Goal: Information Seeking & Learning: Learn about a topic

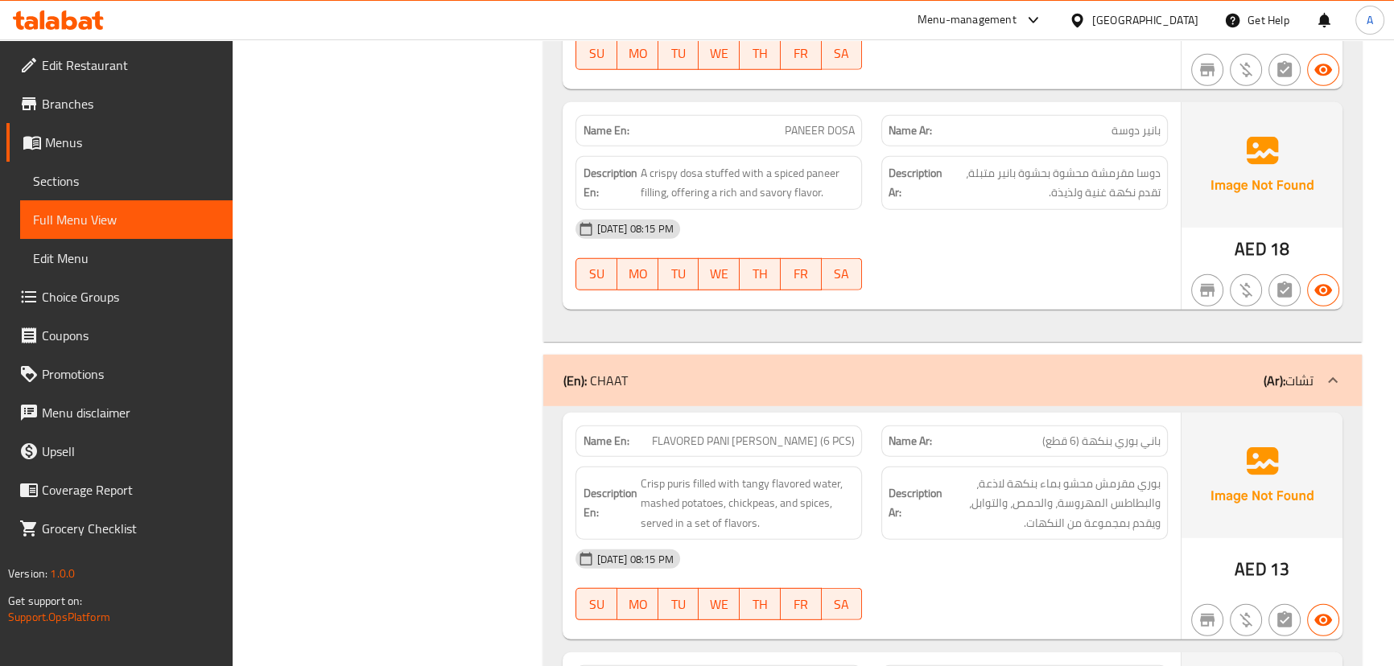
scroll to position [5890, 0]
click at [1148, 24] on div "[GEOGRAPHIC_DATA]" at bounding box center [1145, 20] width 106 height 18
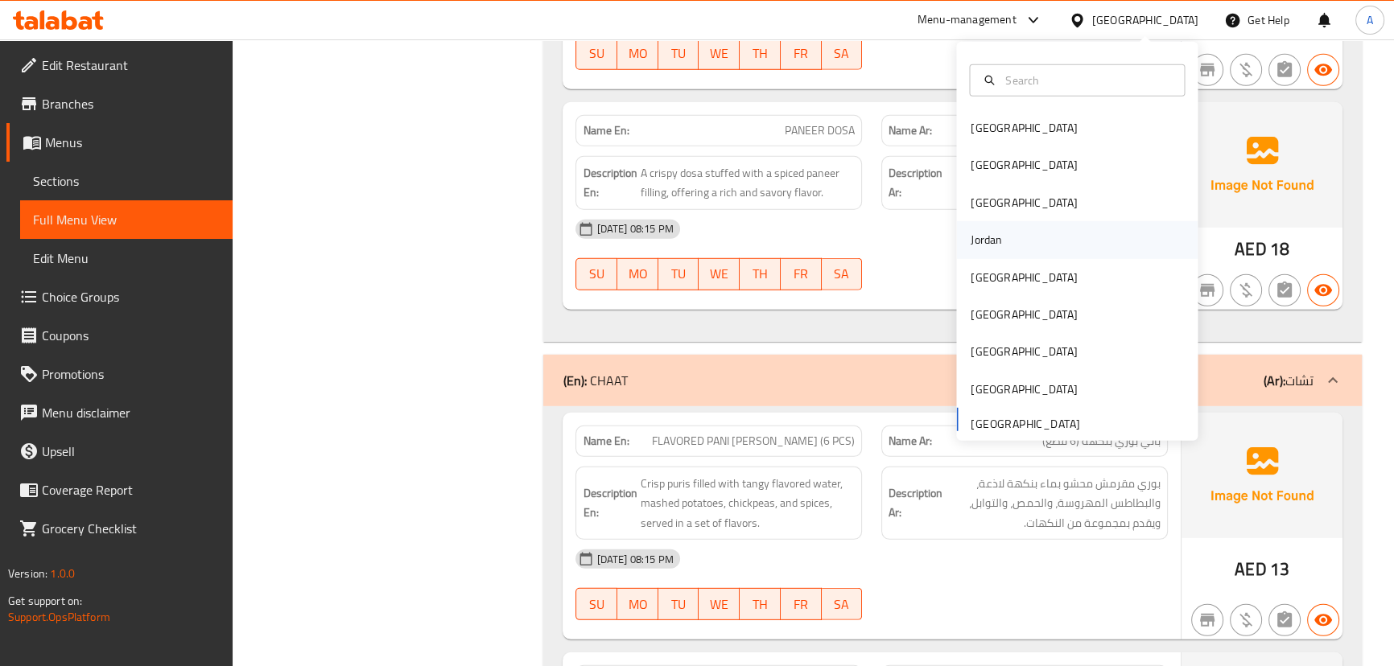
click at [979, 239] on div "Jordan" at bounding box center [986, 240] width 31 height 18
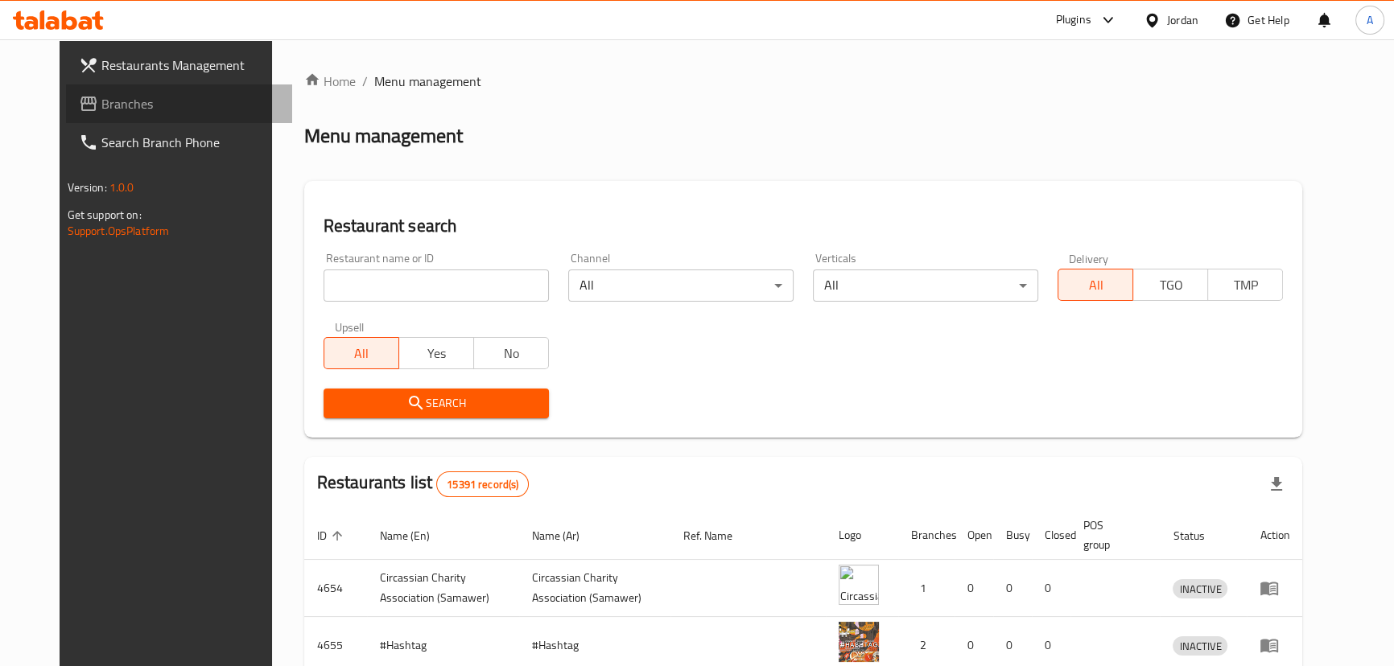
click at [101, 96] on span "Branches" at bounding box center [190, 103] width 178 height 19
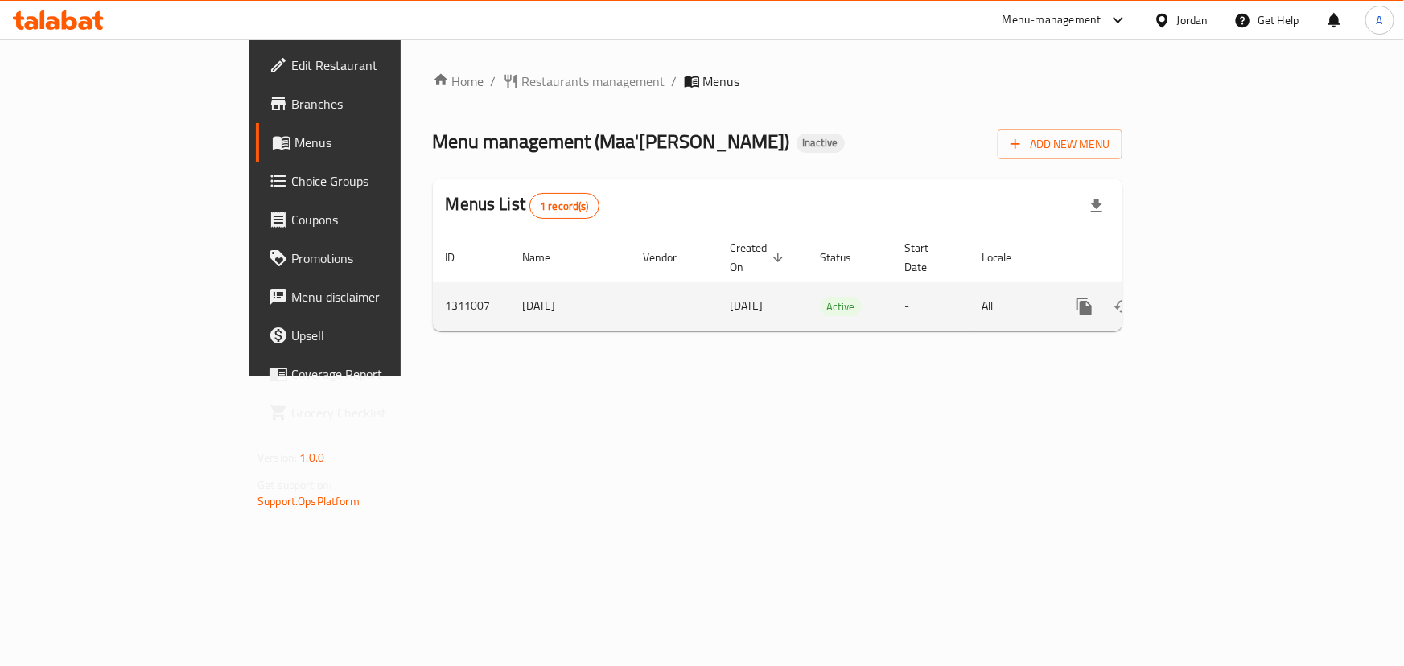
click at [1220, 287] on link "enhanced table" at bounding box center [1200, 306] width 39 height 39
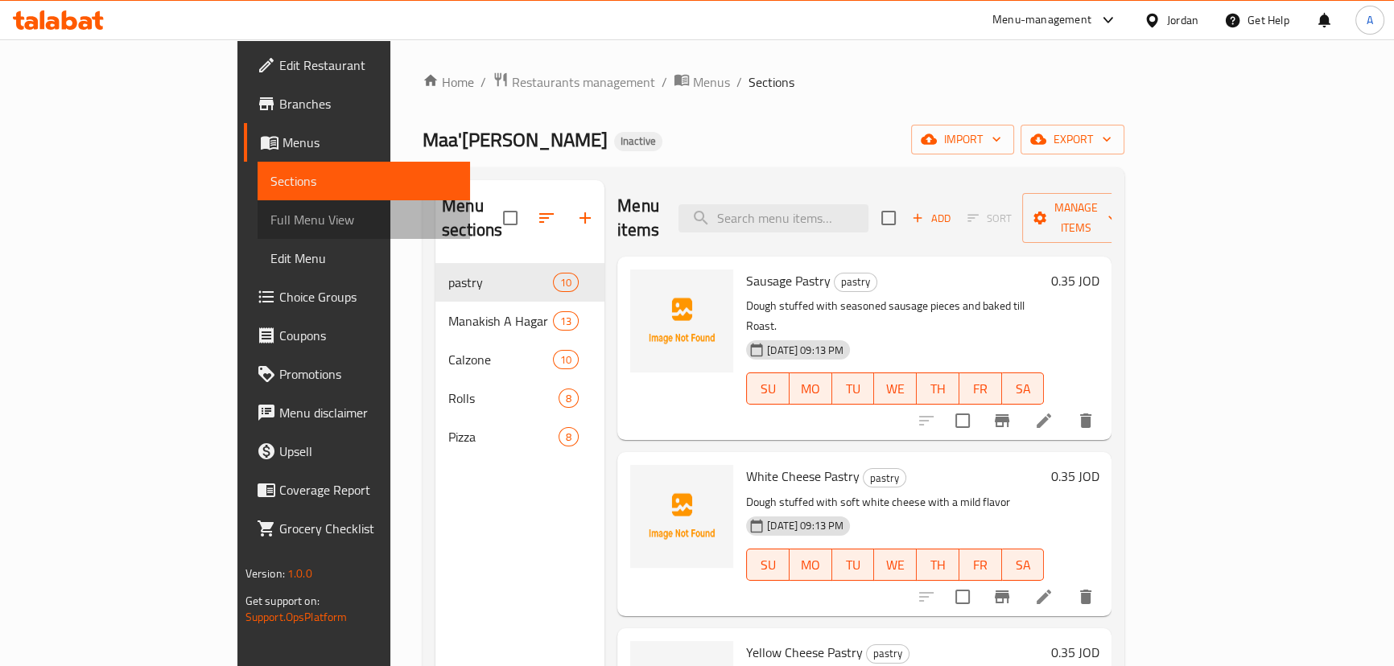
click at [270, 218] on span "Full Menu View" at bounding box center [363, 219] width 187 height 19
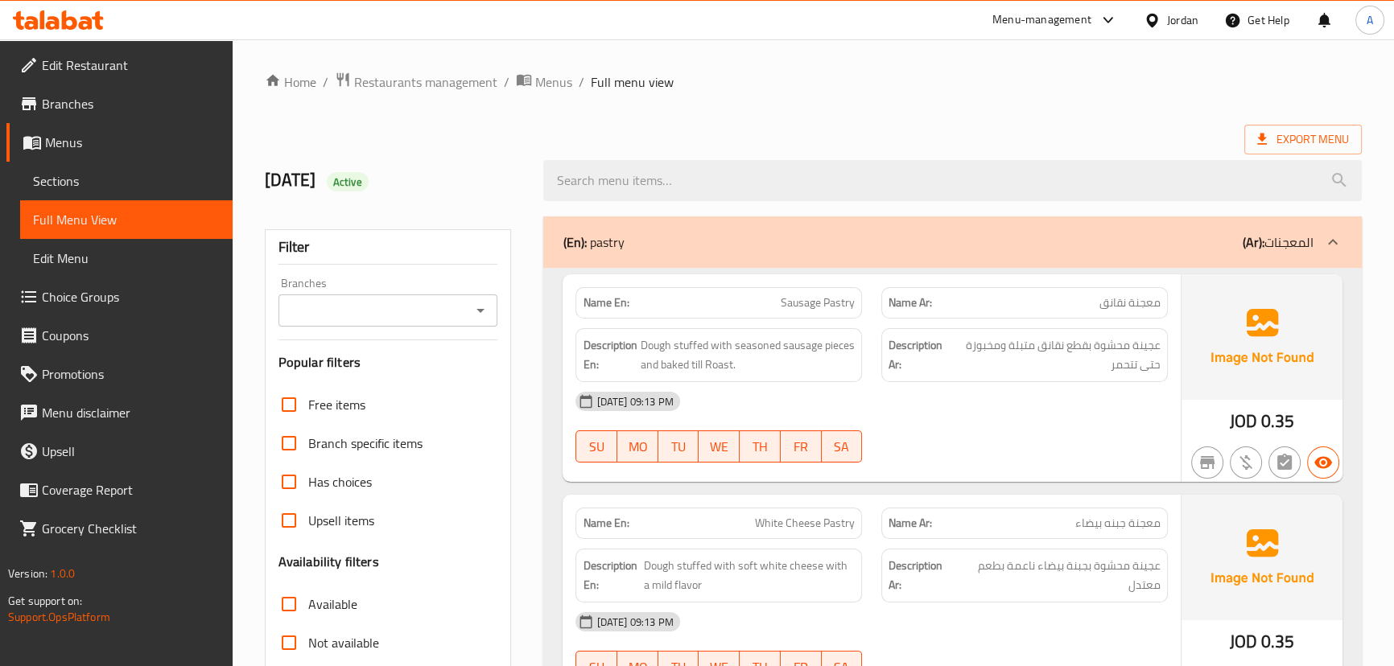
scroll to position [292, 0]
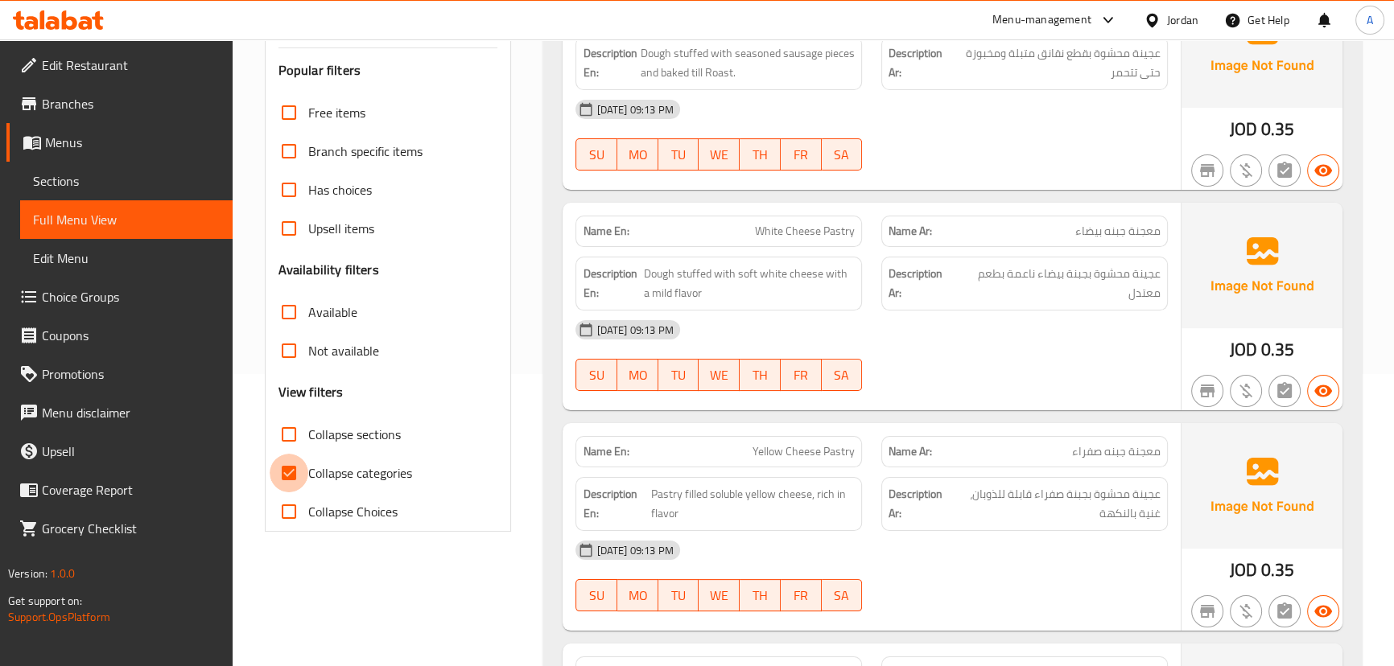
click at [291, 476] on input "Collapse categories" at bounding box center [289, 473] width 39 height 39
checkbox input "false"
drag, startPoint x: 1256, startPoint y: 128, endPoint x: 1222, endPoint y: 130, distance: 34.6
click at [1222, 130] on div "JOD 0.35" at bounding box center [1261, 86] width 161 height 208
copy span "JOD"
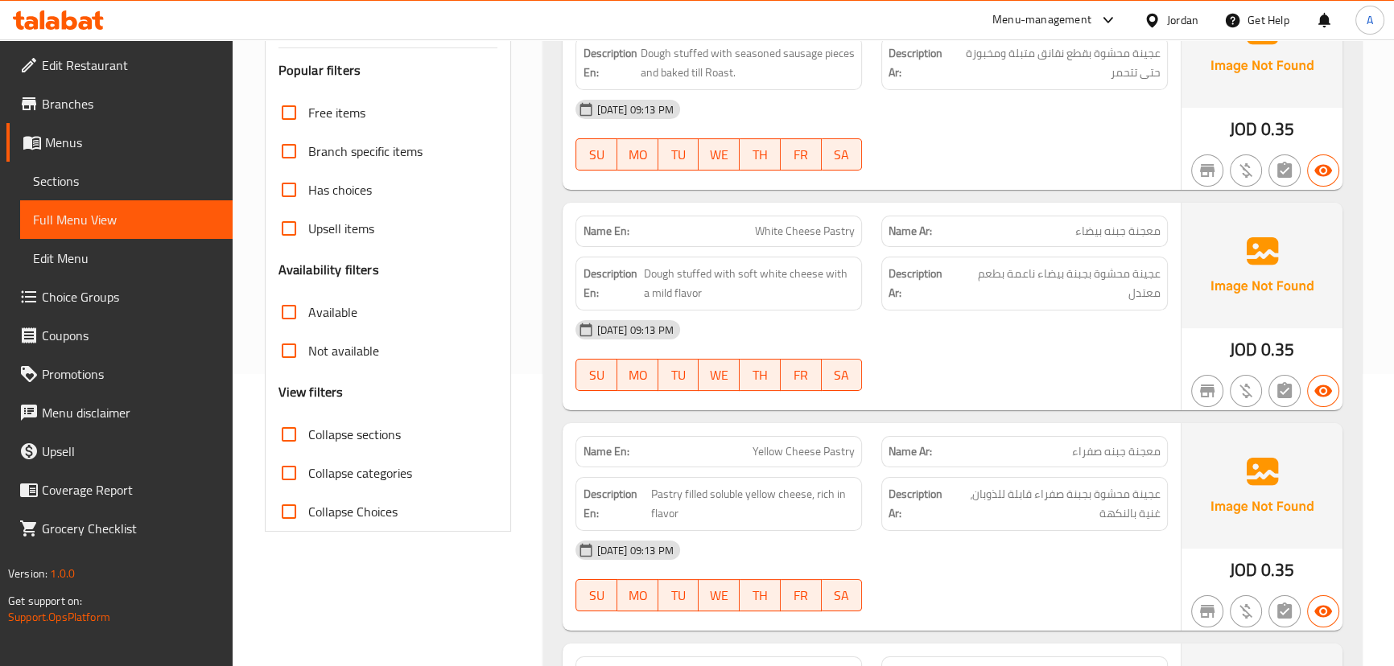
click at [1069, 145] on div "10-09-2025 09:13 PM SU MO TU WE TH FR SA" at bounding box center [871, 135] width 611 height 90
click at [1038, 111] on div "10-09-2025 09:13 PM" at bounding box center [871, 109] width 611 height 39
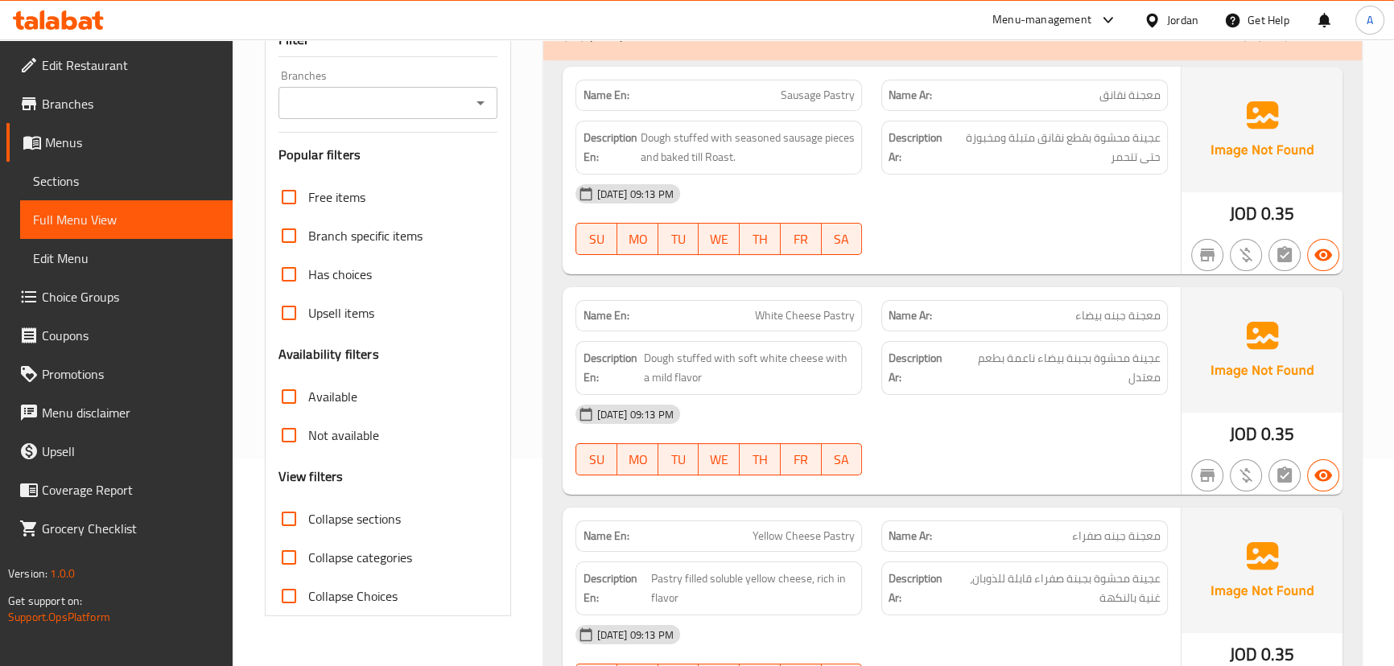
scroll to position [72, 0]
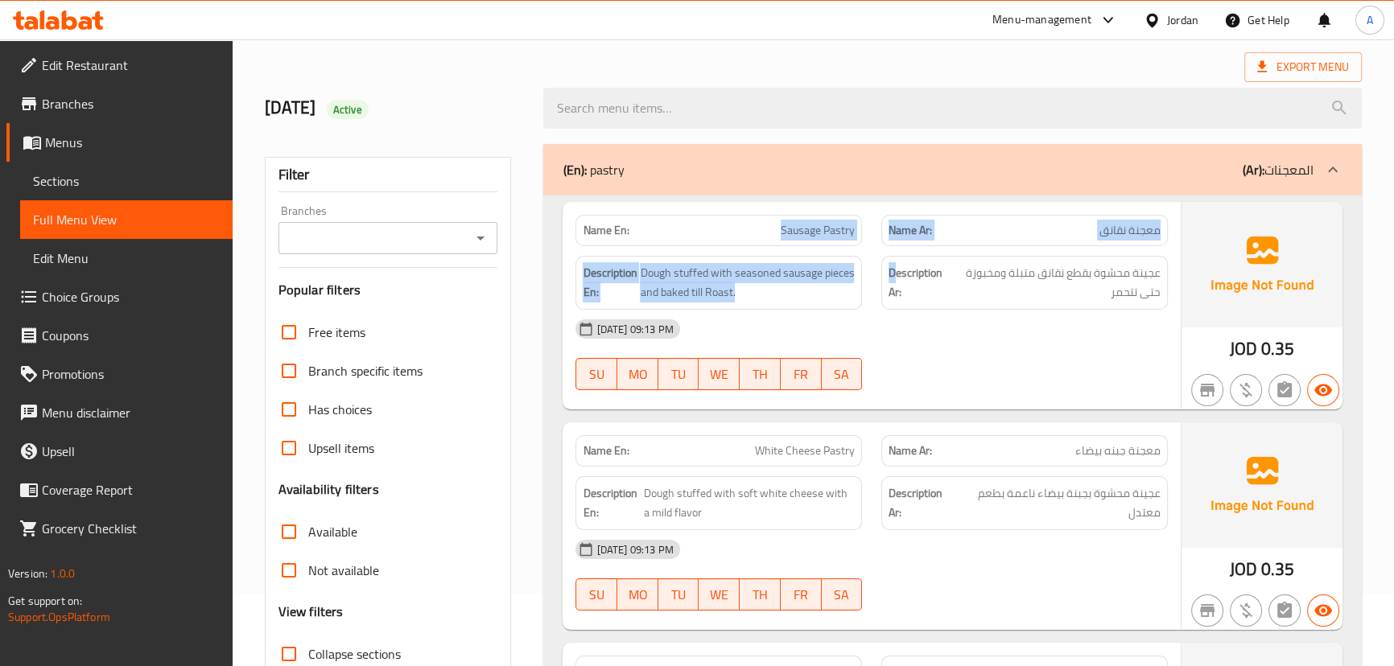
drag, startPoint x: 741, startPoint y: 225, endPoint x: 951, endPoint y: 295, distance: 221.2
click at [943, 288] on div "Name En: Sausage Pastry Name Ar: معجنة نقانق Description En: Dough stuffed with…" at bounding box center [871, 306] width 617 height 208
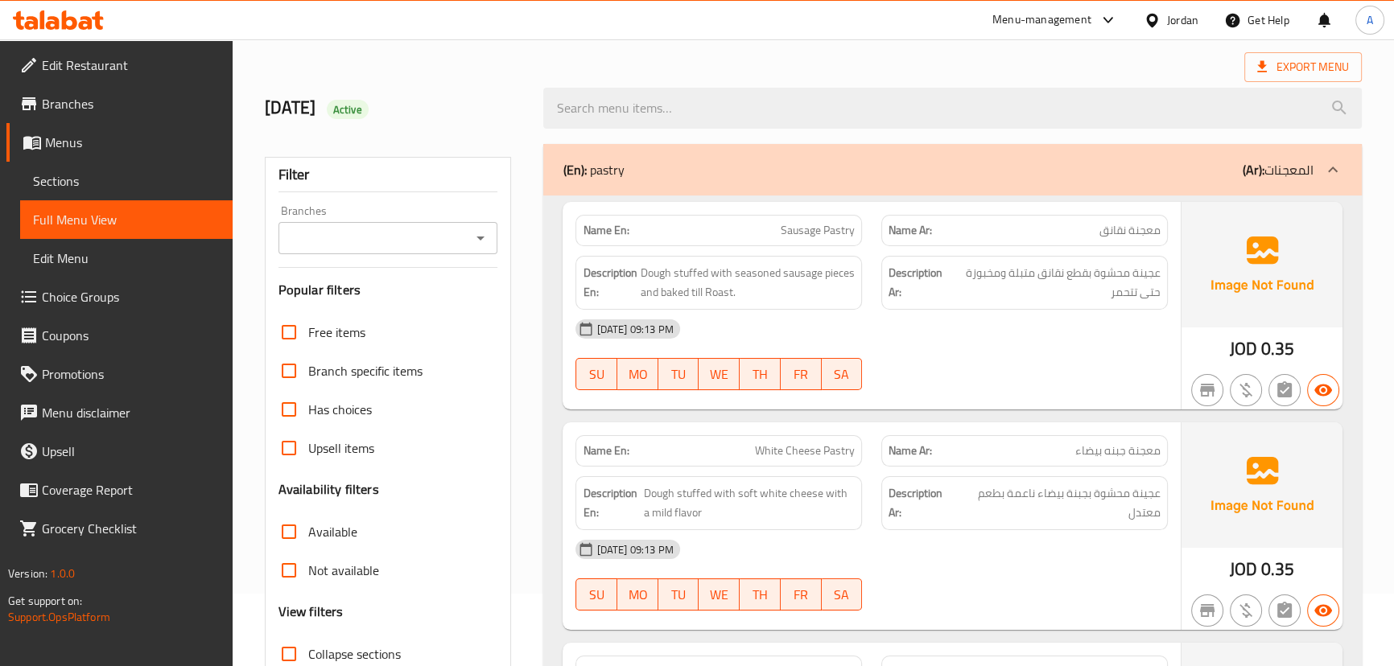
click at [960, 334] on div "10-09-2025 09:13 PM" at bounding box center [871, 329] width 611 height 39
drag, startPoint x: 783, startPoint y: 236, endPoint x: 925, endPoint y: 298, distance: 154.6
click at [793, 237] on span "Sausage Pastry" at bounding box center [818, 230] width 74 height 17
click at [929, 304] on div "Description Ar: عجينة محشوة بقطع نقانق متبلة ومخبوزة حتى تتحمر" at bounding box center [1024, 283] width 287 height 54
drag, startPoint x: 819, startPoint y: 225, endPoint x: 949, endPoint y: 325, distance: 163.6
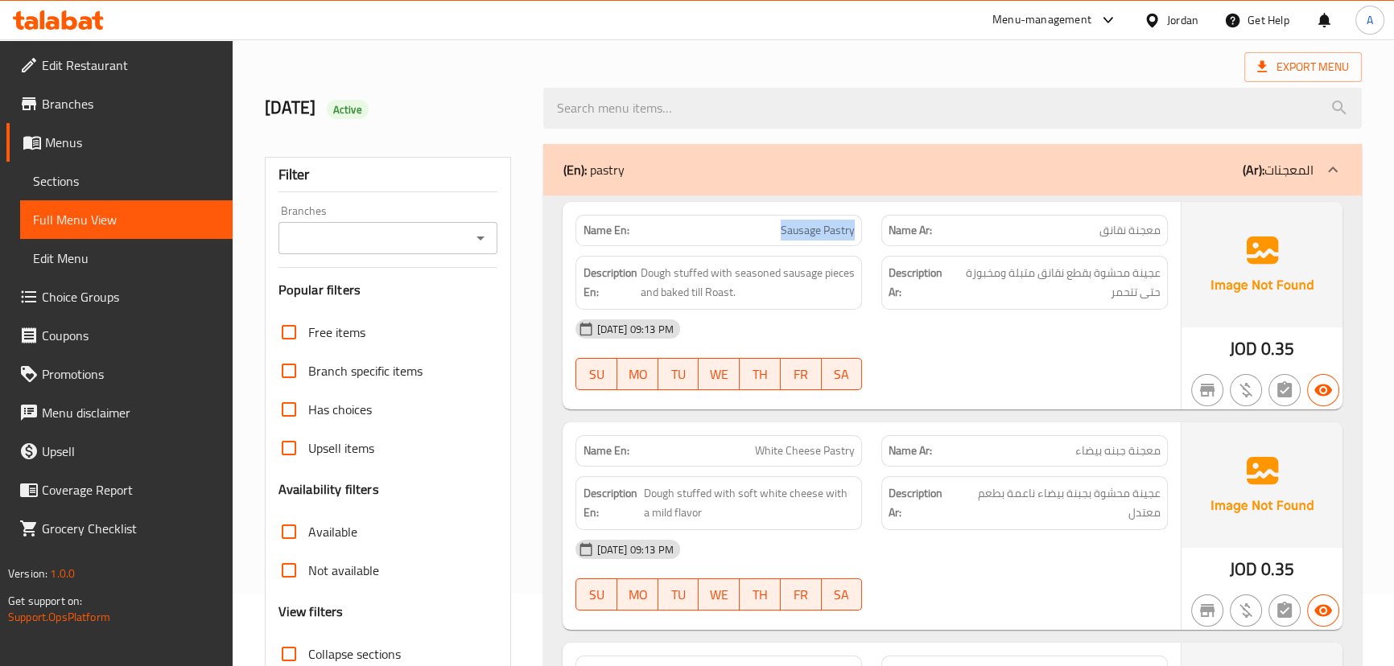
click at [914, 287] on div "Name En: Sausage Pastry Name Ar: معجنة نقانق Description En: Dough stuffed with…" at bounding box center [871, 306] width 617 height 208
click at [968, 361] on div "10-09-2025 09:13 PM SU MO TU WE TH FR SA" at bounding box center [871, 355] width 611 height 90
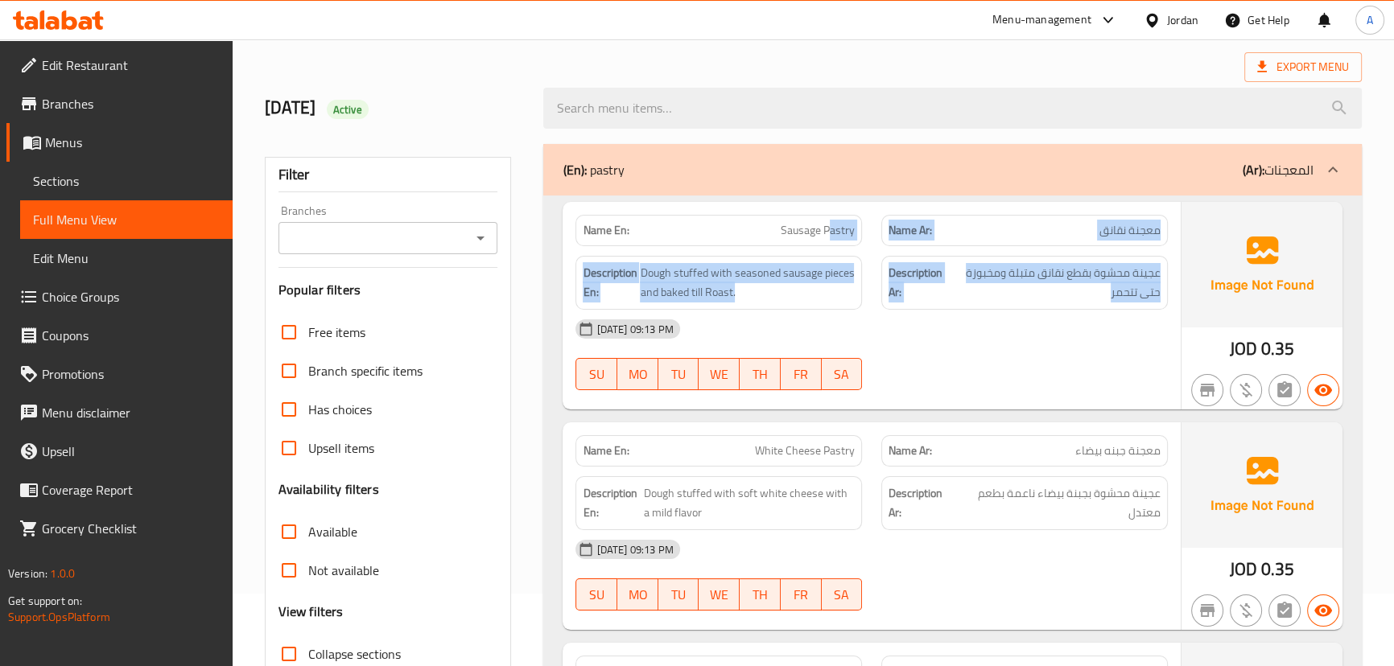
drag, startPoint x: 915, startPoint y: 273, endPoint x: 1056, endPoint y: 361, distance: 165.9
click at [1030, 328] on div "Name En: Sausage Pastry Name Ar: معجنة نقانق Description En: Dough stuffed with…" at bounding box center [871, 306] width 617 height 208
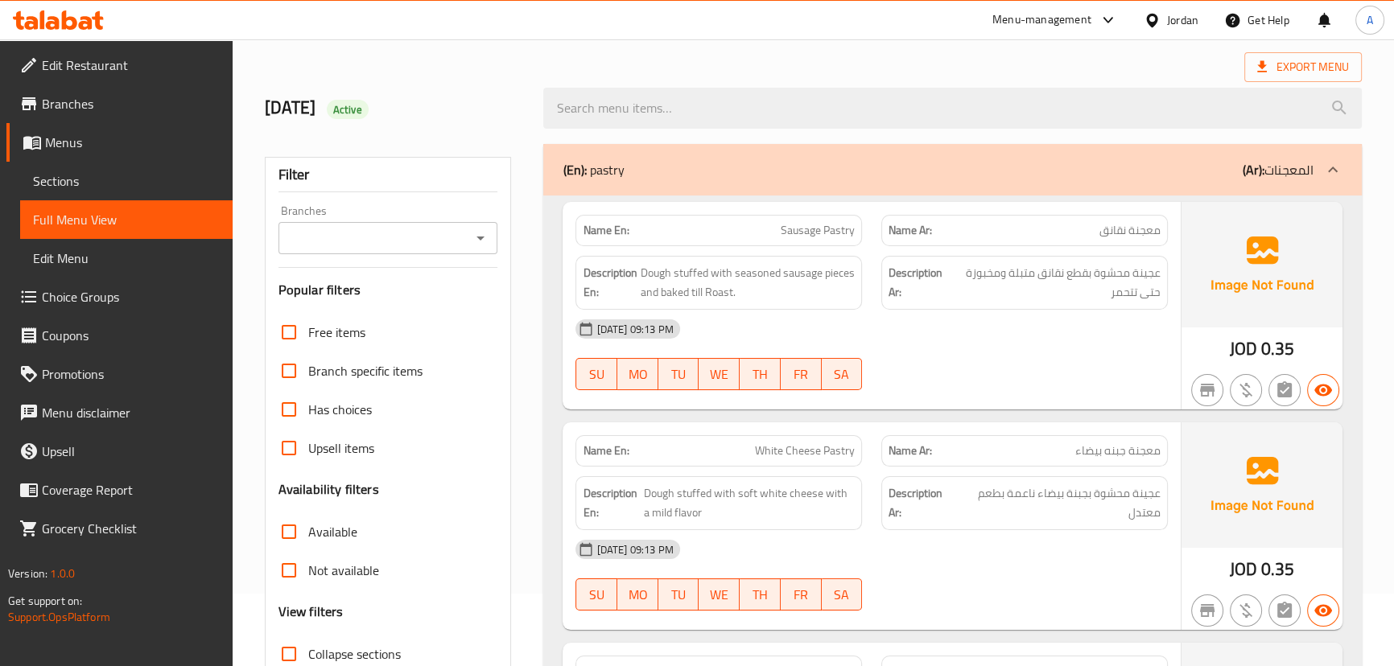
click at [1072, 377] on div "10-09-2025 09:13 PM SU MO TU WE TH FR SA" at bounding box center [871, 355] width 611 height 90
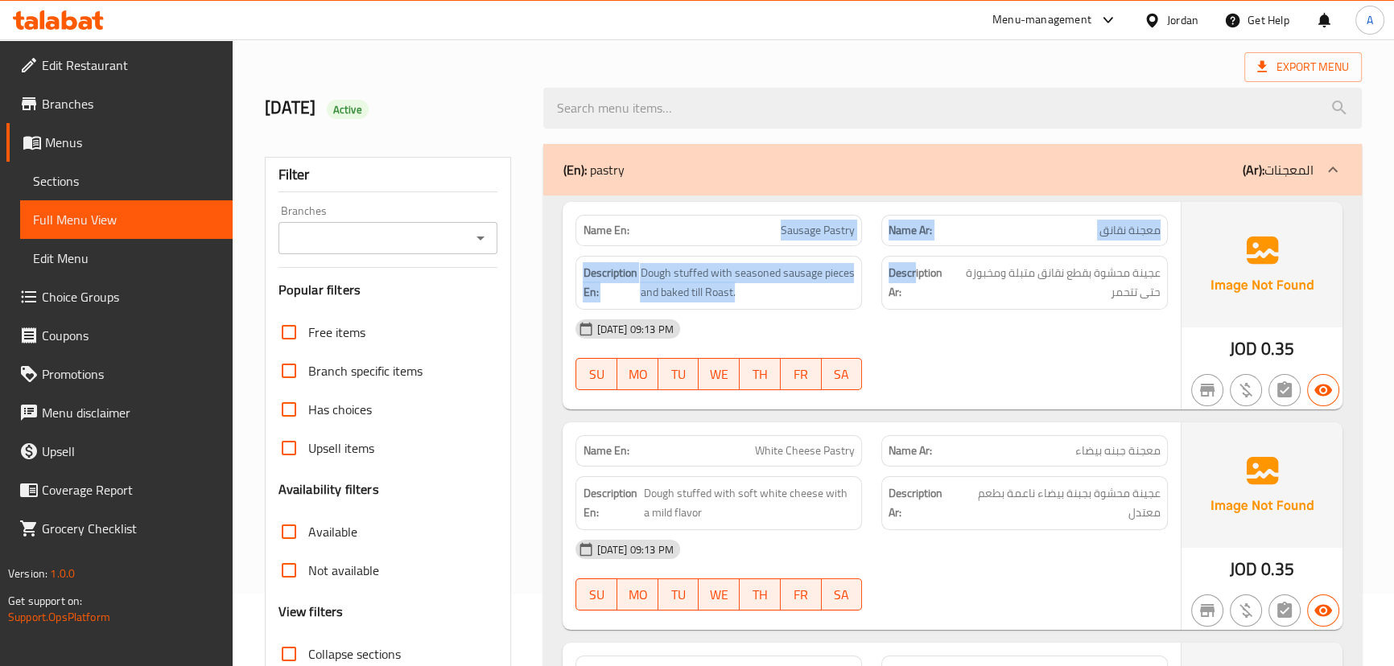
drag, startPoint x: 764, startPoint y: 226, endPoint x: 975, endPoint y: 320, distance: 231.3
click at [963, 303] on div "Name En: Sausage Pastry Name Ar: معجنة نقانق Description En: Dough stuffed with…" at bounding box center [871, 306] width 617 height 208
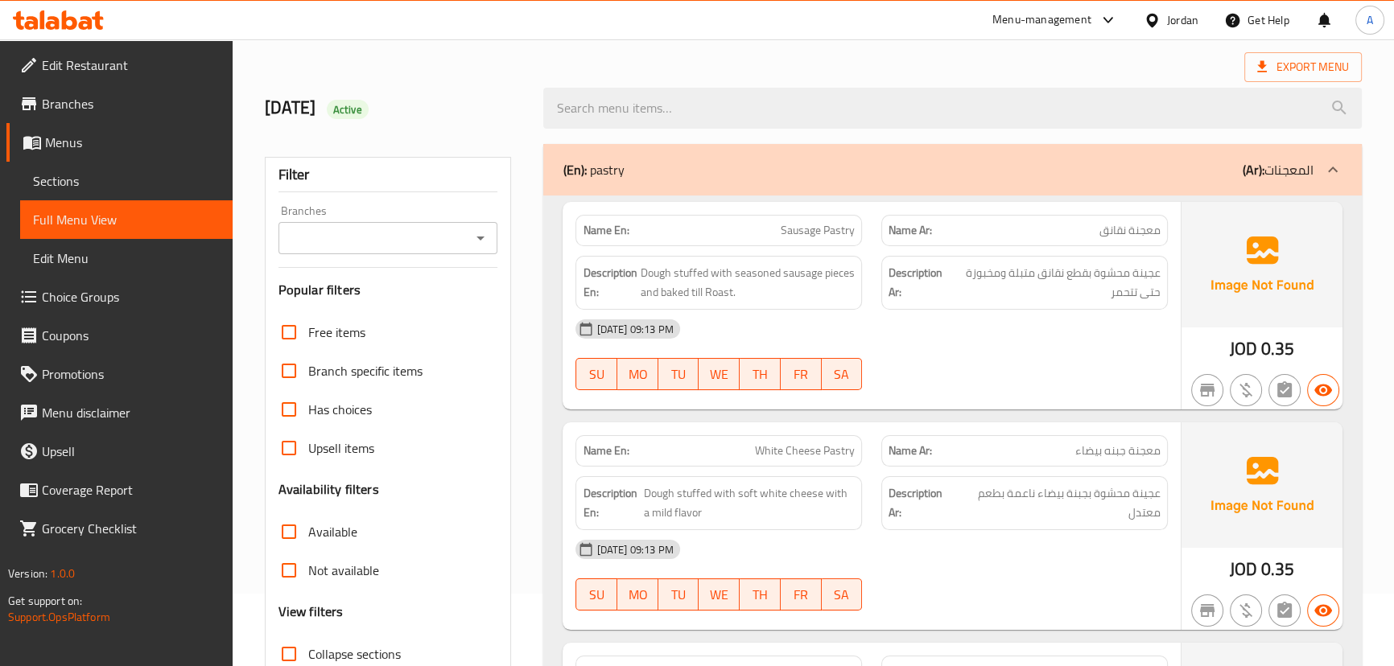
click at [976, 328] on div "10-09-2025 09:13 PM" at bounding box center [871, 329] width 611 height 39
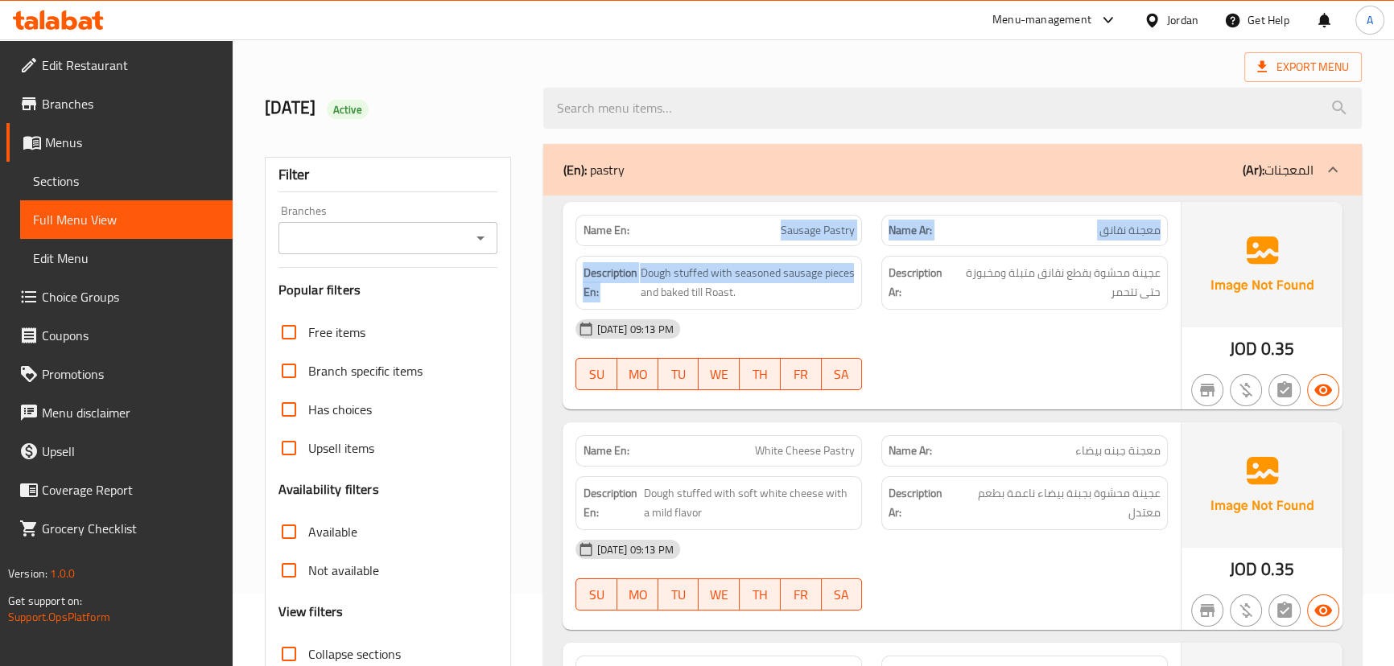
drag, startPoint x: 707, startPoint y: 242, endPoint x: 872, endPoint y: 254, distance: 165.4
click at [862, 248] on div "Name En: Sausage Pastry Name Ar: معجنة نقانق Description En: Dough stuffed with…" at bounding box center [871, 306] width 617 height 208
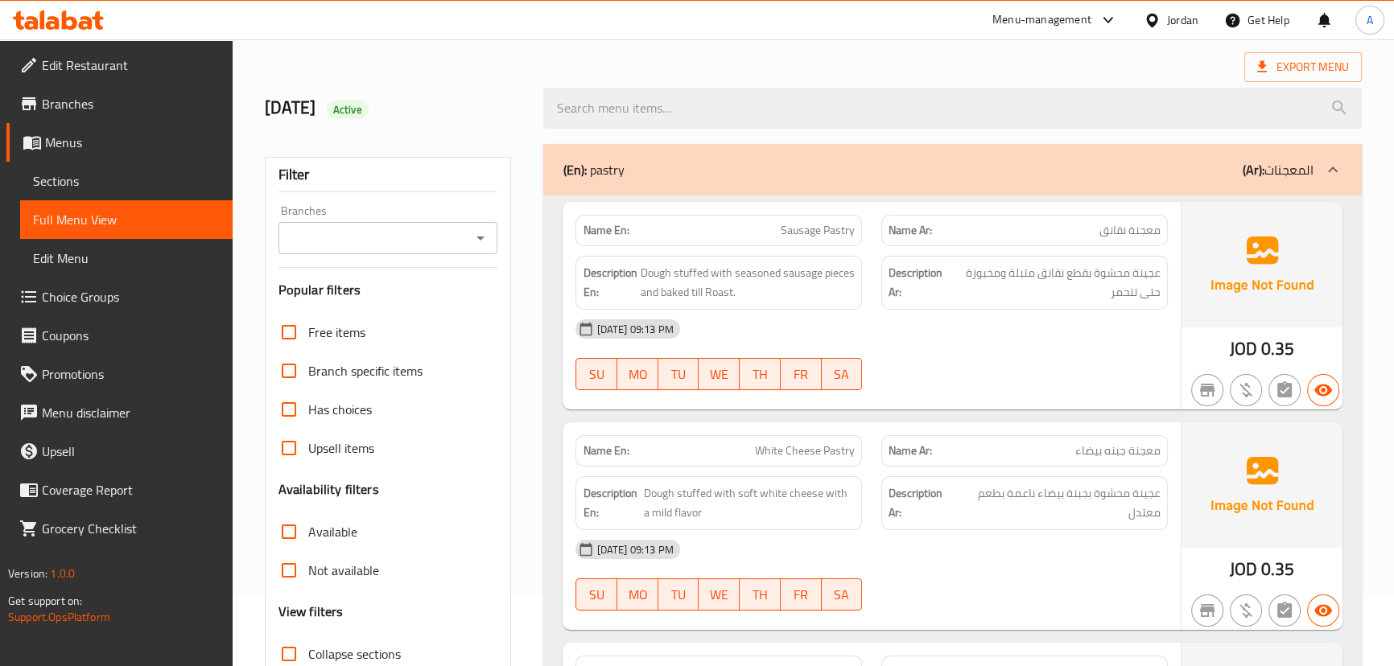
click at [956, 336] on div "10-09-2025 09:13 PM" at bounding box center [871, 329] width 611 height 39
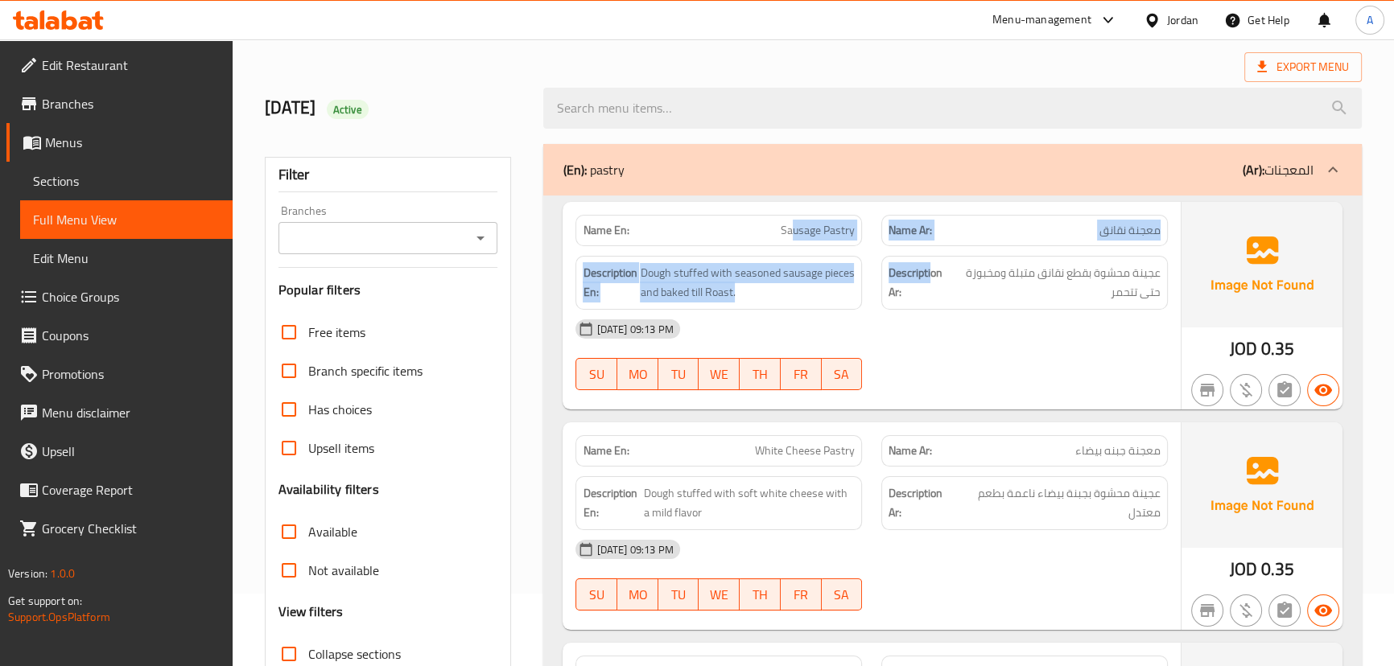
drag, startPoint x: 832, startPoint y: 217, endPoint x: 1025, endPoint y: 315, distance: 216.7
click at [974, 274] on div "Name En: Sausage Pastry Name Ar: معجنة نقانق Description En: Dough stuffed with…" at bounding box center [871, 306] width 617 height 208
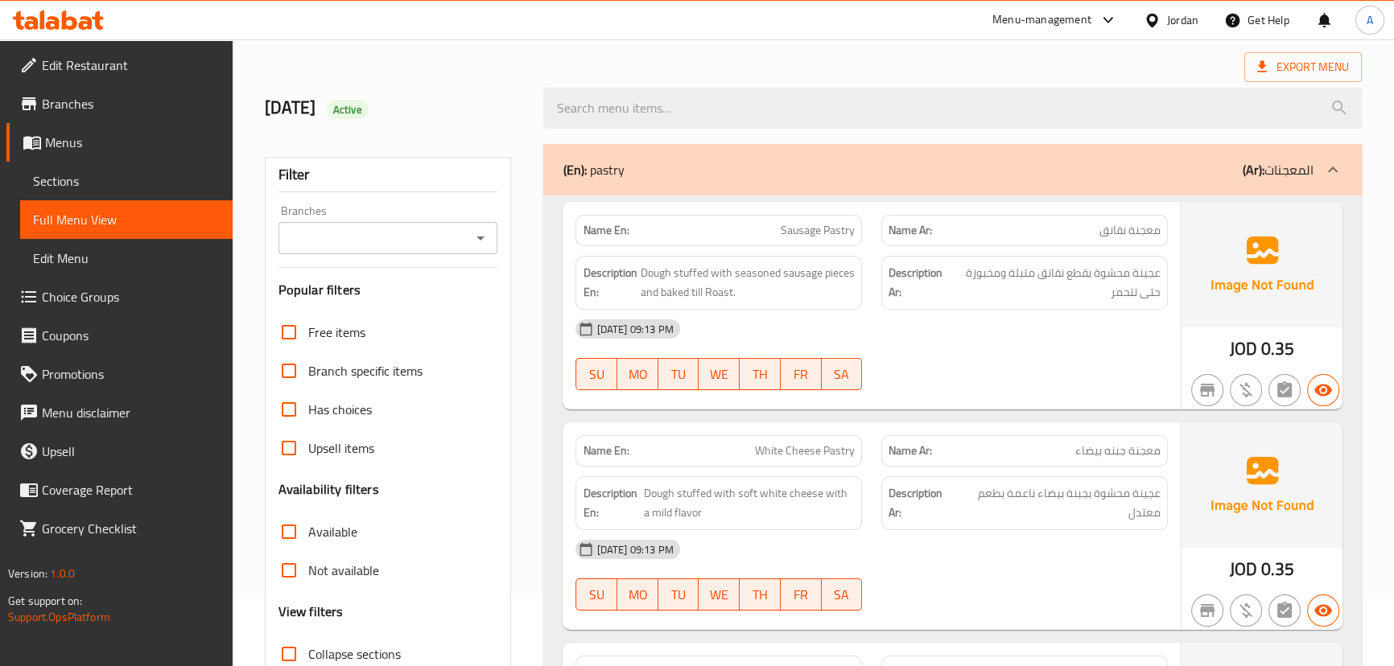
click at [1100, 376] on div "10-09-2025 09:13 PM SU MO TU WE TH FR SA" at bounding box center [871, 355] width 611 height 90
click at [1141, 282] on span "عجينة محشوة بقطع نقانق متبلة ومخبوزة حتى تتحمر" at bounding box center [1055, 282] width 210 height 39
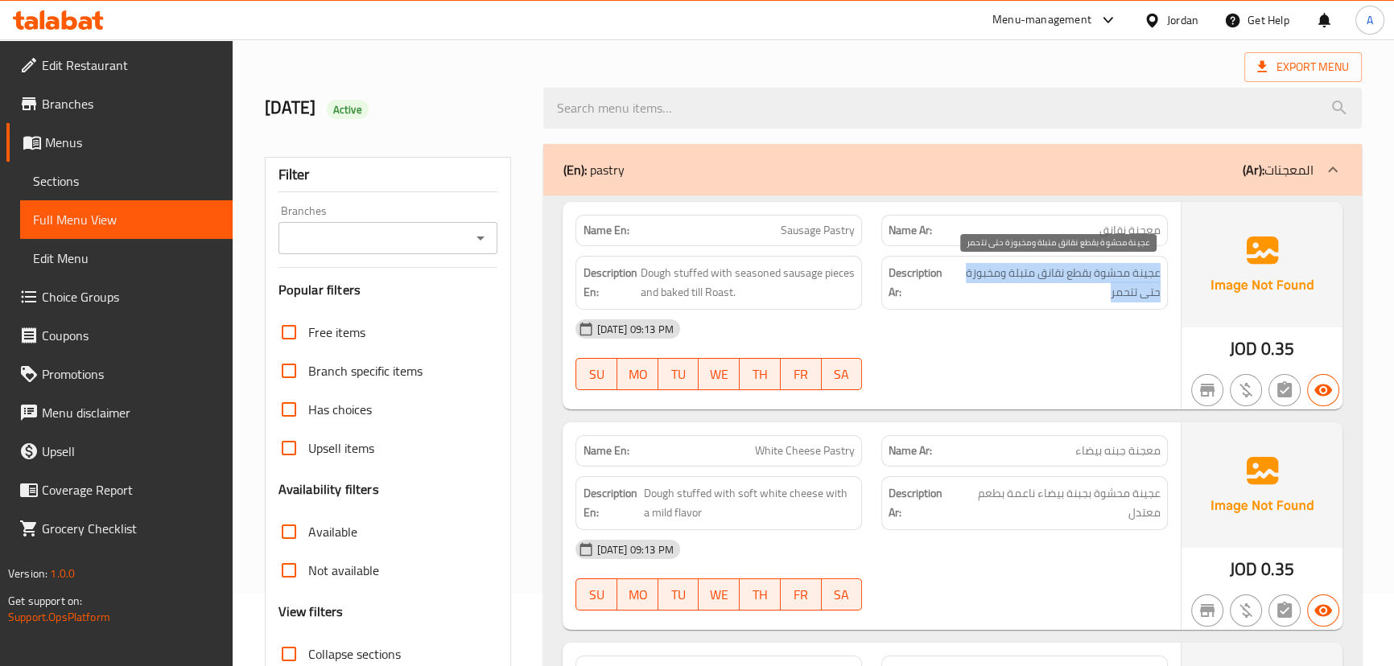
click at [1141, 282] on span "عجينة محشوة بقطع نقانق متبلة ومخبوزة حتى تتحمر" at bounding box center [1055, 282] width 210 height 39
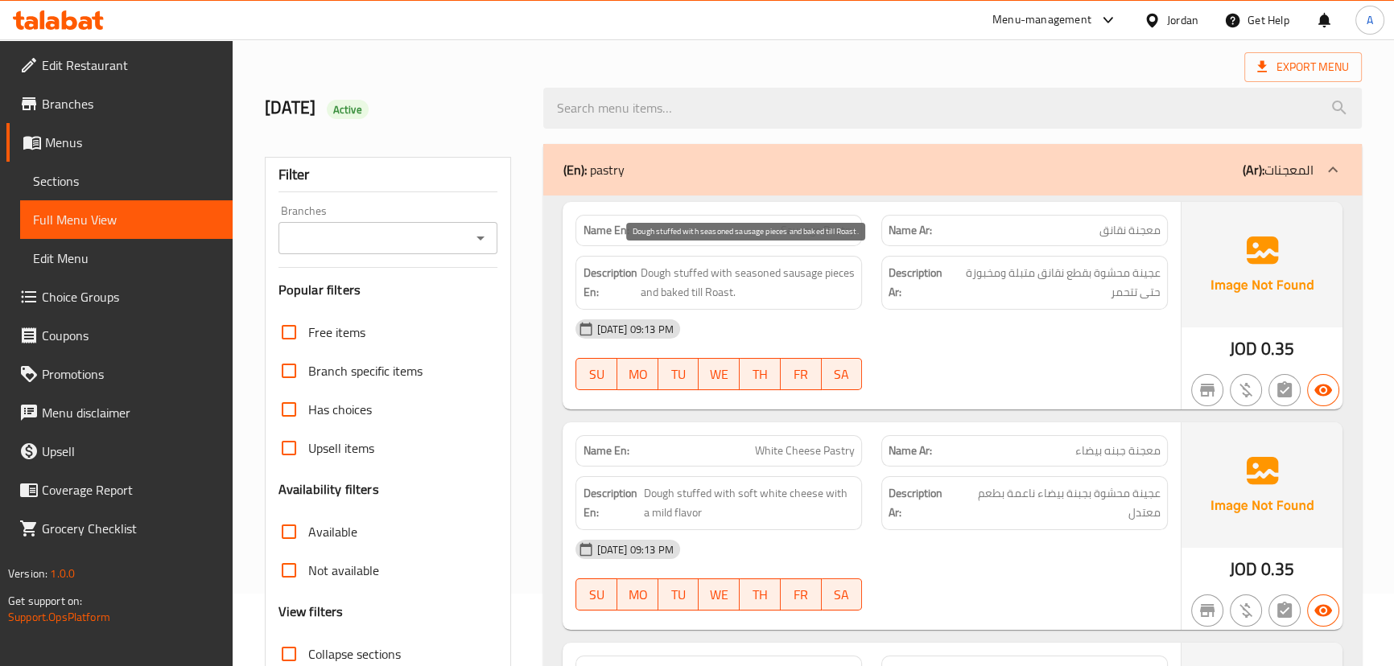
click at [657, 267] on span "Dough stuffed with seasoned sausage pieces and baked till Roast." at bounding box center [747, 282] width 215 height 39
drag, startPoint x: 657, startPoint y: 267, endPoint x: 765, endPoint y: 270, distance: 108.7
click at [765, 270] on span "Dough stuffed with seasoned sausage pieces and baked till Roast." at bounding box center [747, 282] width 215 height 39
click at [1124, 352] on div "10-09-2025 09:13 PM SU MO TU WE TH FR SA" at bounding box center [871, 355] width 611 height 90
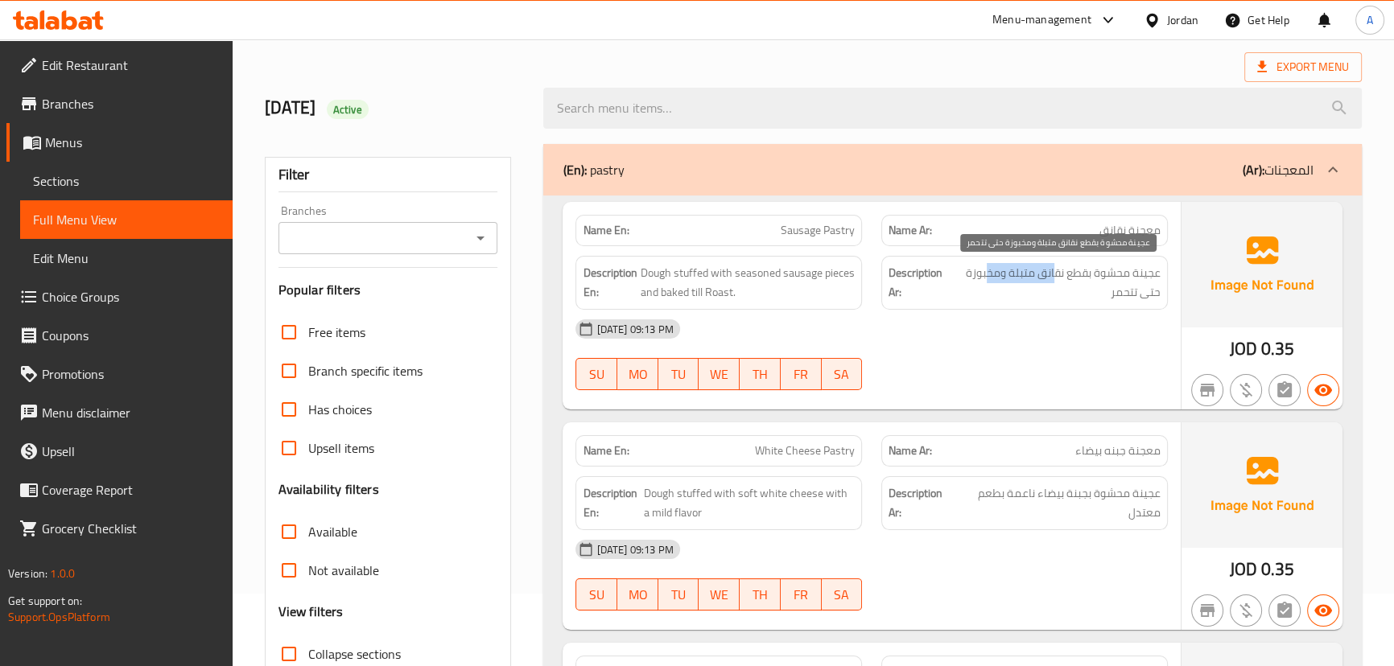
click at [982, 274] on span "عجينة محشوة بقطع نقانق متبلة ومخبوزة حتى تتحمر" at bounding box center [1055, 282] width 210 height 39
click at [995, 336] on div "10-09-2025 09:13 PM" at bounding box center [871, 329] width 611 height 39
click at [1133, 299] on span "عجينة محشوة بقطع نقانق متبلة ومخبوزة حتى تتحمر" at bounding box center [1055, 282] width 210 height 39
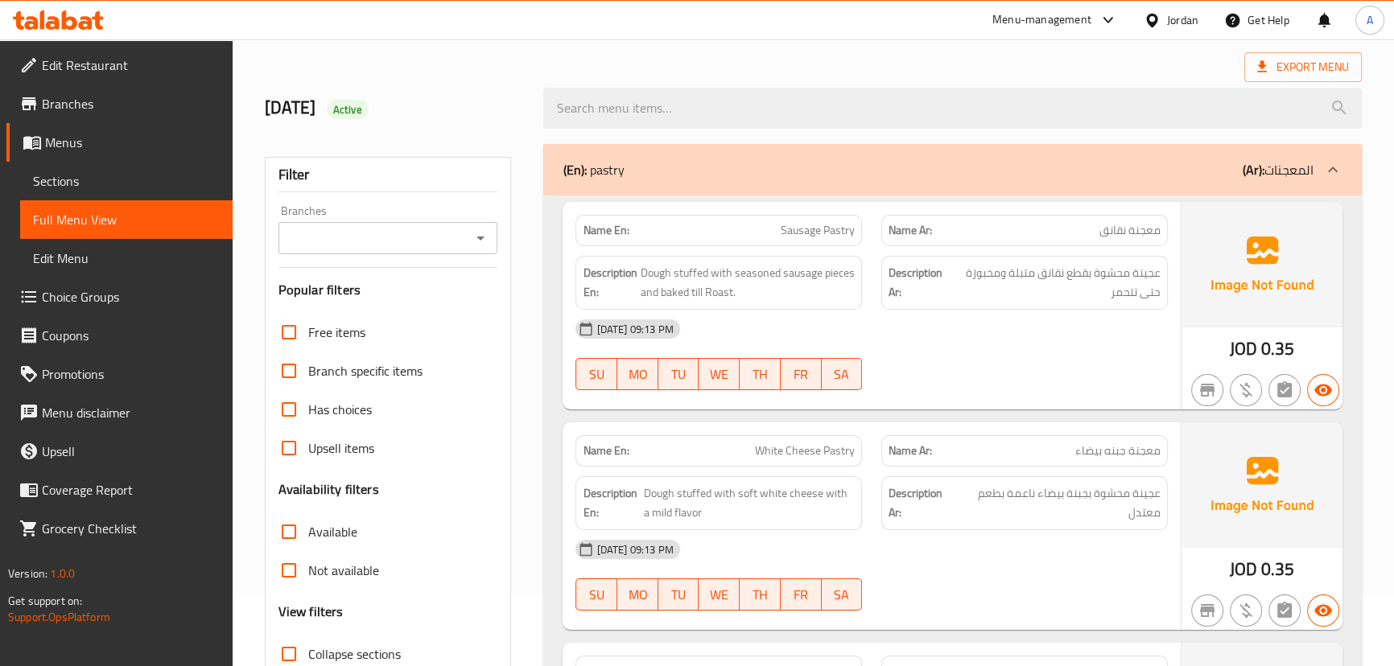
click at [1074, 359] on div "10-09-2025 09:13 PM SU MO TU WE TH FR SA" at bounding box center [871, 355] width 611 height 90
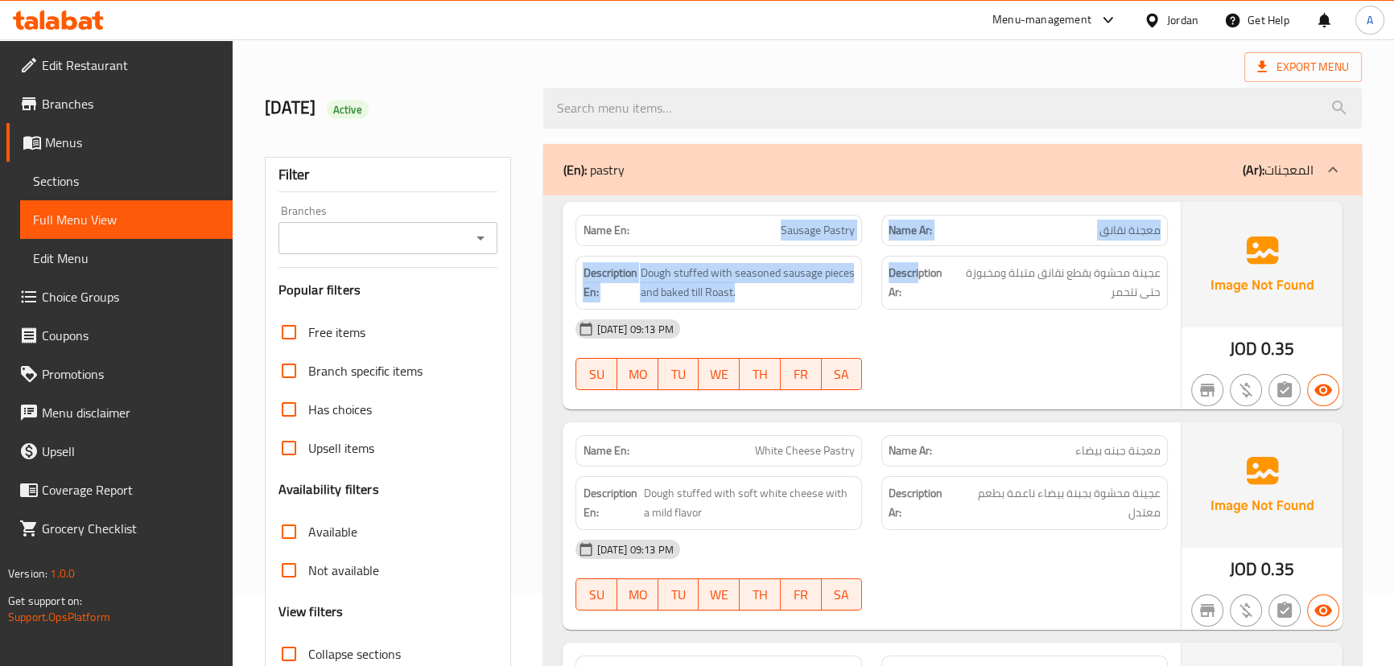
drag, startPoint x: 796, startPoint y: 233, endPoint x: 984, endPoint y: 313, distance: 204.8
click at [922, 248] on div "Name En: Sausage Pastry Name Ar: معجنة نقانق Description En: Dough stuffed with…" at bounding box center [871, 306] width 617 height 208
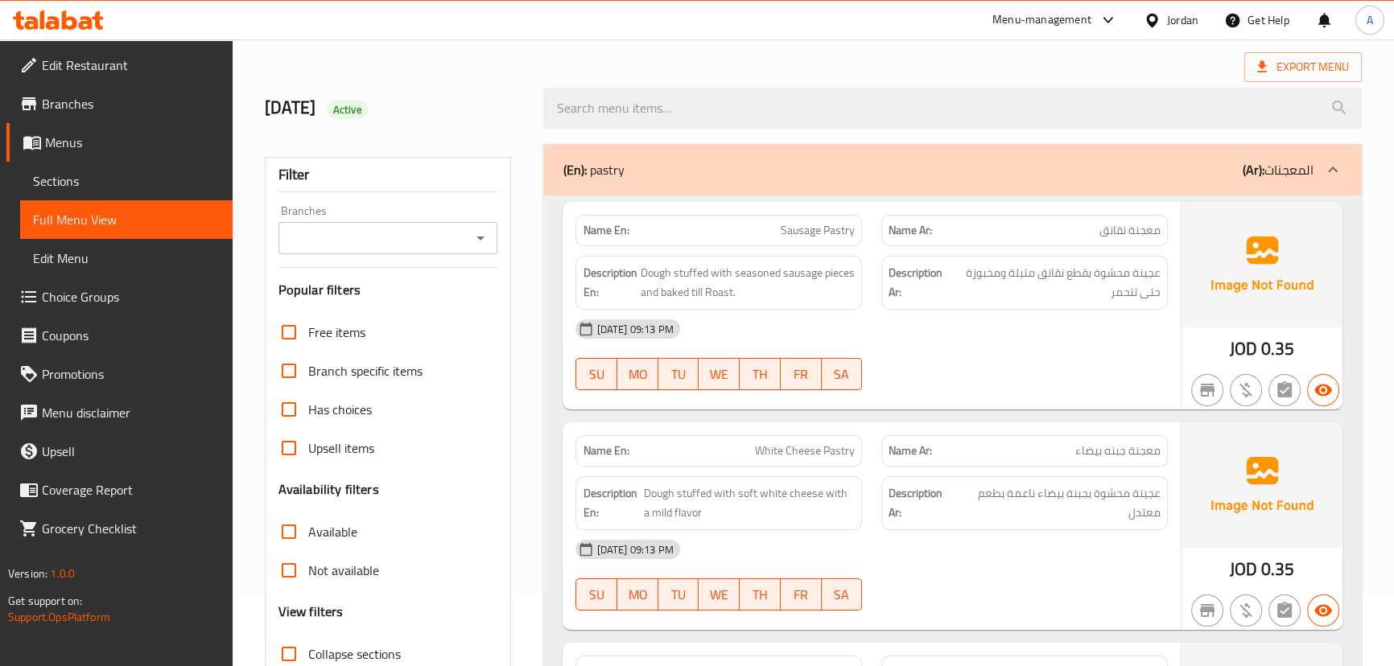
click at [1001, 344] on div "10-09-2025 09:13 PM" at bounding box center [871, 329] width 611 height 39
drag, startPoint x: 1133, startPoint y: 274, endPoint x: 1012, endPoint y: 337, distance: 136.4
click at [1006, 274] on span "عجينة محشوة بقطع نقانق متبلة ومخبوزة حتى تتحمر" at bounding box center [1055, 282] width 210 height 39
click at [1013, 339] on div "10-09-2025 09:13 PM" at bounding box center [871, 329] width 611 height 39
drag, startPoint x: 1005, startPoint y: 268, endPoint x: 987, endPoint y: 272, distance: 18.9
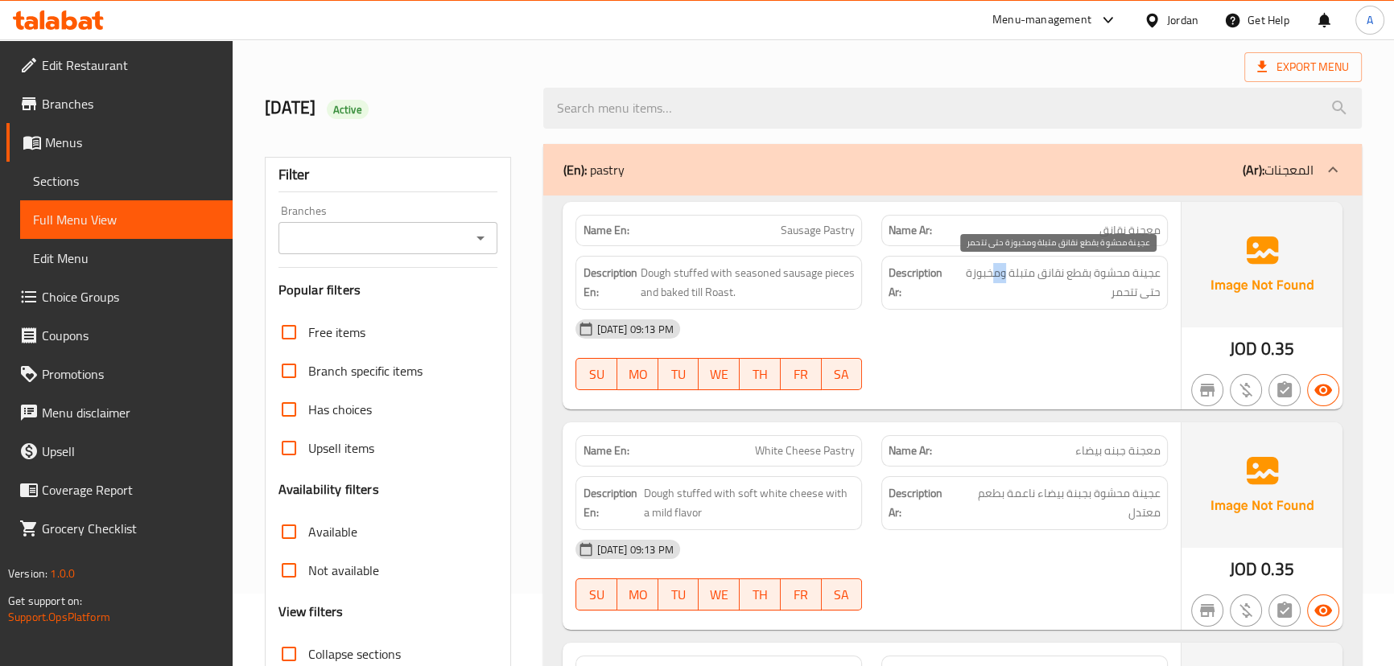
click at [988, 271] on span "عجينة محشوة بقطع نقانق متبلة ومخبوزة حتى تتحمر" at bounding box center [1055, 282] width 210 height 39
click at [1119, 281] on span "عجينة محشوة بقطع نقانق متبلة ومخبوزة حتى تتحمر" at bounding box center [1055, 282] width 210 height 39
drag, startPoint x: 1119, startPoint y: 281, endPoint x: 1035, endPoint y: 357, distance: 113.4
click at [1119, 282] on span "عجينة محشوة بقطع نقانق متبلة ومخبوزة حتى تتحمر" at bounding box center [1055, 282] width 210 height 39
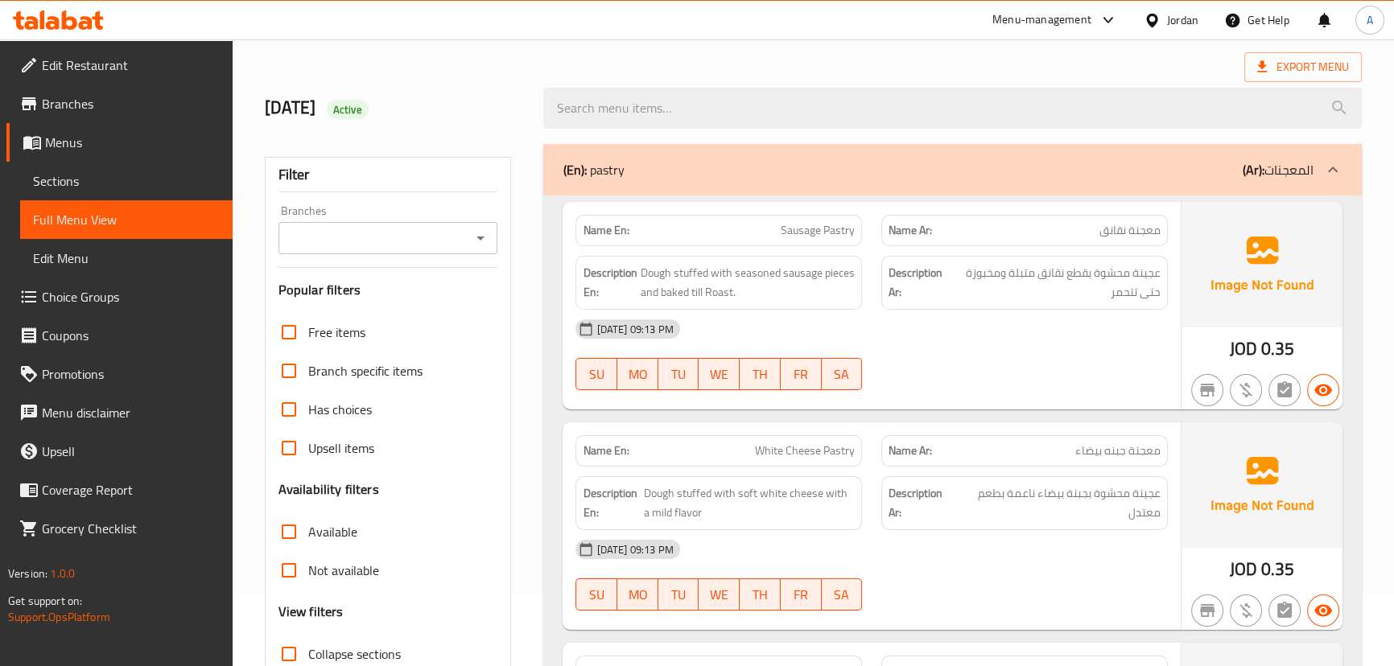
click at [1021, 365] on div "10-09-2025 09:13 PM SU MO TU WE TH FR SA" at bounding box center [871, 355] width 611 height 90
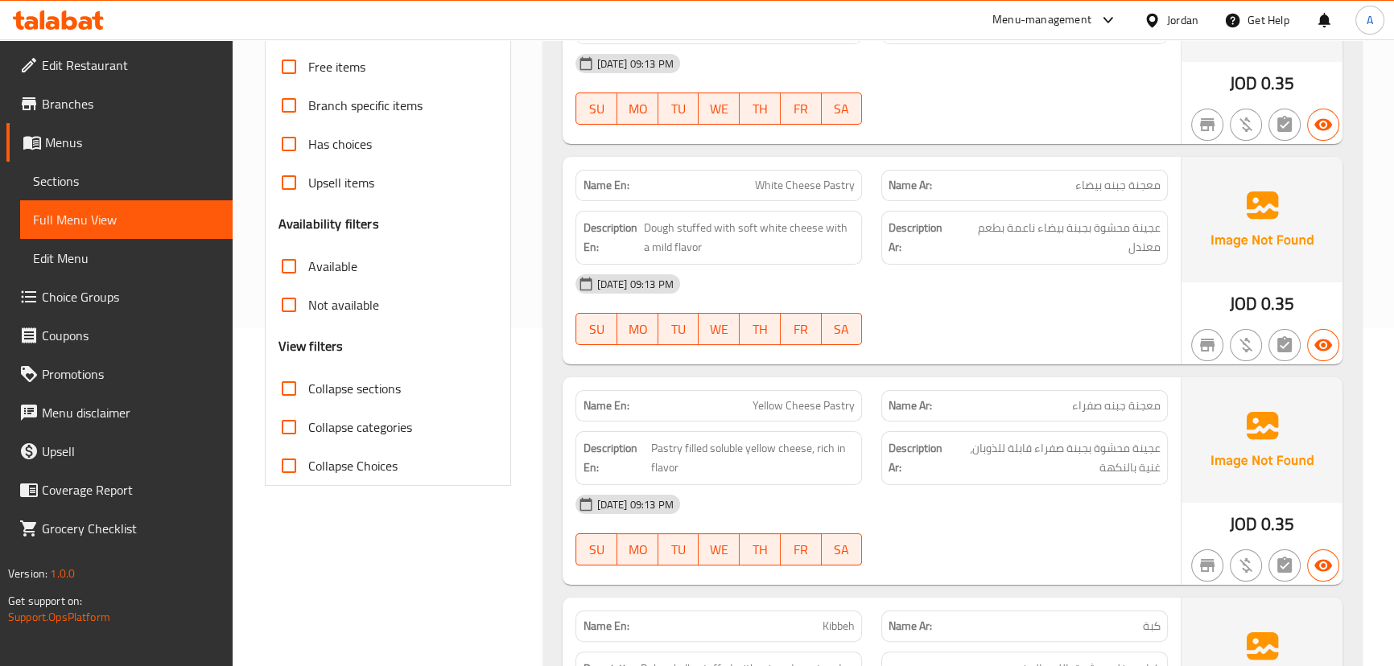
scroll to position [365, 0]
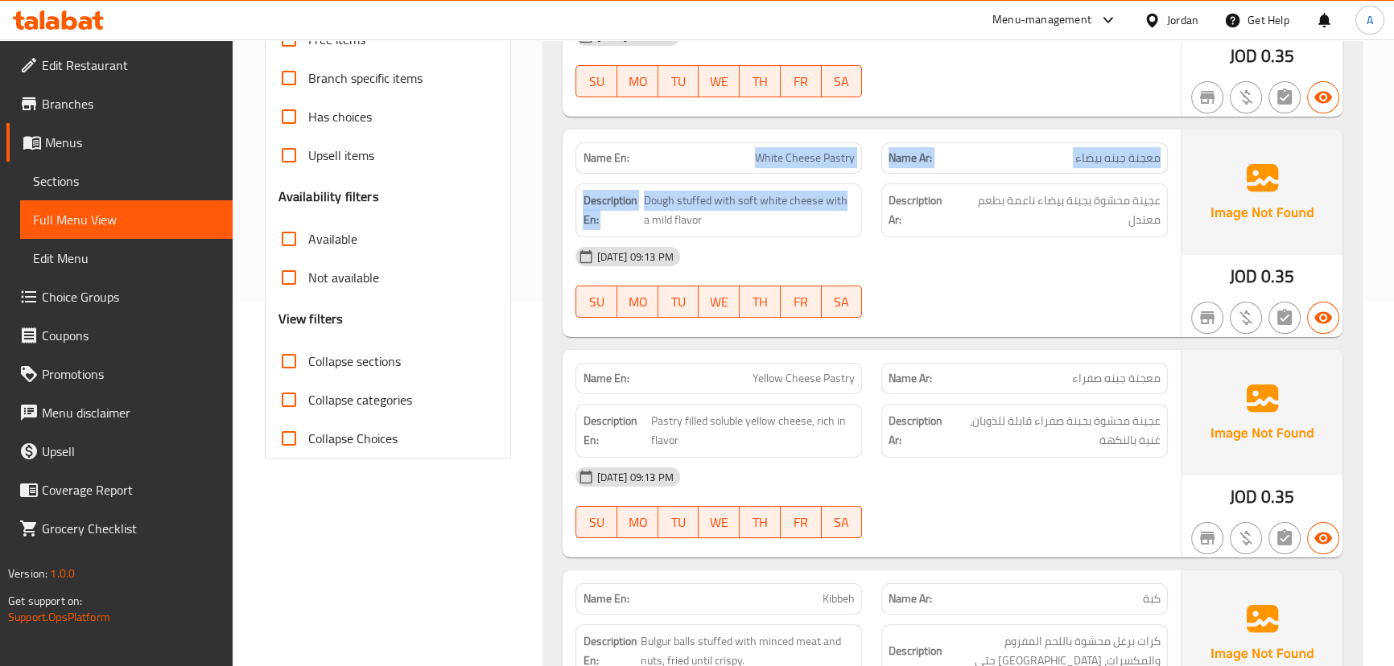
drag, startPoint x: 785, startPoint y: 153, endPoint x: 947, endPoint y: 229, distance: 178.6
click at [893, 192] on div "Name En: White Cheese Pastry Name Ar: معجنة جبنه بيضاء Description En: Dough st…" at bounding box center [871, 234] width 617 height 208
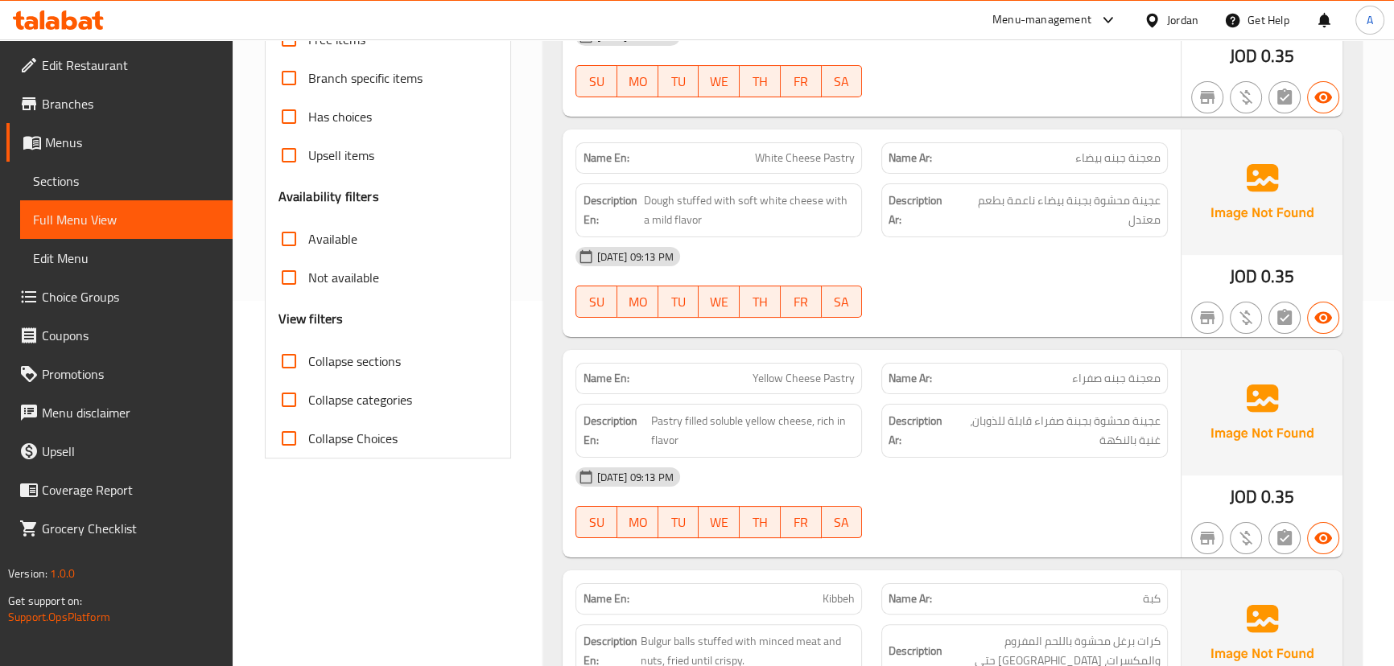
click at [1025, 326] on div at bounding box center [1025, 317] width 306 height 19
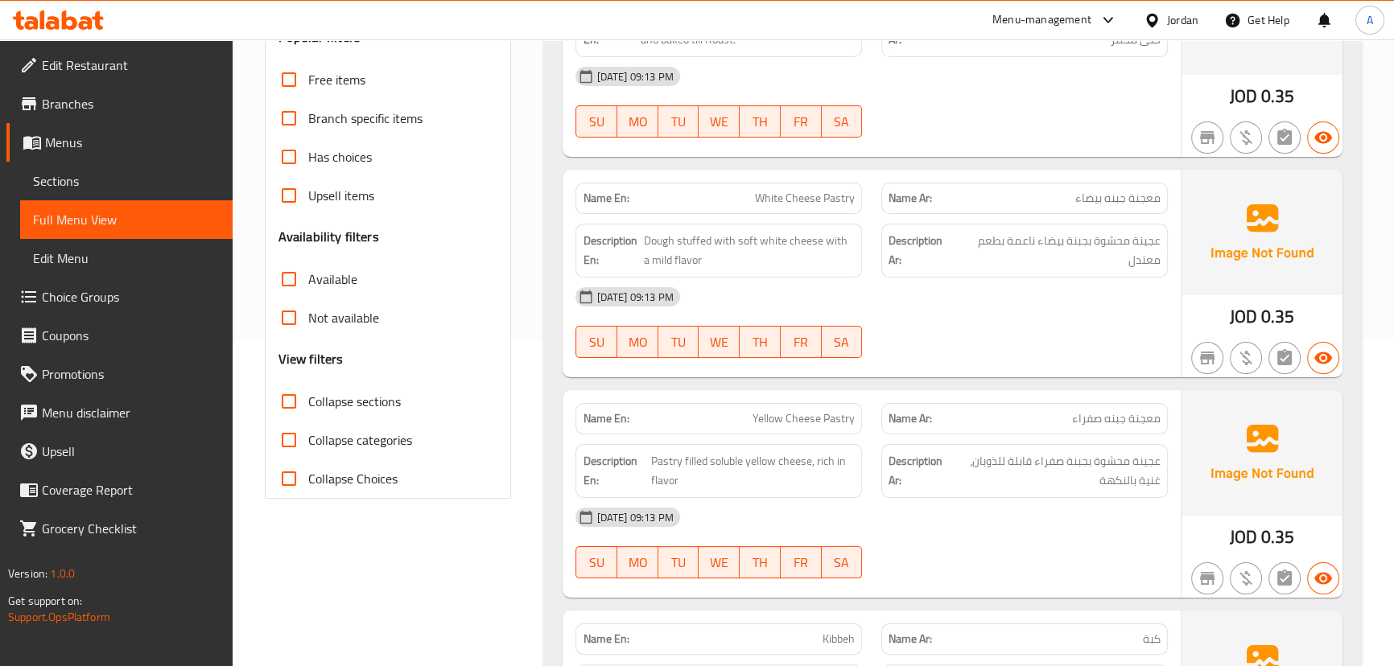
scroll to position [292, 0]
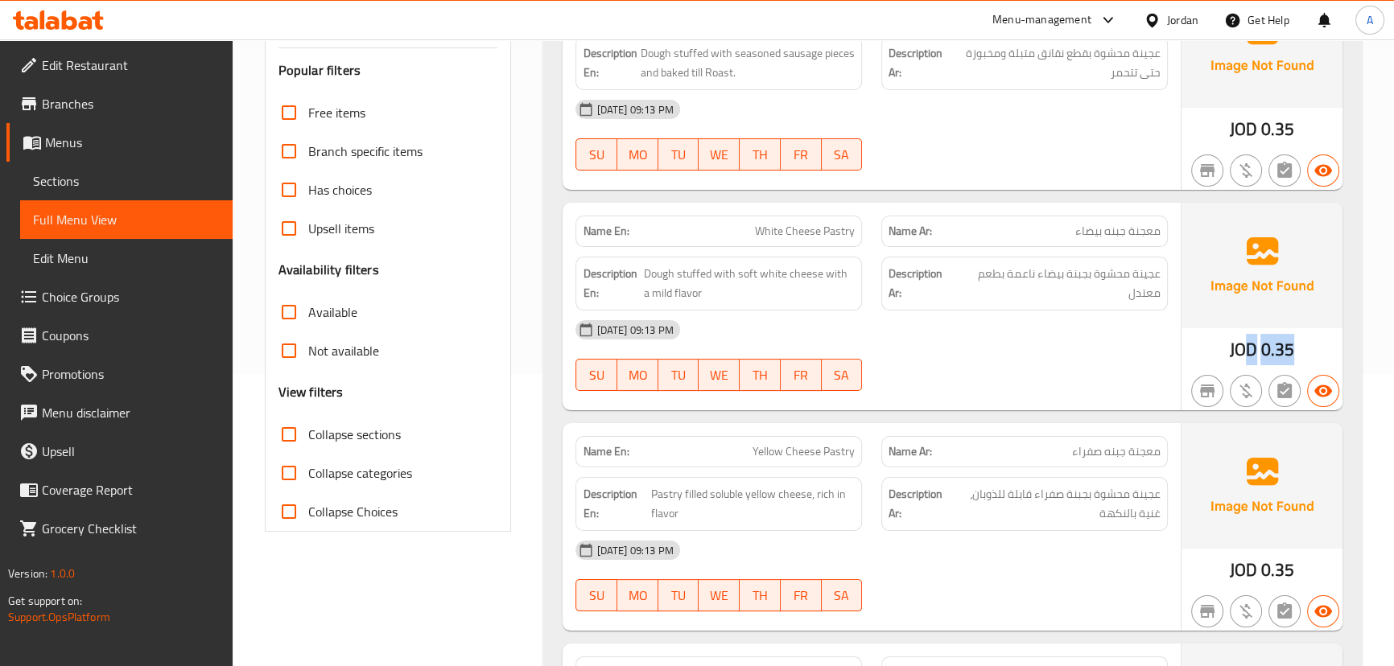
drag, startPoint x: 1230, startPoint y: 359, endPoint x: 1175, endPoint y: 365, distance: 55.0
click at [1192, 359] on div "JOD 0.35" at bounding box center [1261, 307] width 161 height 208
click at [1107, 386] on div at bounding box center [1025, 390] width 306 height 19
click at [1086, 226] on span "معجنة جبنه بيضاء" at bounding box center [1117, 231] width 85 height 17
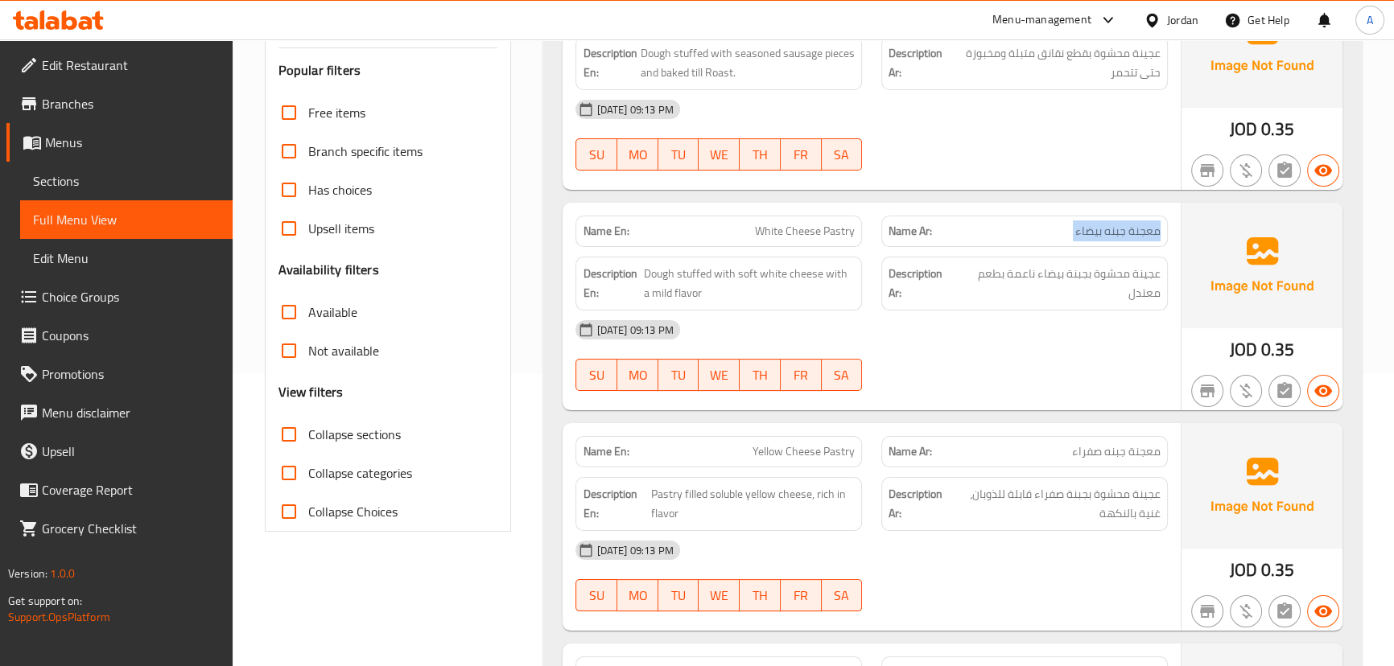
click at [1086, 226] on span "معجنة جبنه بيضاء" at bounding box center [1117, 231] width 85 height 17
click at [1070, 353] on div "10-09-2025 09:13 PM SU MO TU WE TH FR SA" at bounding box center [871, 356] width 611 height 90
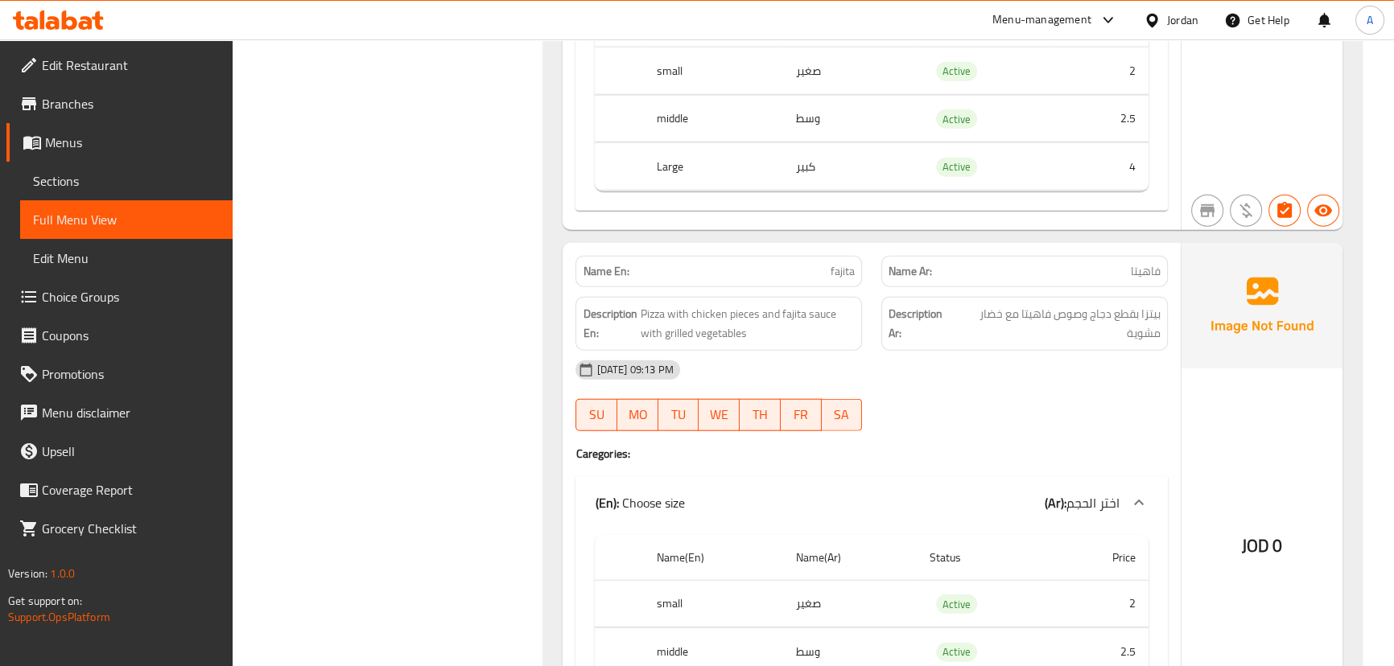
scroll to position [1099, 0]
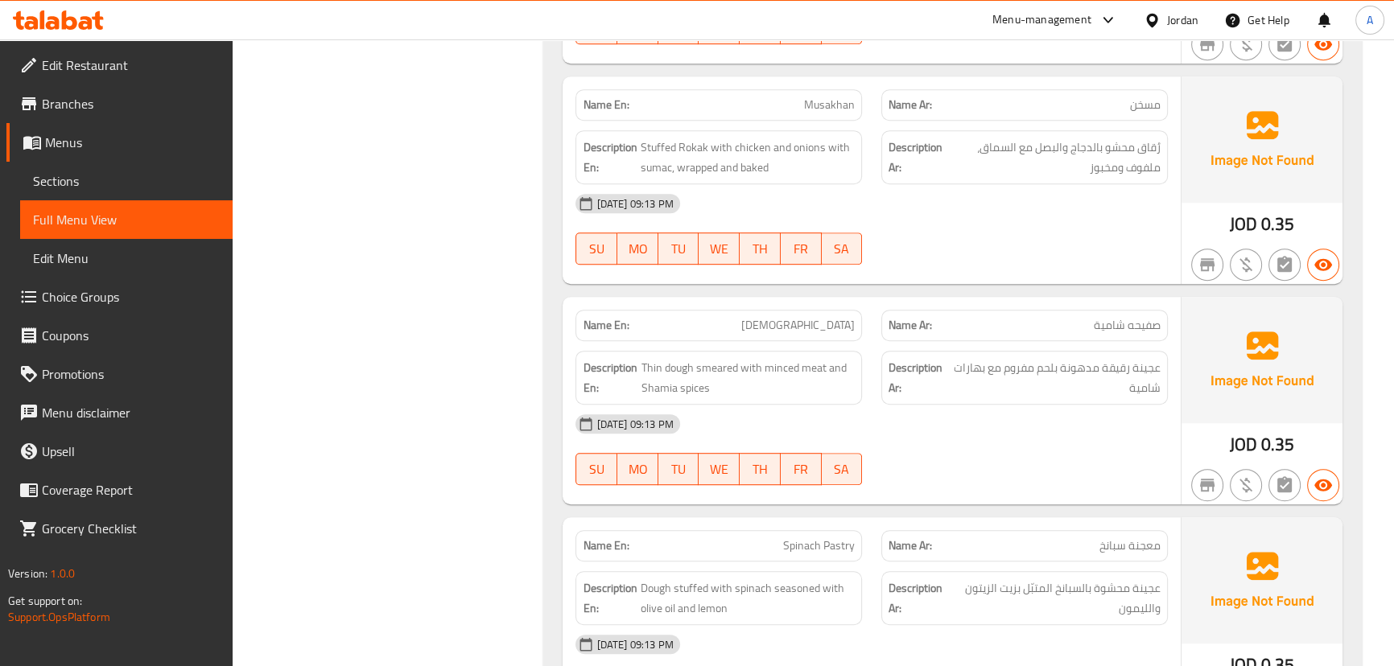
drag, startPoint x: 458, startPoint y: 512, endPoint x: 476, endPoint y: 510, distance: 17.8
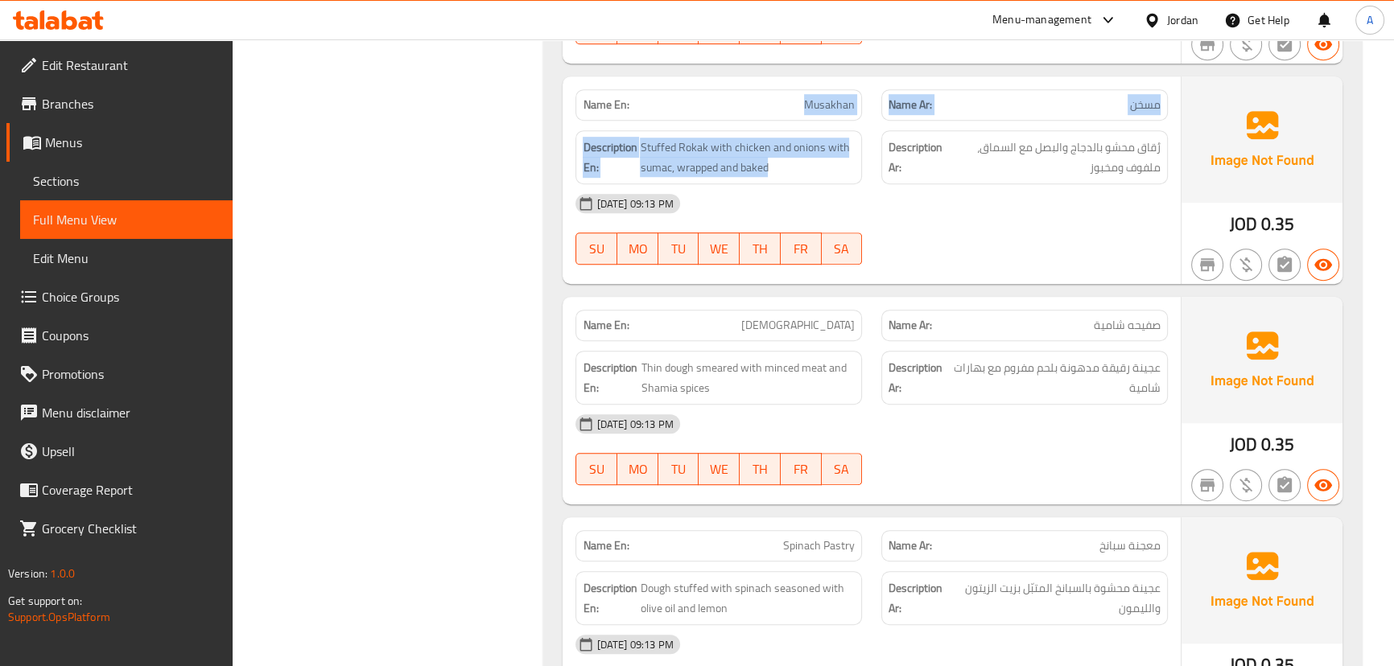
drag, startPoint x: 798, startPoint y: 83, endPoint x: 892, endPoint y: 116, distance: 99.0
click at [875, 105] on div "Name En: Musakhan Name Ar: مسخن Description En: Stuffed Rokak with chicken and …" at bounding box center [871, 180] width 617 height 208
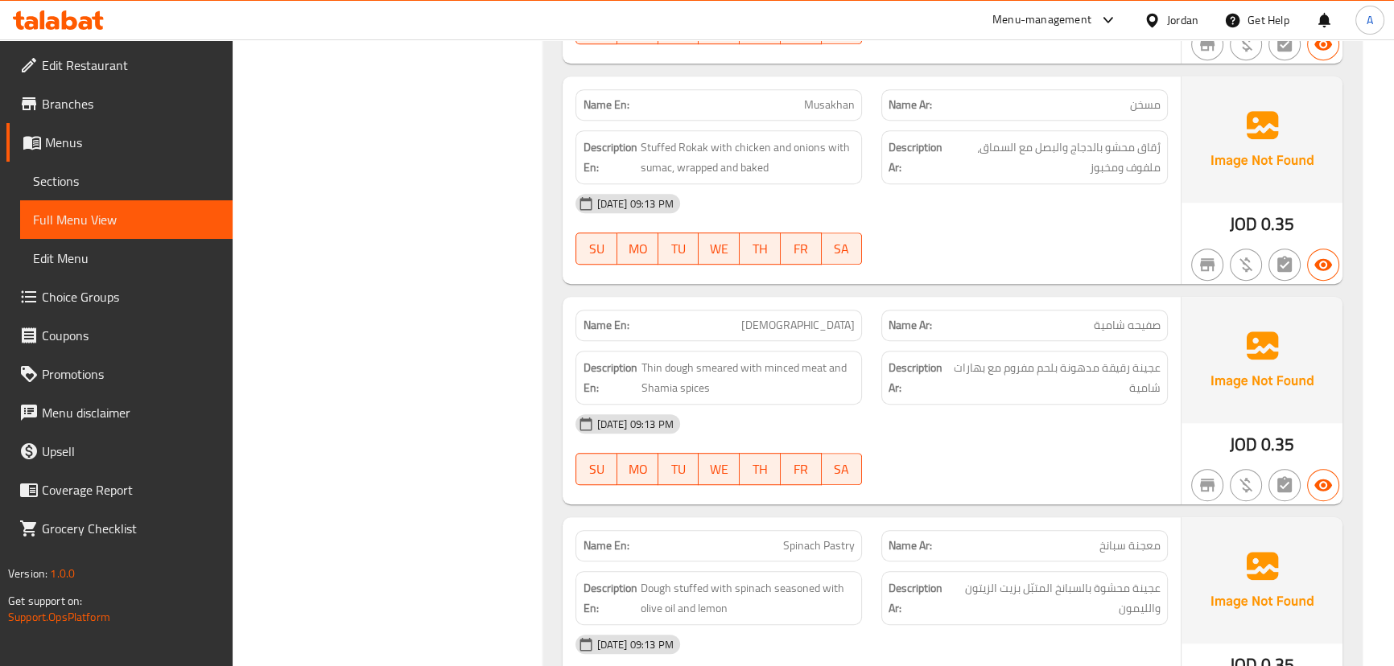
click at [949, 184] on div "10-09-2025 09:13 PM" at bounding box center [871, 203] width 611 height 39
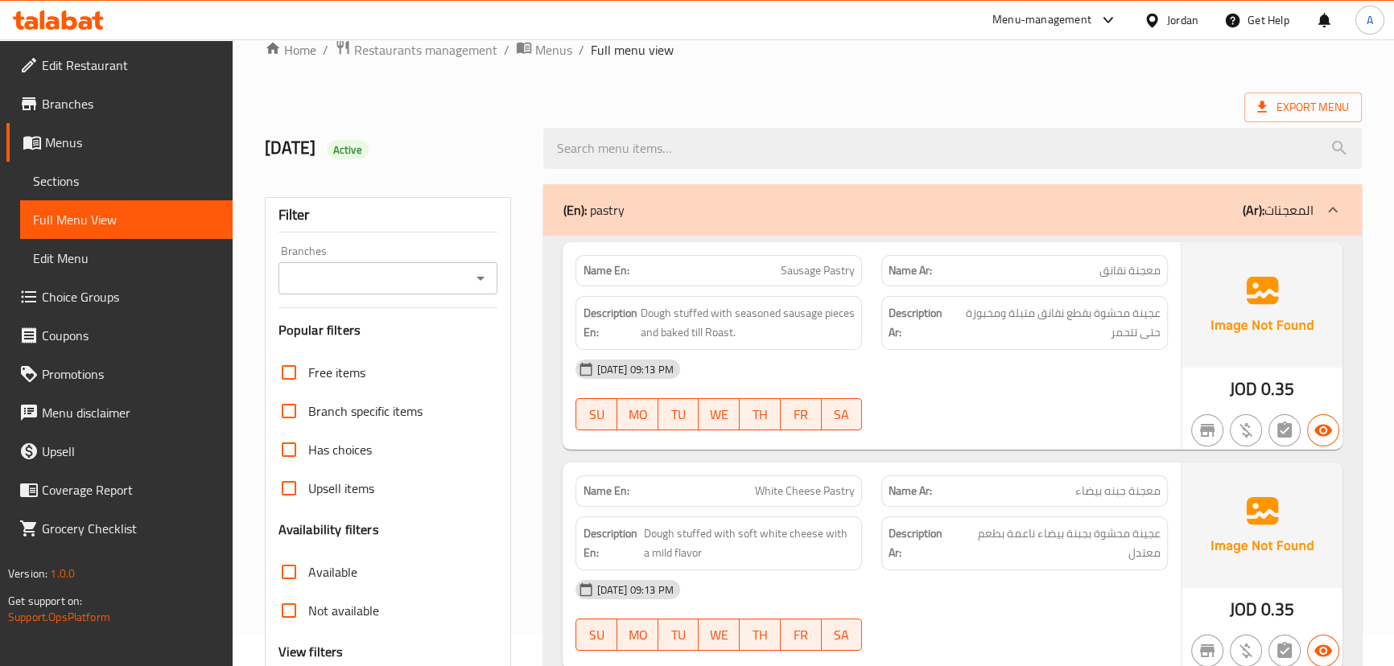
scroll to position [0, 0]
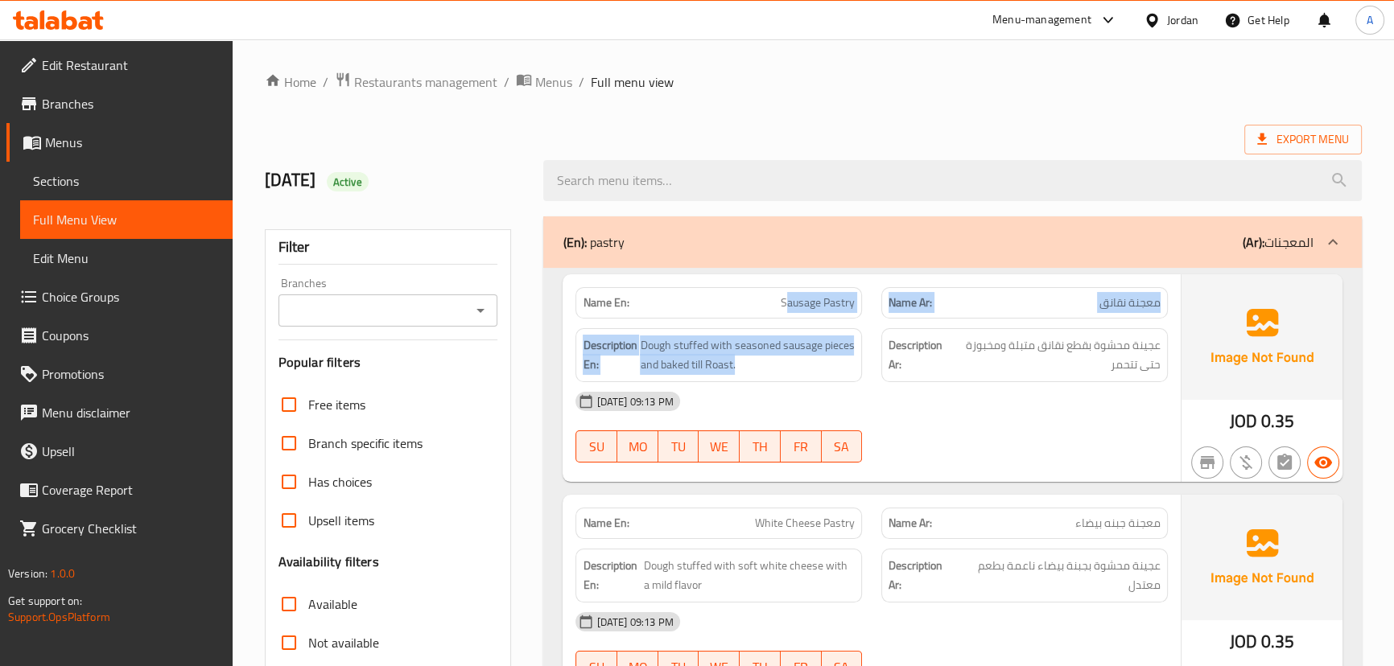
drag, startPoint x: 787, startPoint y: 312, endPoint x: 930, endPoint y: 326, distance: 143.1
click at [929, 325] on div "Name En: Sausage Pastry Name Ar: معجنة نقانق Description En: Dough stuffed with…" at bounding box center [871, 378] width 617 height 208
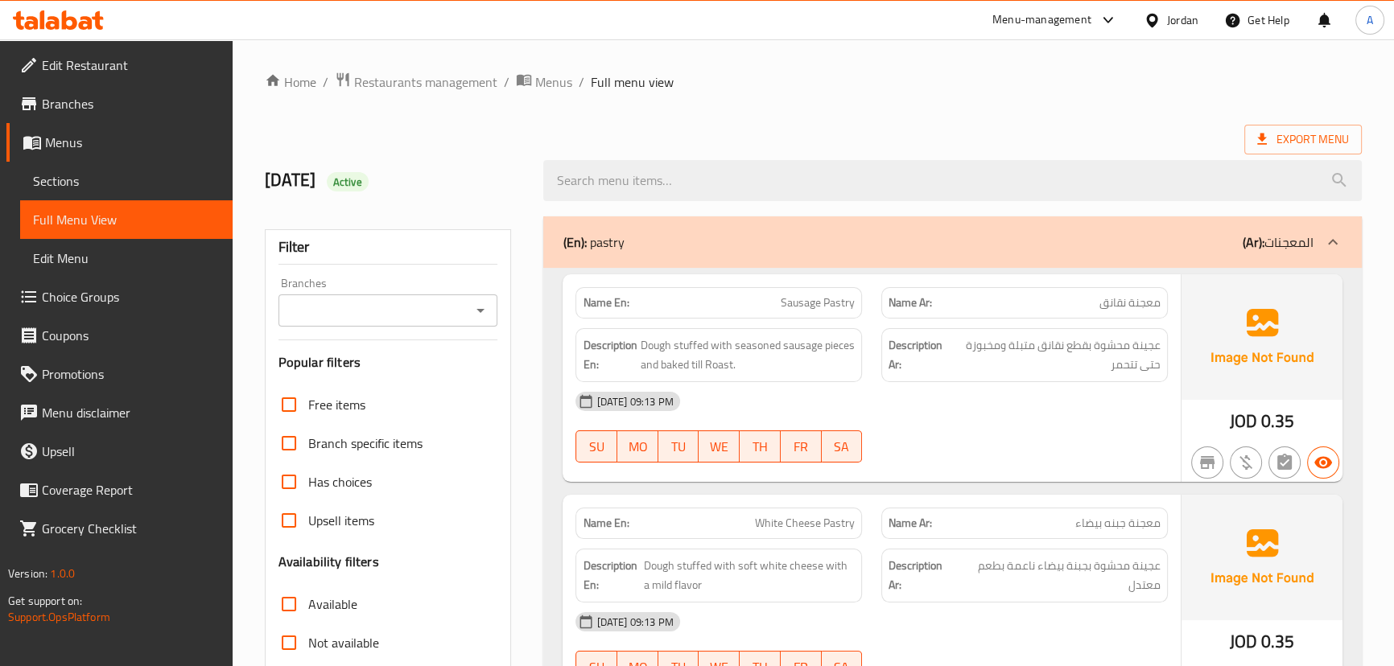
click at [1049, 468] on div at bounding box center [1025, 462] width 306 height 19
drag, startPoint x: 715, startPoint y: 311, endPoint x: 876, endPoint y: 357, distance: 166.4
click at [835, 311] on p "Name En: Sausage Pastry" at bounding box center [719, 303] width 272 height 17
click at [922, 394] on div "10-09-2025 09:13 PM" at bounding box center [871, 401] width 611 height 39
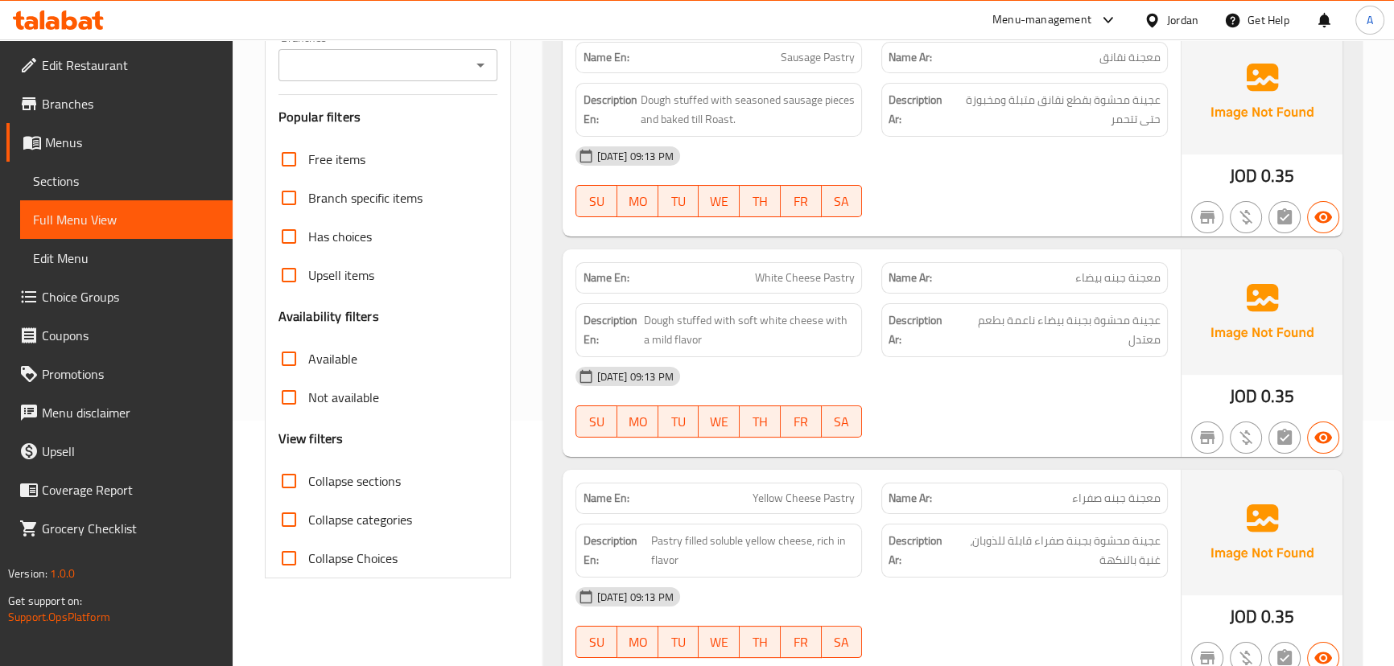
scroll to position [249, 0]
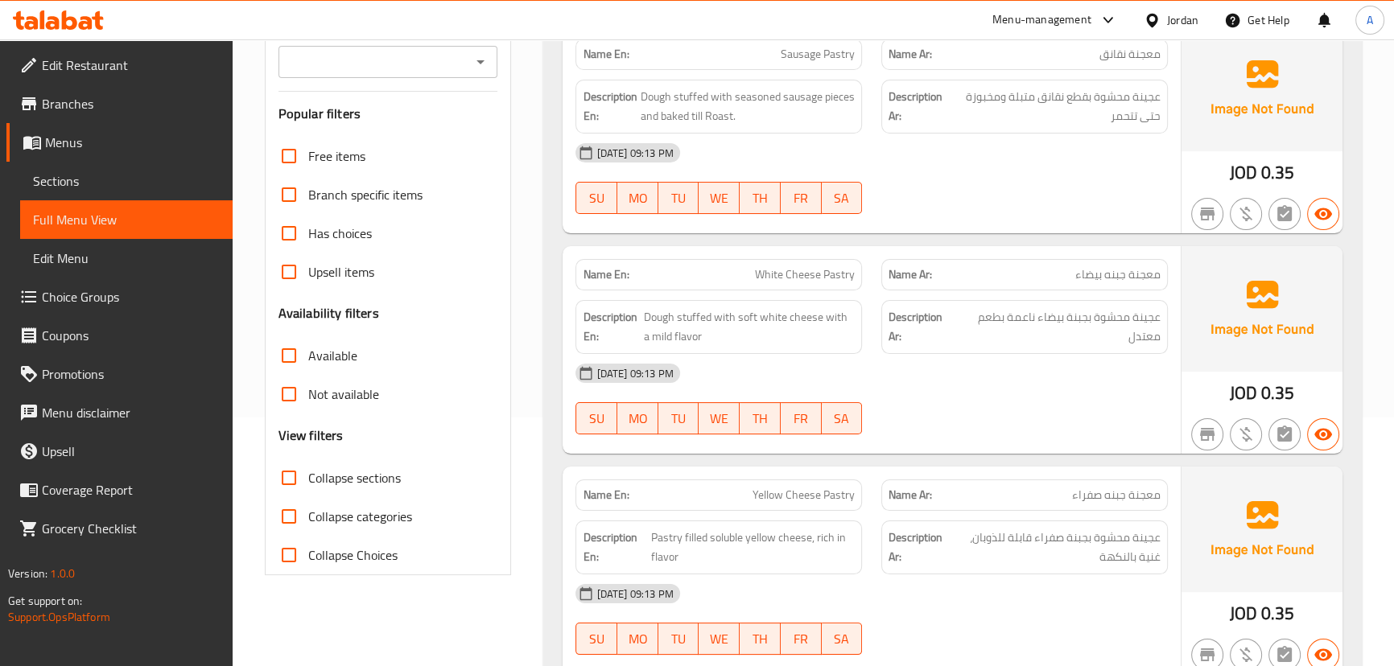
click at [1014, 447] on div "Name En: White Cheese Pastry Name Ar: معجنة جبنه بيضاء Description En: Dough st…" at bounding box center [871, 350] width 617 height 208
drag, startPoint x: 752, startPoint y: 271, endPoint x: 927, endPoint y: 295, distance: 177.1
click at [908, 291] on div "Name En: White Cheese Pastry Name Ar: معجنة جبنه بيضاء Description En: Dough st…" at bounding box center [871, 350] width 617 height 208
click at [1000, 329] on span "عجينة محشوة بجبنة بيضاء ناعمة بطعم معتدل" at bounding box center [1059, 326] width 204 height 39
drag, startPoint x: 742, startPoint y: 255, endPoint x: 993, endPoint y: 325, distance: 260.7
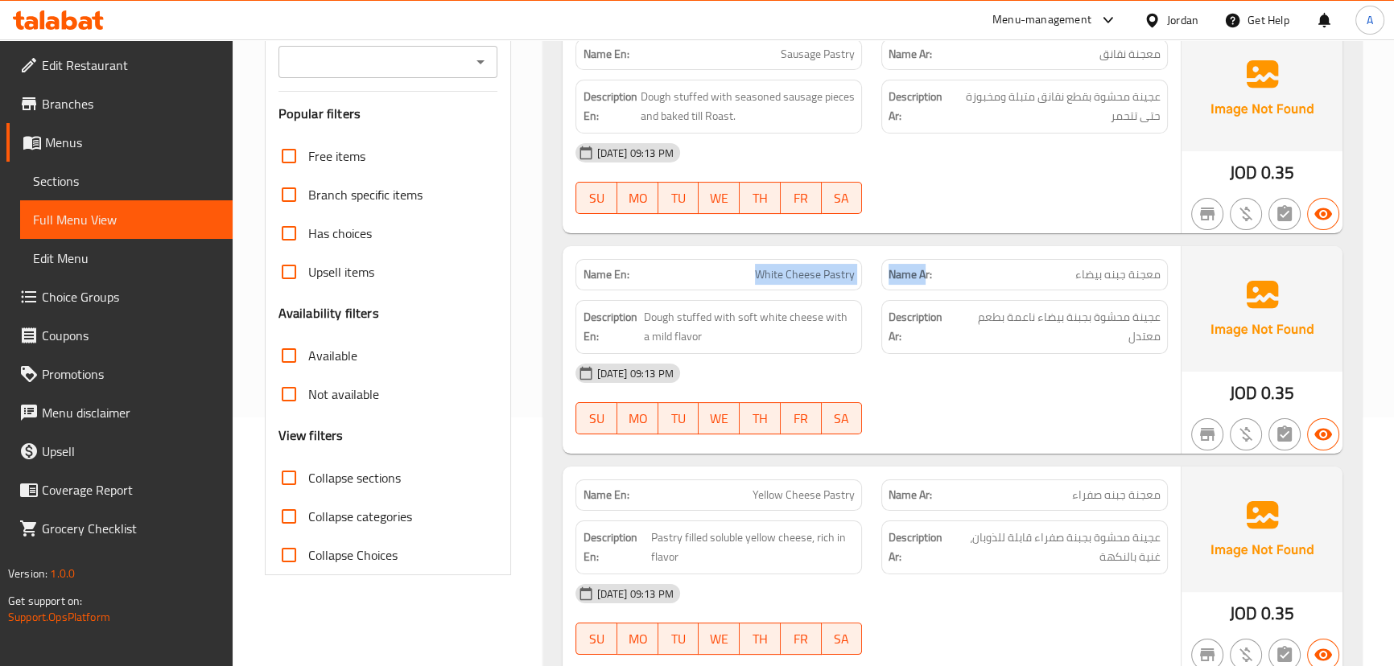
click at [959, 293] on div "Name En: White Cheese Pastry Name Ar: معجنة جبنه بيضاء Description En: Dough st…" at bounding box center [871, 350] width 617 height 208
click at [1008, 353] on div "Description Ar: عجينة محشوة بجبنة بيضاء ناعمة بطعم معتدل" at bounding box center [1024, 327] width 287 height 54
click at [1014, 410] on div "10-09-2025 09:13 PM SU MO TU WE TH FR SA" at bounding box center [871, 399] width 611 height 90
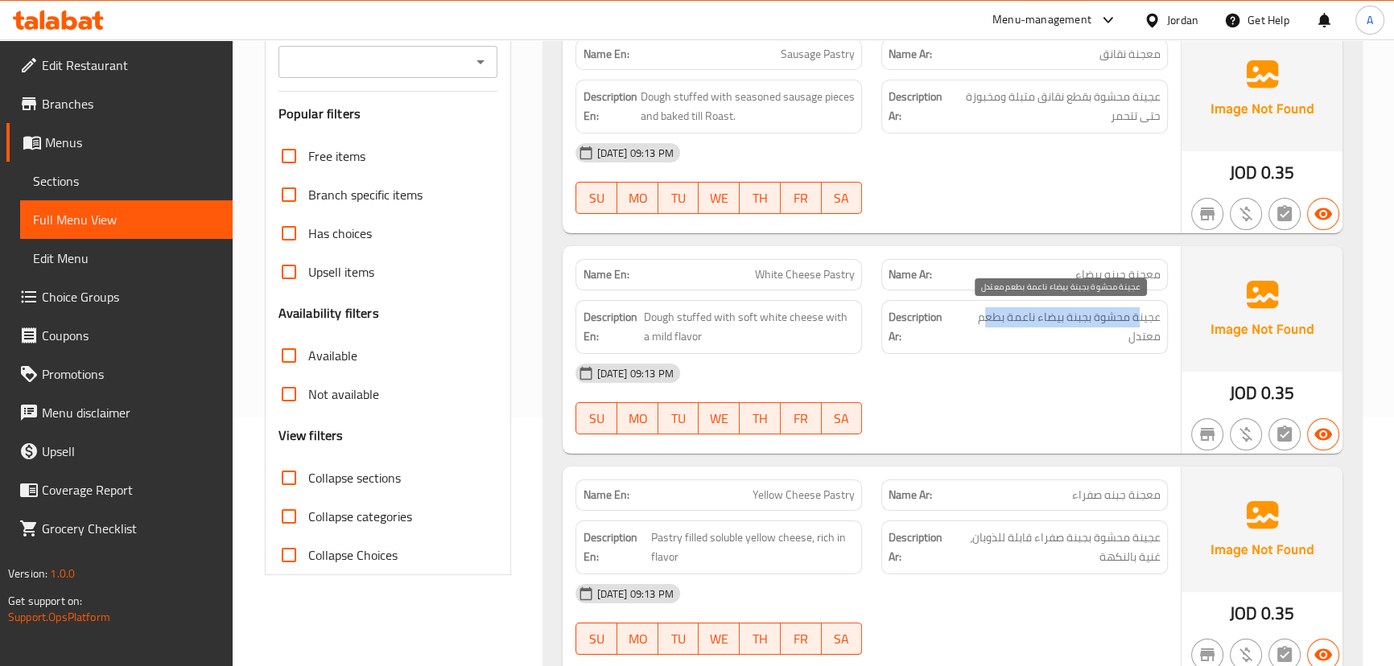
drag, startPoint x: 1130, startPoint y: 316, endPoint x: 982, endPoint y: 316, distance: 148.1
click at [982, 316] on span "عجينة محشوة بجبنة بيضاء ناعمة بطعم معتدل" at bounding box center [1059, 326] width 204 height 39
click at [983, 379] on div "10-09-2025 09:13 PM" at bounding box center [871, 373] width 611 height 39
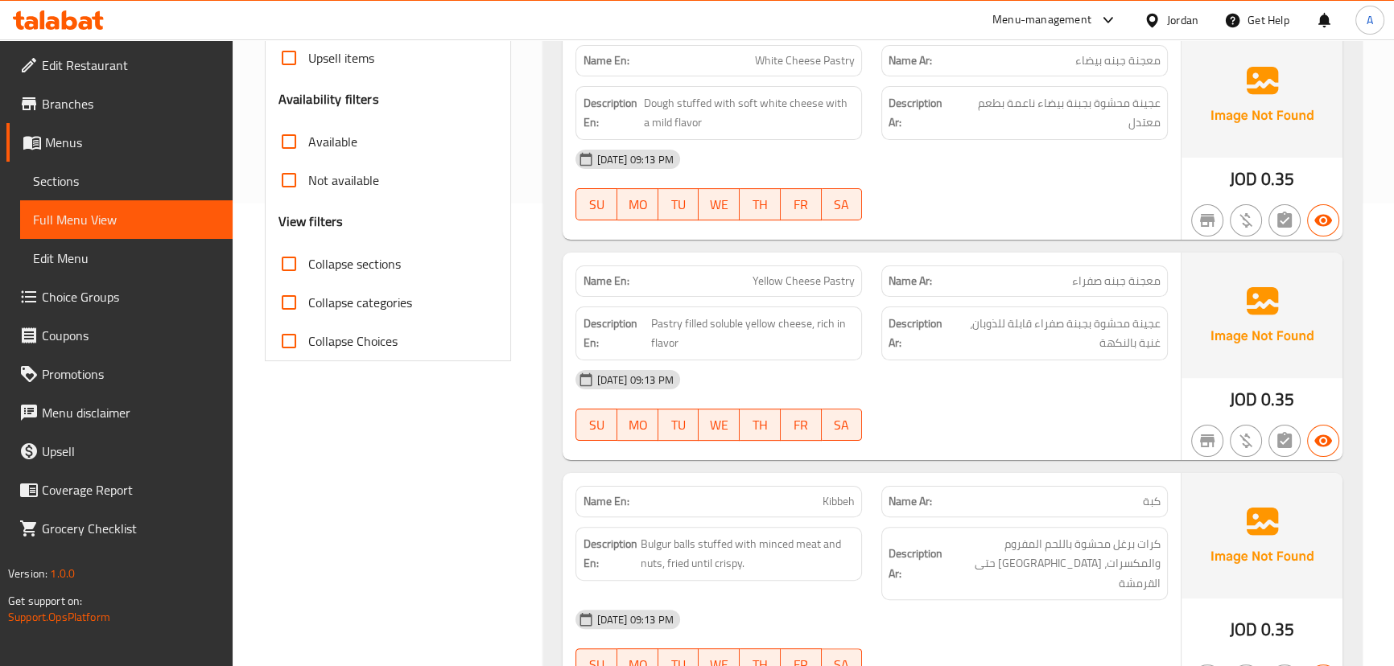
scroll to position [468, 0]
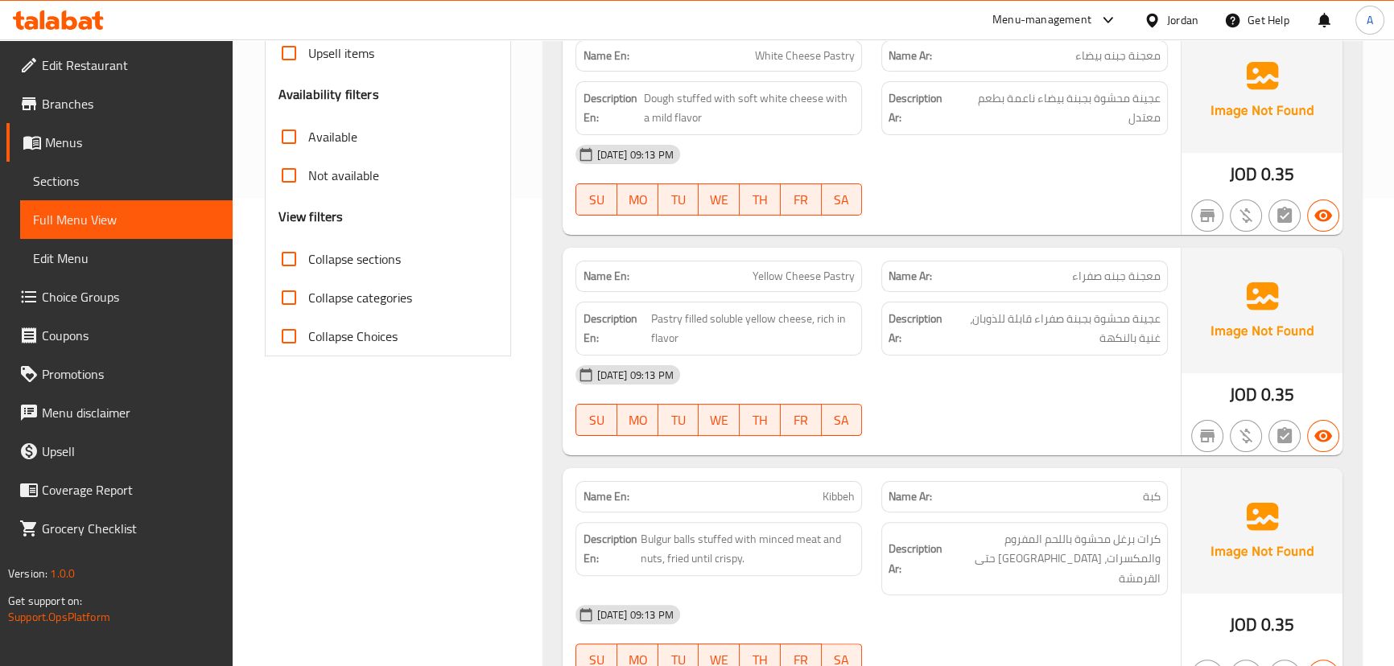
drag, startPoint x: 715, startPoint y: 269, endPoint x: 840, endPoint y: 307, distance: 131.1
click at [813, 283] on p "Name En: Yellow Cheese Pastry" at bounding box center [719, 276] width 272 height 17
click at [883, 351] on div "Description Ar: عجينة محشوة بجبنة صفراء قابلة للذوبان، غنية بالنكهة" at bounding box center [1024, 329] width 287 height 54
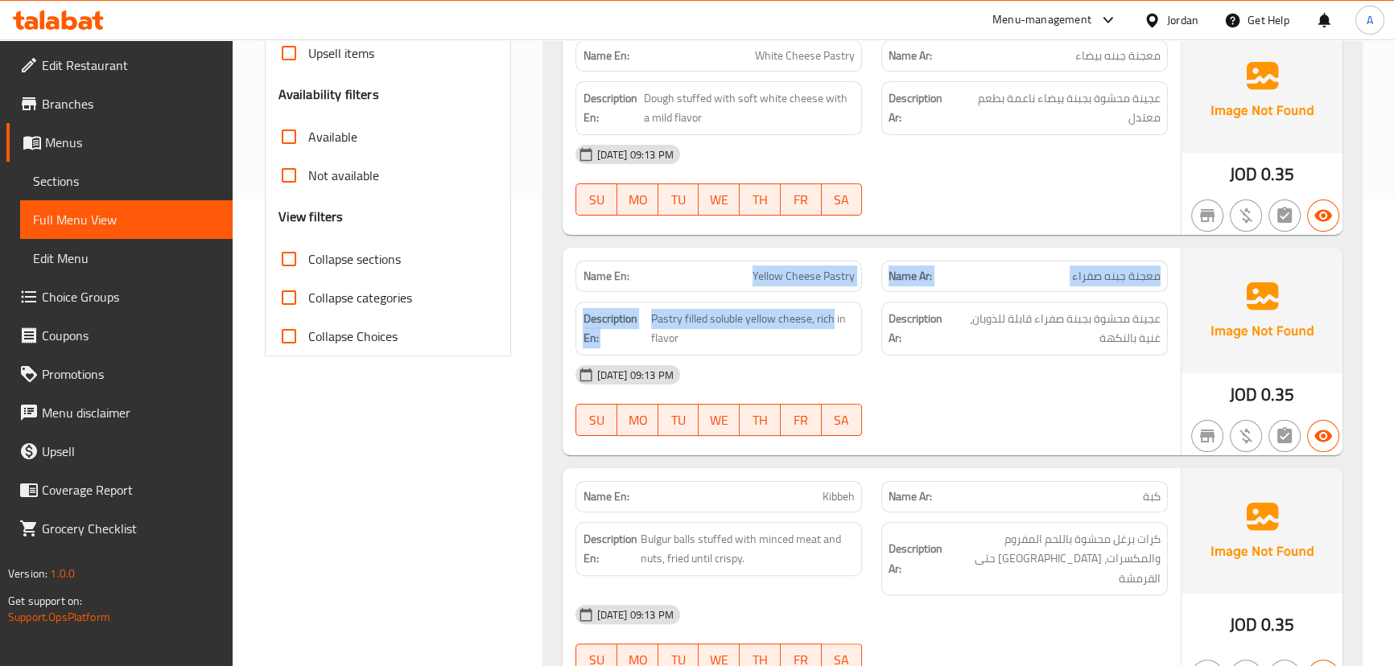
drag, startPoint x: 778, startPoint y: 283, endPoint x: 970, endPoint y: 358, distance: 205.6
click at [885, 317] on div "Name En: Yellow Cheese Pastry Name Ar: معجنة جبنه صفراء Description En: Pastry …" at bounding box center [871, 352] width 617 height 208
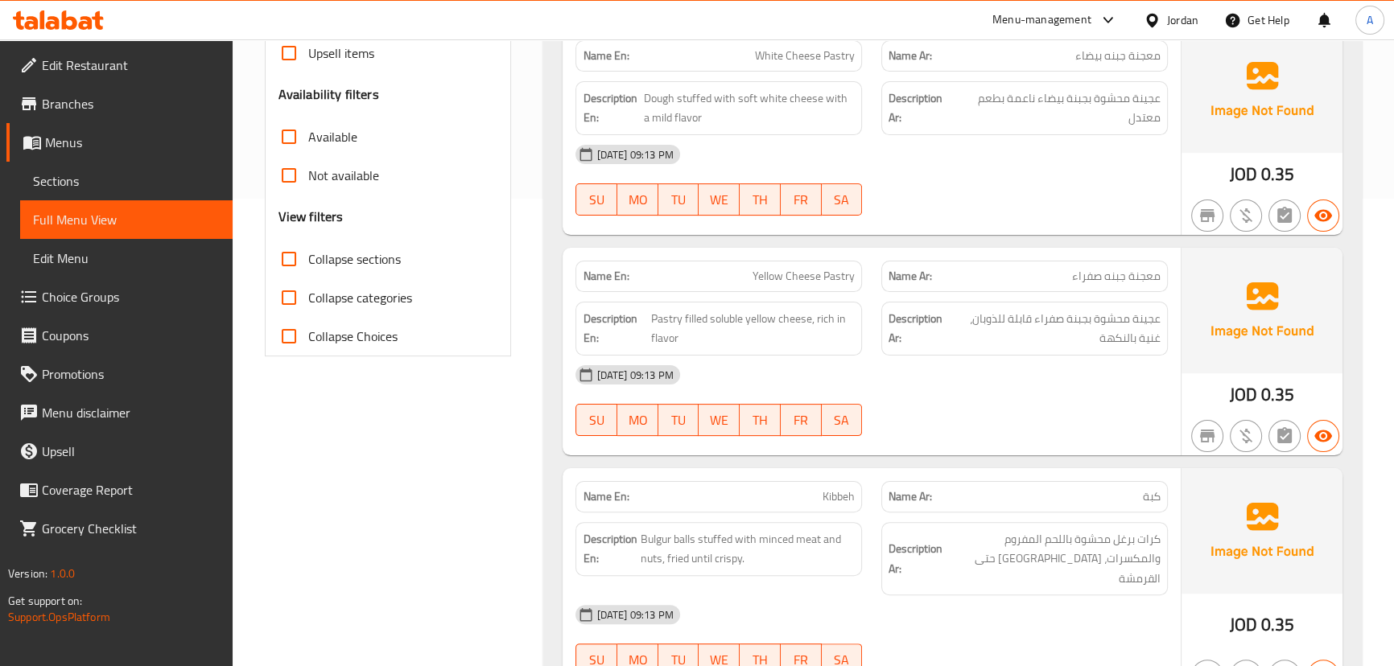
click at [1017, 402] on div "10-09-2025 09:13 PM SU MO TU WE TH FR SA" at bounding box center [871, 401] width 611 height 90
drag, startPoint x: 1082, startPoint y: 313, endPoint x: 1063, endPoint y: 319, distance: 19.3
click at [1074, 314] on span "عجينة محشوة بجبنة صفراء قابلة للذوبان، غنية بالنكهة" at bounding box center [1055, 328] width 211 height 39
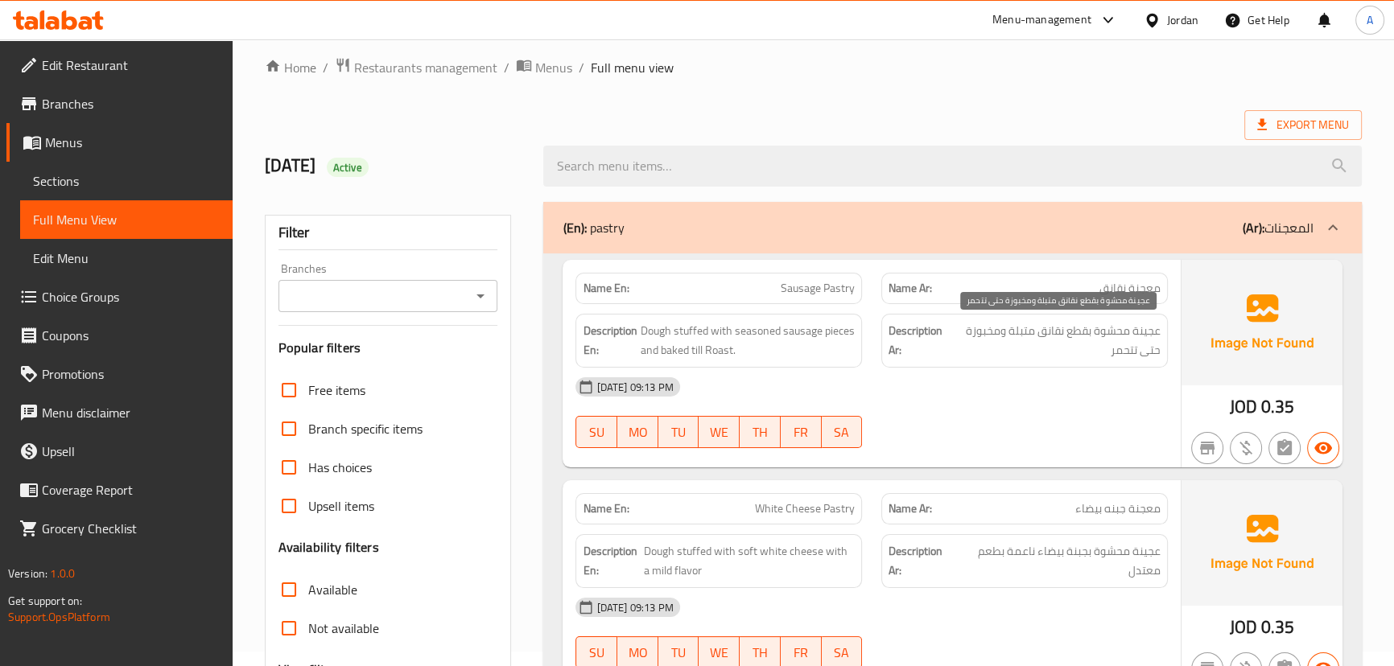
scroll to position [0, 0]
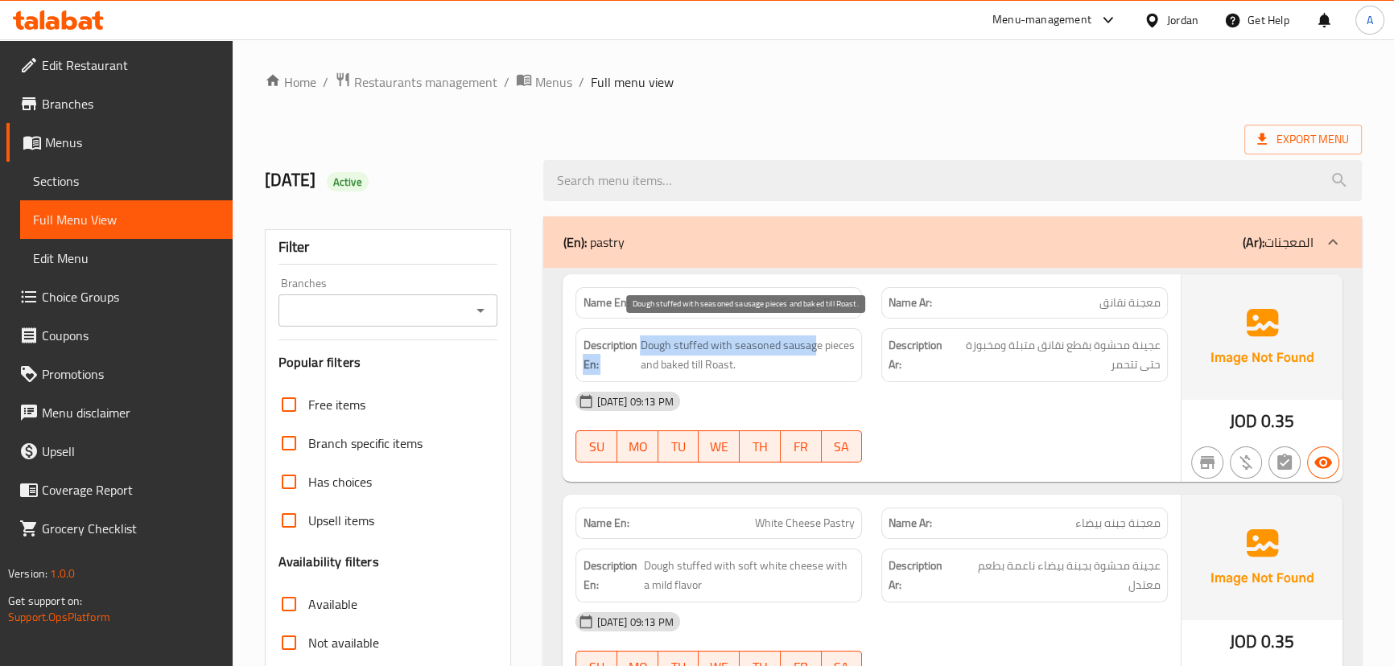
drag, startPoint x: 636, startPoint y: 334, endPoint x: 813, endPoint y: 348, distance: 177.7
click at [813, 348] on div "Description En: Dough stuffed with seasoned sausage pieces and baked till Roast." at bounding box center [718, 355] width 287 height 54
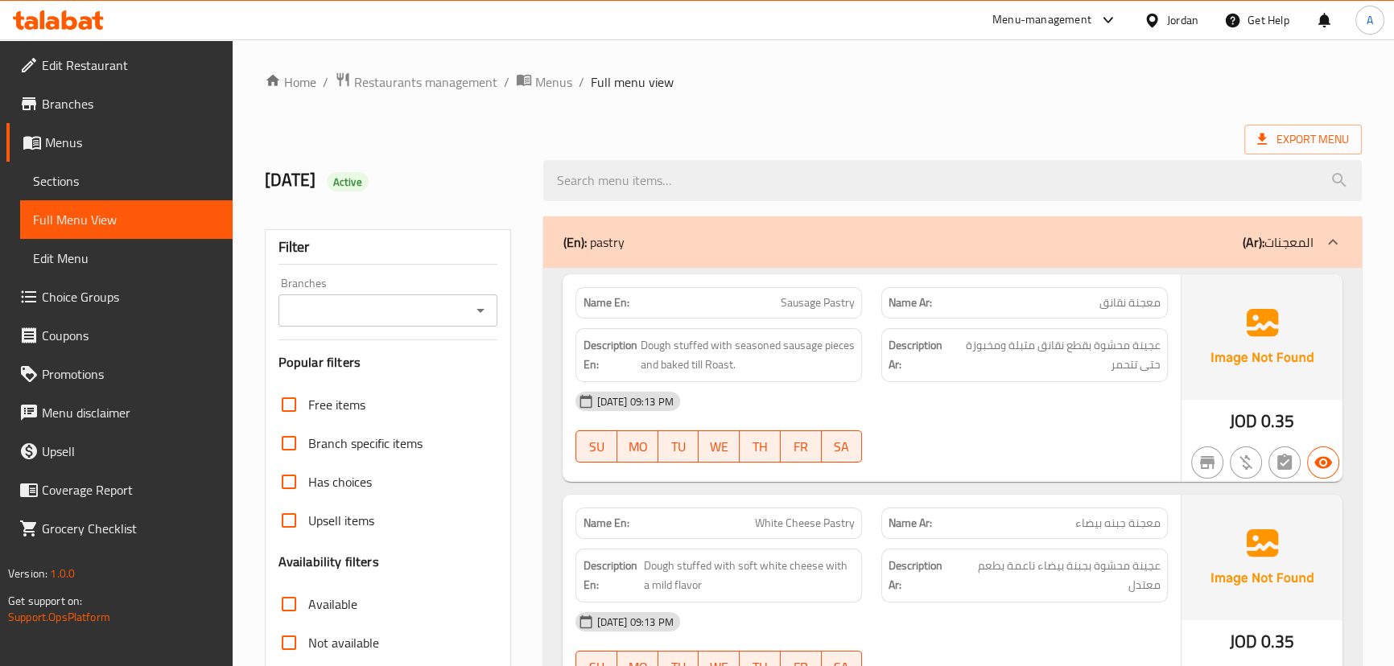
click at [882, 423] on div "10-09-2025 09:13 PM SU MO TU WE TH FR SA" at bounding box center [871, 427] width 611 height 90
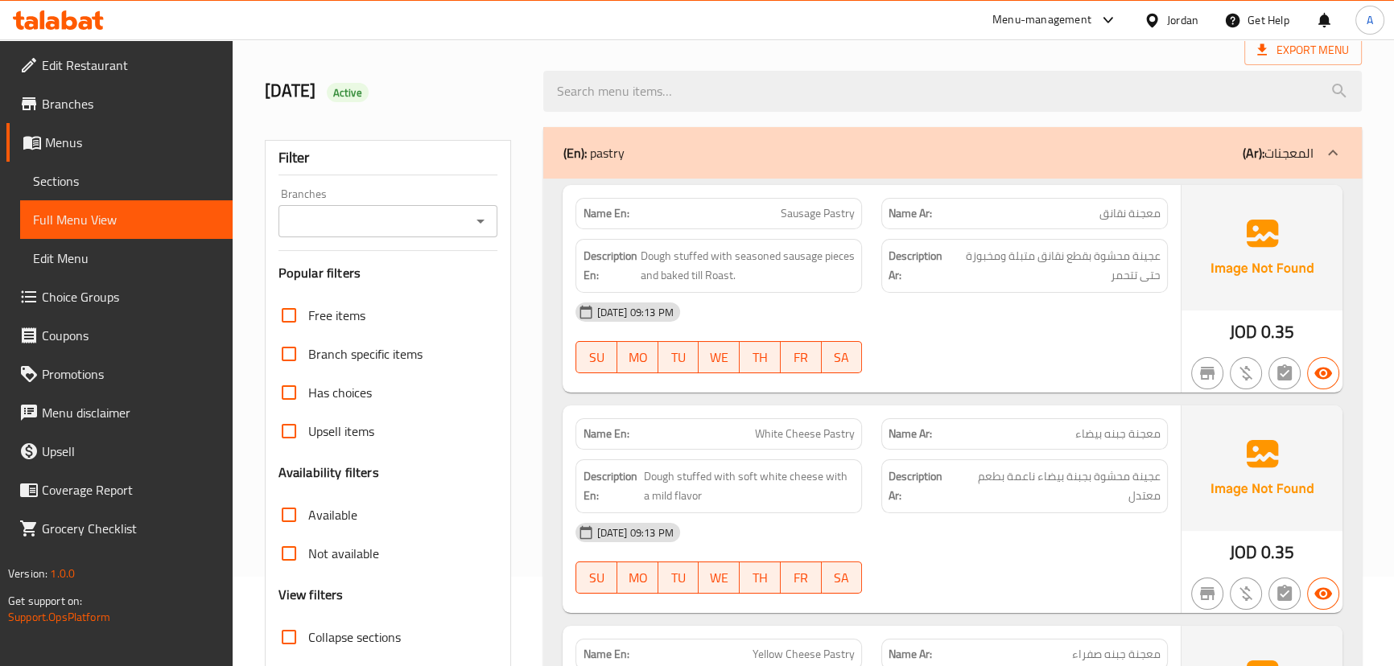
scroll to position [219, 0]
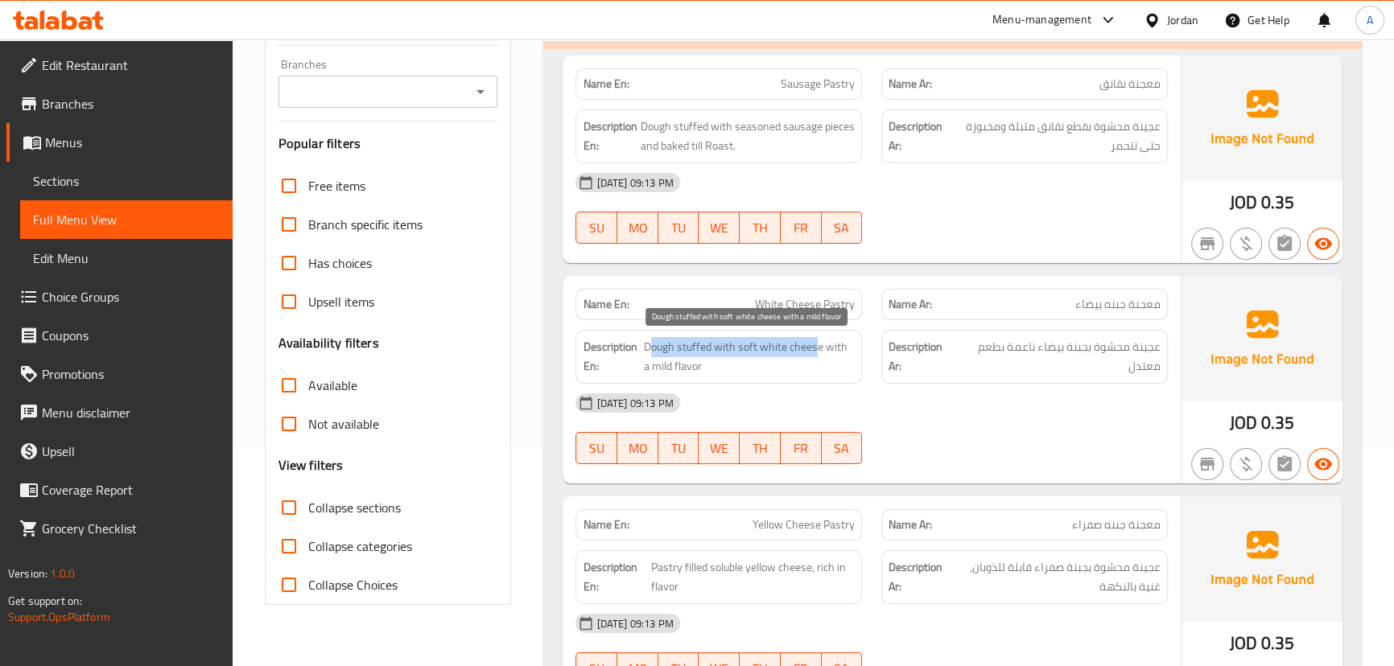
drag, startPoint x: 652, startPoint y: 344, endPoint x: 815, endPoint y: 344, distance: 163.4
click at [815, 344] on span "Dough stuffed with soft white cheese with a mild flavor" at bounding box center [750, 356] width 212 height 39
drag, startPoint x: 678, startPoint y: 358, endPoint x: 714, endPoint y: 364, distance: 35.9
click at [697, 361] on span "Dough stuffed with soft white cheese with a mild flavor" at bounding box center [750, 356] width 212 height 39
click at [825, 408] on div "10-09-2025 09:13 PM" at bounding box center [871, 403] width 611 height 39
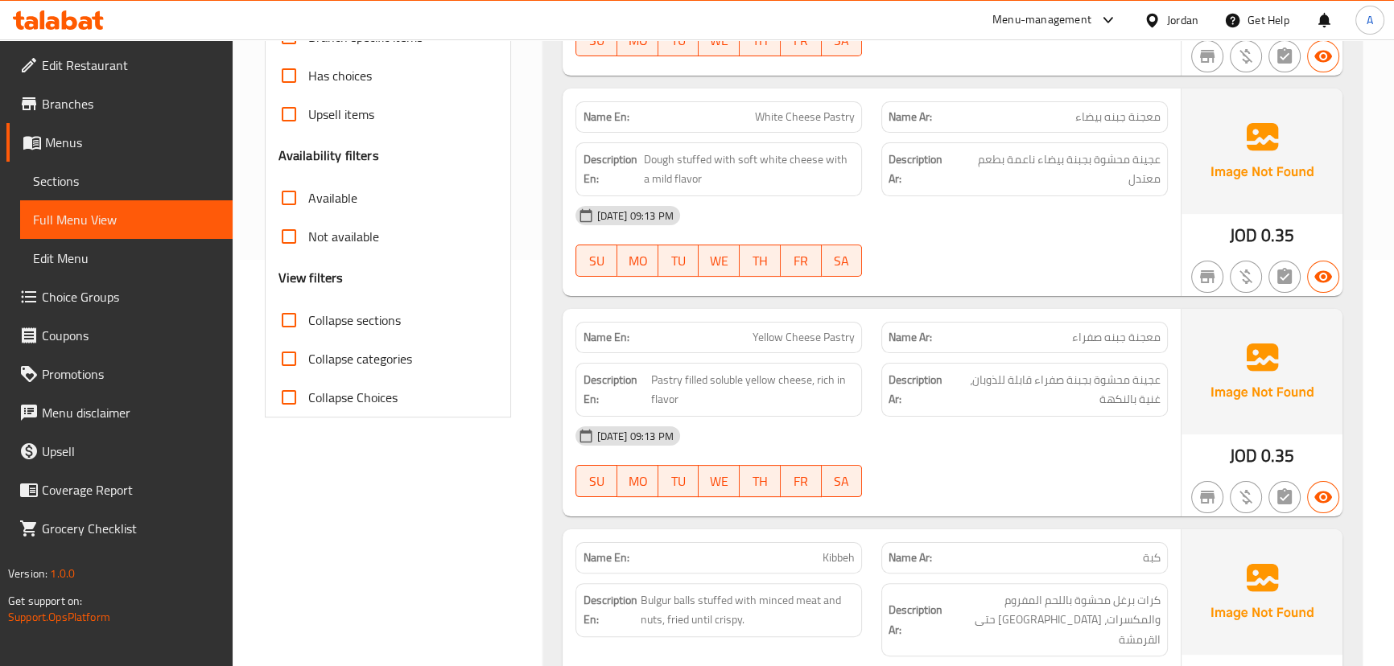
scroll to position [512, 0]
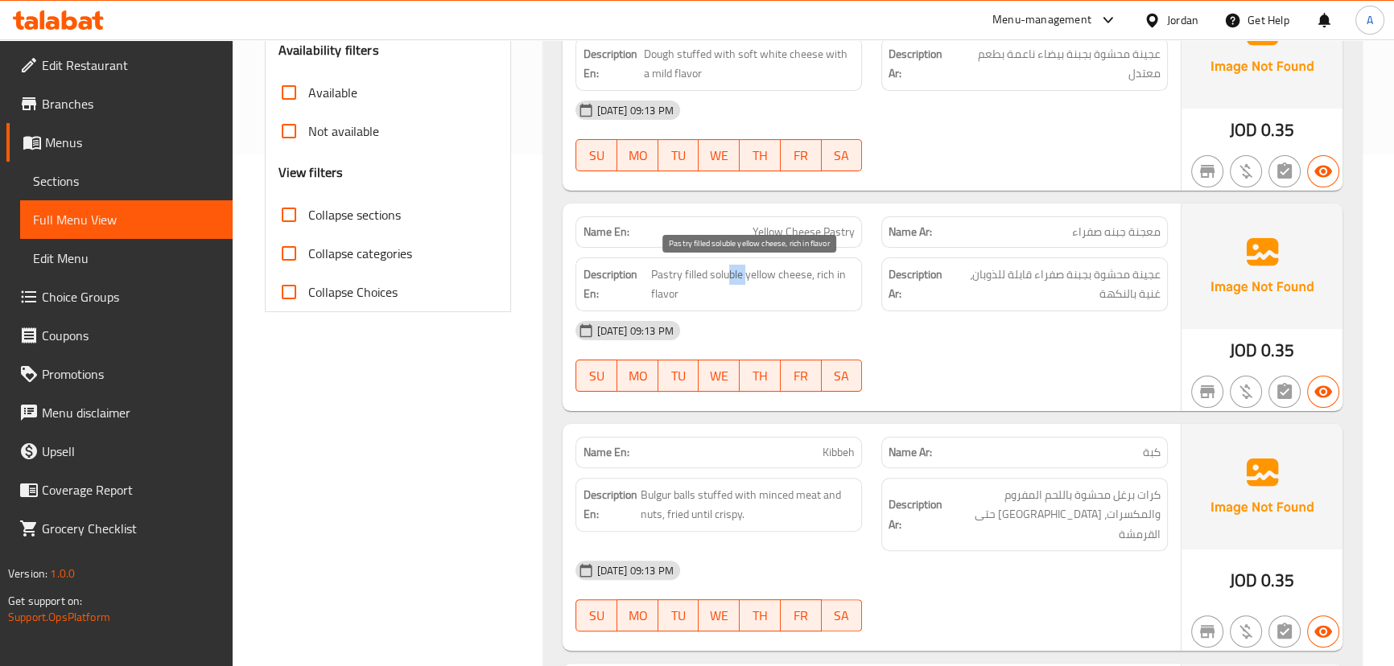
click at [747, 273] on span "Pastry filled soluble yellow cheese, rich in flavor" at bounding box center [753, 284] width 204 height 39
click at [751, 303] on div "Description En: Pastry filled soluble yellow cheese, rich in flavor" at bounding box center [718, 285] width 287 height 54
drag, startPoint x: 714, startPoint y: 272, endPoint x: 780, endPoint y: 276, distance: 66.1
click at [780, 276] on span "Pastry filled soluble yellow cheese, rich in flavor" at bounding box center [753, 284] width 204 height 39
click at [843, 276] on span "Pastry filled soluble yellow cheese, rich in flavor" at bounding box center [753, 284] width 204 height 39
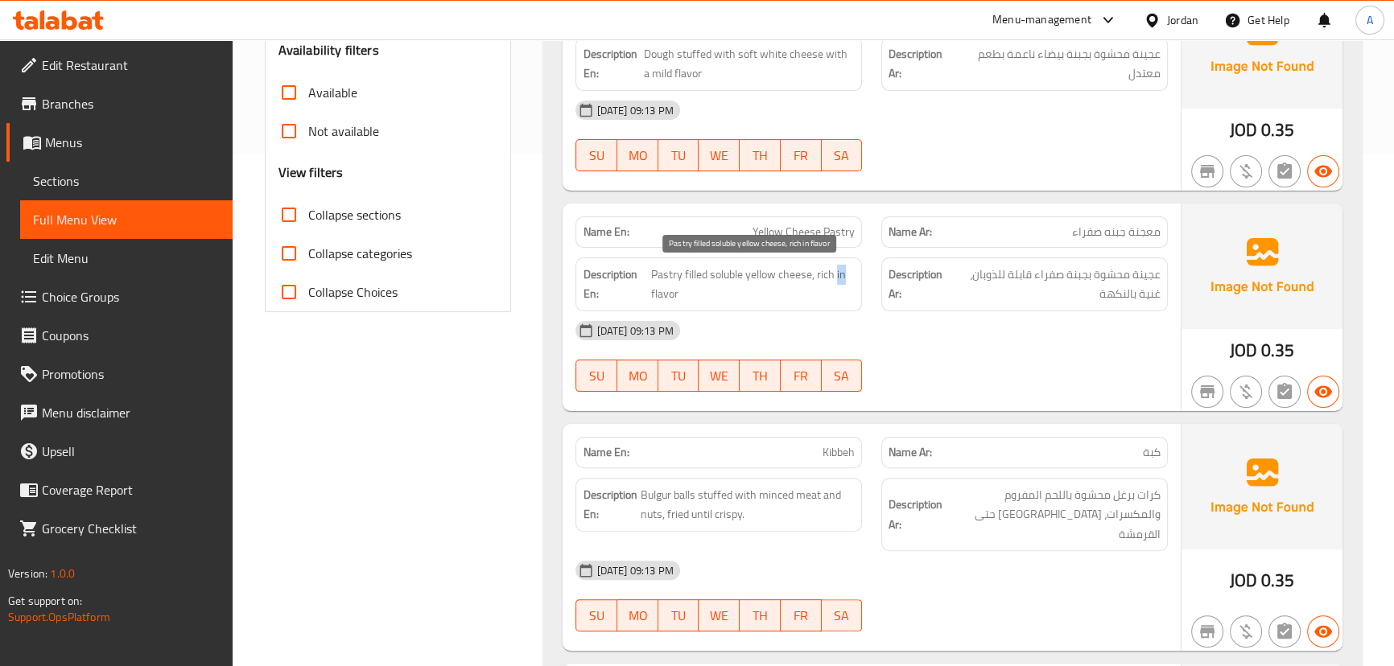
click at [843, 276] on span "Pastry filled soluble yellow cheese, rich in flavor" at bounding box center [753, 284] width 204 height 39
click at [845, 350] on div "SU MO TU WE TH FR SA" at bounding box center [719, 376] width 306 height 52
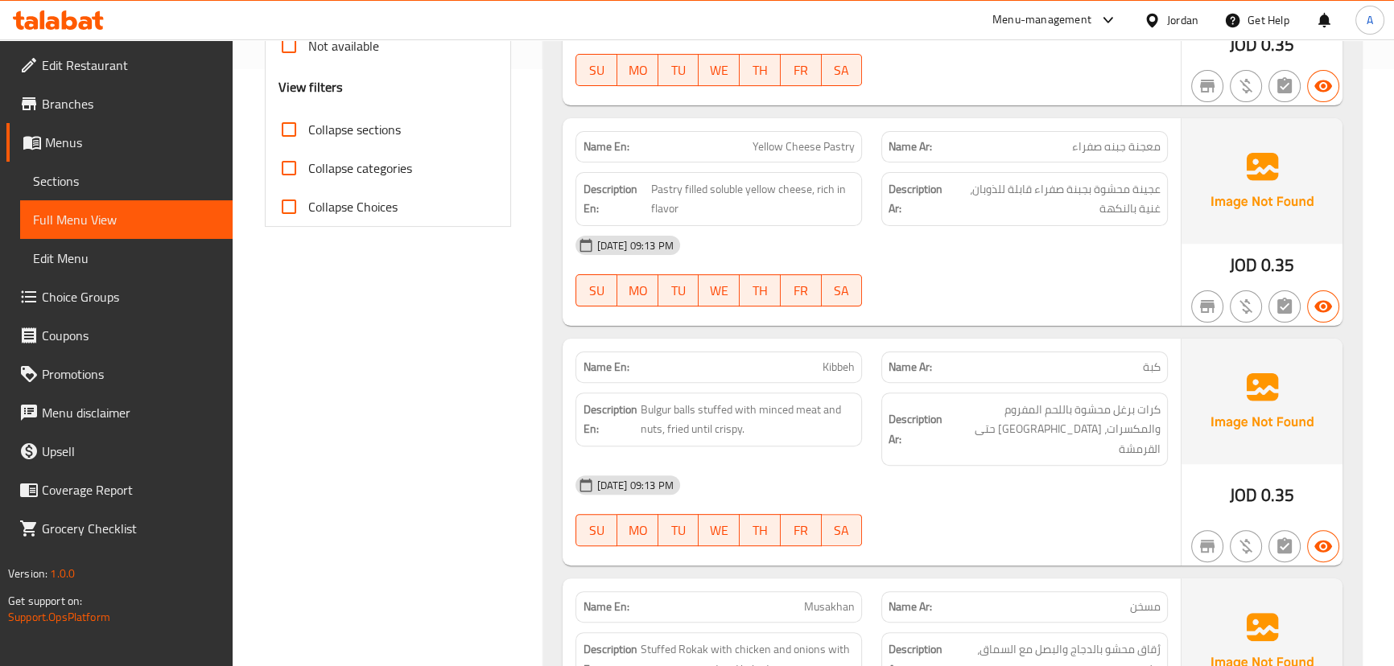
scroll to position [732, 0]
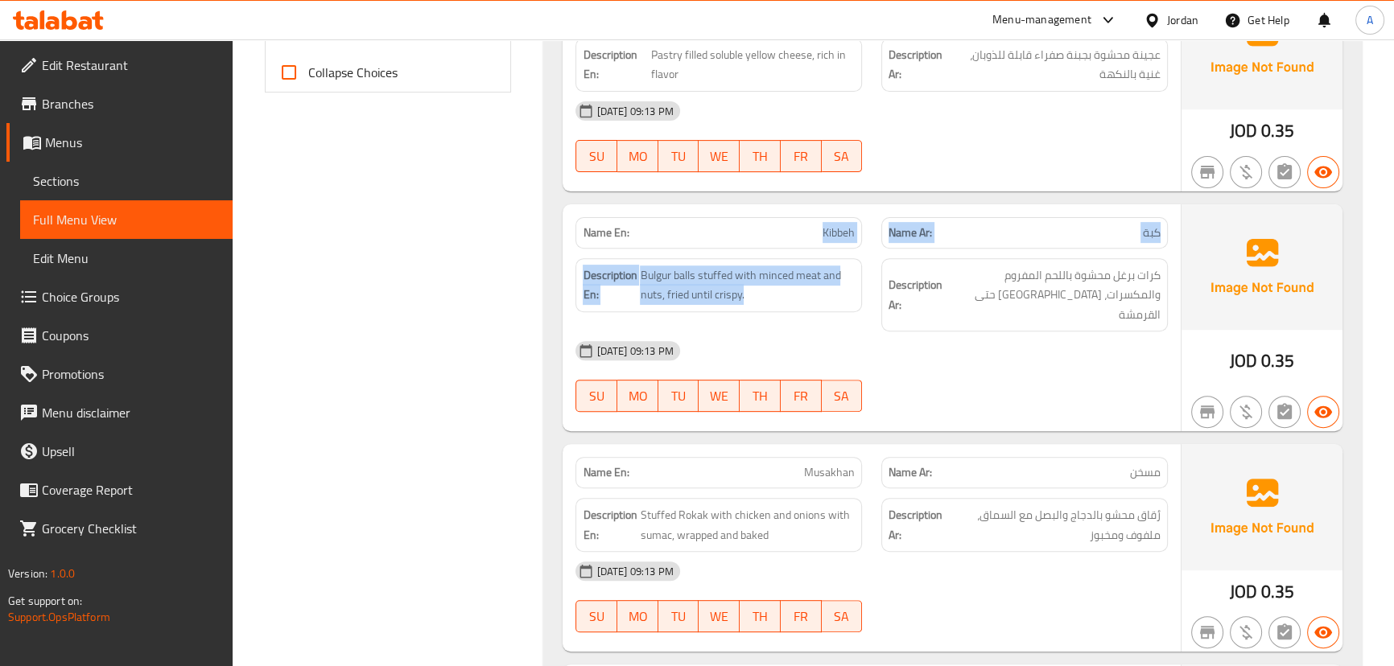
drag, startPoint x: 699, startPoint y: 235, endPoint x: 883, endPoint y: 249, distance: 184.1
click at [879, 251] on div "Name En: Kibbeh Name Ar: كبة Description En: Bulgur balls stuffed with minced m…" at bounding box center [871, 318] width 617 height 228
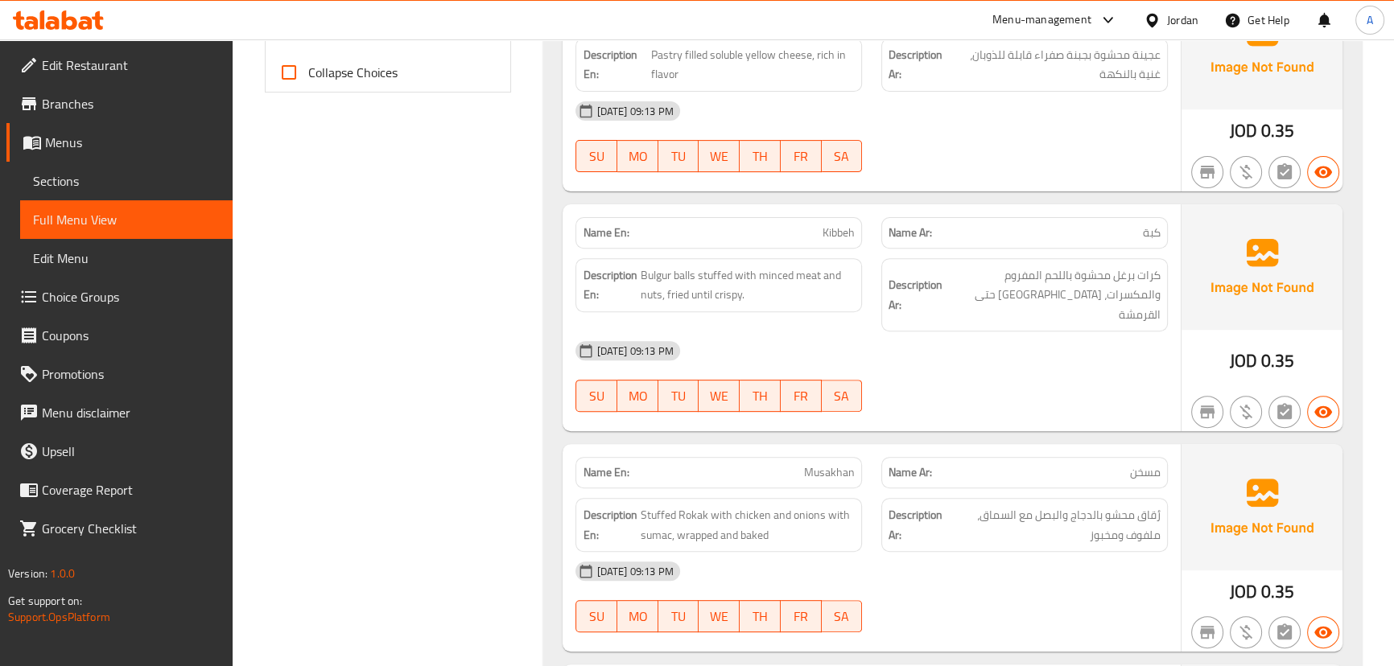
click at [949, 169] on div at bounding box center [1025, 172] width 306 height 19
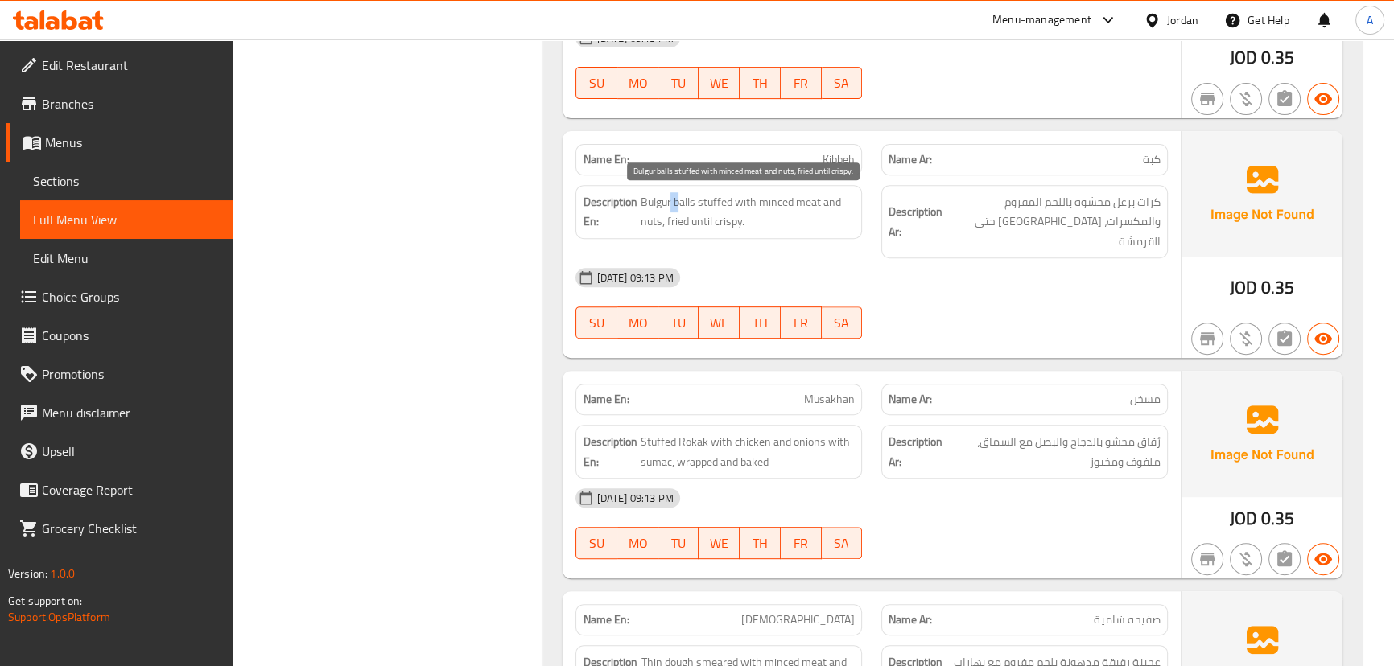
drag, startPoint x: 671, startPoint y: 205, endPoint x: 889, endPoint y: 274, distance: 228.1
click at [792, 249] on div "Name En: Kibbeh Name Ar: كبة Description En: Bulgur balls stuffed with minced m…" at bounding box center [871, 245] width 617 height 228
click at [913, 278] on div "10-09-2025 09:13 PM SU MO TU WE TH FR SA" at bounding box center [871, 303] width 611 height 90
drag, startPoint x: 780, startPoint y: 373, endPoint x: 917, endPoint y: 350, distance: 138.7
click at [859, 384] on div "Name En: Musakhan" at bounding box center [718, 399] width 287 height 31
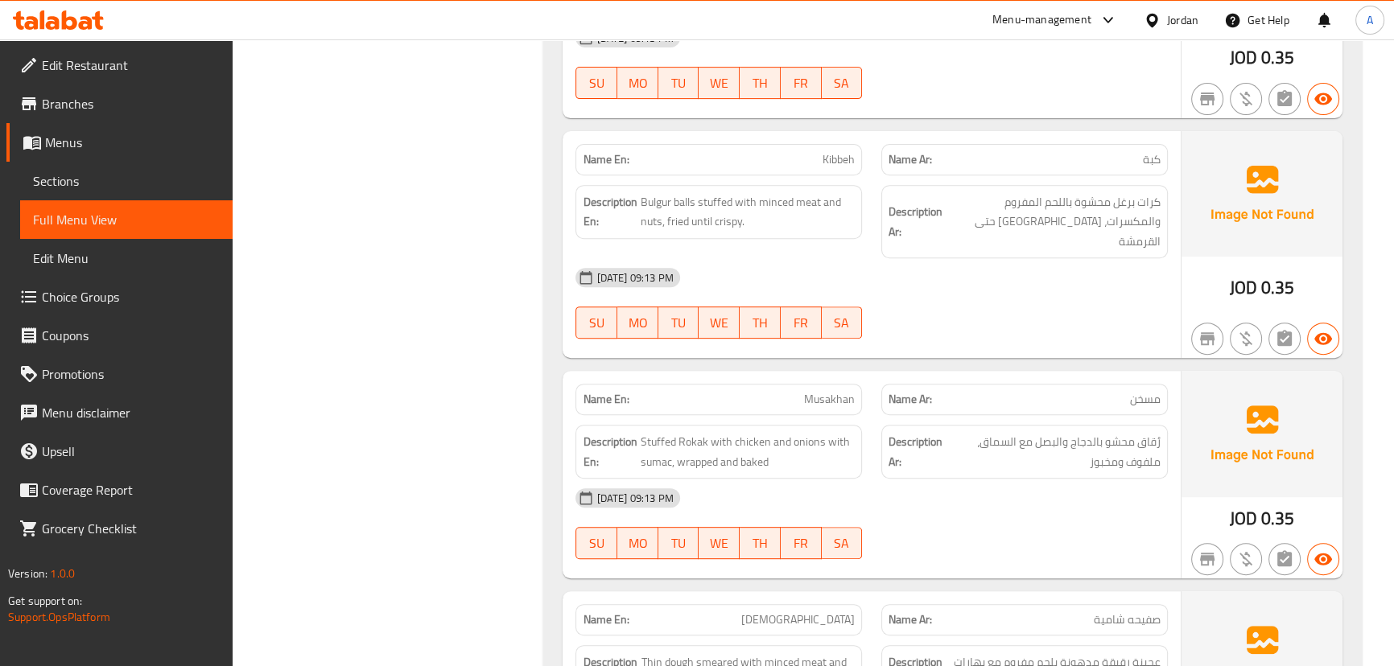
click at [954, 330] on div "Name En: Kibbeh Name Ar: كبة Description En: Bulgur balls stuffed with minced m…" at bounding box center [871, 245] width 617 height 228
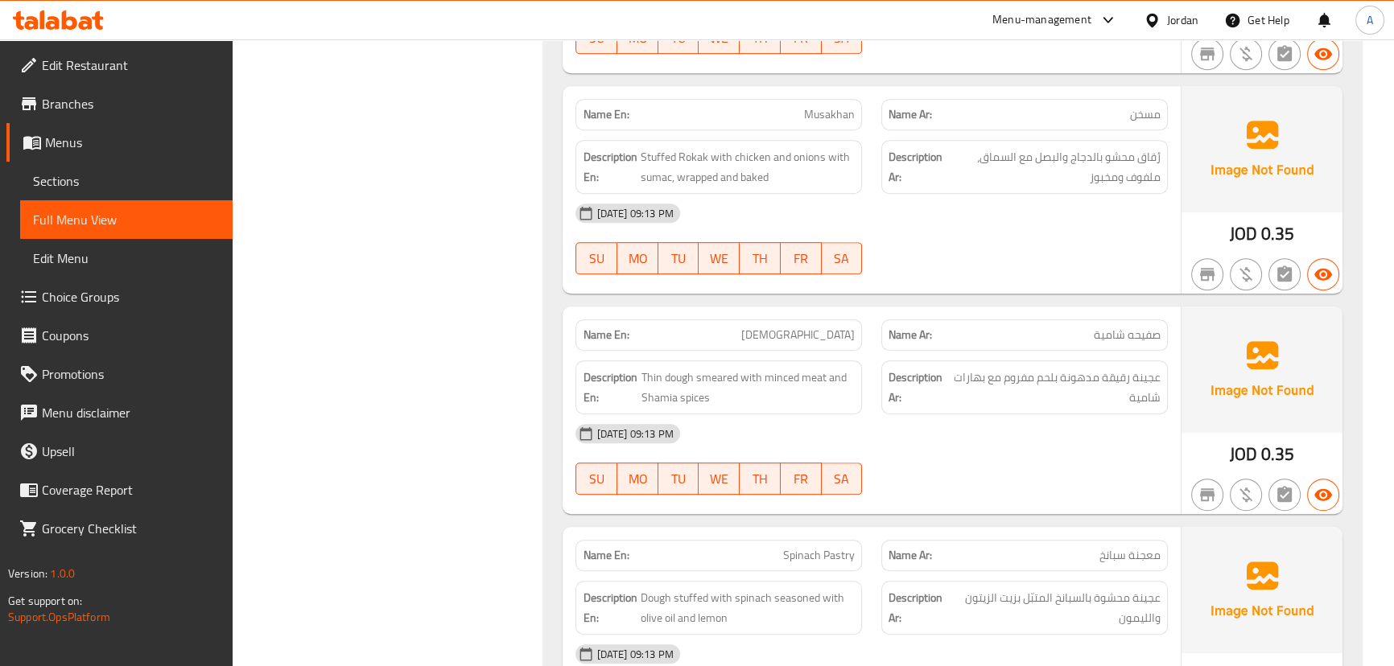
scroll to position [1170, 0]
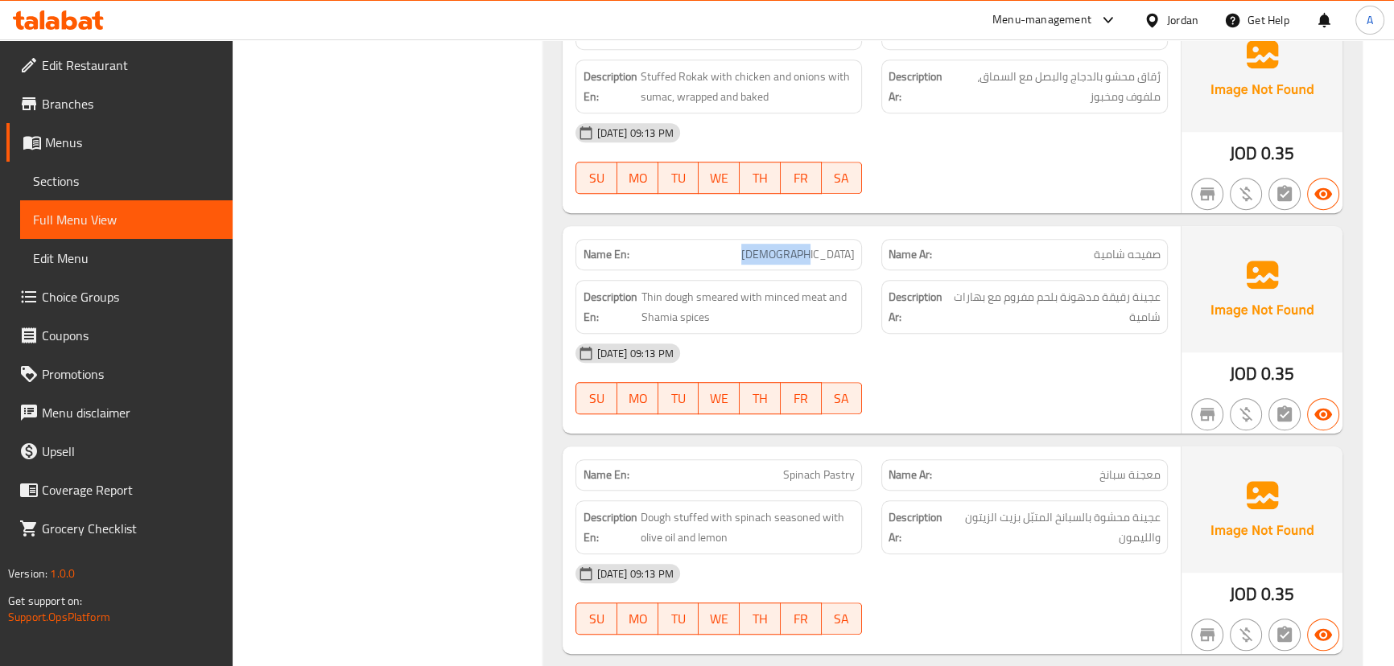
drag, startPoint x: 781, startPoint y: 221, endPoint x: 853, endPoint y: 249, distance: 77.7
click at [848, 247] on div "Name En: Safiha Shamia" at bounding box center [718, 254] width 287 height 31
click at [942, 353] on div "10-09-2025 09:13 PM SU MO TU WE TH FR SA" at bounding box center [871, 379] width 611 height 90
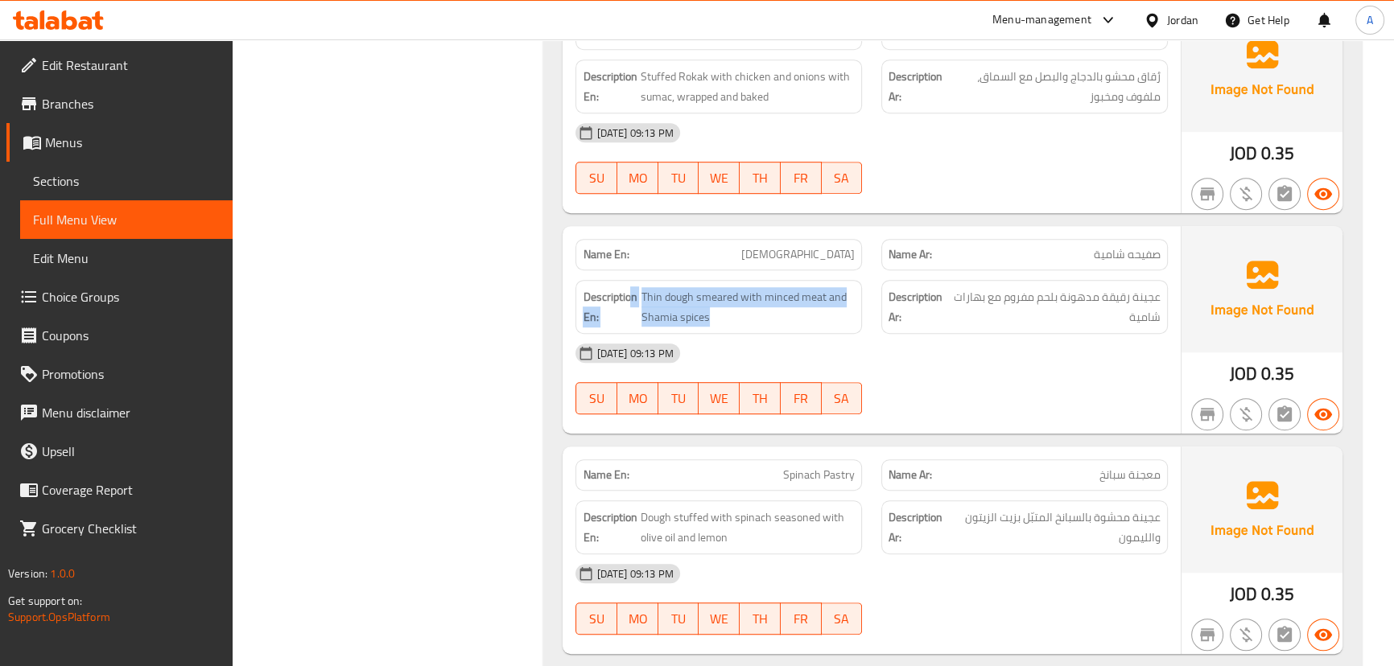
drag, startPoint x: 722, startPoint y: 282, endPoint x: 793, endPoint y: 293, distance: 71.7
click at [776, 290] on h6 "Description En: Thin dough smeared with minced meat and Shamia spices" at bounding box center [719, 306] width 272 height 39
click at [905, 340] on div "10-09-2025 09:13 PM" at bounding box center [871, 353] width 611 height 39
drag, startPoint x: 631, startPoint y: 287, endPoint x: 776, endPoint y: 303, distance: 145.7
click at [757, 299] on h6 "Description En: Thin dough smeared with minced meat and Shamia spices" at bounding box center [719, 306] width 272 height 39
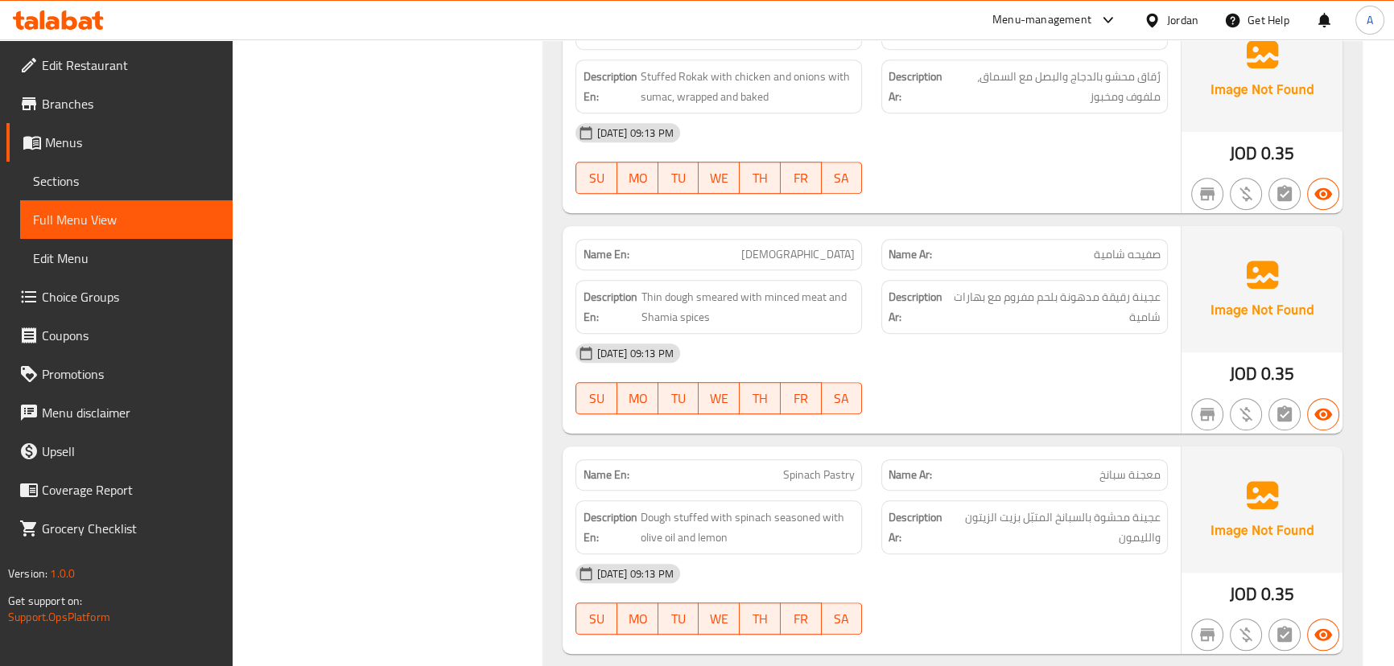
click at [911, 351] on div "10-09-2025 09:13 PM SU MO TU WE TH FR SA" at bounding box center [871, 379] width 611 height 90
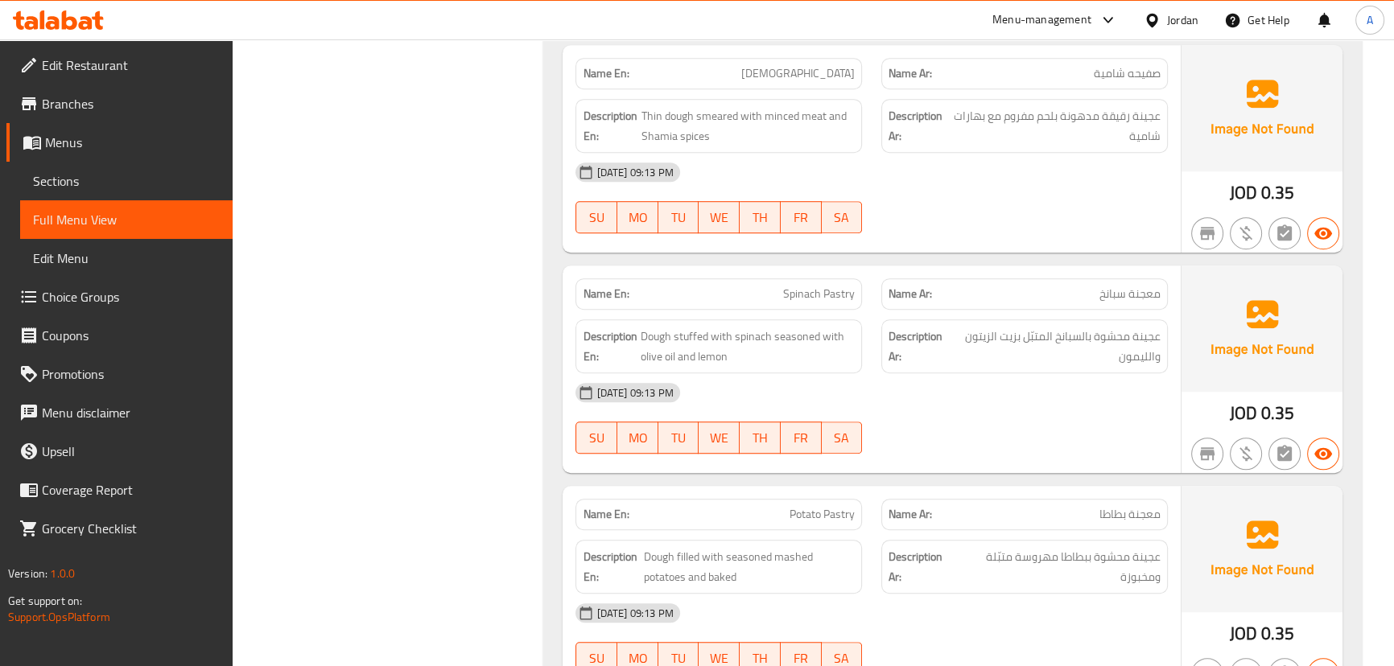
scroll to position [1390, 0]
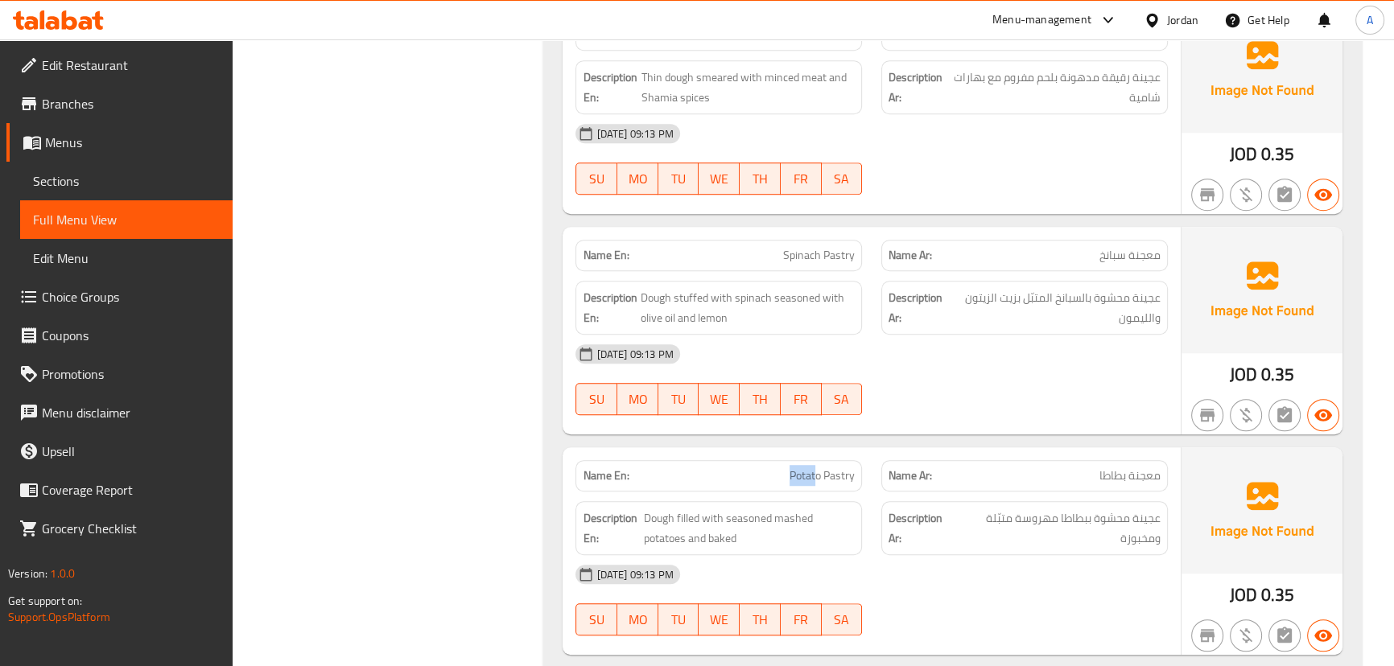
drag, startPoint x: 818, startPoint y: 435, endPoint x: 845, endPoint y: 435, distance: 27.4
click at [836, 451] on div "Name En: Potato Pastry" at bounding box center [719, 476] width 306 height 51
click at [915, 370] on div "10-09-2025 09:13 PM SU MO TU WE TH FR SA" at bounding box center [871, 380] width 611 height 90
drag, startPoint x: 800, startPoint y: 441, endPoint x: 895, endPoint y: 432, distance: 95.4
click at [890, 451] on div "Name En: Potato Pastry Name Ar: معجنة بطاطا" at bounding box center [871, 476] width 611 height 51
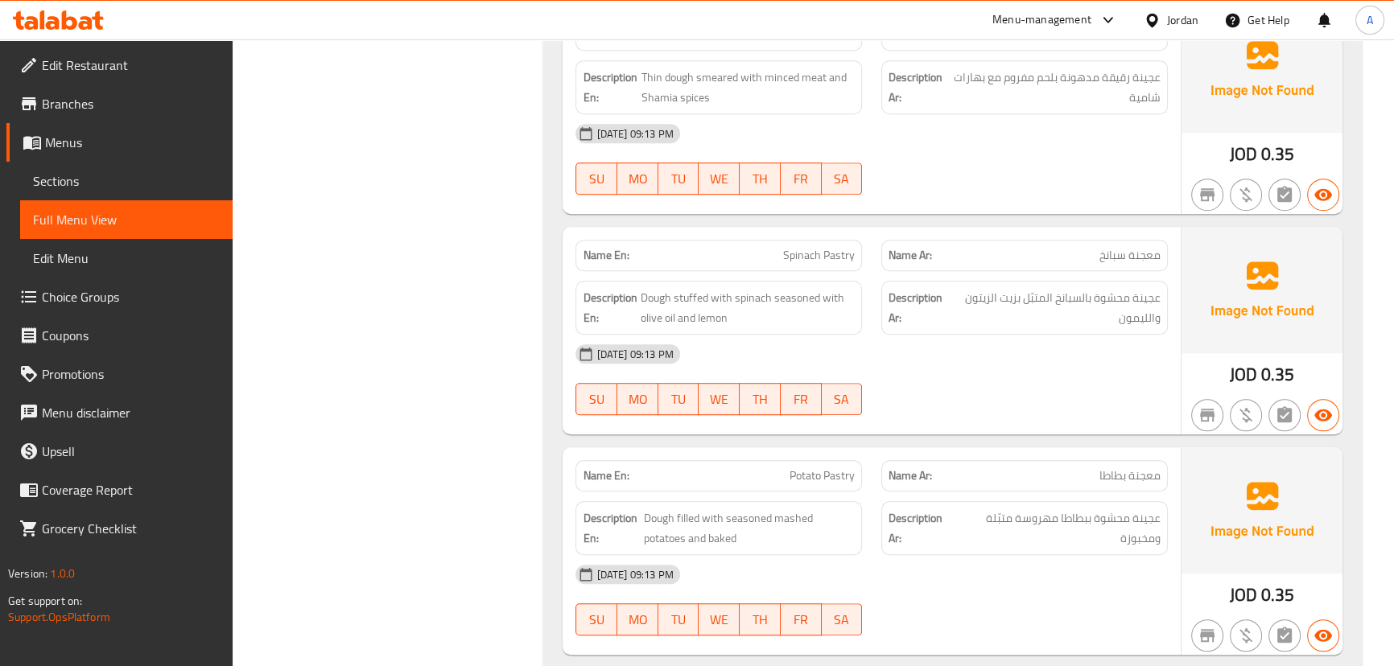
click at [918, 406] on div at bounding box center [1025, 415] width 306 height 19
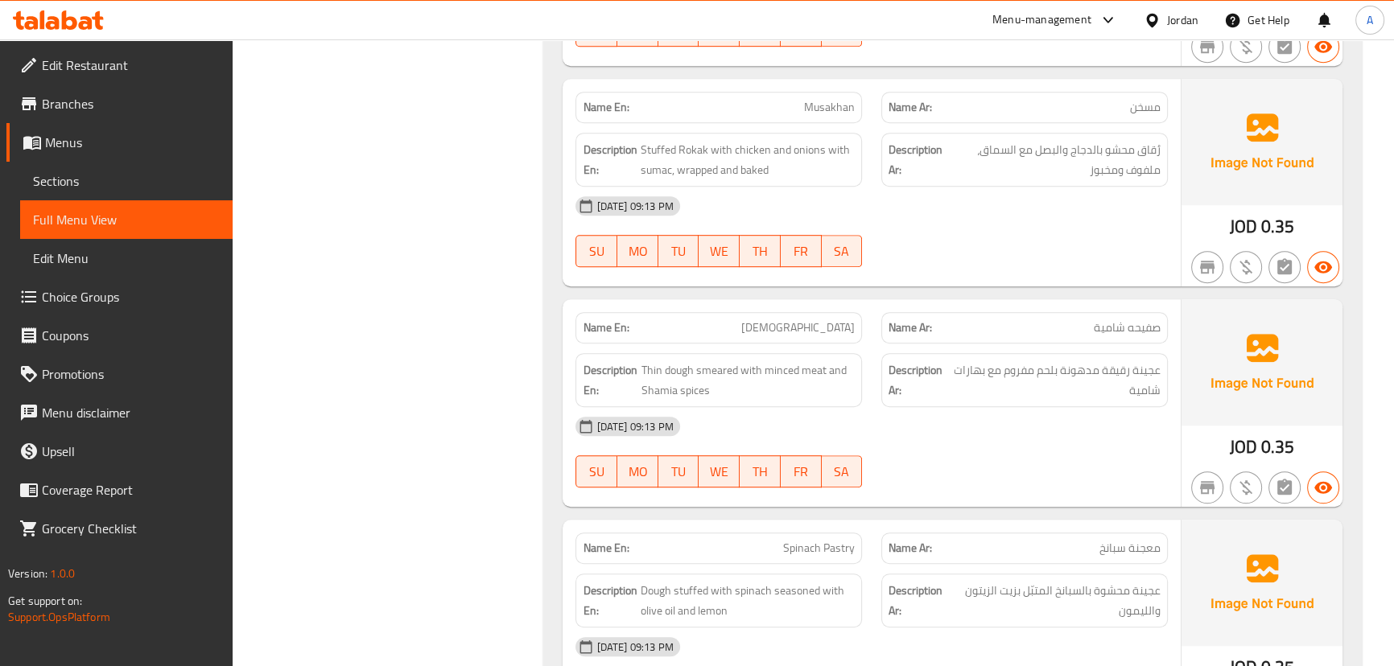
scroll to position [1243, 0]
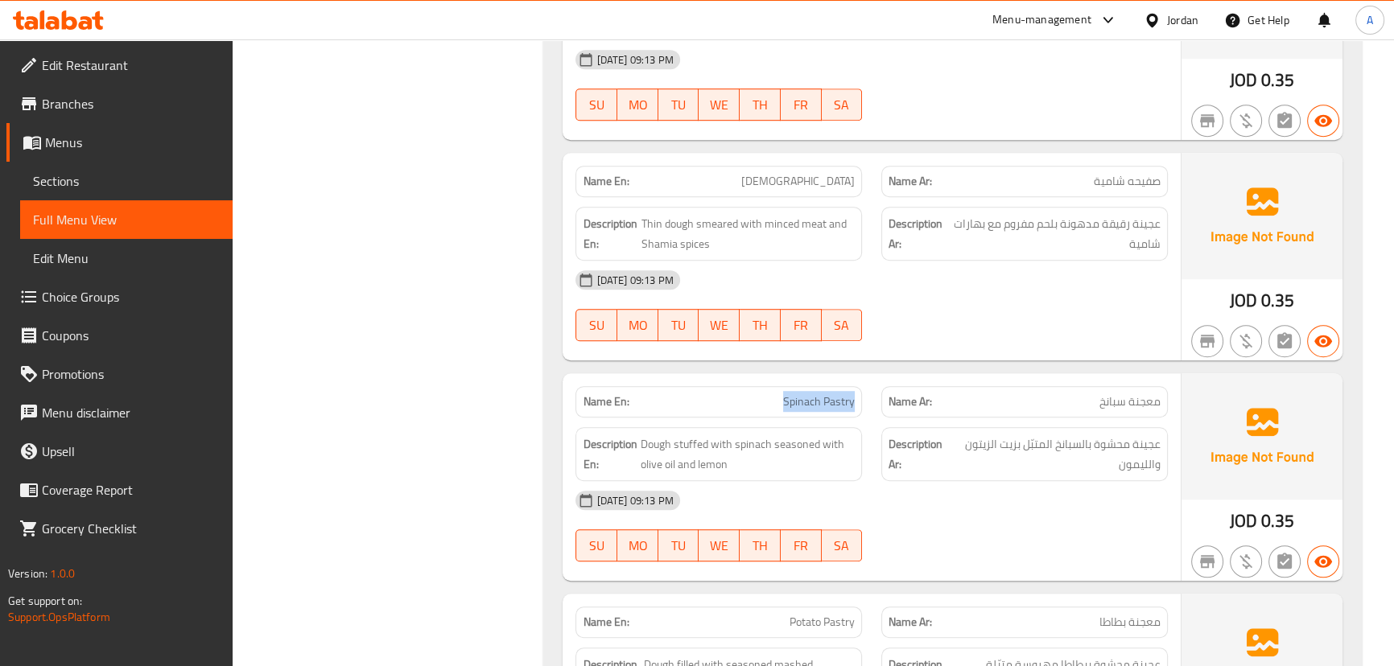
drag, startPoint x: 872, startPoint y: 394, endPoint x: 897, endPoint y: 372, distance: 32.5
click at [878, 394] on div "Name En: Spinach Pastry Name Ar: معجنة سبانخ" at bounding box center [871, 402] width 611 height 51
click at [908, 377] on div "Name Ar: معجنة سبانخ" at bounding box center [1025, 402] width 306 height 51
drag, startPoint x: 766, startPoint y: 374, endPoint x: 851, endPoint y: 377, distance: 84.6
click at [851, 394] on p "Name En: Spinach Pastry" at bounding box center [719, 402] width 272 height 17
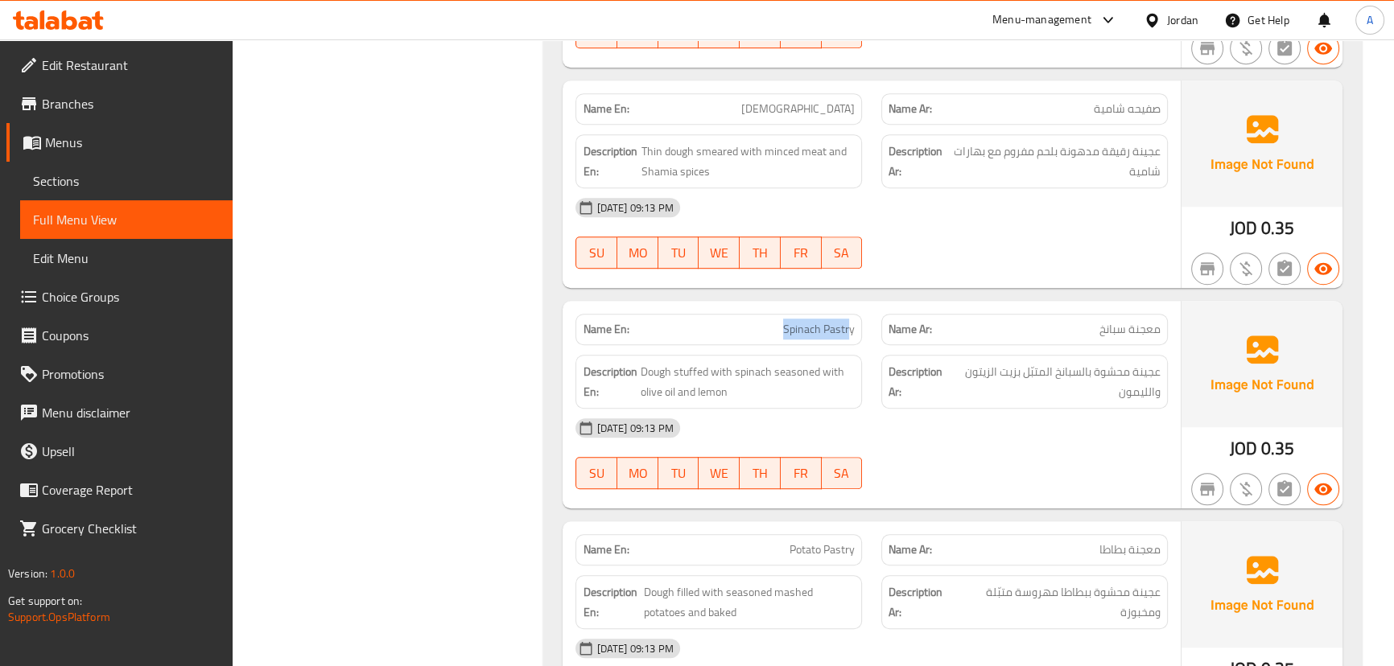
scroll to position [1463, 0]
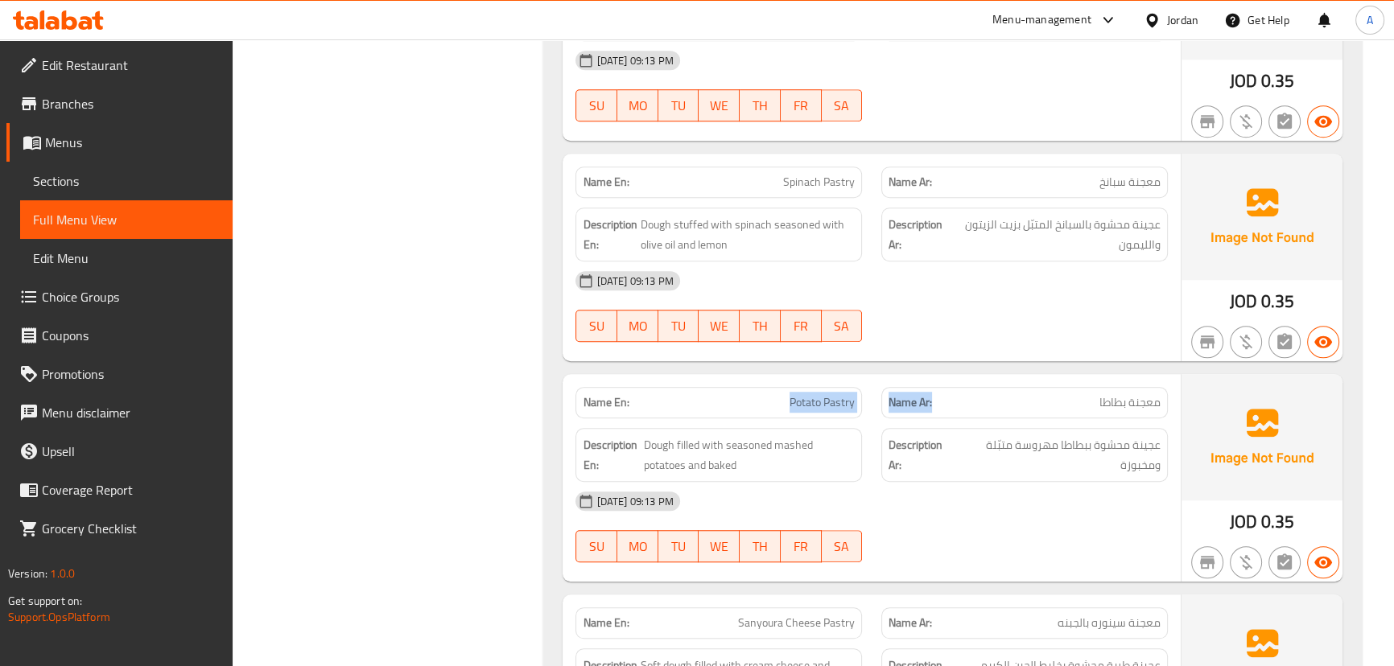
drag, startPoint x: 979, startPoint y: 385, endPoint x: 1015, endPoint y: 369, distance: 39.3
click at [999, 377] on div "Name En: Potato Pastry Name Ar: معجنة بطاطا" at bounding box center [871, 402] width 611 height 51
click at [1046, 332] on div at bounding box center [1025, 341] width 306 height 19
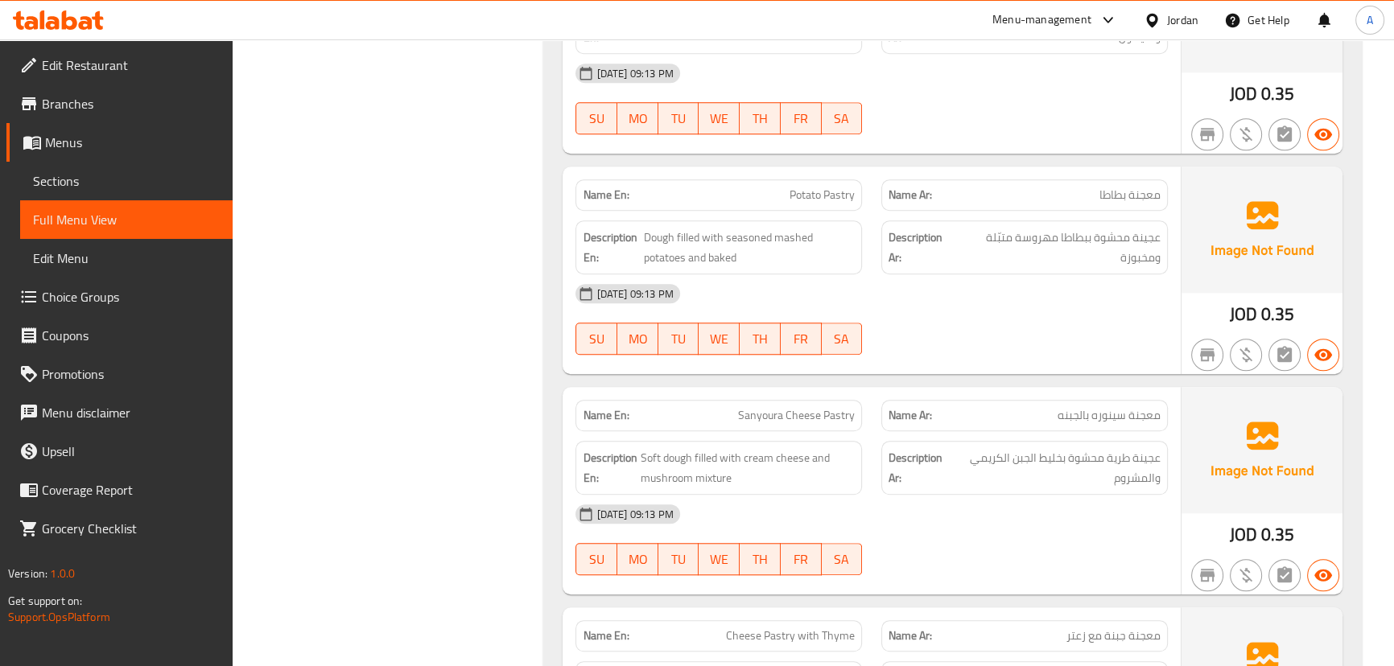
scroll to position [1682, 0]
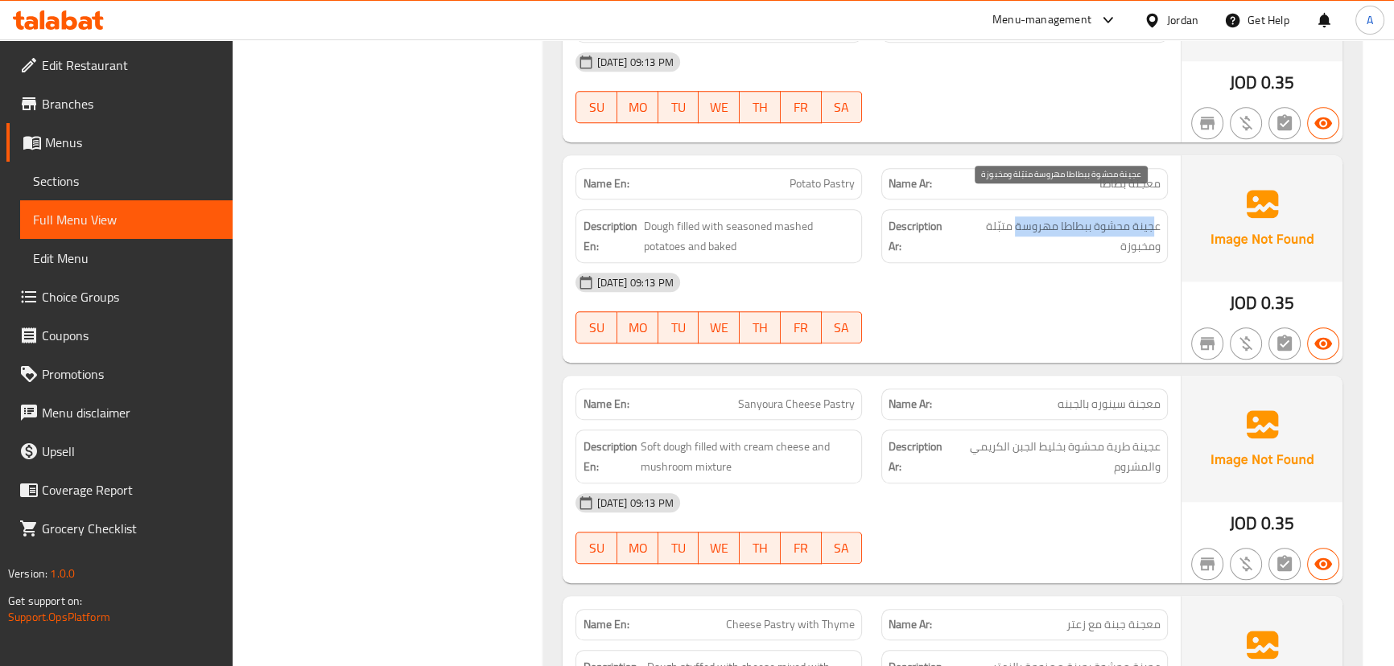
drag, startPoint x: 1153, startPoint y: 203, endPoint x: 1015, endPoint y: 203, distance: 138.4
click at [1015, 216] on span "عجينة محشوة ببطاطا مهروسة متبّلة ومخبوزة" at bounding box center [1059, 235] width 204 height 39
click at [1021, 282] on div "10-09-2025 09:13 PM SU MO TU WE TH FR SA" at bounding box center [871, 308] width 611 height 90
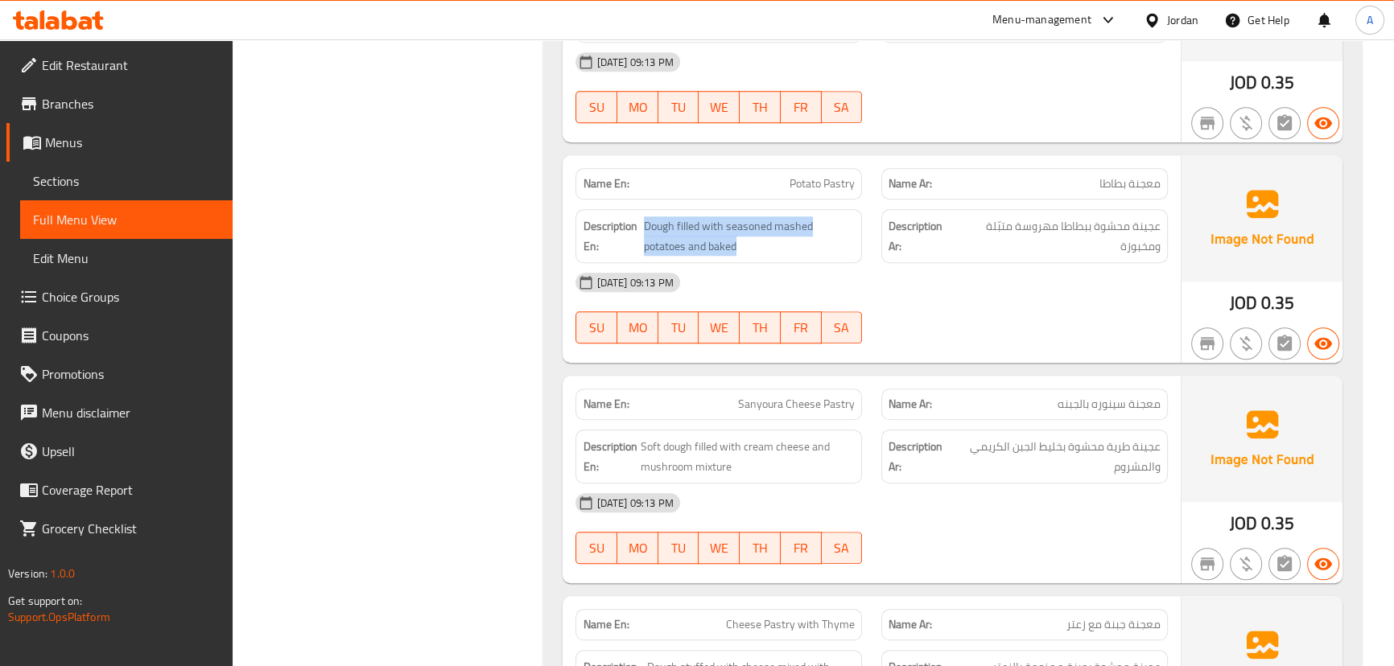
drag, startPoint x: 641, startPoint y: 215, endPoint x: 818, endPoint y: 233, distance: 178.0
click at [786, 225] on h6 "Description En: Dough filled with seasoned mashed potatoes and baked" at bounding box center [719, 235] width 272 height 39
click at [1062, 334] on div at bounding box center [1025, 343] width 306 height 19
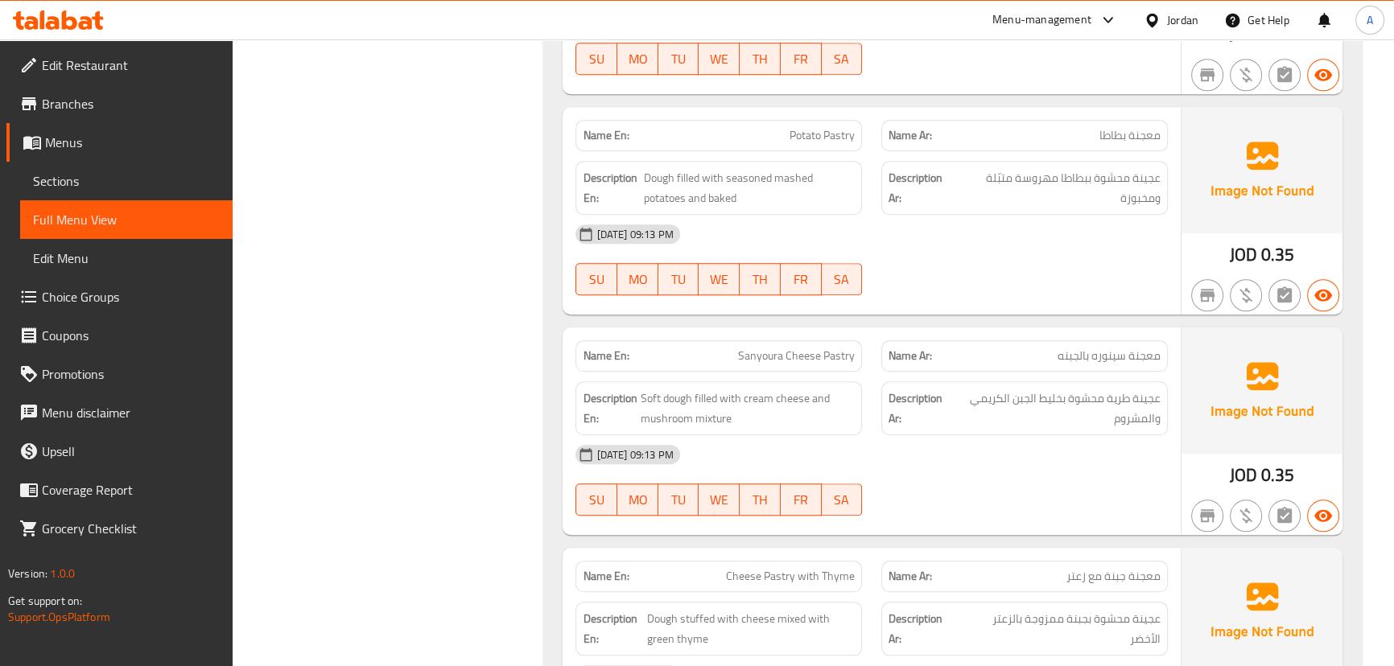
scroll to position [1755, 0]
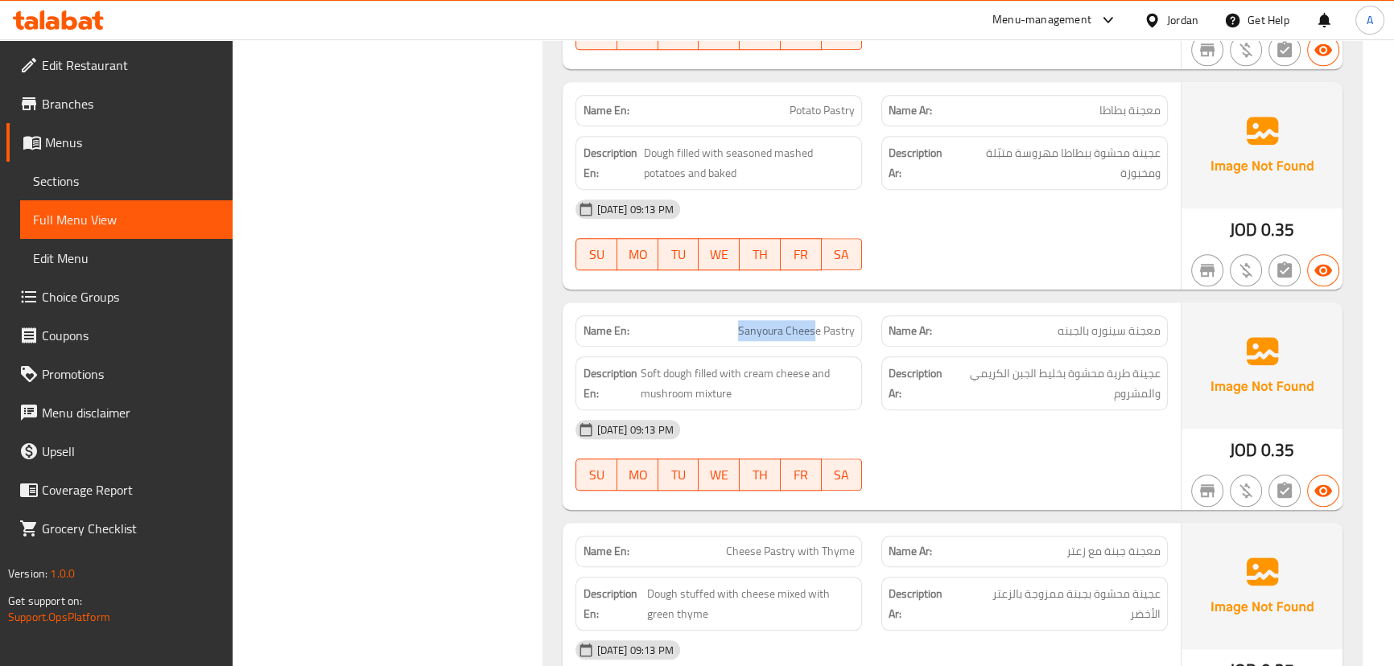
drag, startPoint x: 806, startPoint y: 310, endPoint x: 819, endPoint y: 314, distance: 13.5
click at [815, 315] on div "Name En: Sanyoura Cheese Pastry" at bounding box center [718, 330] width 287 height 31
click at [1005, 423] on div "10-09-2025 09:13 PM" at bounding box center [871, 429] width 611 height 39
drag, startPoint x: 724, startPoint y: 305, endPoint x: 1025, endPoint y: 394, distance: 313.7
click at [910, 331] on div "Name En: Sanyoura Cheese Pastry Name Ar: معجنة سينوره بالجبنه Description En: S…" at bounding box center [871, 407] width 617 height 208
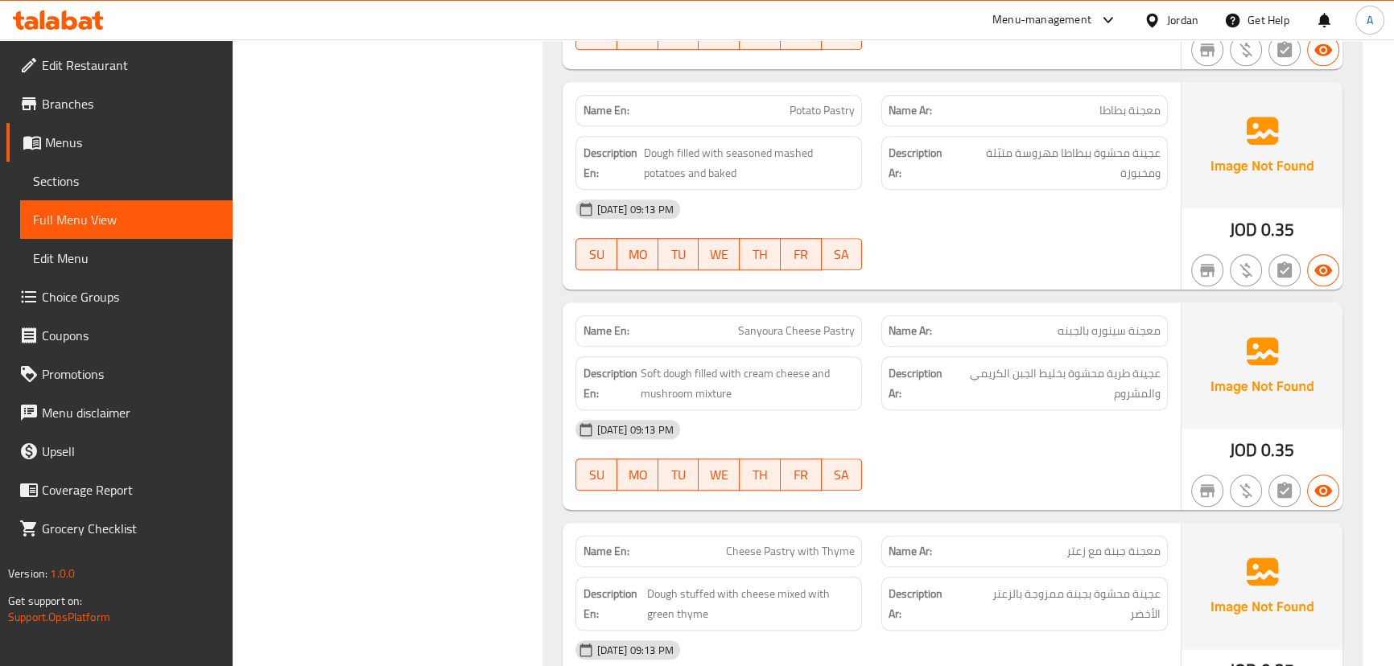
click at [1025, 410] on div "10-09-2025 09:13 PM" at bounding box center [871, 429] width 611 height 39
drag, startPoint x: 1141, startPoint y: 345, endPoint x: 980, endPoint y: 379, distance: 164.5
click at [997, 364] on span "عجينة طرية محشوة بخليط الجبن الكريمي والمشروم" at bounding box center [1056, 383] width 208 height 39
click at [979, 412] on div "10-09-2025 09:13 PM" at bounding box center [871, 429] width 611 height 39
drag, startPoint x: 641, startPoint y: 358, endPoint x: 987, endPoint y: 433, distance: 353.3
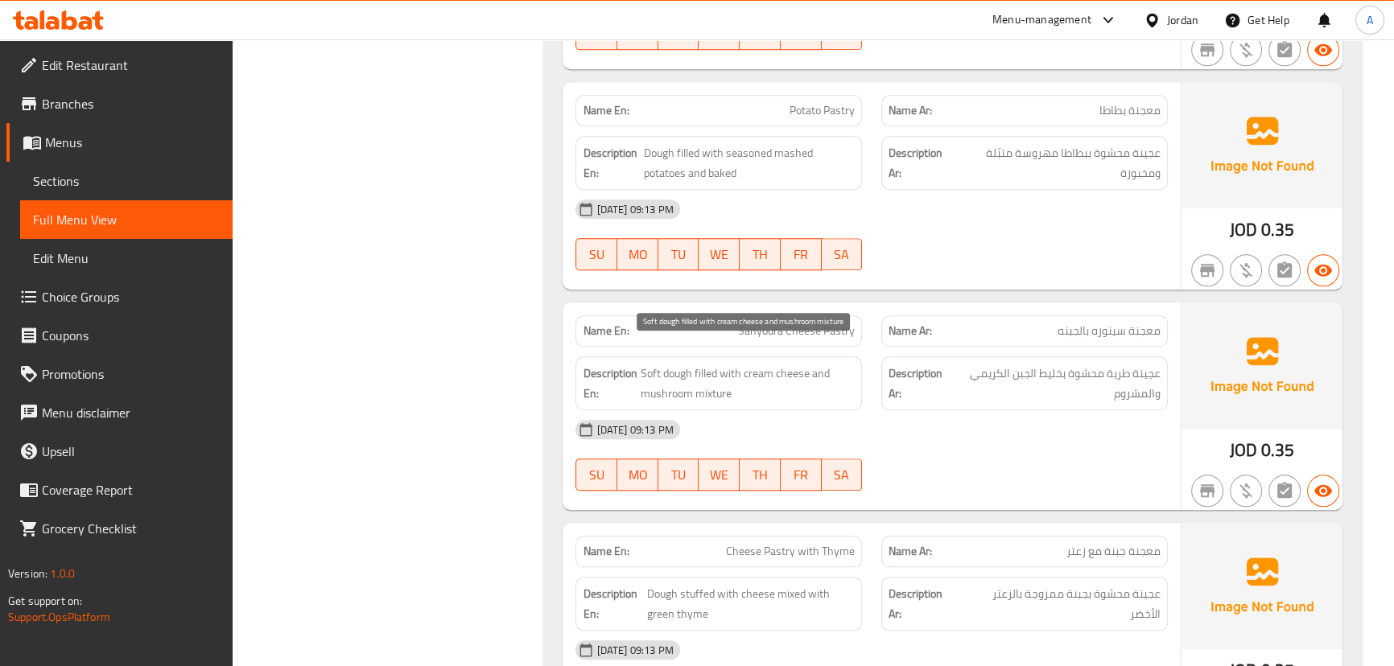
click at [873, 402] on div "Name En: Sanyoura Cheese Pastry Name Ar: معجنة سينوره بالجبنه Description En: S…" at bounding box center [871, 407] width 617 height 208
click at [1000, 438] on div "10-09-2025 09:13 PM SU MO TU WE TH FR SA" at bounding box center [871, 455] width 611 height 90
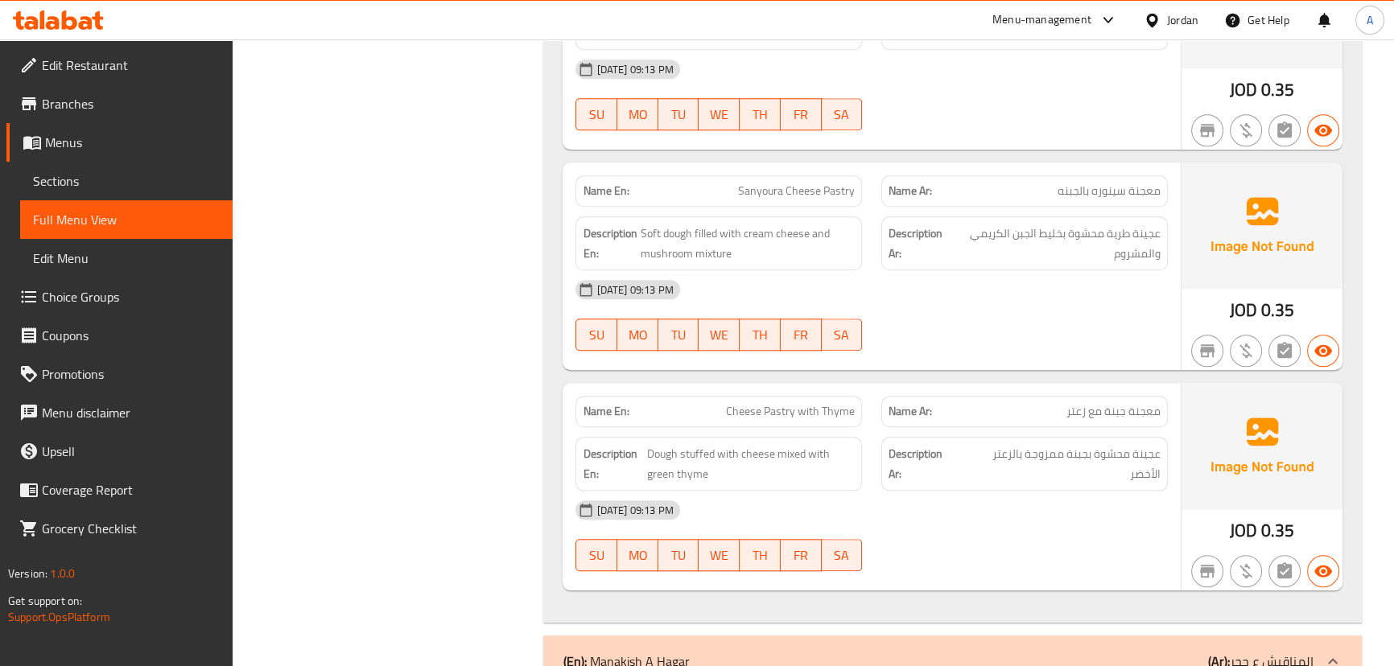
scroll to position [1902, 0]
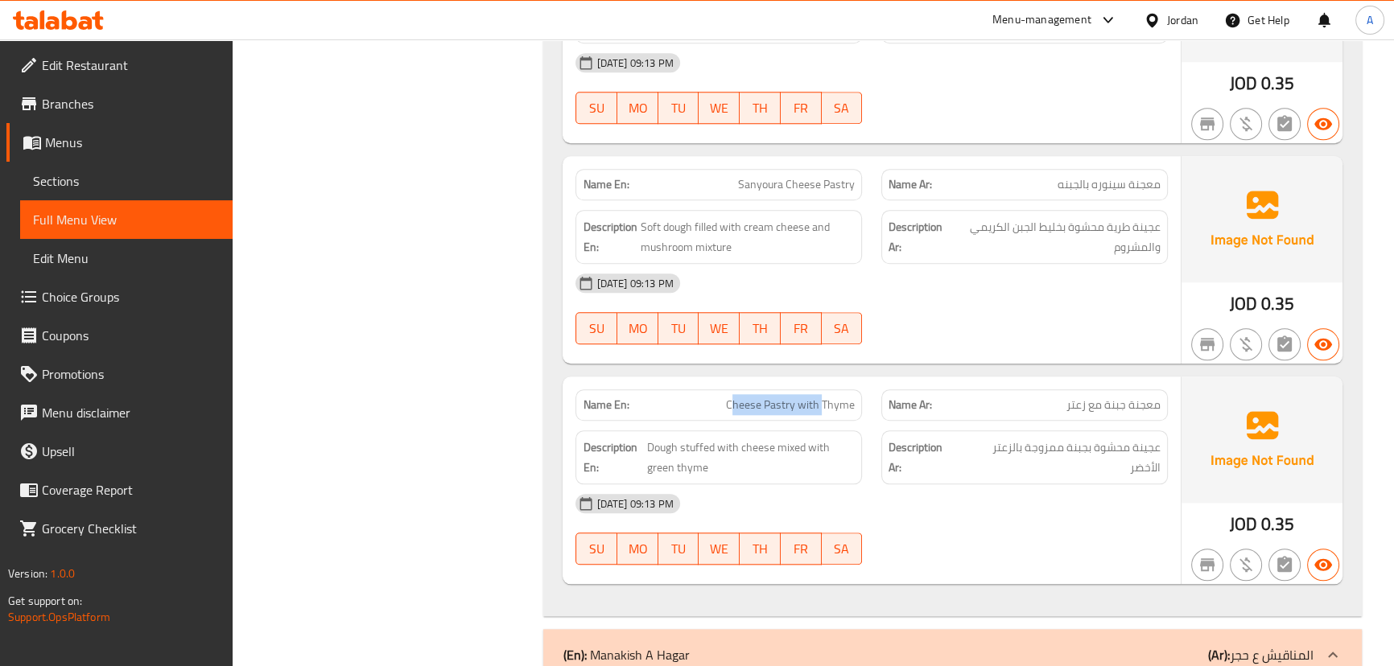
click at [873, 380] on div "Name En: Cheese Pastry with Thyme Name Ar: معجنة جبنة مع زعتر" at bounding box center [871, 405] width 611 height 51
click at [1016, 311] on div "10-09-2025 09:13 PM SU MO TU WE TH FR SA" at bounding box center [871, 309] width 611 height 90
drag, startPoint x: 671, startPoint y: 407, endPoint x: 972, endPoint y: 326, distance: 311.8
click at [974, 335] on div at bounding box center [1025, 344] width 306 height 19
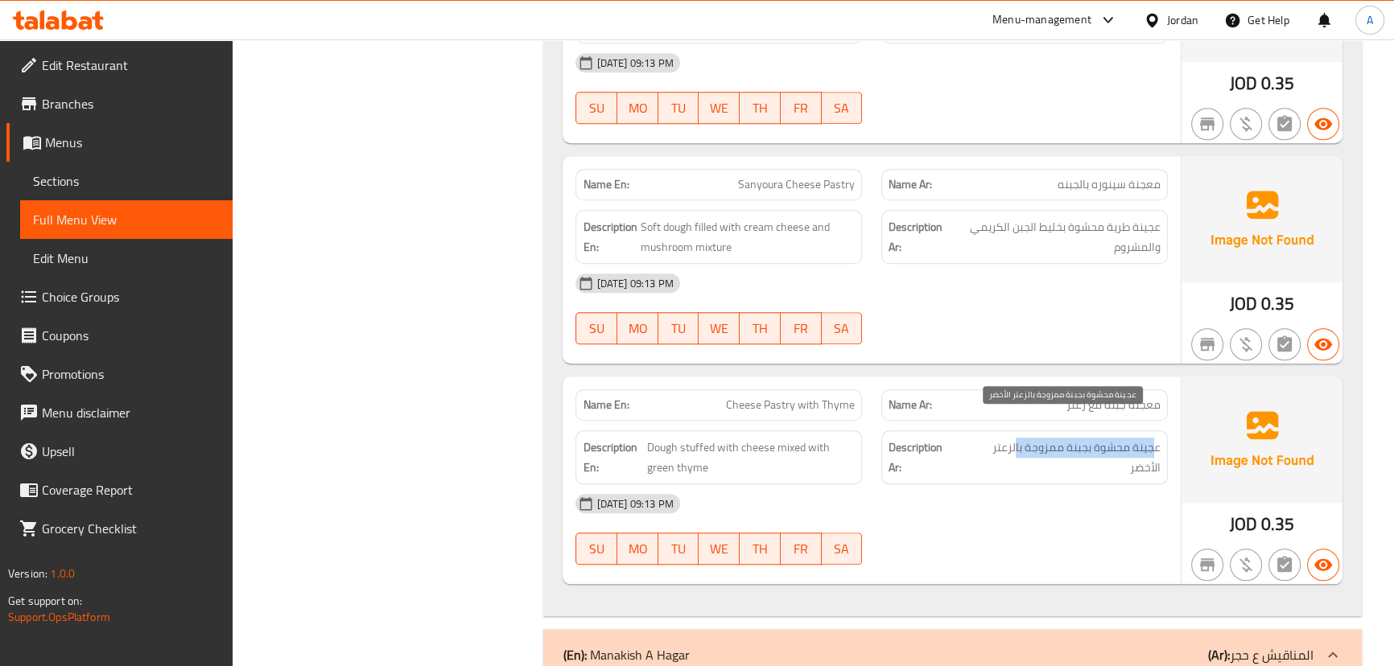
drag, startPoint x: 1152, startPoint y: 431, endPoint x: 930, endPoint y: 427, distance: 221.4
click at [1015, 438] on span "عجينة محشوة بجبنة ممزوجة بالزعتر الأخضر" at bounding box center [1061, 457] width 200 height 39
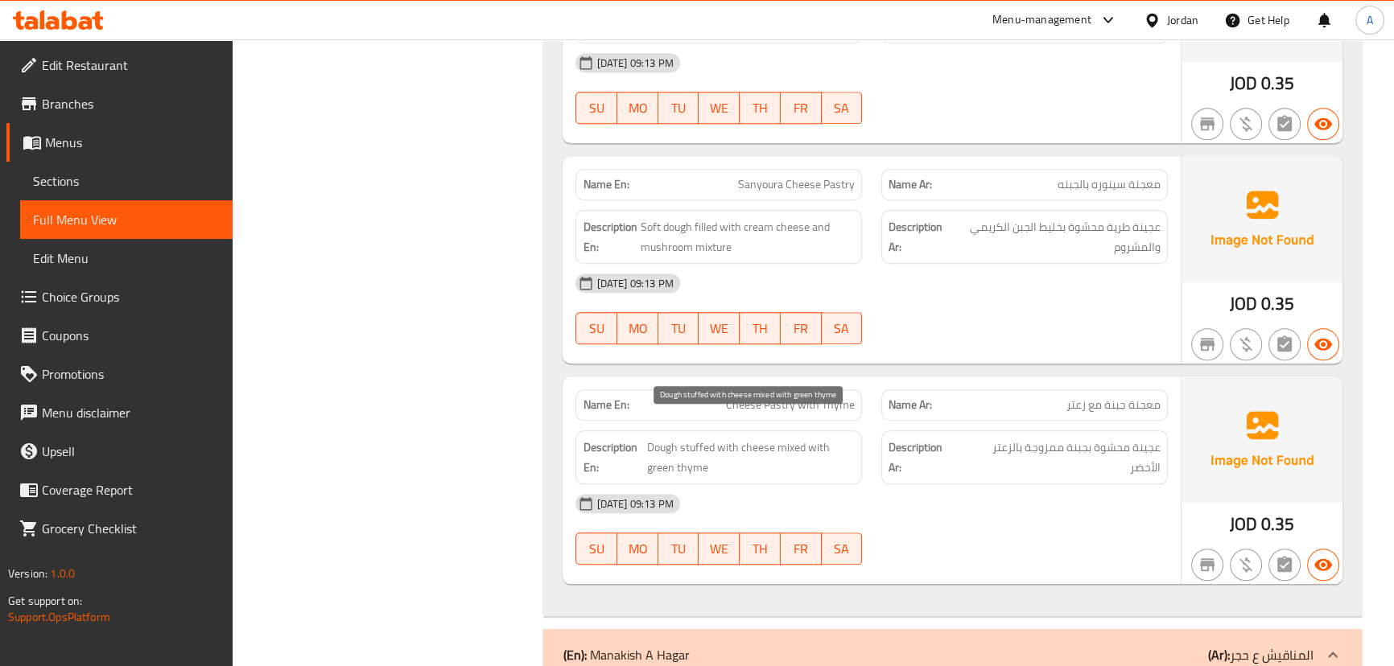
drag, startPoint x: 769, startPoint y: 423, endPoint x: 864, endPoint y: 450, distance: 98.8
click at [830, 440] on span "Dough stuffed with cheese mixed with green thyme" at bounding box center [751, 457] width 208 height 39
click at [924, 484] on div "10-09-2025 09:13 PM" at bounding box center [871, 503] width 611 height 39
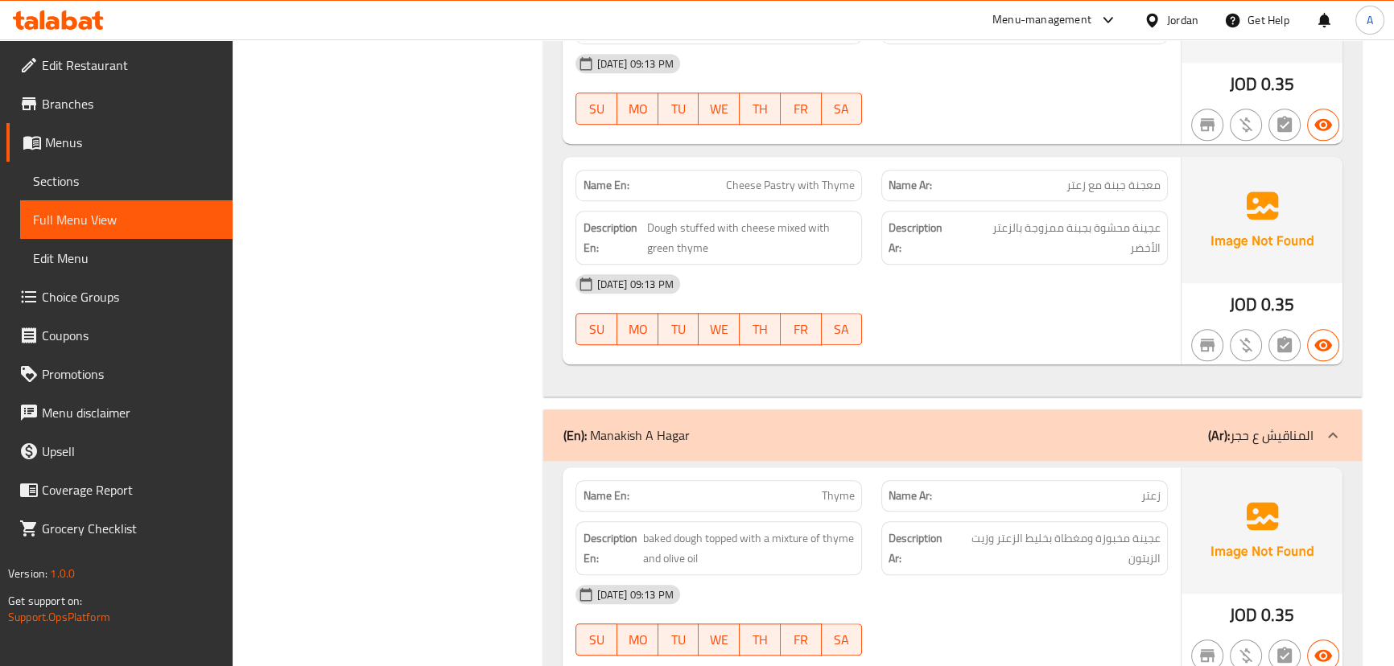
scroll to position [2341, 0]
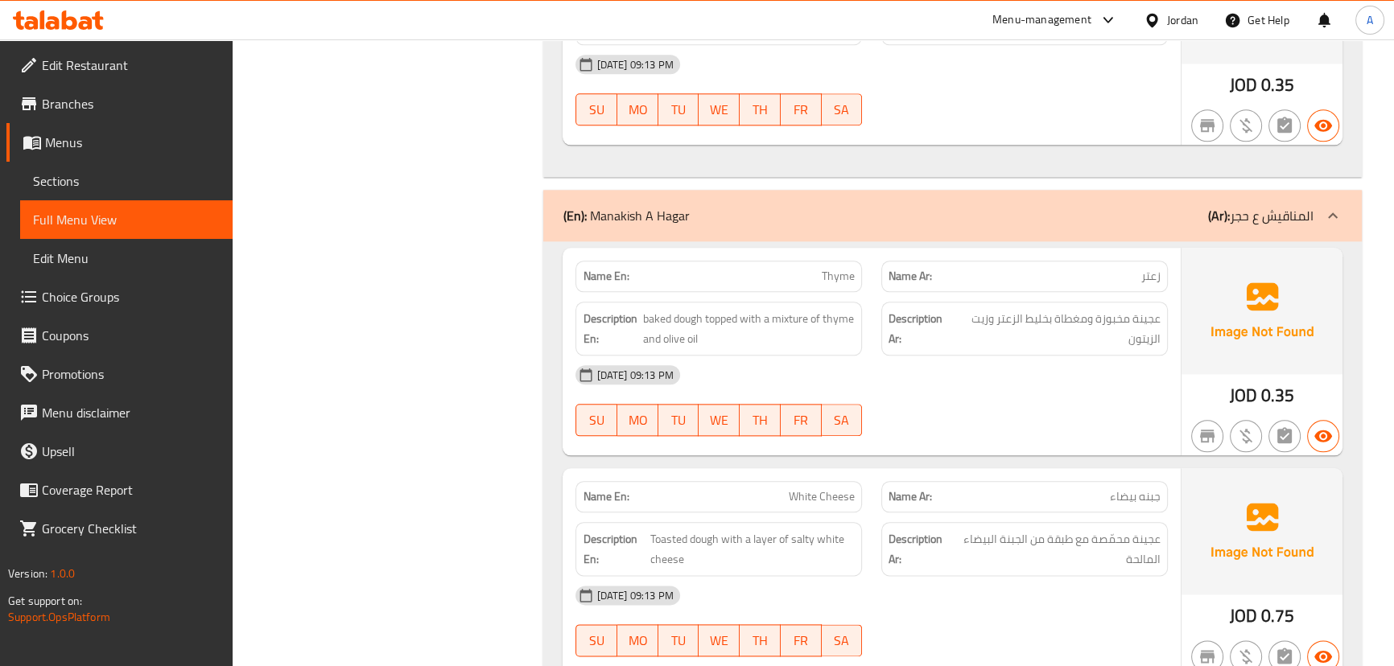
click at [982, 388] on div "10-09-2025 09:13 PM SU MO TU WE TH FR SA" at bounding box center [871, 401] width 611 height 90
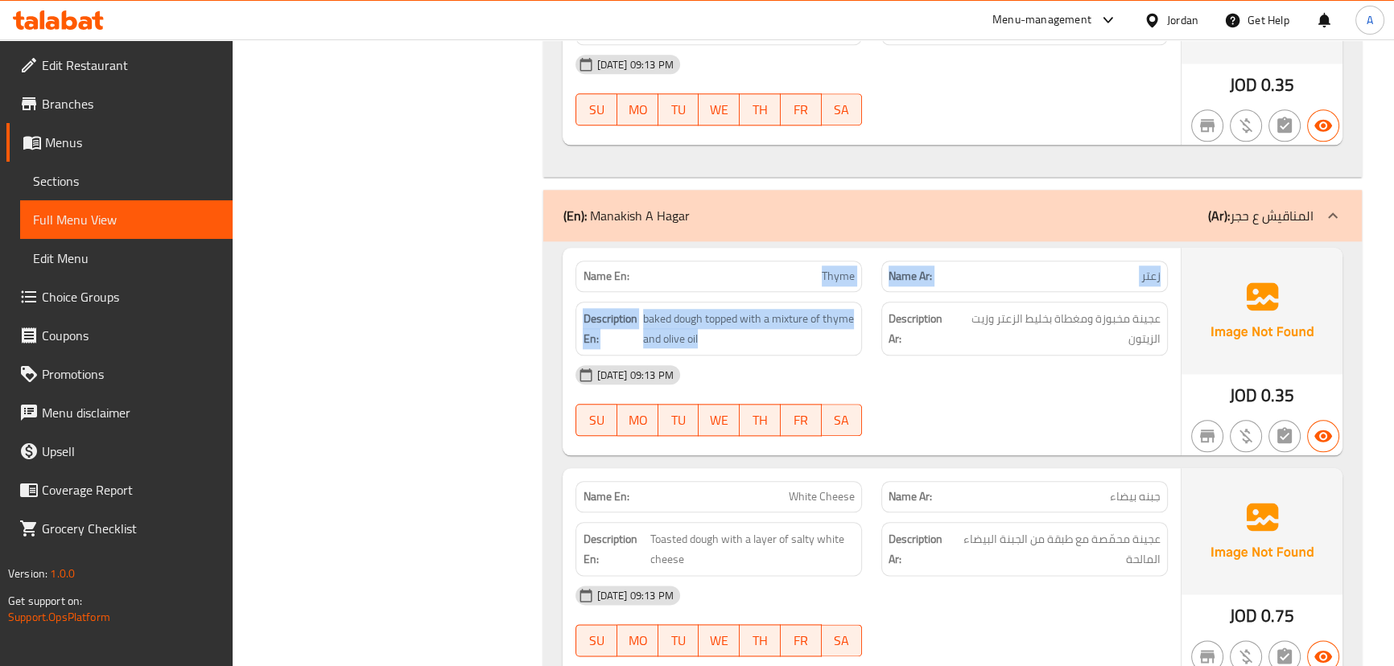
drag, startPoint x: 853, startPoint y: 265, endPoint x: 905, endPoint y: 318, distance: 74.0
click at [891, 280] on div "Name En: Thyme Name Ar: زعتر Description En: baked dough topped with a mixture …" at bounding box center [871, 352] width 617 height 208
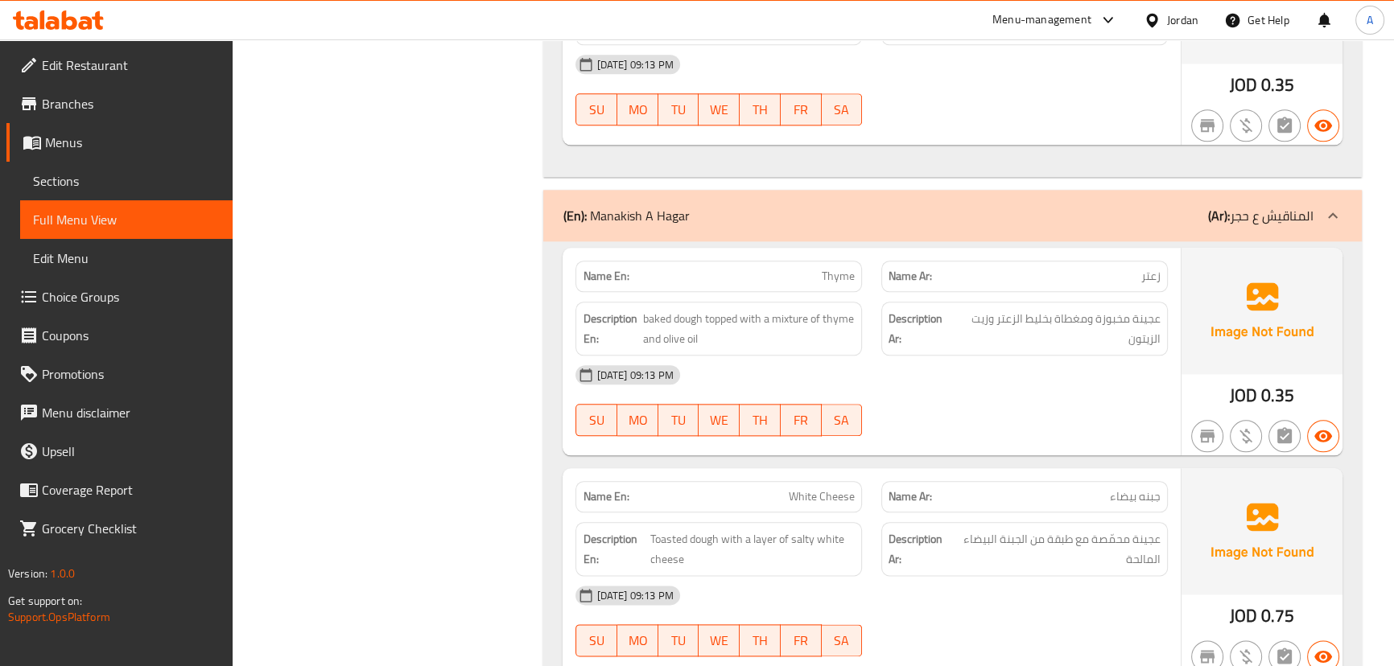
click at [909, 357] on div "10-09-2025 09:13 PM" at bounding box center [871, 375] width 611 height 39
drag, startPoint x: 786, startPoint y: 250, endPoint x: 964, endPoint y: 318, distance: 190.3
click at [957, 310] on div "Name En: Thyme Name Ar: زعتر Description En: baked dough topped with a mixture …" at bounding box center [871, 352] width 617 height 208
click at [993, 394] on div "10-09-2025 09:13 PM SU MO TU WE TH FR SA" at bounding box center [871, 401] width 611 height 90
drag, startPoint x: 1109, startPoint y: 290, endPoint x: 1043, endPoint y: 316, distance: 71.1
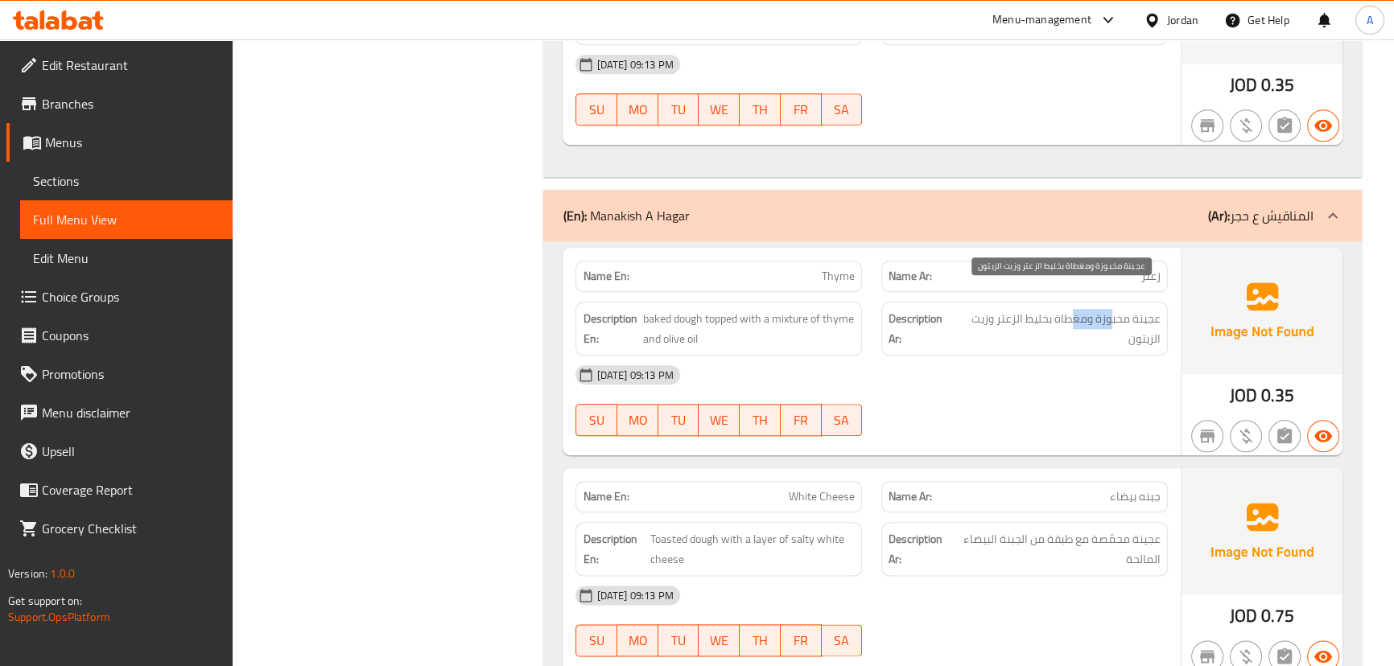
click at [1054, 309] on span "عجينة مخبوزة ومغطاة بخليط الزعتر وزيت الزيتون" at bounding box center [1057, 328] width 205 height 39
click at [1028, 356] on div "10-09-2025 09:13 PM" at bounding box center [871, 375] width 611 height 39
click at [958, 374] on div "10-09-2025 09:13 PM SU MO TU WE TH FR SA" at bounding box center [871, 401] width 611 height 90
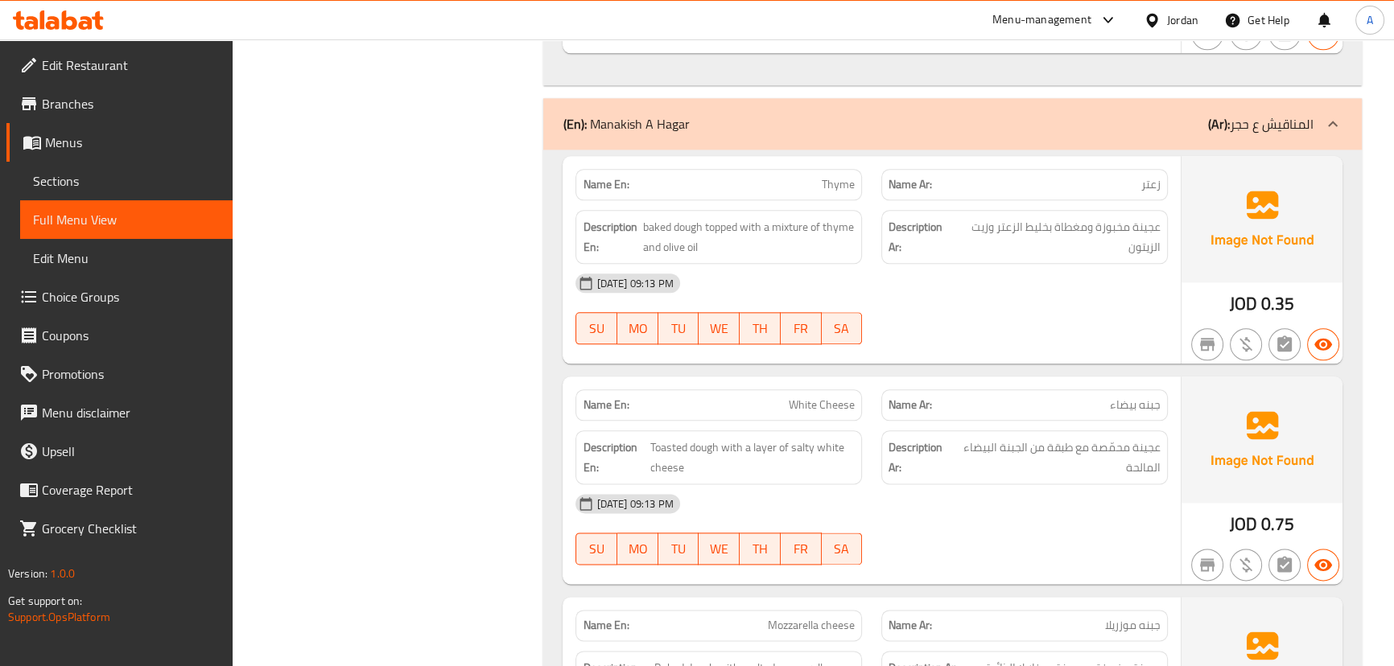
scroll to position [2487, 0]
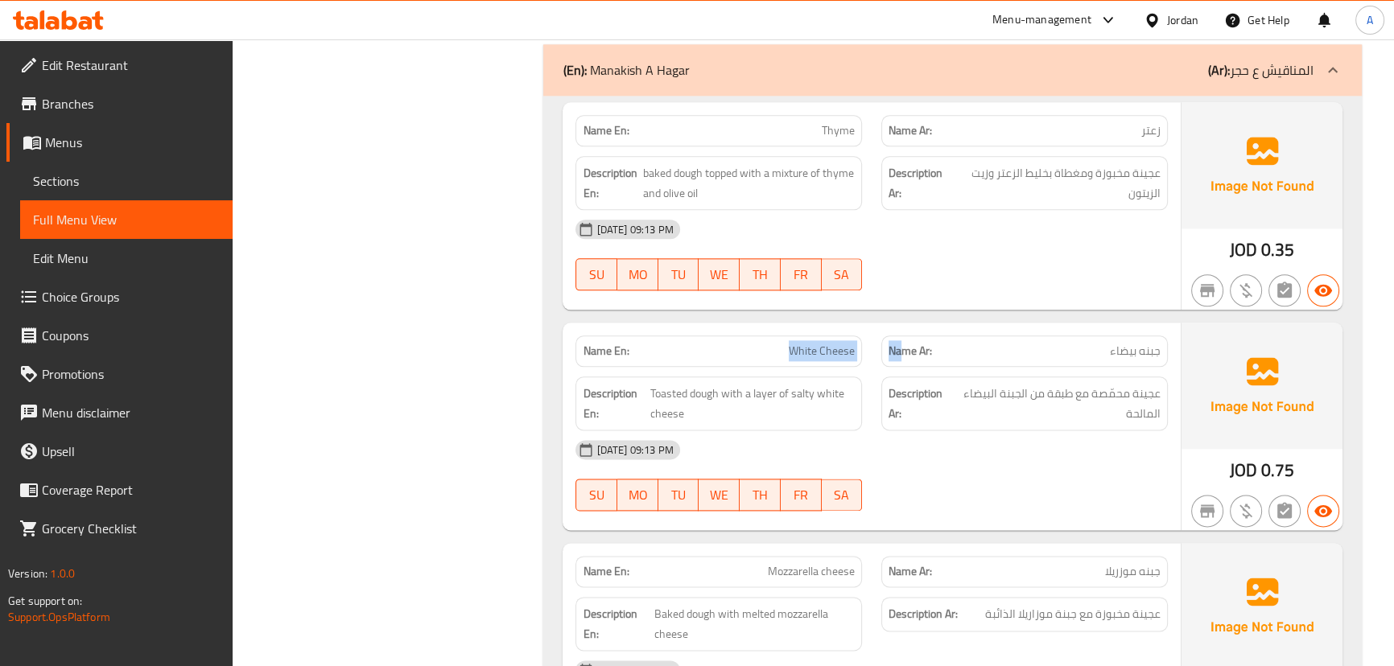
drag, startPoint x: 831, startPoint y: 329, endPoint x: 941, endPoint y: 301, distance: 113.8
click at [910, 326] on div "Name En: White Cheese Name Ar: جبنه بيضاء" at bounding box center [871, 351] width 611 height 51
click at [972, 285] on div "Name En: Thyme Name Ar: زعتر Description En: baked dough topped with a mixture …" at bounding box center [871, 206] width 617 height 208
drag, startPoint x: 765, startPoint y: 315, endPoint x: 1005, endPoint y: 311, distance: 239.9
click at [934, 336] on div "Name En: White Cheese Name Ar: جبنه بيضاء" at bounding box center [871, 351] width 611 height 51
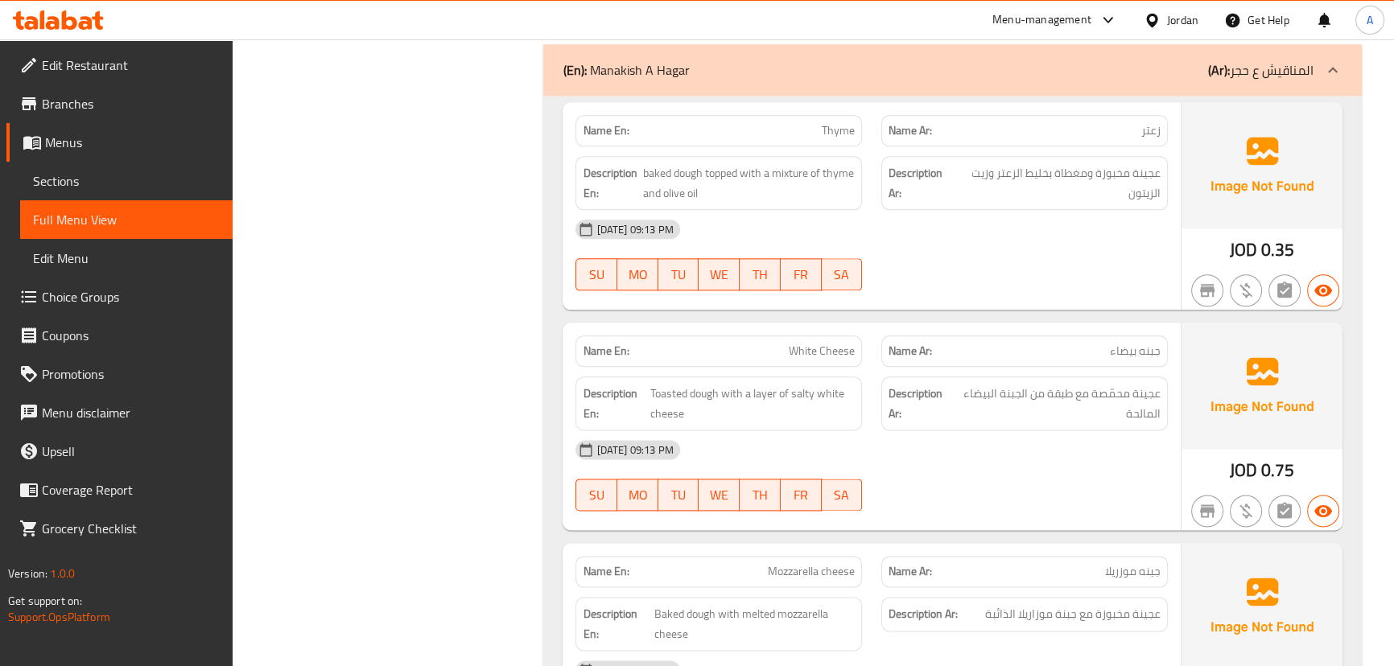
click at [1017, 277] on div "Name En: Thyme Name Ar: زعتر Description En: baked dough topped with a mixture …" at bounding box center [871, 206] width 617 height 208
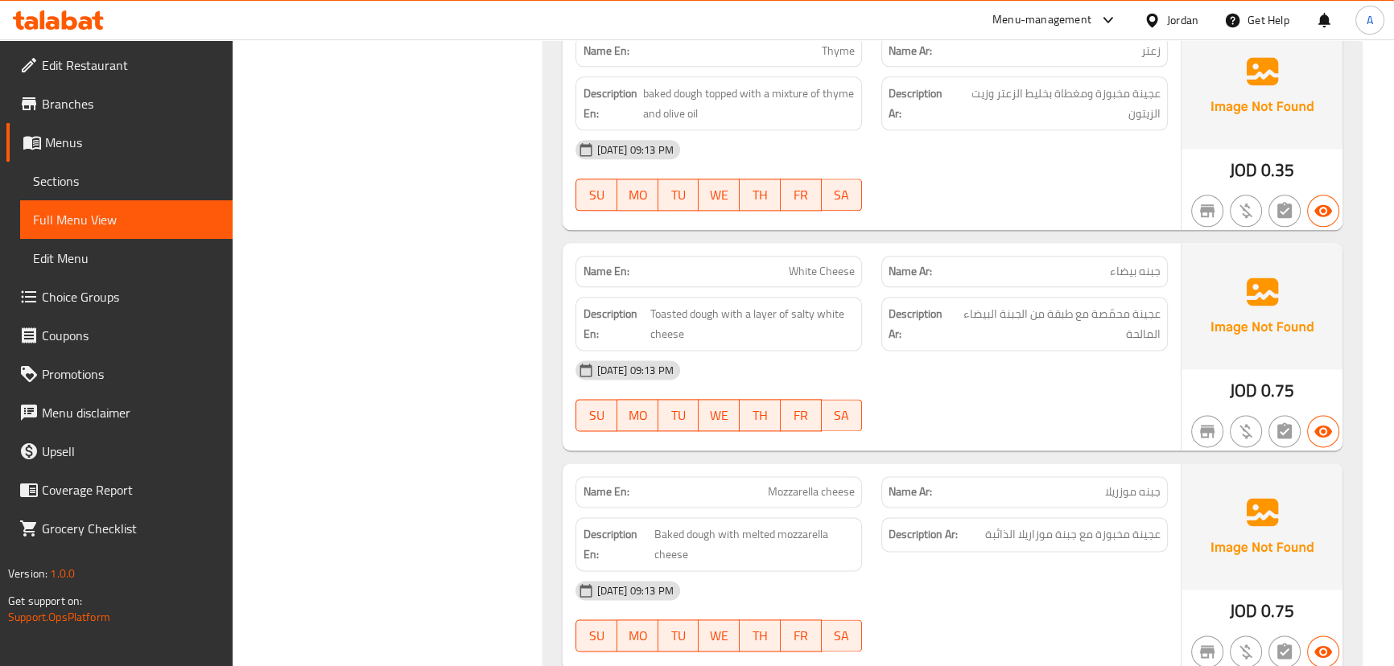
scroll to position [2707, 0]
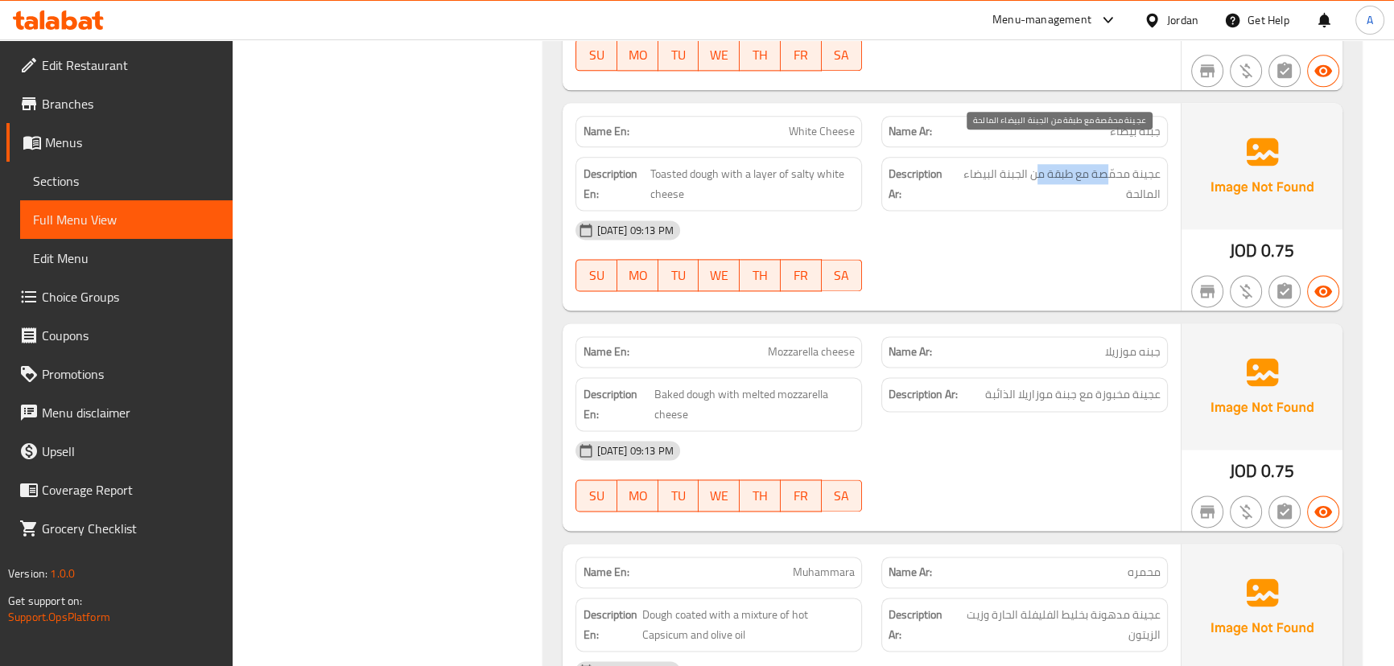
drag, startPoint x: 1102, startPoint y: 145, endPoint x: 1005, endPoint y: 175, distance: 101.1
click at [1020, 164] on span "عجينة محمّصة مع طبقة من الجبنة البيضاء المالحة" at bounding box center [1057, 183] width 208 height 39
click at [996, 220] on div "10-09-2025 09:13 PM" at bounding box center [871, 230] width 611 height 39
drag, startPoint x: 1046, startPoint y: 150, endPoint x: 1004, endPoint y: 150, distance: 42.7
click at [1005, 164] on span "عجينة محمّصة مع طبقة من الجبنة البيضاء المالحة" at bounding box center [1057, 183] width 208 height 39
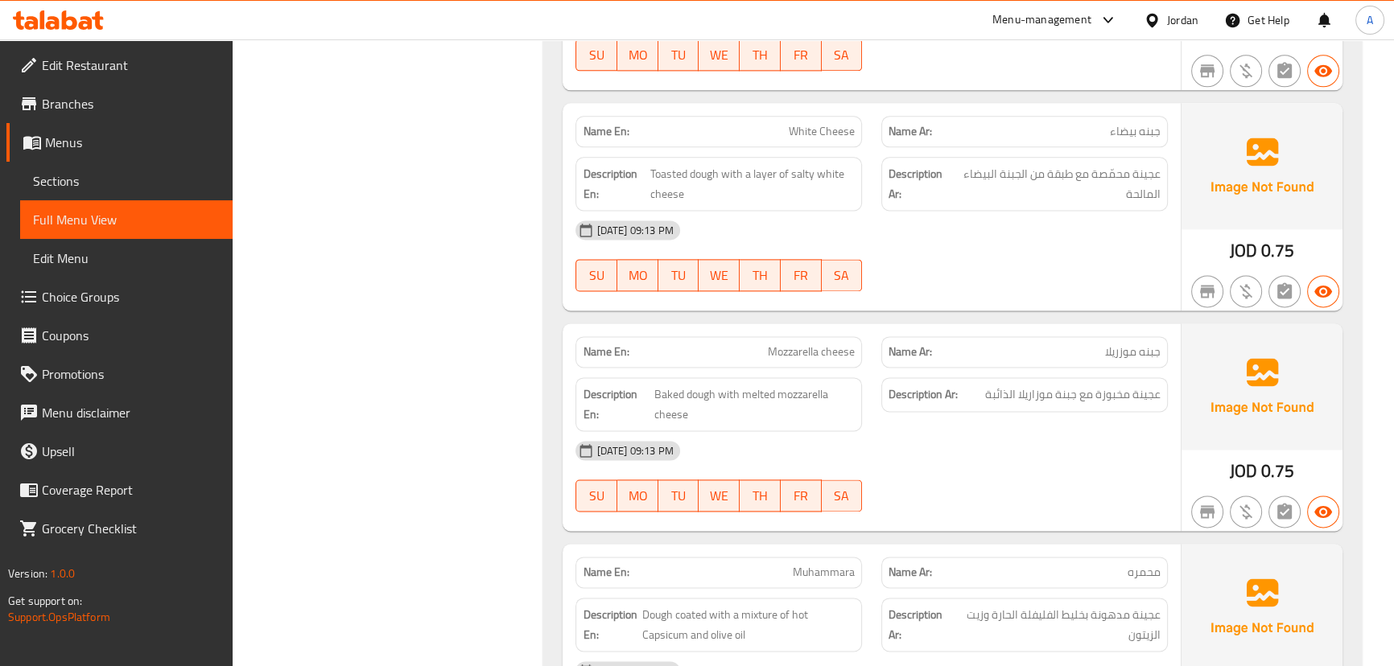
click at [1008, 235] on div "10-09-2025 09:13 PM SU MO TU WE TH FR SA" at bounding box center [871, 256] width 611 height 90
click at [888, 327] on div "Name En: Mozzarella cheese Name Ar: جبنه موزريلا" at bounding box center [871, 352] width 611 height 51
click at [941, 286] on div "Name En: White Cheese Name Ar: جبنه بيضاء Description En: Toasted dough with a …" at bounding box center [871, 207] width 617 height 208
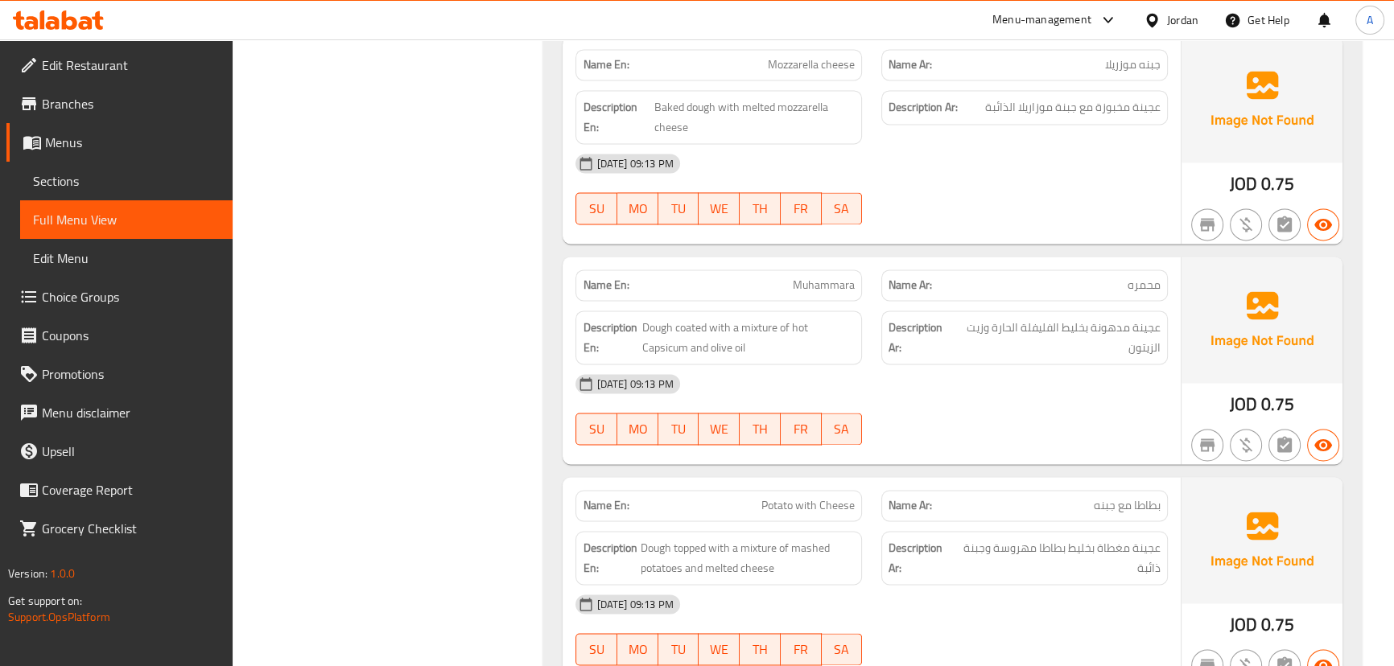
scroll to position [3000, 0]
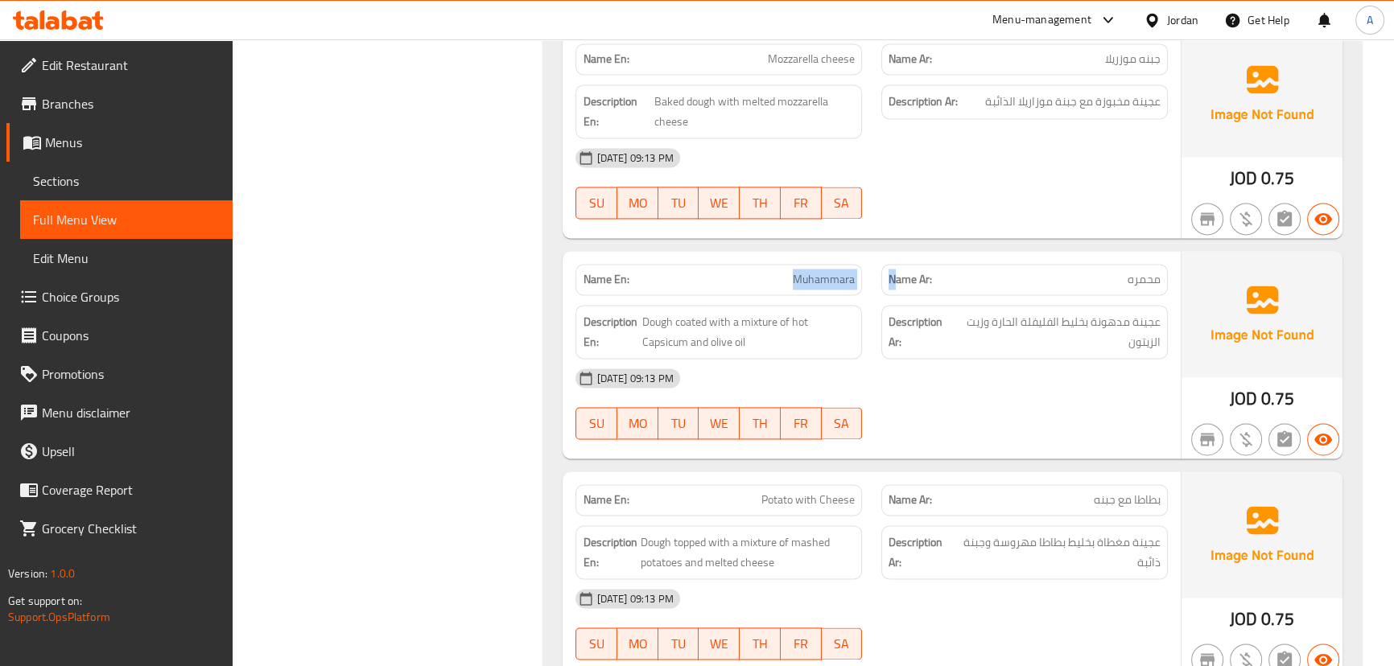
drag, startPoint x: 765, startPoint y: 253, endPoint x: 895, endPoint y: 269, distance: 131.4
click at [895, 269] on div "Name En: Muhammara Name Ar: محمره" at bounding box center [871, 279] width 611 height 51
click at [1045, 430] on div at bounding box center [1025, 439] width 306 height 19
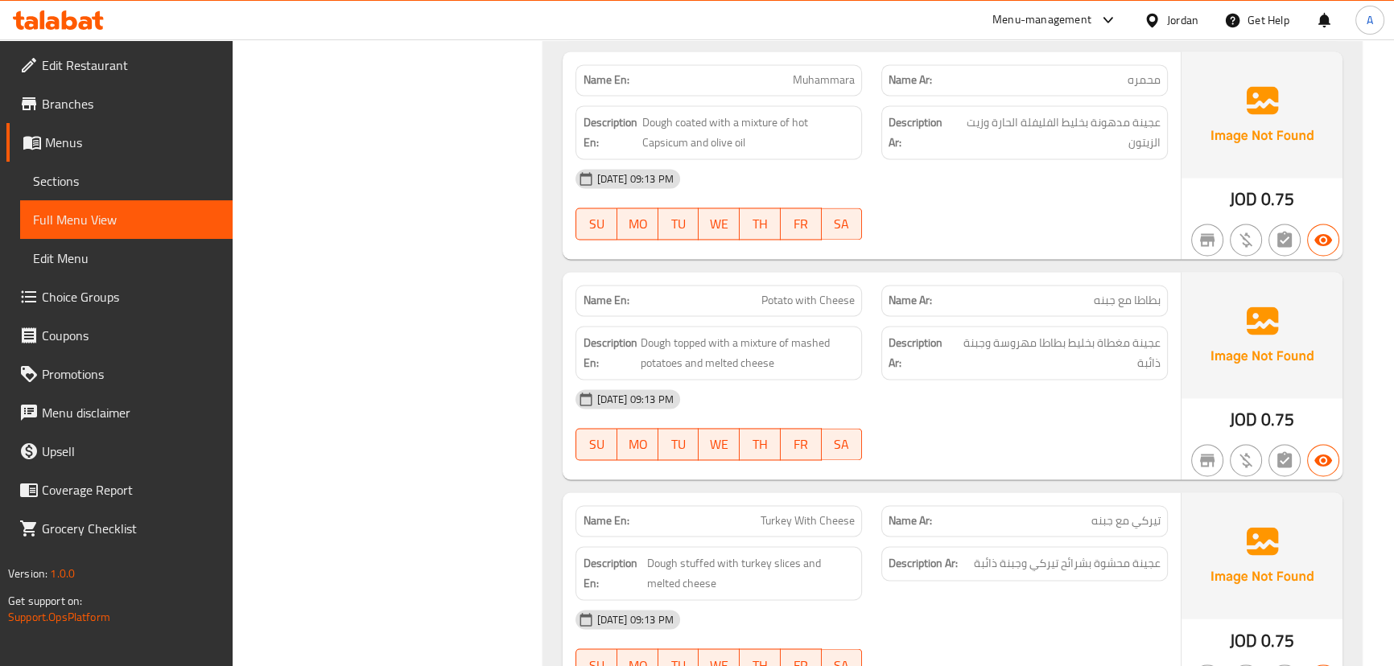
scroll to position [3219, 0]
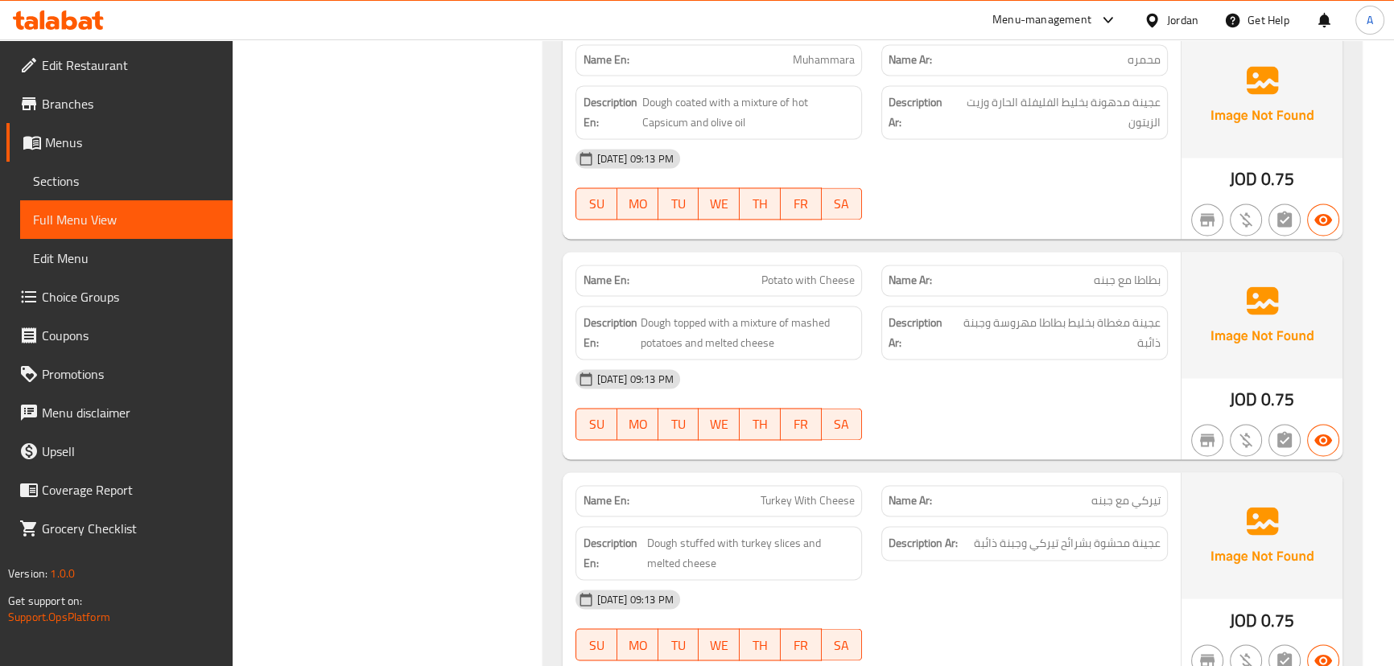
click at [932, 392] on div "10-09-2025 09:13 PM SU MO TU WE TH FR SA" at bounding box center [871, 405] width 611 height 90
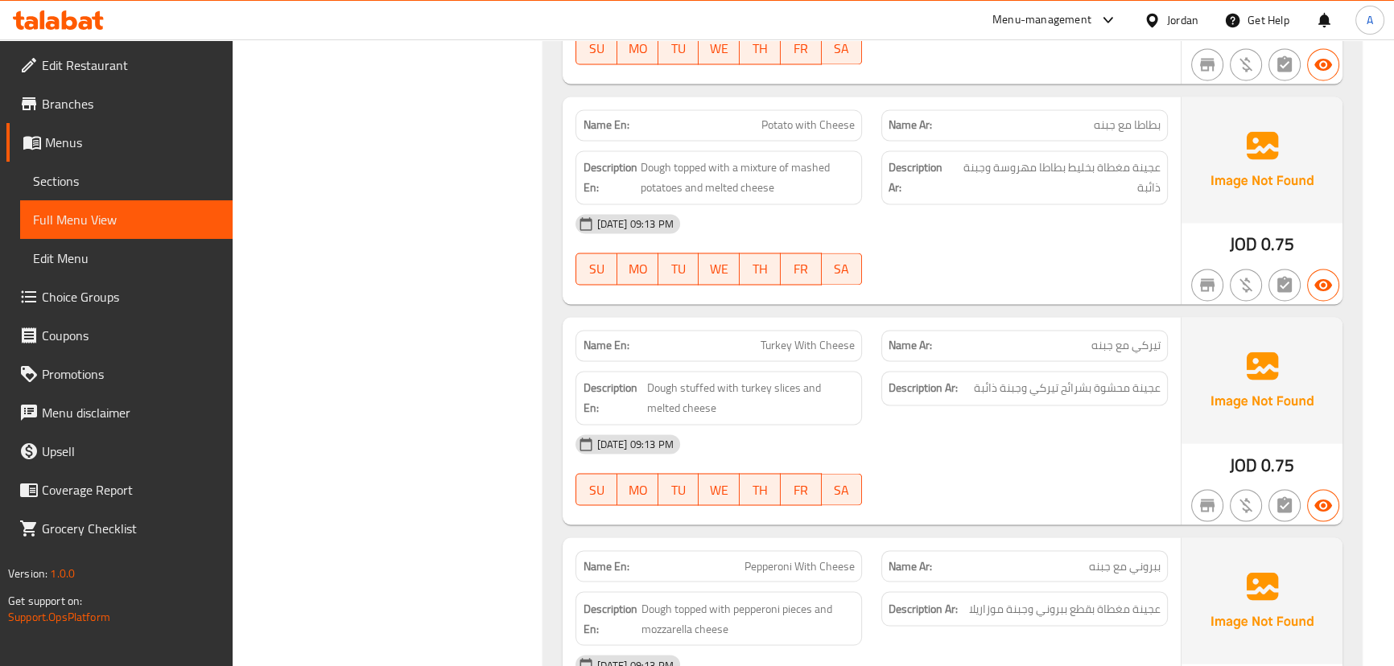
scroll to position [3438, 0]
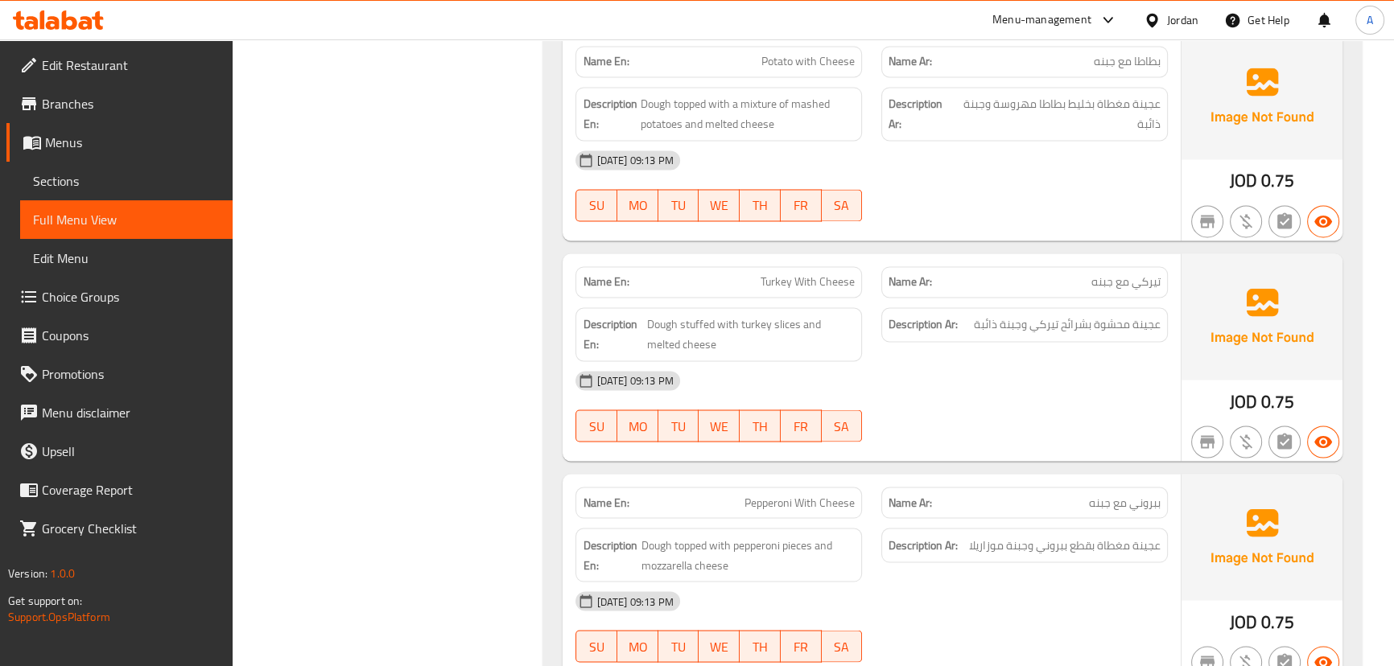
click at [1034, 432] on div at bounding box center [1025, 441] width 306 height 19
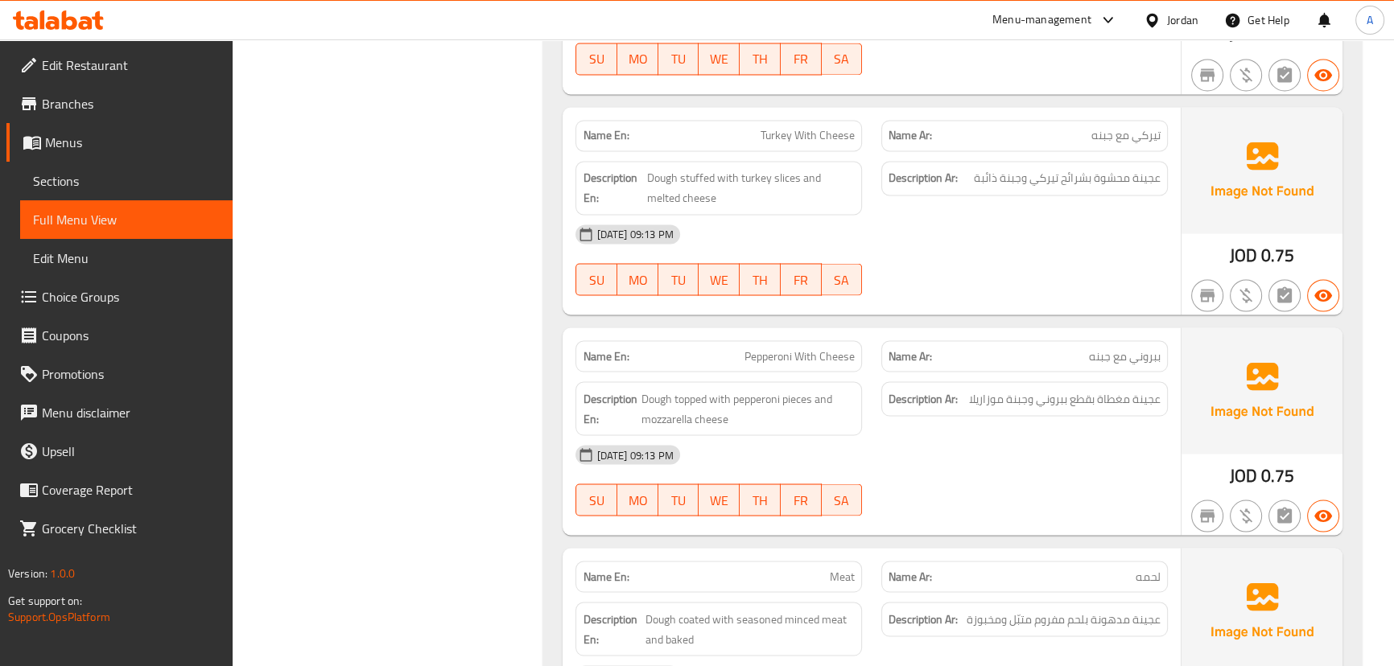
scroll to position [3804, 0]
click at [987, 229] on div "10-09-2025 09:13 PM" at bounding box center [871, 235] width 611 height 39
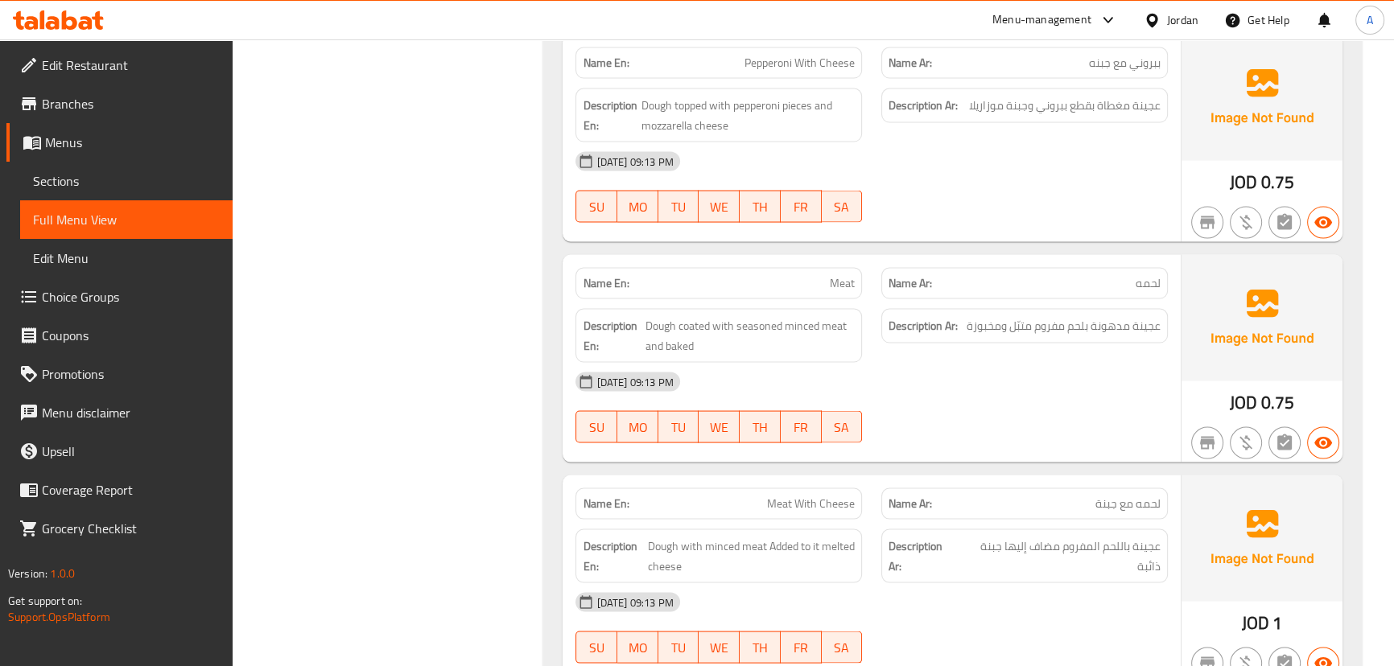
drag, startPoint x: 771, startPoint y: 258, endPoint x: 858, endPoint y: 274, distance: 88.4
click at [856, 274] on div "Name En: Meat Name Ar: لحمه Description En: Dough coated with seasoned minced m…" at bounding box center [871, 359] width 617 height 208
click at [663, 316] on span "Dough coated with seasoned minced meat and baked" at bounding box center [749, 335] width 209 height 39
click at [670, 316] on span "Dough coated with seasoned minced meat and baked" at bounding box center [749, 335] width 209 height 39
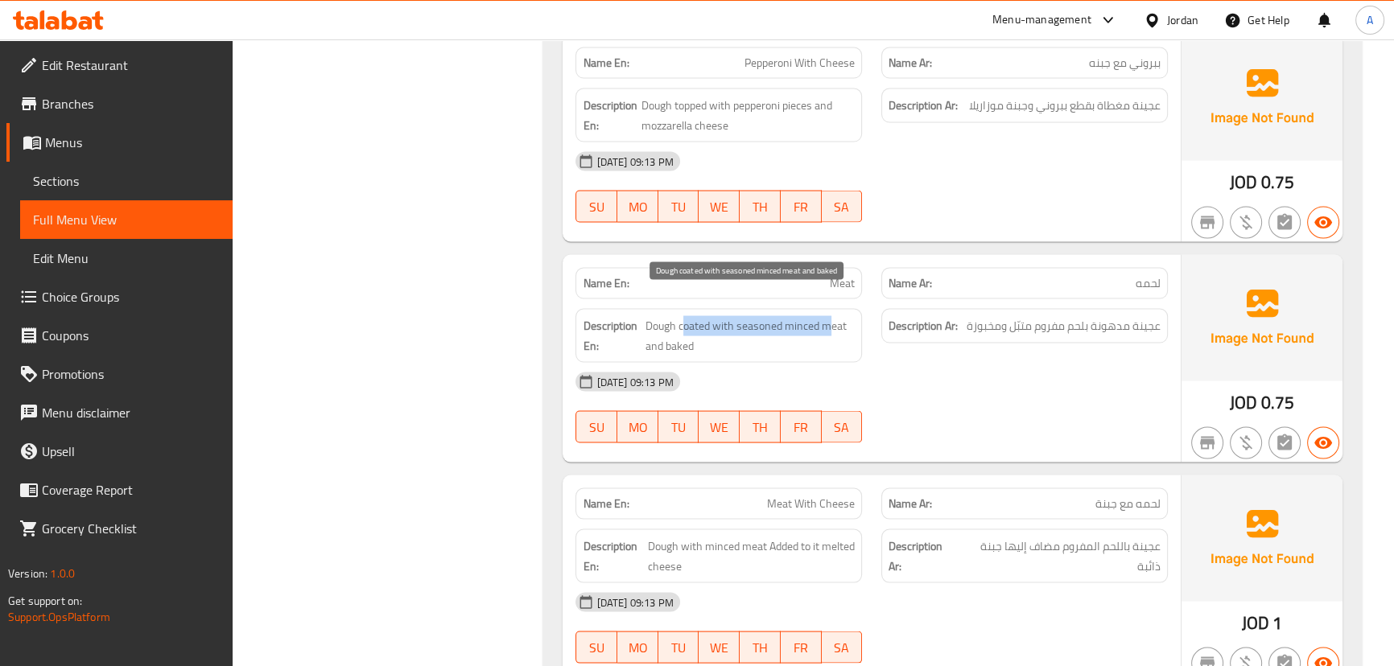
drag, startPoint x: 684, startPoint y: 305, endPoint x: 831, endPoint y: 303, distance: 147.3
click at [831, 316] on span "Dough coated with seasoned minced meat and baked" at bounding box center [749, 335] width 209 height 39
drag, startPoint x: 732, startPoint y: 315, endPoint x: 768, endPoint y: 315, distance: 36.2
click at [767, 316] on span "Dough coated with seasoned minced meat and baked" at bounding box center [749, 335] width 209 height 39
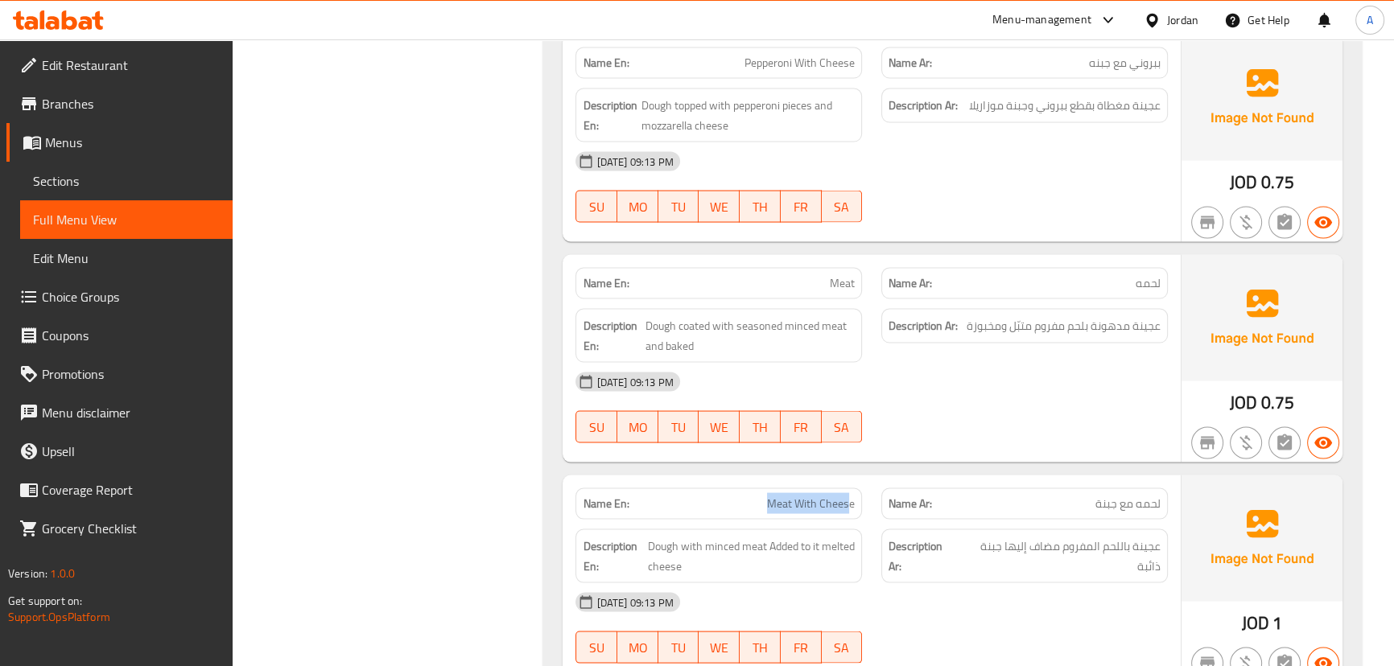
drag, startPoint x: 772, startPoint y: 460, endPoint x: 893, endPoint y: 448, distance: 121.3
click at [876, 479] on div "Name En: Meat With Cheese Name Ar: لحمه مع جبنة" at bounding box center [871, 504] width 611 height 51
click at [920, 428] on div "Name En: Meat Name Ar: لحمه Description En: Dough coated with seasoned minced m…" at bounding box center [871, 359] width 617 height 208
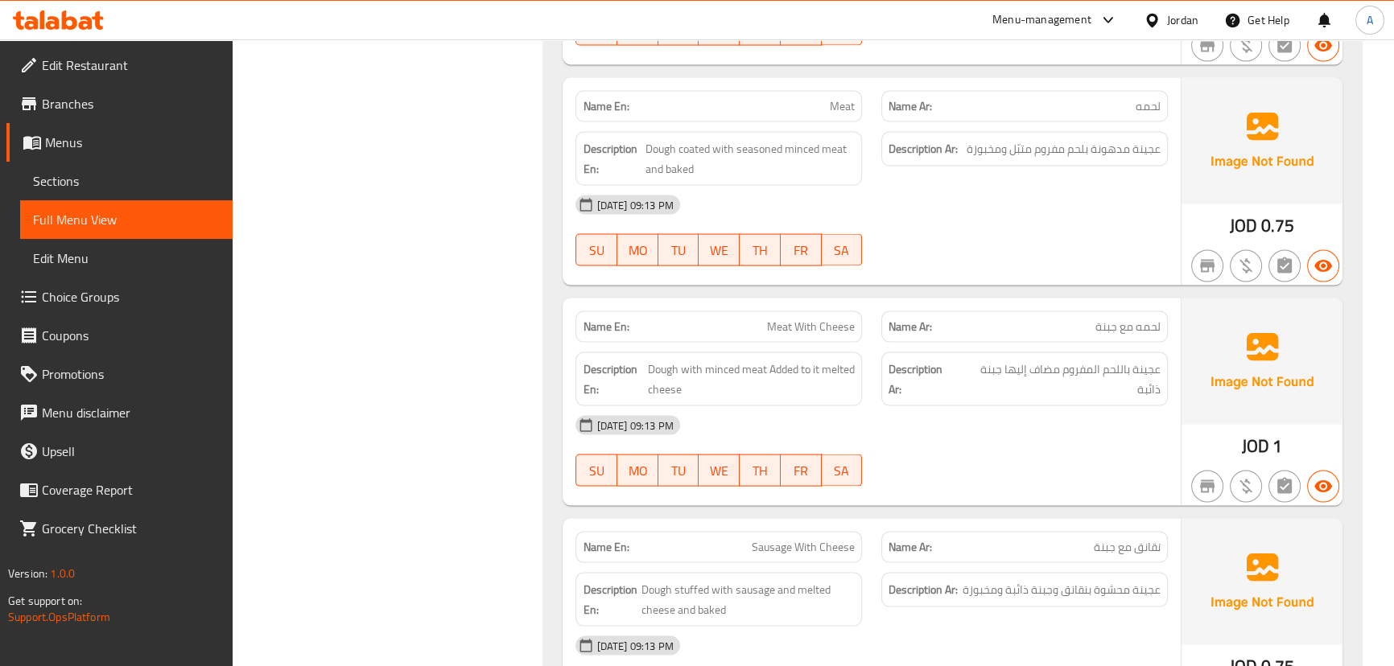
scroll to position [4096, 0]
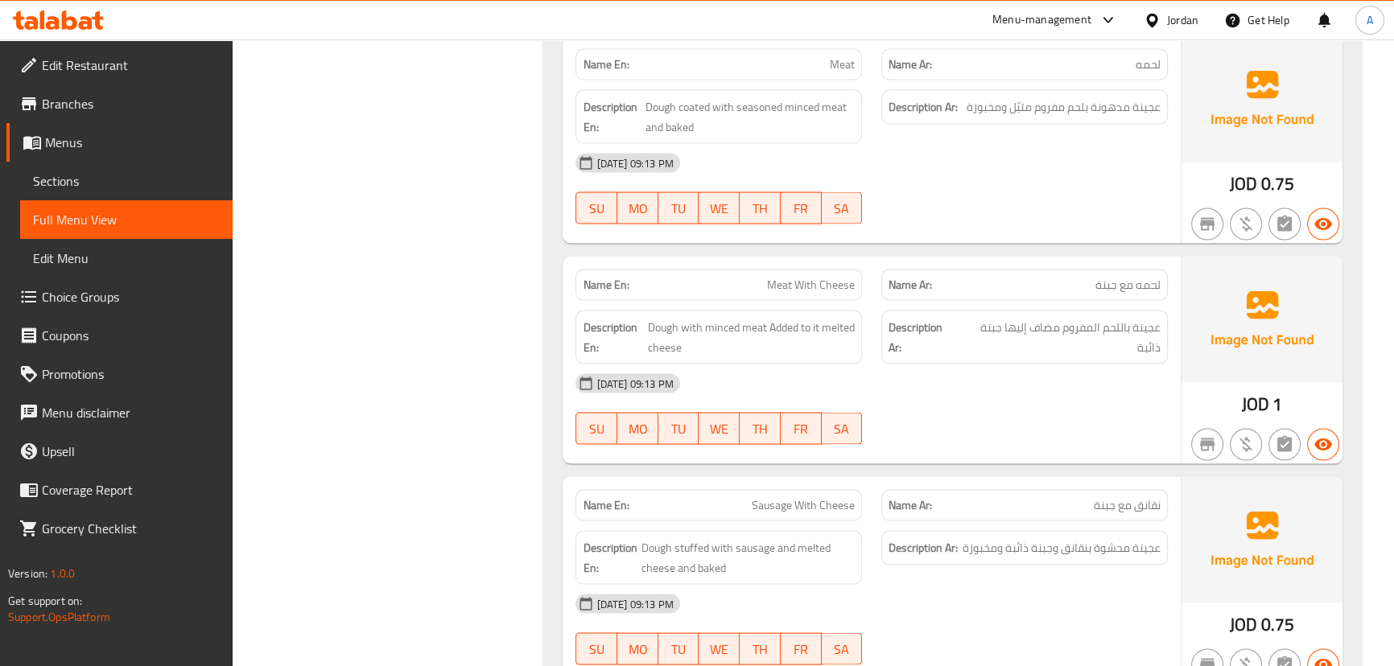
click at [964, 372] on div "10-09-2025 09:13 PM" at bounding box center [871, 384] width 611 height 39
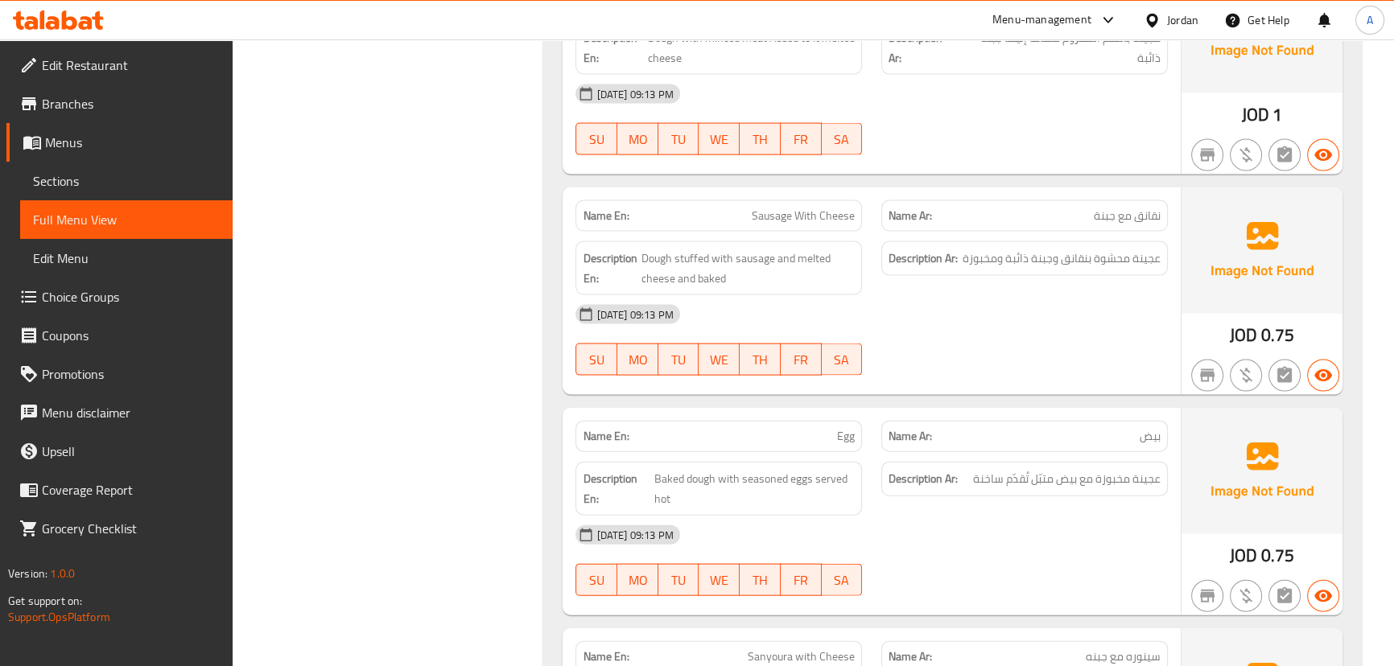
scroll to position [4389, 0]
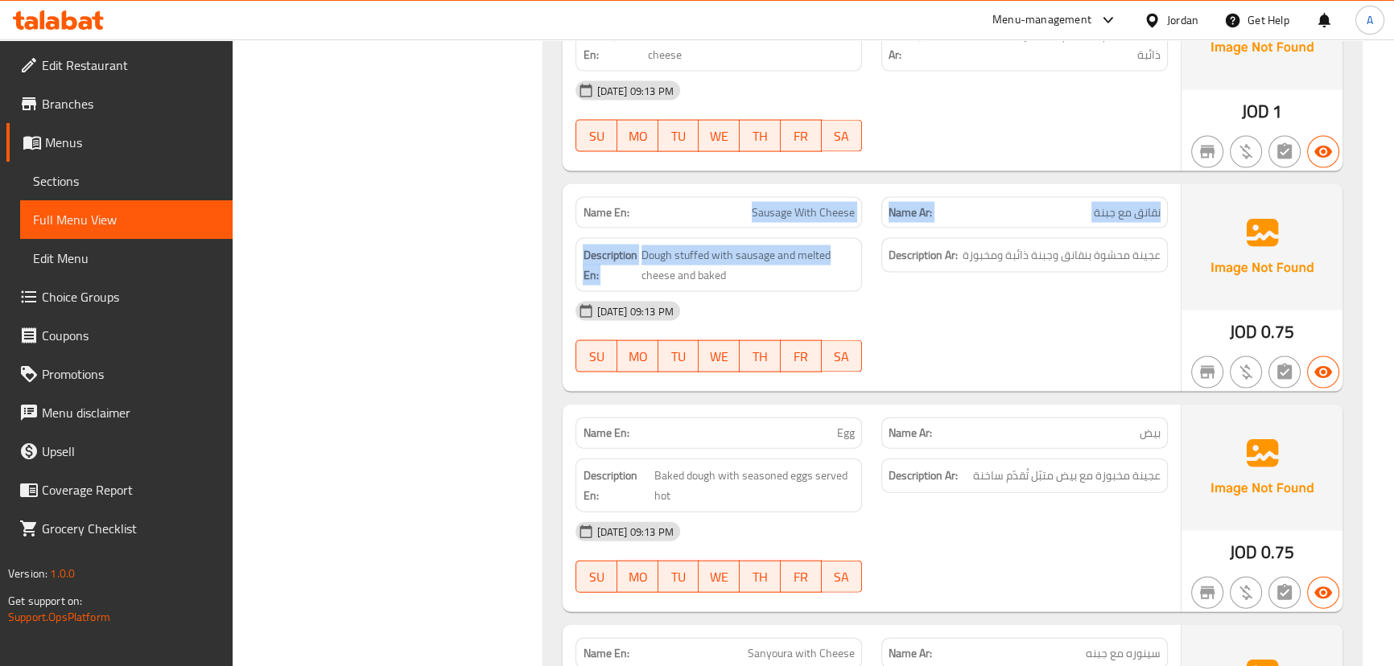
drag, startPoint x: 720, startPoint y: 184, endPoint x: 894, endPoint y: 237, distance: 182.5
click at [860, 212] on div "Name En: Sausage With Cheese Name Ar: نقانق مع جبنة Description En: Dough stuff…" at bounding box center [871, 288] width 617 height 208
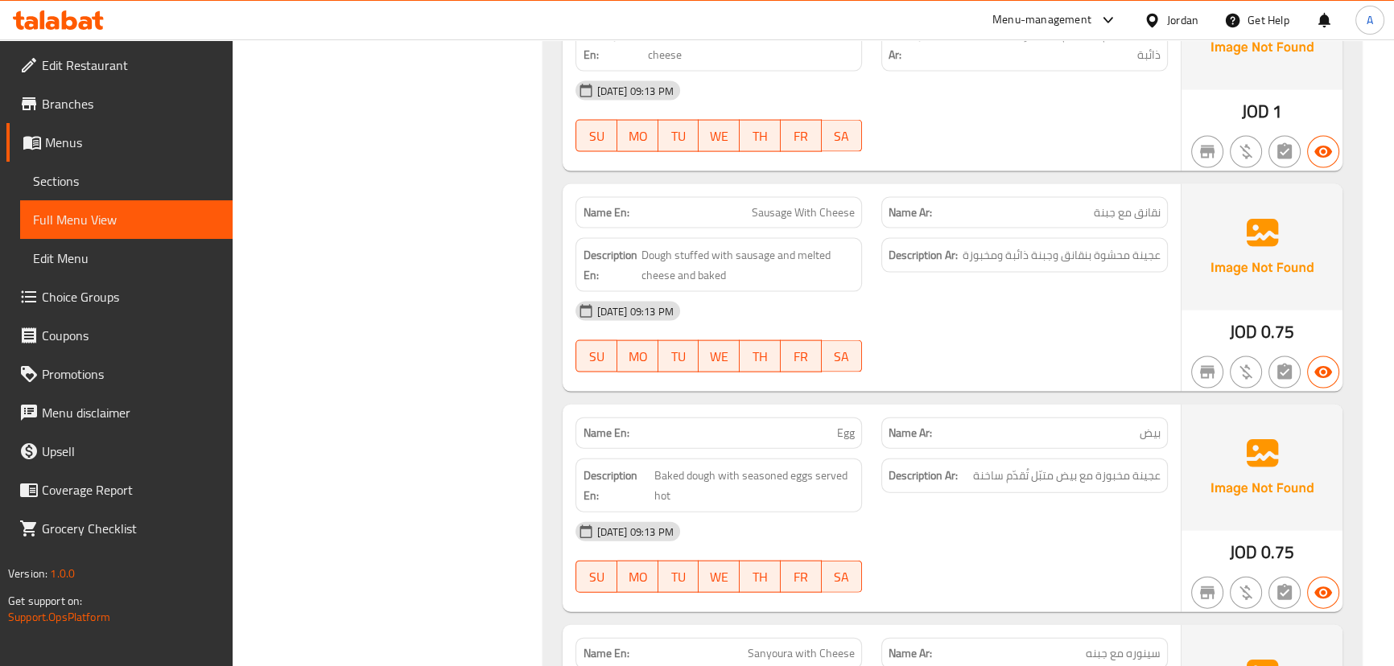
click at [924, 292] on div "10-09-2025 09:13 PM" at bounding box center [871, 311] width 611 height 39
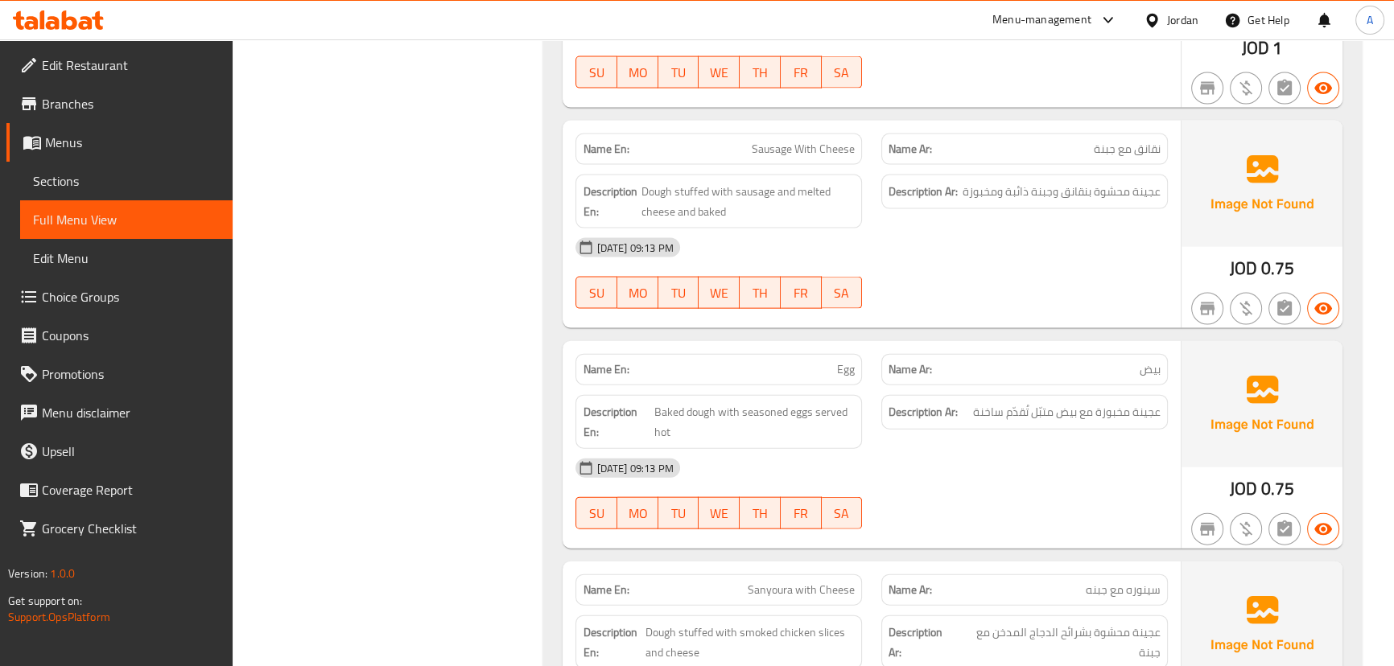
scroll to position [4536, 0]
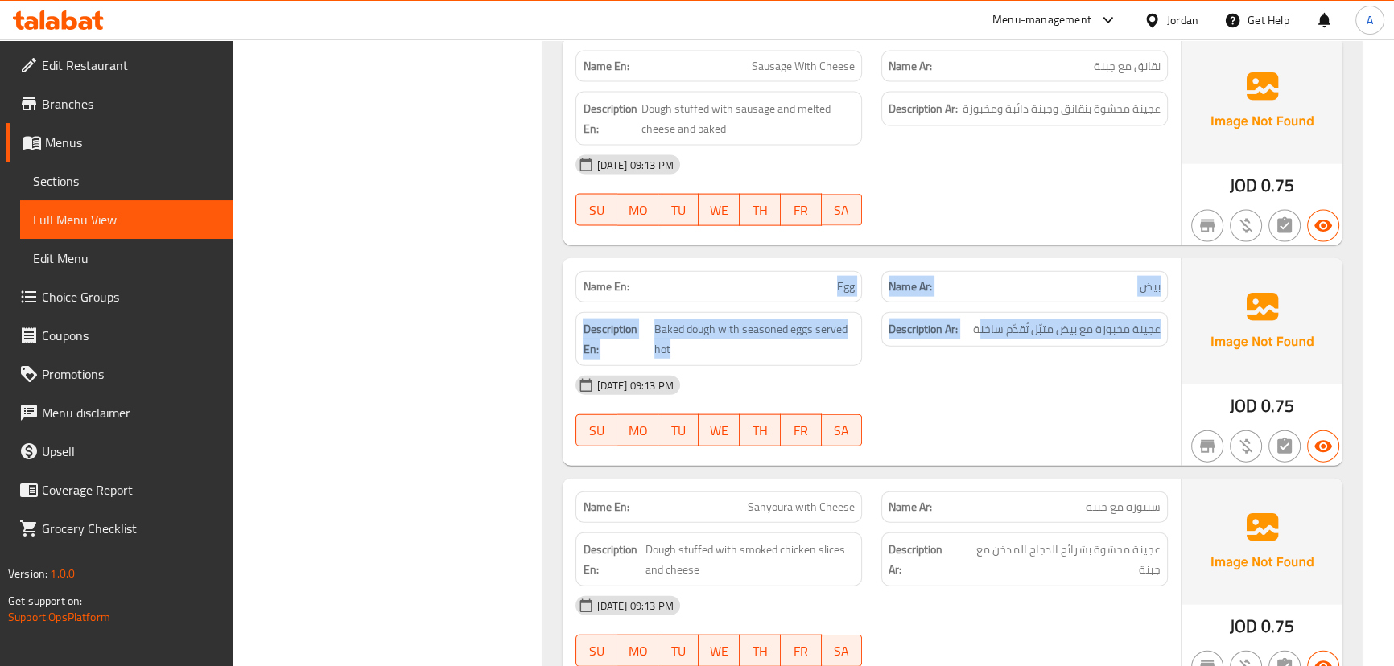
drag, startPoint x: 930, startPoint y: 296, endPoint x: 1011, endPoint y: 348, distance: 96.2
click at [998, 340] on div "Name En: Egg Name Ar: بيض Description En: Baked dough with seasoned eggs served…" at bounding box center [871, 362] width 617 height 208
click at [1010, 366] on div "10-09-2025 09:13 PM" at bounding box center [871, 385] width 611 height 39
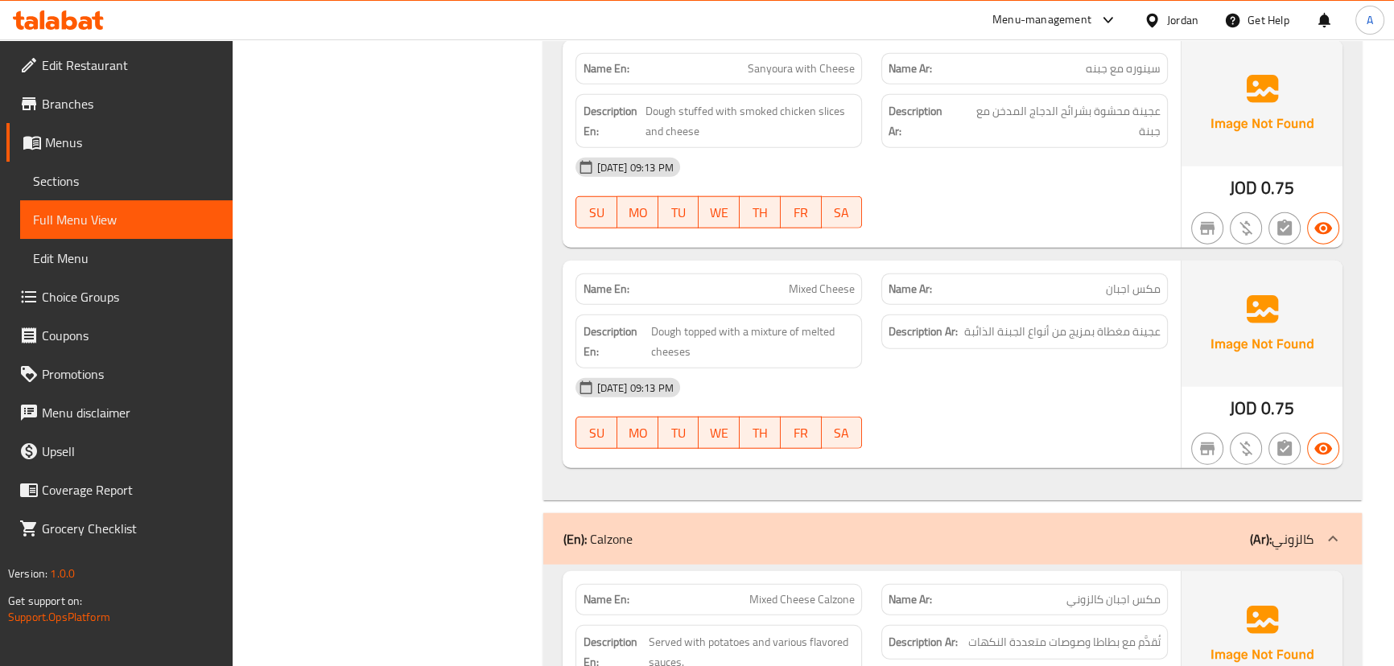
scroll to position [5048, 0]
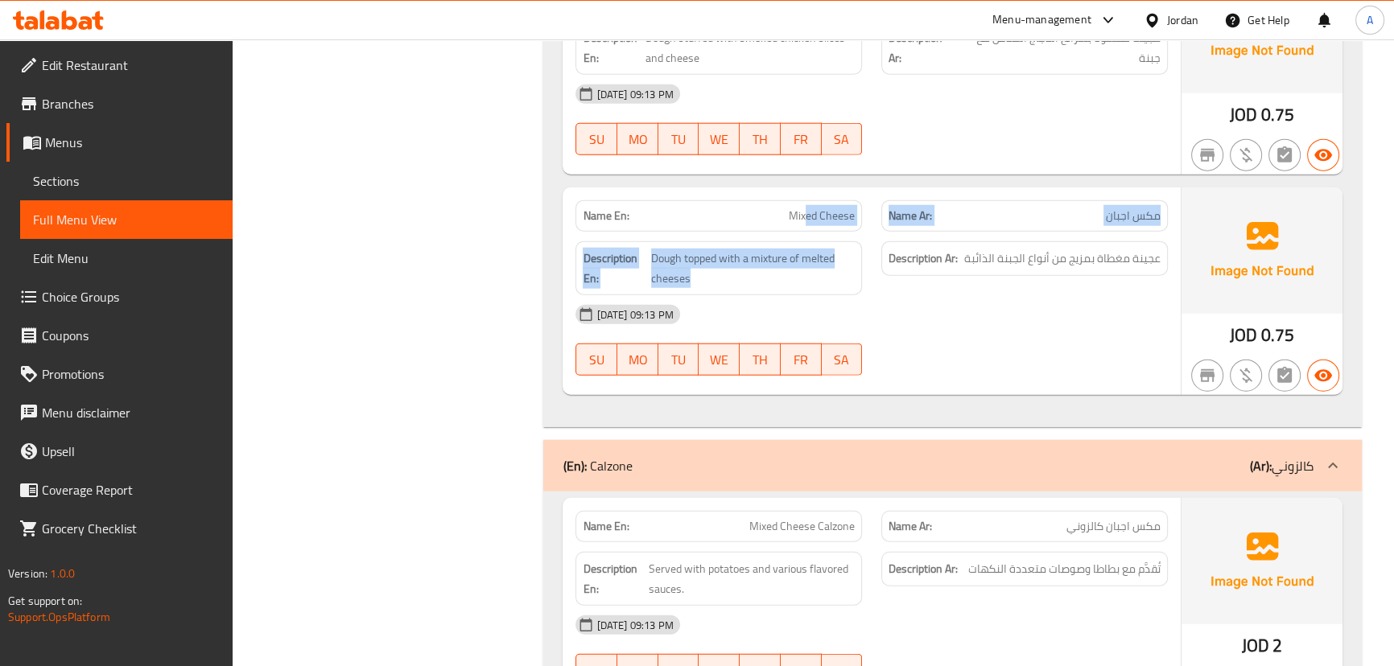
drag, startPoint x: 846, startPoint y: 206, endPoint x: 982, endPoint y: 303, distance: 166.8
click at [923, 243] on div "Name En: Mixed Cheese Name Ar: مكس اجبان Description En: Dough topped with a mi…" at bounding box center [871, 292] width 617 height 208
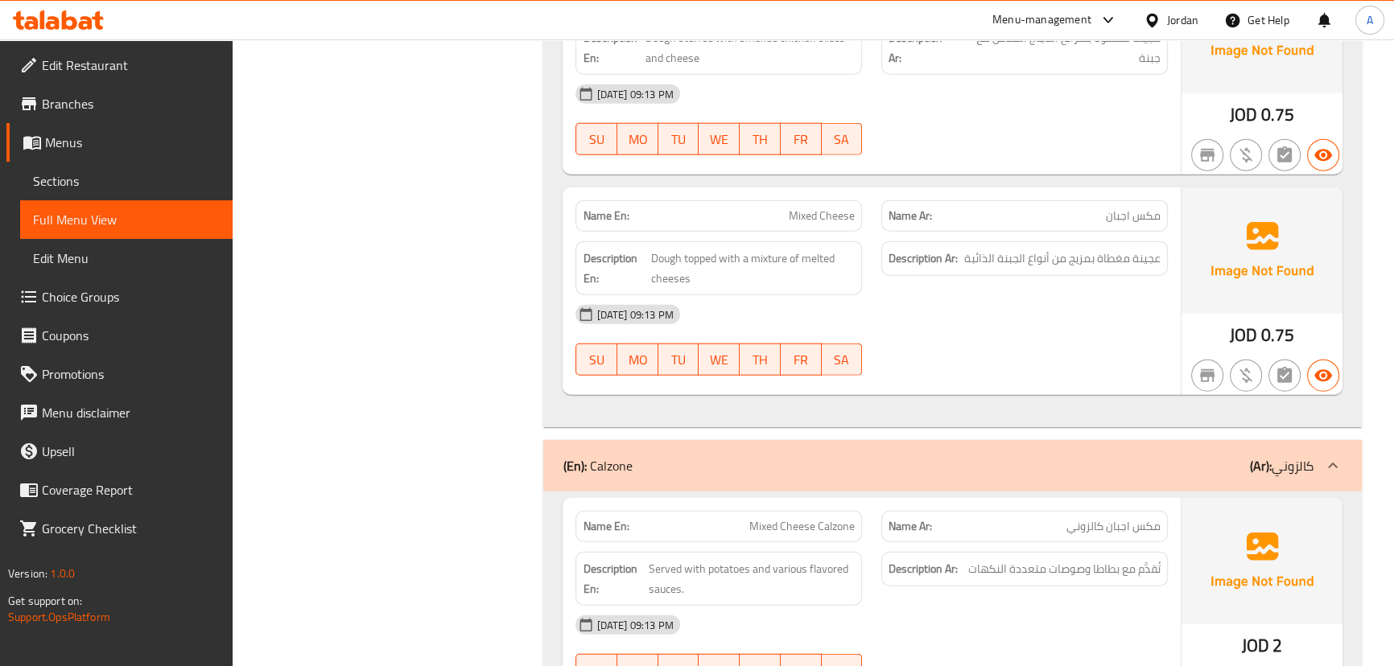
drag, startPoint x: 982, startPoint y: 314, endPoint x: 969, endPoint y: 333, distance: 23.2
click at [982, 316] on div "10-09-2025 09:13 PM SU MO TU WE TH FR SA" at bounding box center [871, 340] width 611 height 90
drag, startPoint x: 1012, startPoint y: 226, endPoint x: 984, endPoint y: 266, distance: 49.1
click at [986, 251] on div "Description Ar: عجينة مغطاة بمزيج من أنواع الجبنة الذائبة" at bounding box center [1025, 268] width 306 height 73
click at [1000, 324] on div "10-09-2025 09:13 PM SU MO TU WE TH FR SA" at bounding box center [871, 340] width 611 height 90
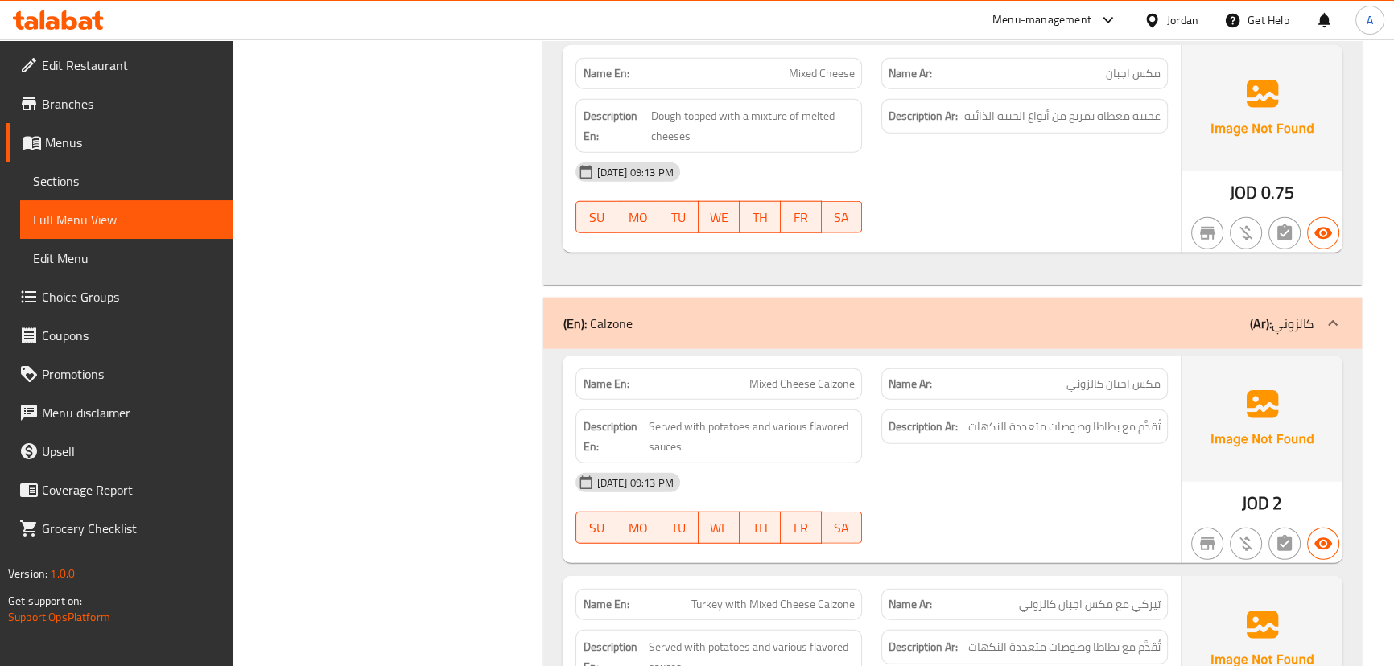
scroll to position [5414, 0]
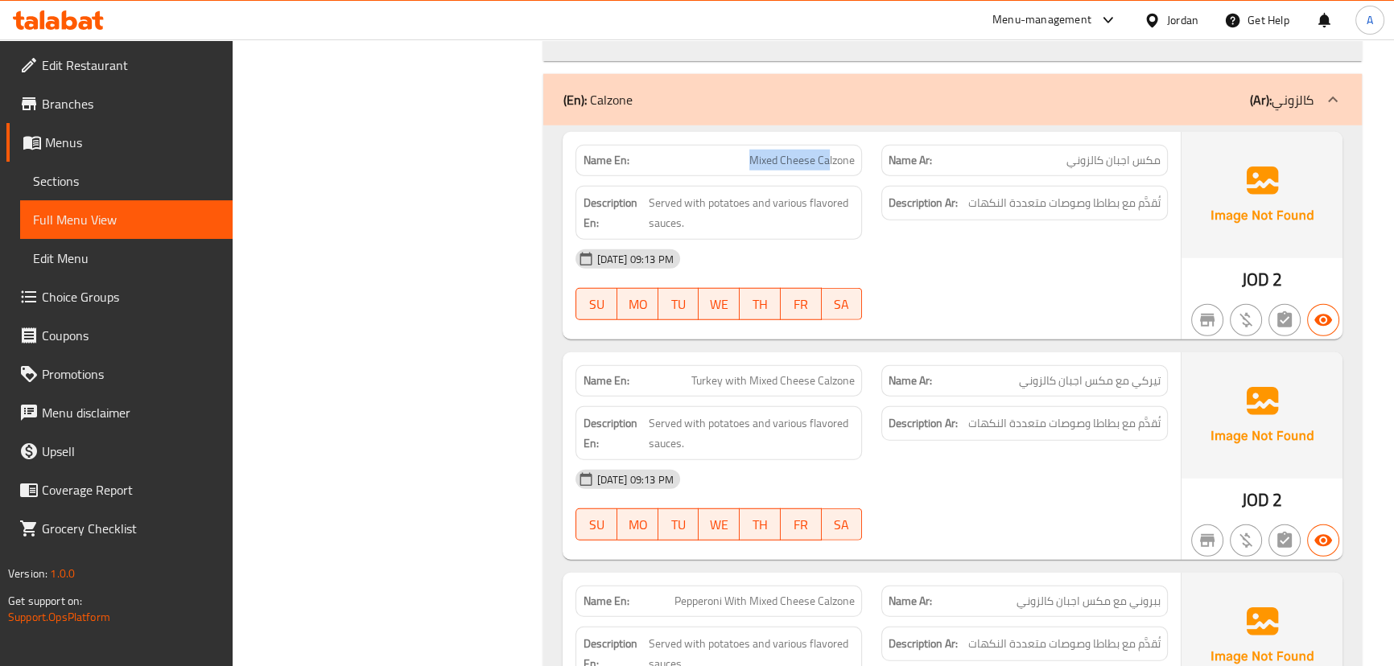
drag, startPoint x: 732, startPoint y: 134, endPoint x: 893, endPoint y: 175, distance: 166.1
click at [869, 166] on div "Name En: Mixed Cheese Calzone Name Ar: مكس اجبان كالزوني Description En: Served…" at bounding box center [871, 236] width 617 height 208
click at [998, 244] on div "10-09-2025 09:13 PM" at bounding box center [871, 259] width 611 height 39
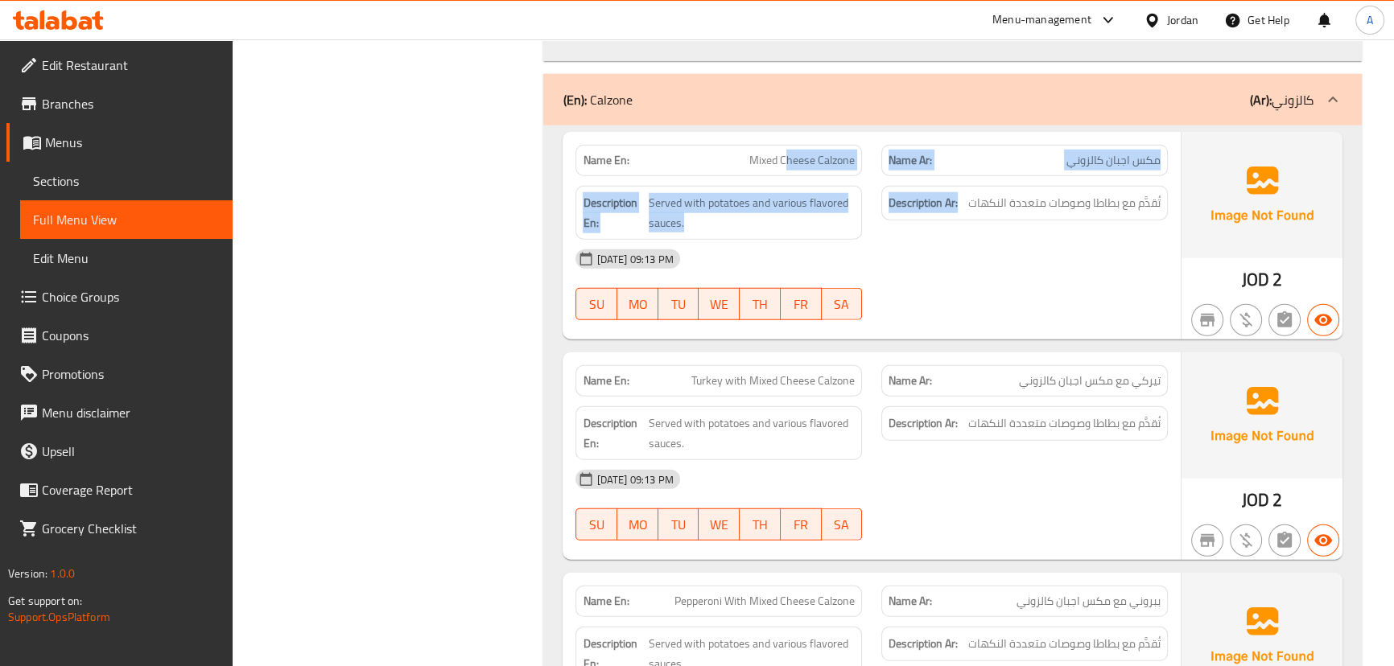
drag, startPoint x: 858, startPoint y: 146, endPoint x: 1021, endPoint y: 206, distance: 174.2
click at [1002, 192] on div "Name En: Mixed Cheese Calzone Name Ar: مكس اجبان كالزوني Description En: Served…" at bounding box center [871, 236] width 617 height 208
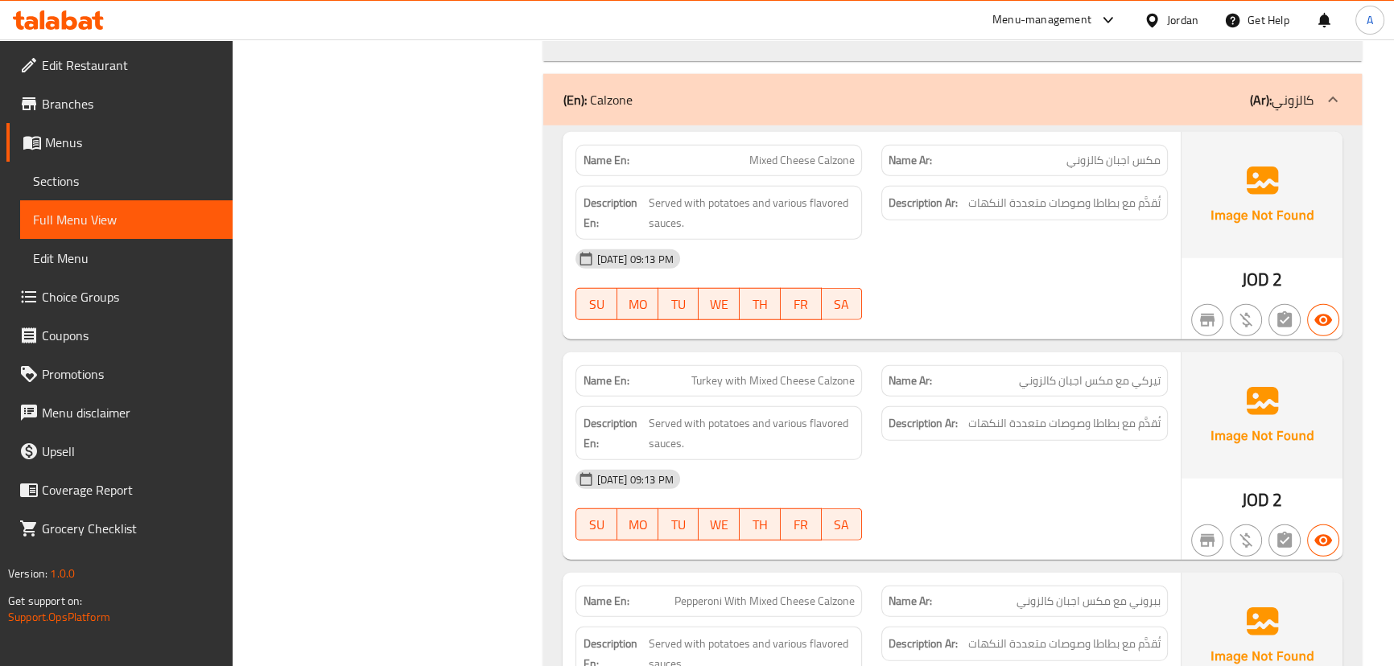
drag, startPoint x: 1049, startPoint y: 260, endPoint x: 1132, endPoint y: 200, distance: 102.7
click at [1049, 261] on div "10-09-2025 09:13 PM SU MO TU WE TH FR SA" at bounding box center [871, 285] width 611 height 90
drag, startPoint x: 1143, startPoint y: 170, endPoint x: 1019, endPoint y: 169, distance: 123.9
click at [1019, 193] on span "تُقدَّم مع بطاطا وصوصات متعددة النكهات" at bounding box center [1064, 203] width 192 height 20
drag, startPoint x: 724, startPoint y: 168, endPoint x: 934, endPoint y: 225, distance: 217.7
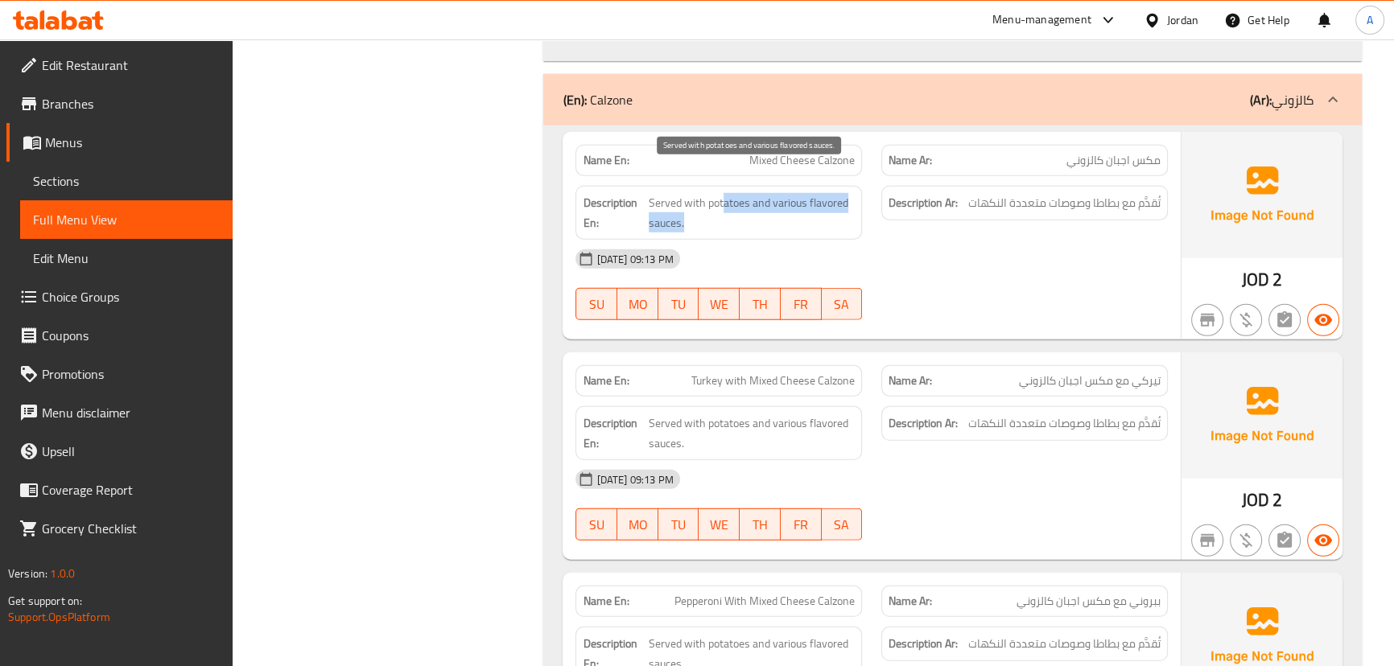
click at [896, 212] on div "Name En: Mixed Cheese Calzone Name Ar: مكس اجبان كالزوني Description En: Served…" at bounding box center [871, 236] width 617 height 208
click at [937, 240] on div "10-09-2025 09:13 PM" at bounding box center [871, 259] width 611 height 39
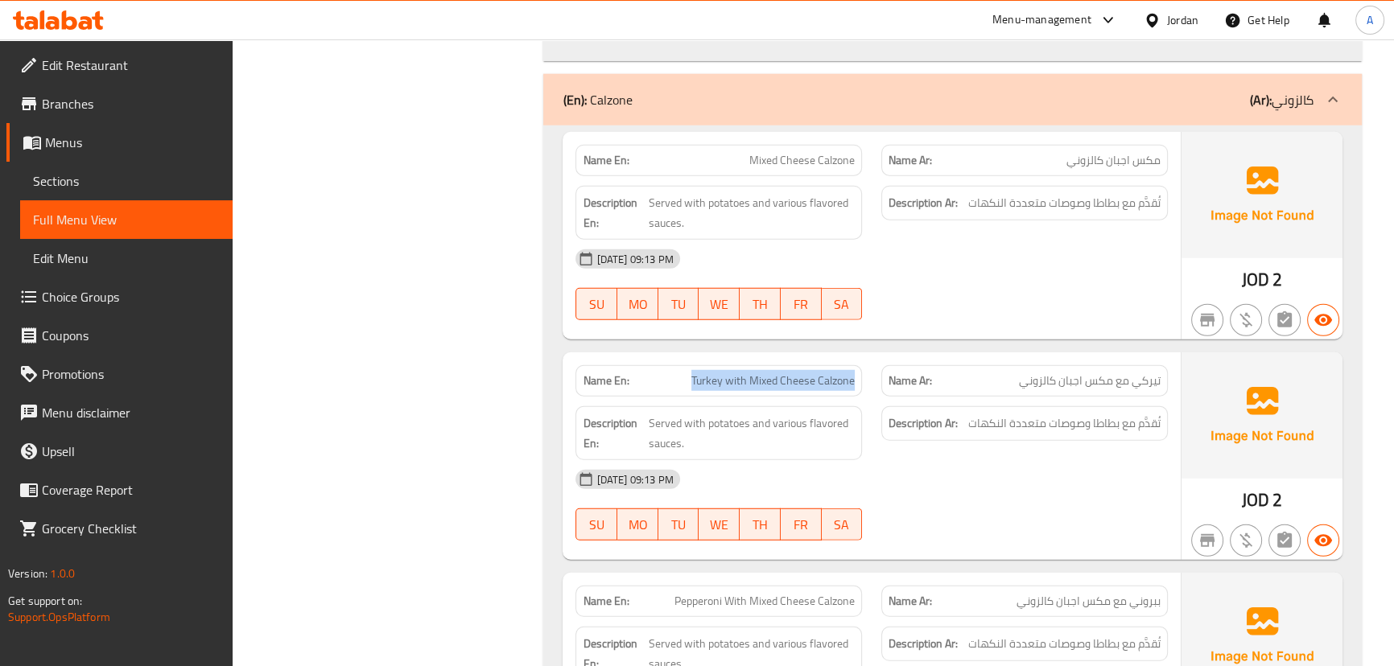
drag, startPoint x: 688, startPoint y: 341, endPoint x: 912, endPoint y: 353, distance: 224.1
click at [896, 360] on div "Name En: Turkey with Mixed Cheese Calzone Name Ar: تيركي مع مكس اجبان كالزوني" at bounding box center [871, 381] width 611 height 51
click at [981, 311] on div at bounding box center [1025, 320] width 306 height 19
drag, startPoint x: 699, startPoint y: 343, endPoint x: 892, endPoint y: 295, distance: 198.1
click at [777, 356] on div "Name En: Turkey with Mixed Cheese Calzone" at bounding box center [719, 381] width 306 height 51
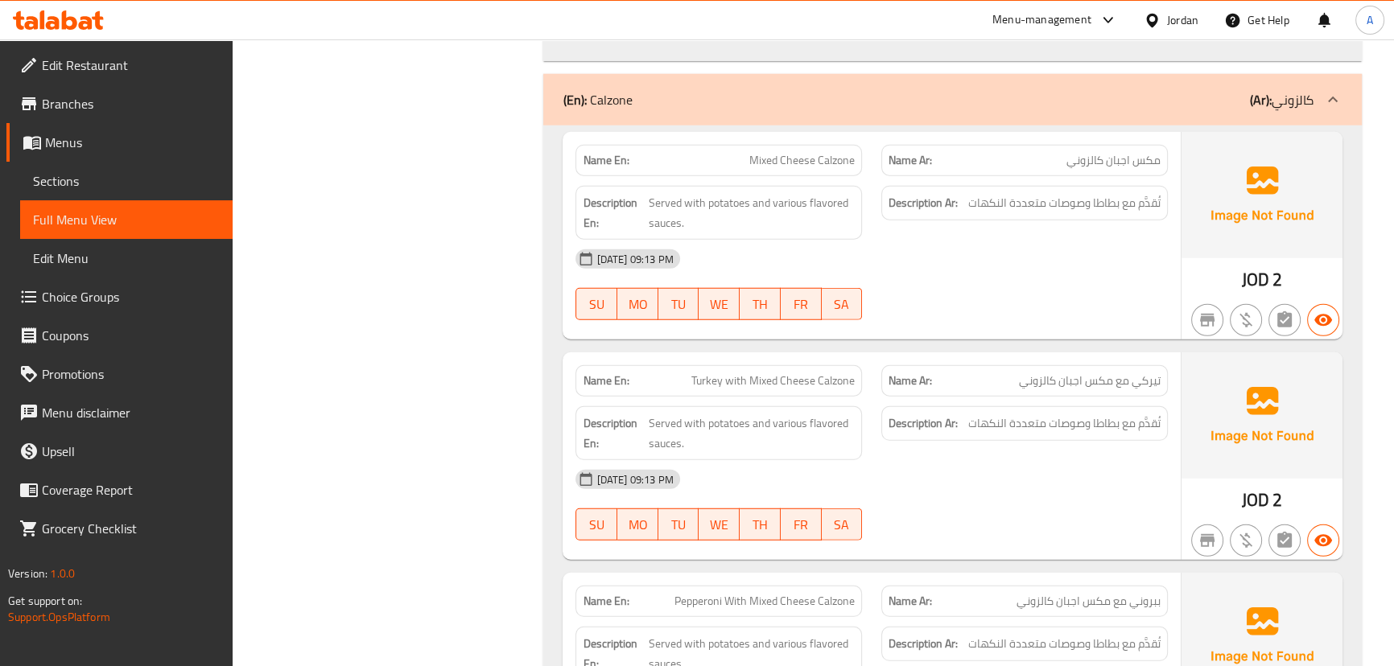
click at [905, 311] on div at bounding box center [1025, 320] width 306 height 19
drag, startPoint x: 633, startPoint y: 329, endPoint x: 918, endPoint y: 270, distance: 291.7
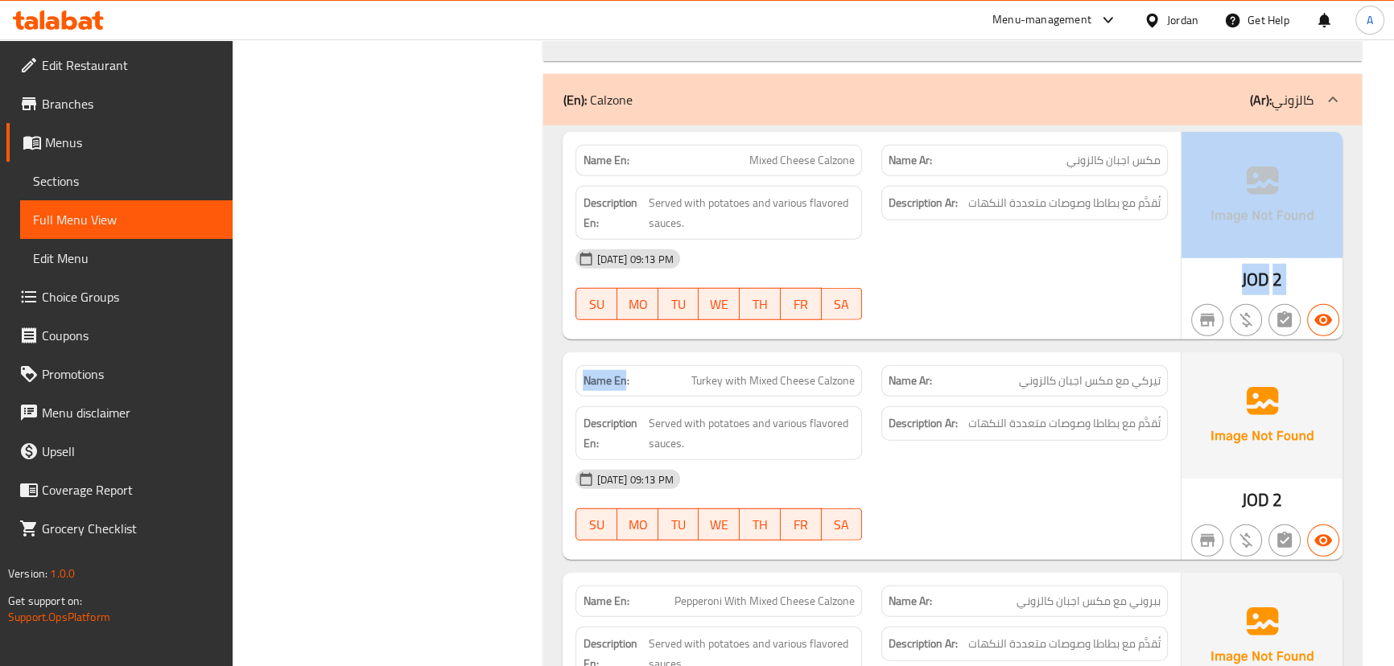
click at [922, 269] on div "10-09-2025 09:13 PM SU MO TU WE TH FR SA" at bounding box center [871, 285] width 611 height 90
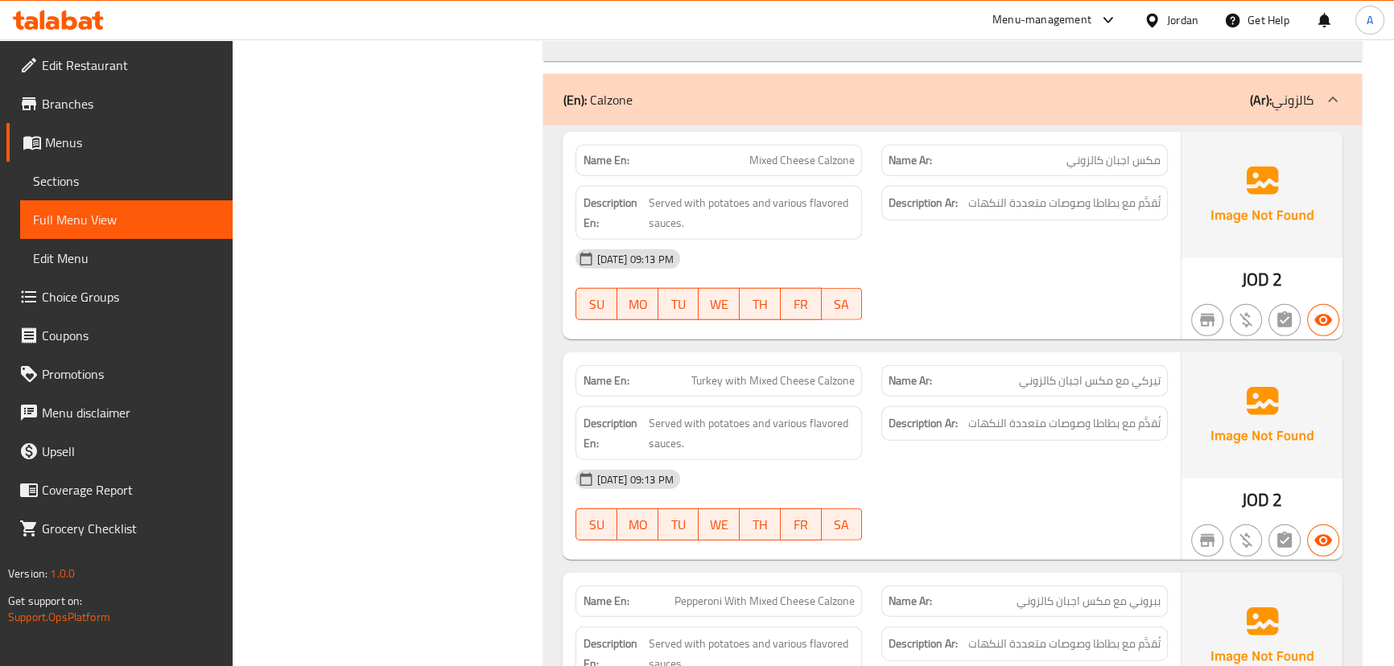
click at [588, 373] on strong "Name En:" at bounding box center [606, 381] width 46 height 17
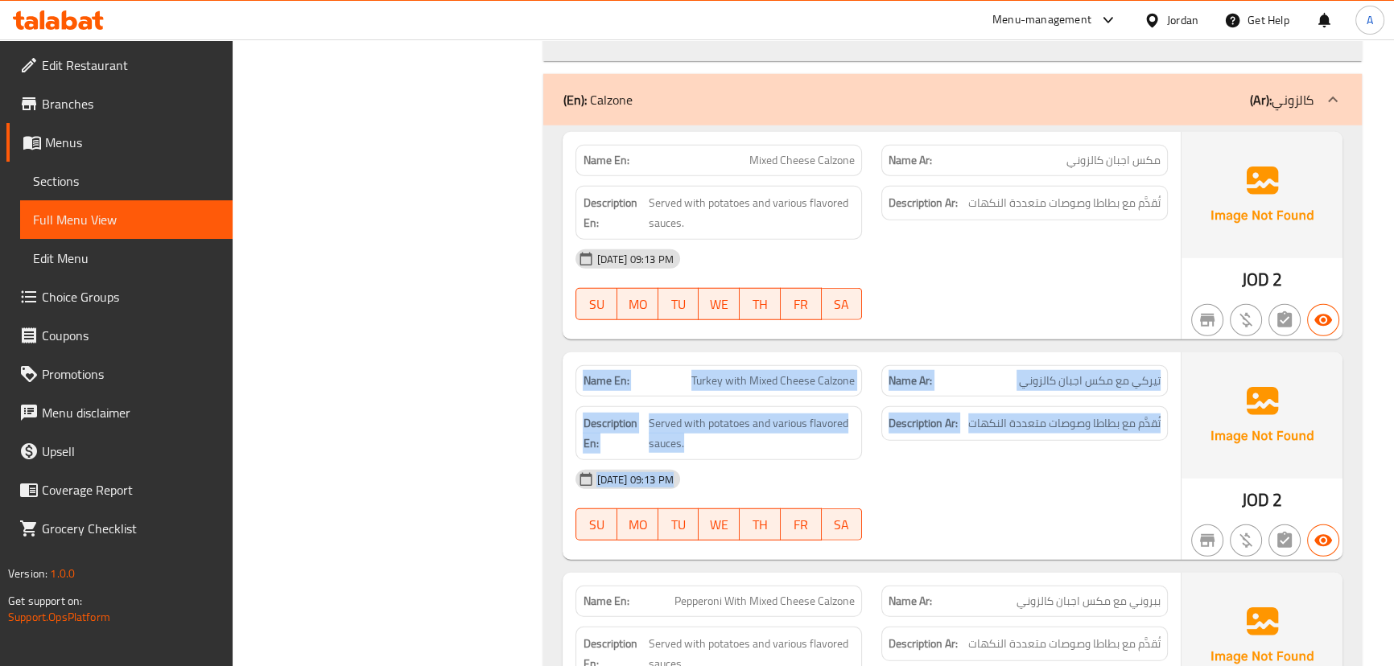
drag, startPoint x: 588, startPoint y: 345, endPoint x: 950, endPoint y: 433, distance: 373.4
click at [946, 433] on div "Name En: Turkey with Mixed Cheese Calzone Name Ar: تيركي مع مكس اجبان كالزوني D…" at bounding box center [871, 457] width 617 height 208
click at [980, 460] on div "10-09-2025 09:13 PM" at bounding box center [871, 479] width 611 height 39
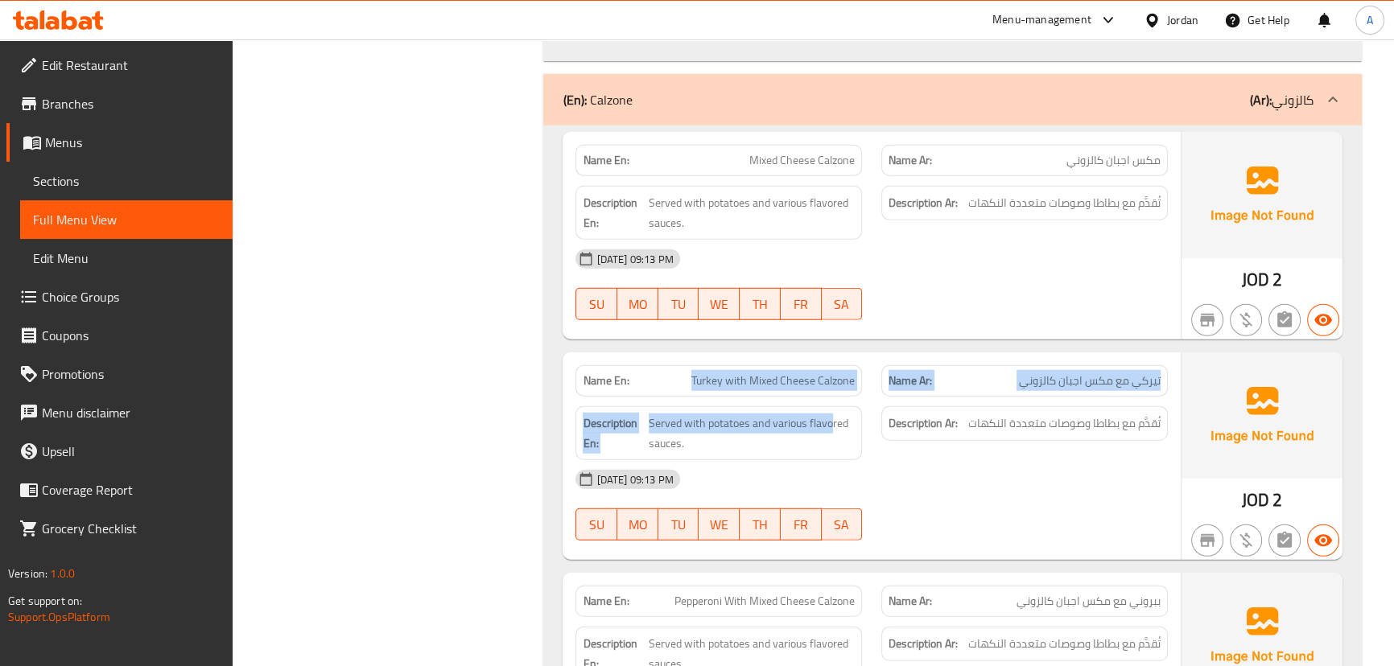
drag, startPoint x: 691, startPoint y: 343, endPoint x: 868, endPoint y: 386, distance: 182.1
click at [866, 386] on div "Name En: Turkey with Mixed Cheese Calzone Name Ar: تيركي مع مكس اجبان كالزوني D…" at bounding box center [871, 457] width 617 height 208
click at [868, 397] on div "Description En: Served with potatoes and various flavored sauces." at bounding box center [719, 433] width 306 height 73
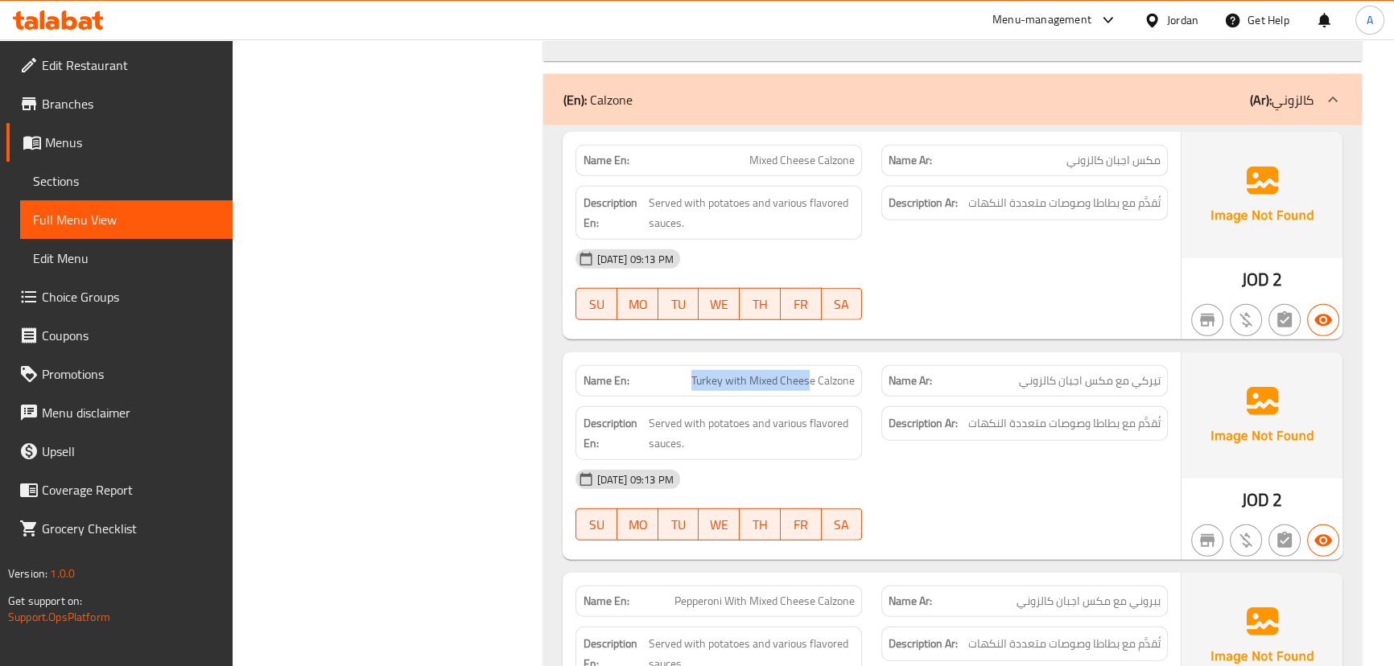
drag, startPoint x: 690, startPoint y: 365, endPoint x: 981, endPoint y: 459, distance: 305.9
click at [823, 366] on div "Name En: Turkey with Mixed Cheese Calzone" at bounding box center [718, 380] width 287 height 31
click at [992, 465] on div "10-09-2025 09:13 PM" at bounding box center [871, 479] width 611 height 39
drag, startPoint x: 1136, startPoint y: 353, endPoint x: 1012, endPoint y: 353, distance: 123.9
click at [1012, 373] on p "Name Ar: تيركي مع مكس اجبان كالزوني" at bounding box center [1025, 381] width 272 height 17
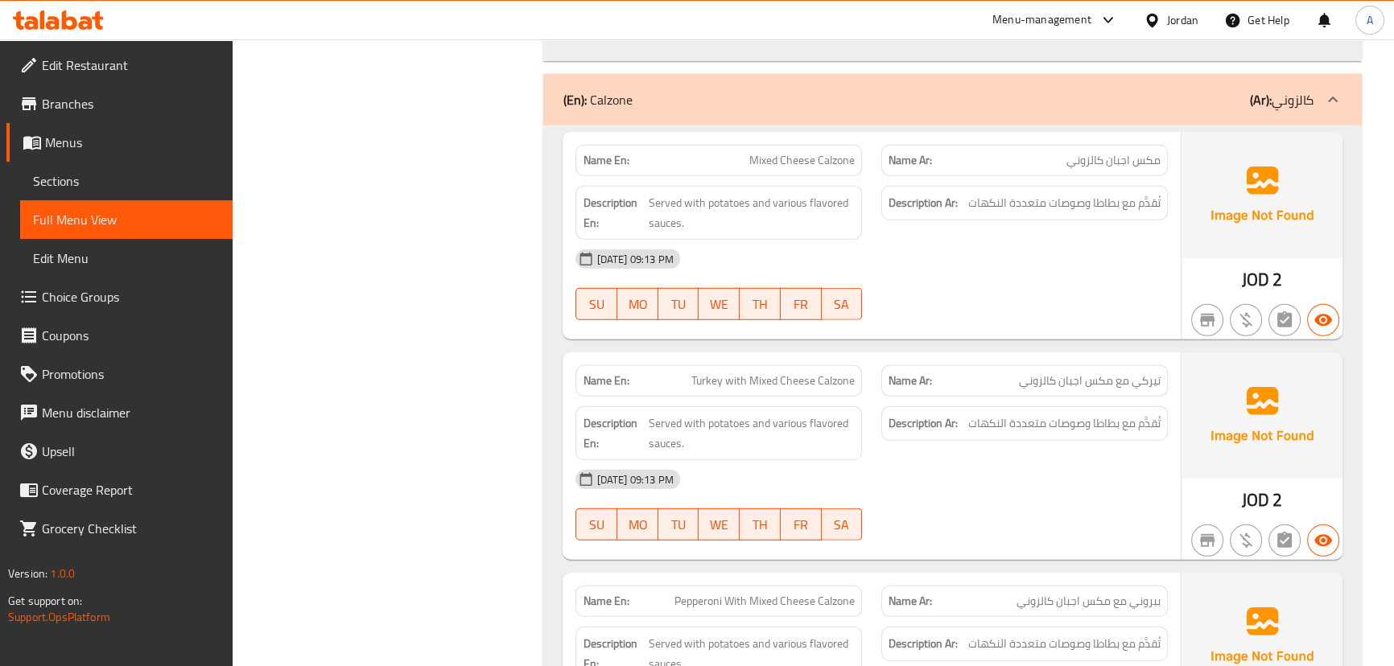
click at [1036, 460] on div "10-09-2025 09:13 PM" at bounding box center [871, 479] width 611 height 39
drag, startPoint x: 1133, startPoint y: 394, endPoint x: 959, endPoint y: 395, distance: 173.8
click at [959, 414] on h6 "Description Ar: تُقدَّم مع بطاطا وصوصات متعددة النكهات" at bounding box center [1025, 424] width 272 height 20
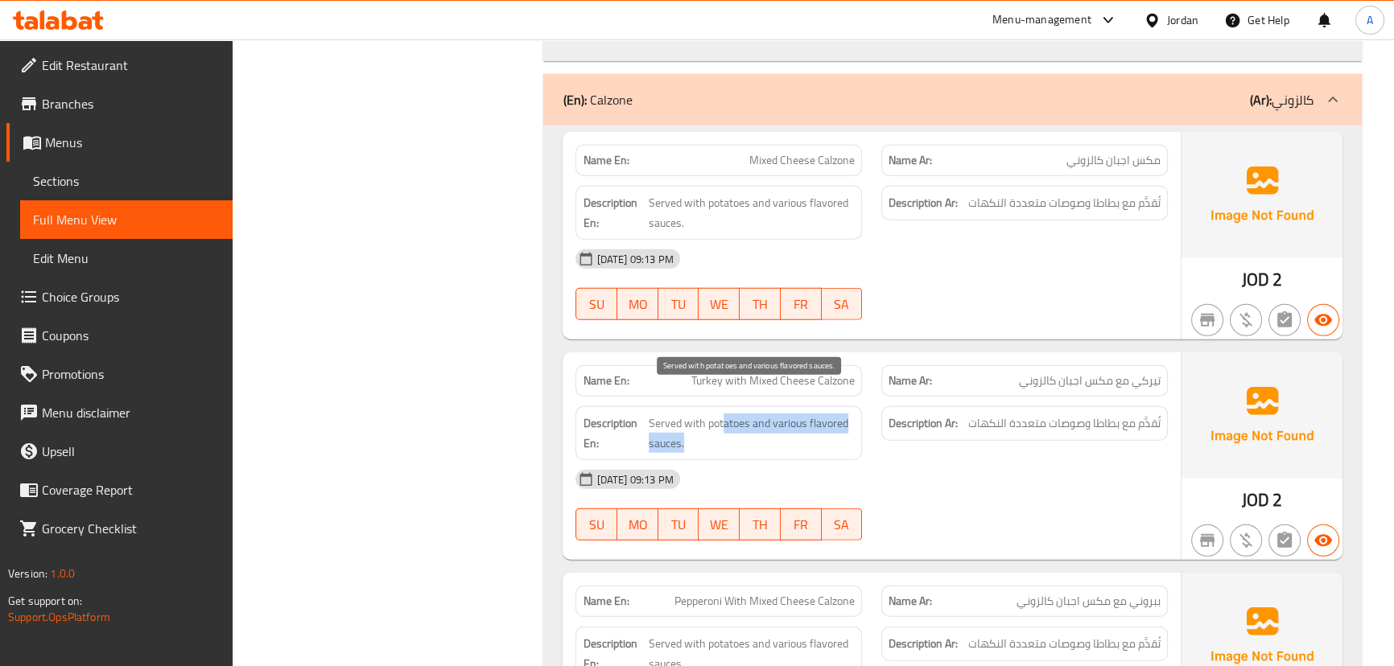
drag, startPoint x: 724, startPoint y: 397, endPoint x: 909, endPoint y: 433, distance: 188.6
click at [893, 423] on div "Description En: Served with potatoes and various flavored sauces. Description A…" at bounding box center [871, 433] width 611 height 73
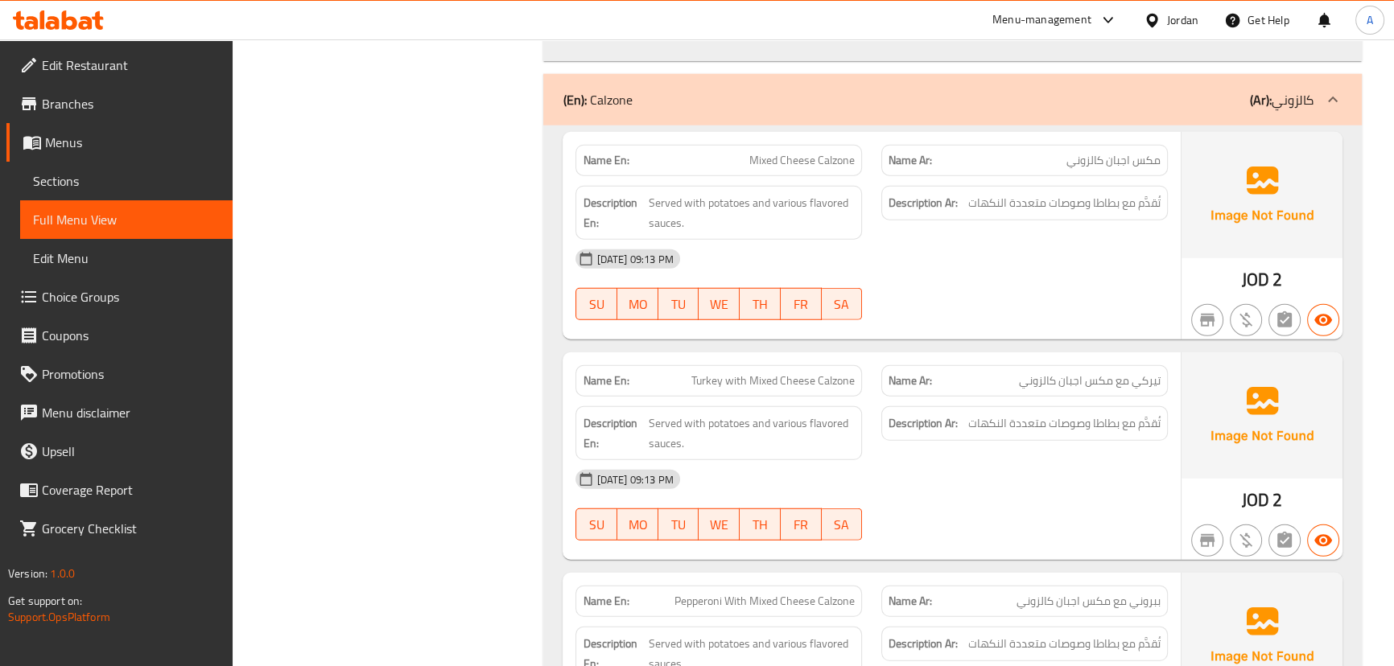
click at [921, 460] on div "10-09-2025 09:13 PM" at bounding box center [871, 479] width 611 height 39
click at [660, 406] on div "Description En: Served with potatoes and various flavored sauces." at bounding box center [718, 433] width 287 height 54
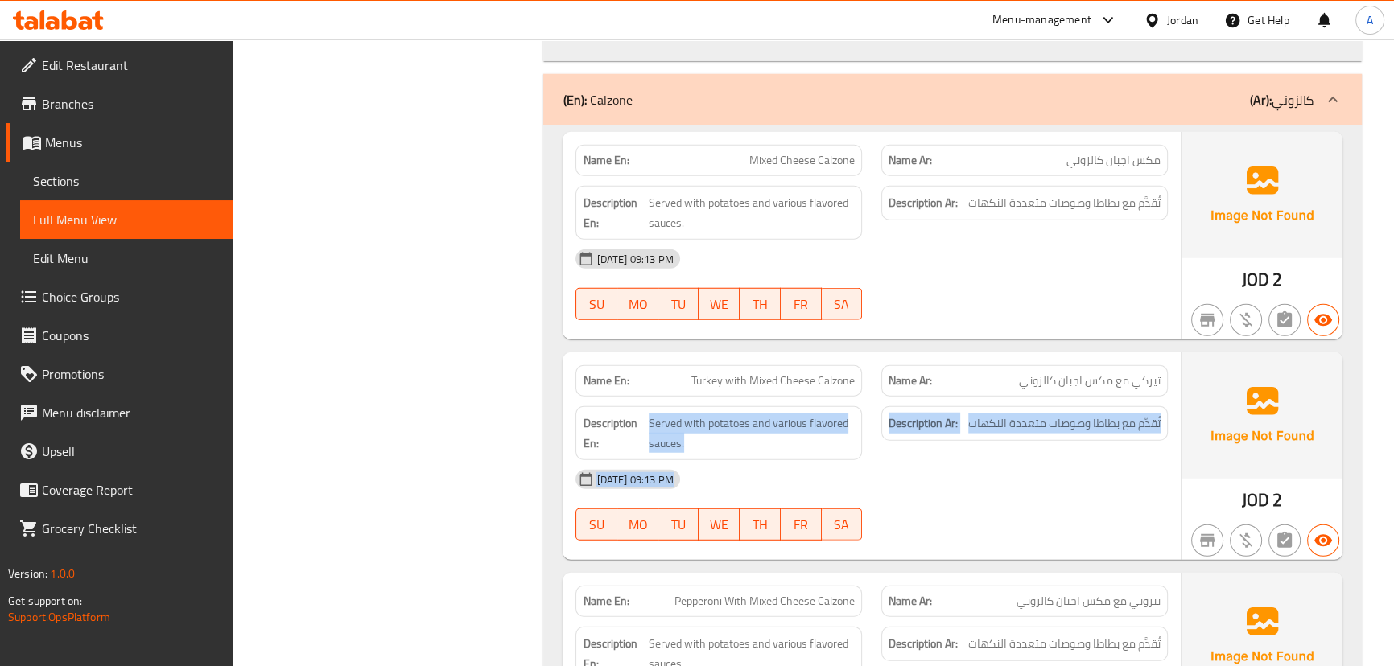
drag, startPoint x: 660, startPoint y: 382, endPoint x: 1022, endPoint y: 427, distance: 364.9
click at [944, 431] on div "Name En: Turkey with Mixed Cheese Calzone Name Ar: تيركي مع مكس اجبان كالزوني D…" at bounding box center [871, 457] width 617 height 208
click at [1070, 414] on span "تُقدَّم مع بطاطا وصوصات متعددة النكهات" at bounding box center [1064, 424] width 192 height 20
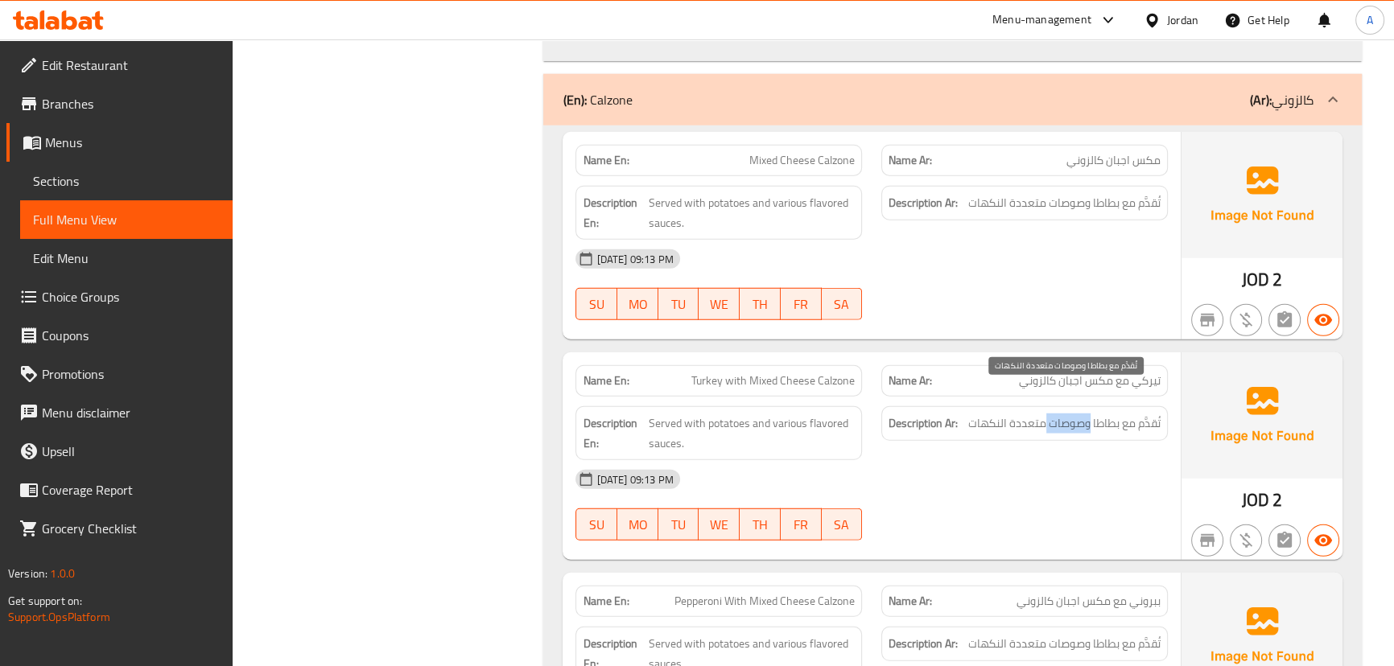
click at [1070, 414] on span "تُقدَّم مع بطاطا وصوصات متعددة النكهات" at bounding box center [1064, 424] width 192 height 20
drag, startPoint x: 1057, startPoint y: 437, endPoint x: 795, endPoint y: 437, distance: 261.6
click at [1048, 460] on div "10-09-2025 09:13 PM" at bounding box center [871, 479] width 611 height 39
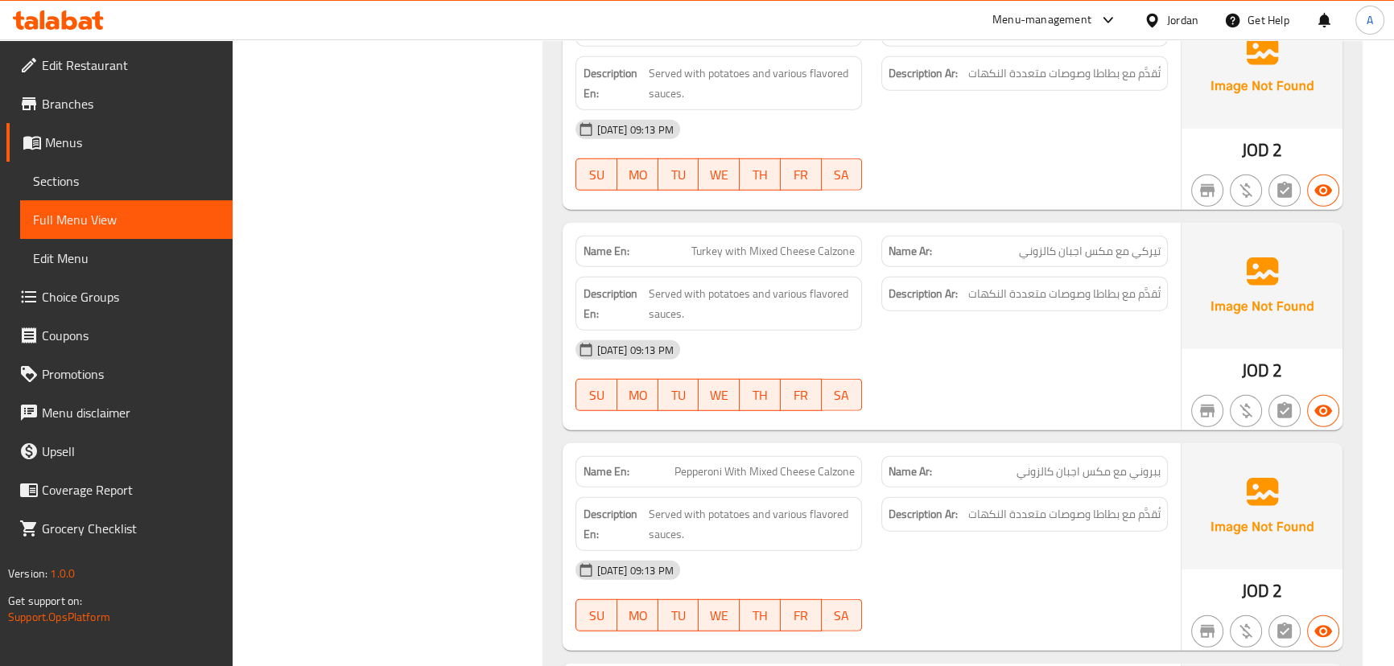
scroll to position [5706, 0]
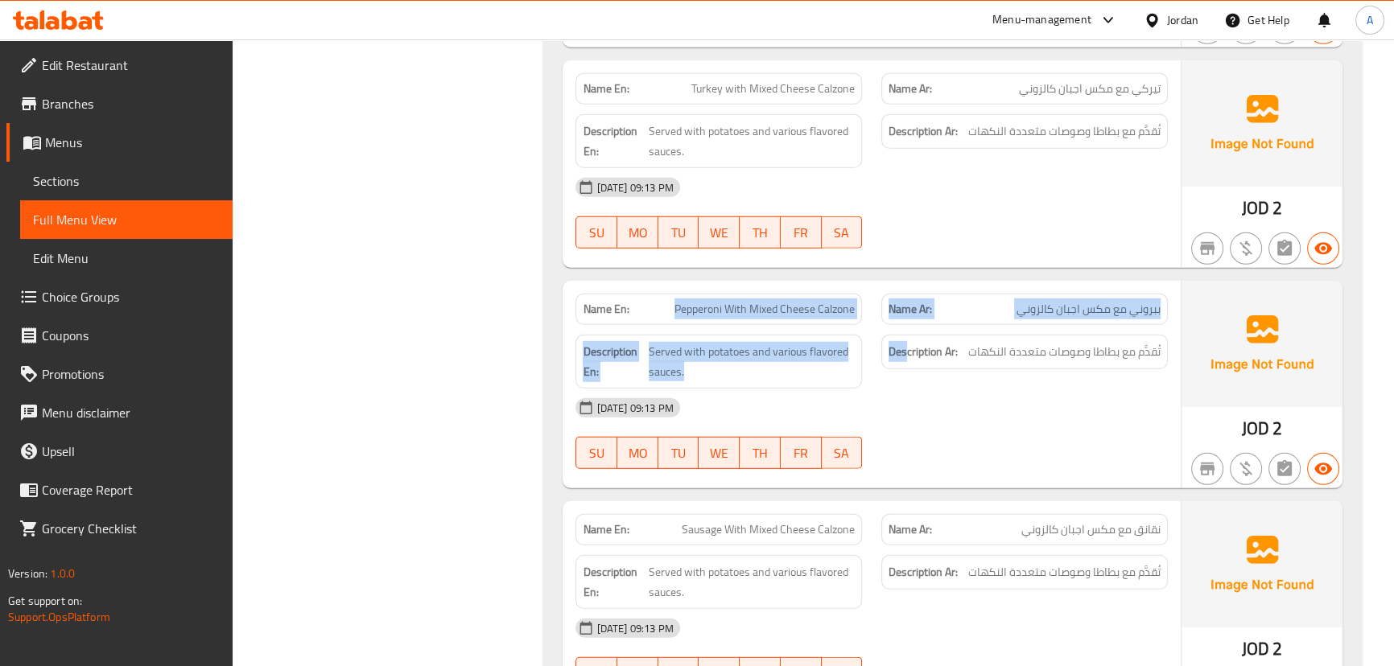
drag, startPoint x: 934, startPoint y: 309, endPoint x: 982, endPoint y: 332, distance: 53.6
click at [960, 317] on div "Name En: Pepperoni With Mixed Cheese Calzone Name Ar: ببروني مع مكس اجبان كالزو…" at bounding box center [871, 385] width 617 height 208
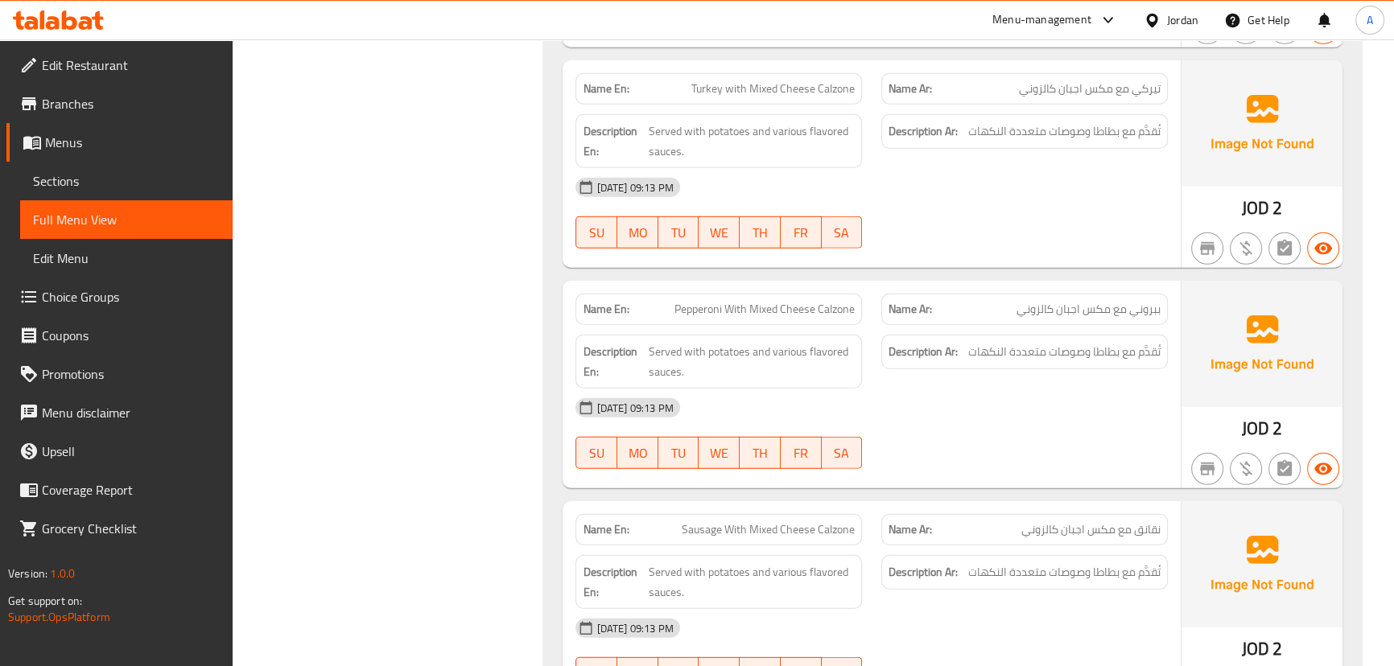
click at [1070, 415] on div "10-09-2025 09:13 PM SU MO TU WE TH FR SA" at bounding box center [871, 434] width 611 height 90
drag, startPoint x: 1135, startPoint y: 277, endPoint x: 1014, endPoint y: 278, distance: 120.7
click at [1014, 301] on p "Name Ar: ببروني مع مكس اجبان كالزوني" at bounding box center [1025, 309] width 272 height 17
drag, startPoint x: 691, startPoint y: 282, endPoint x: 740, endPoint y: 283, distance: 48.3
click at [740, 301] on p "Name En: Pepperoni With Mixed Cheese Calzone" at bounding box center [719, 309] width 272 height 17
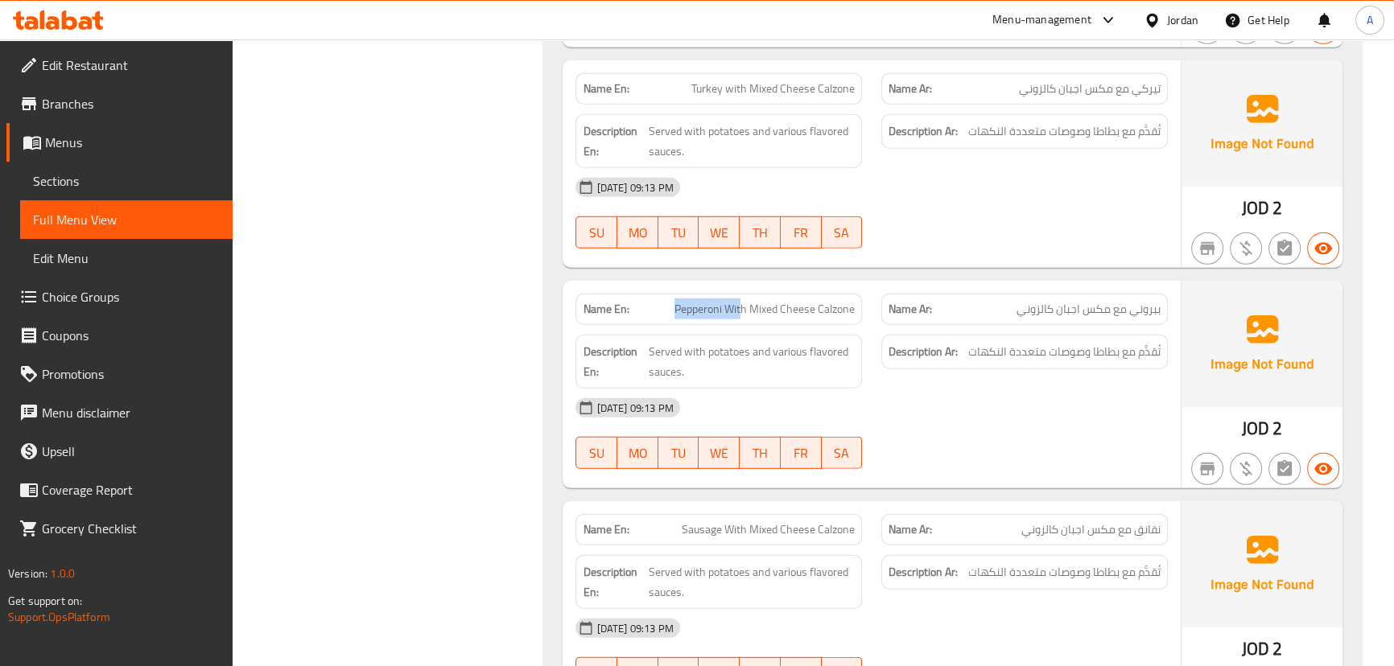
click at [740, 301] on span "Pepperoni With Mixed Cheese Calzone" at bounding box center [764, 309] width 180 height 17
drag, startPoint x: 740, startPoint y: 283, endPoint x: 917, endPoint y: 289, distance: 178.0
click at [909, 289] on div "Name En: Pepperoni With Mixed Cheese Calzone Name Ar: ببروني مع مكس اجبان كالزو…" at bounding box center [871, 309] width 611 height 51
click at [1070, 391] on div "10-09-2025 09:13 PM" at bounding box center [871, 408] width 611 height 39
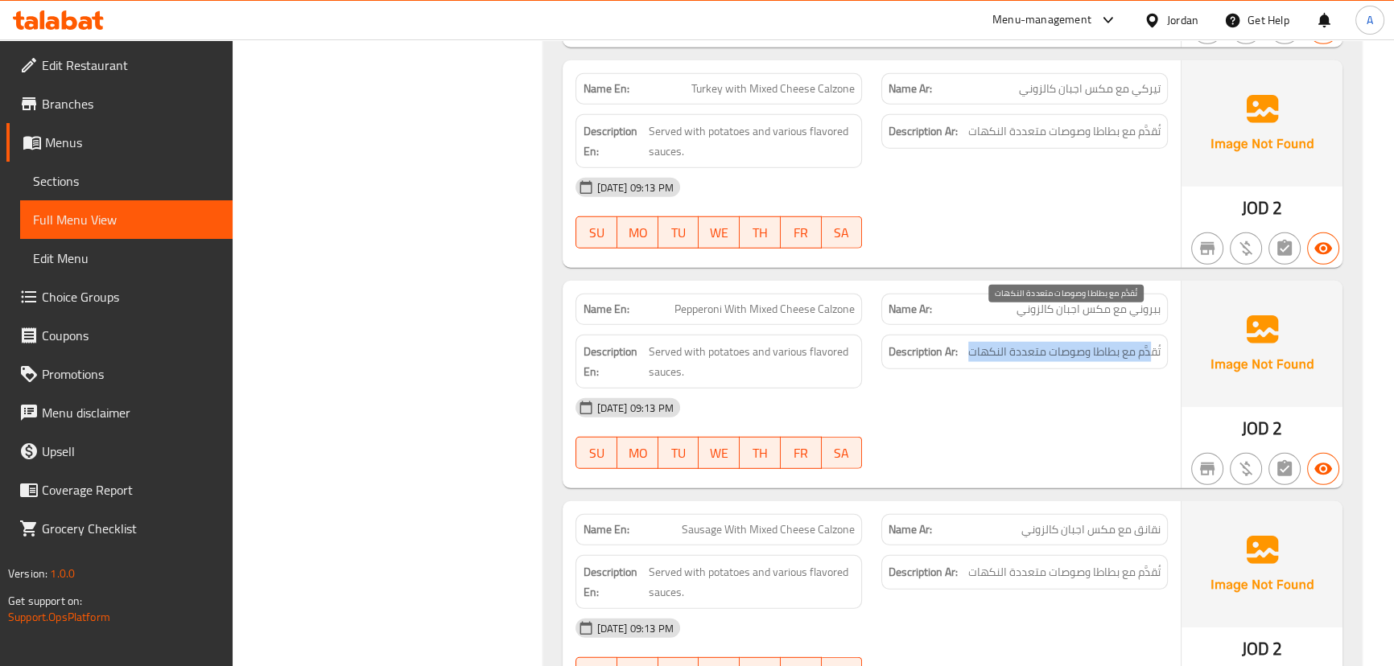
drag, startPoint x: 1151, startPoint y: 321, endPoint x: 959, endPoint y: 321, distance: 192.4
click at [963, 342] on h6 "Description Ar: تُقدَّم مع بطاطا وصوصات متعددة النكهات" at bounding box center [1025, 352] width 272 height 20
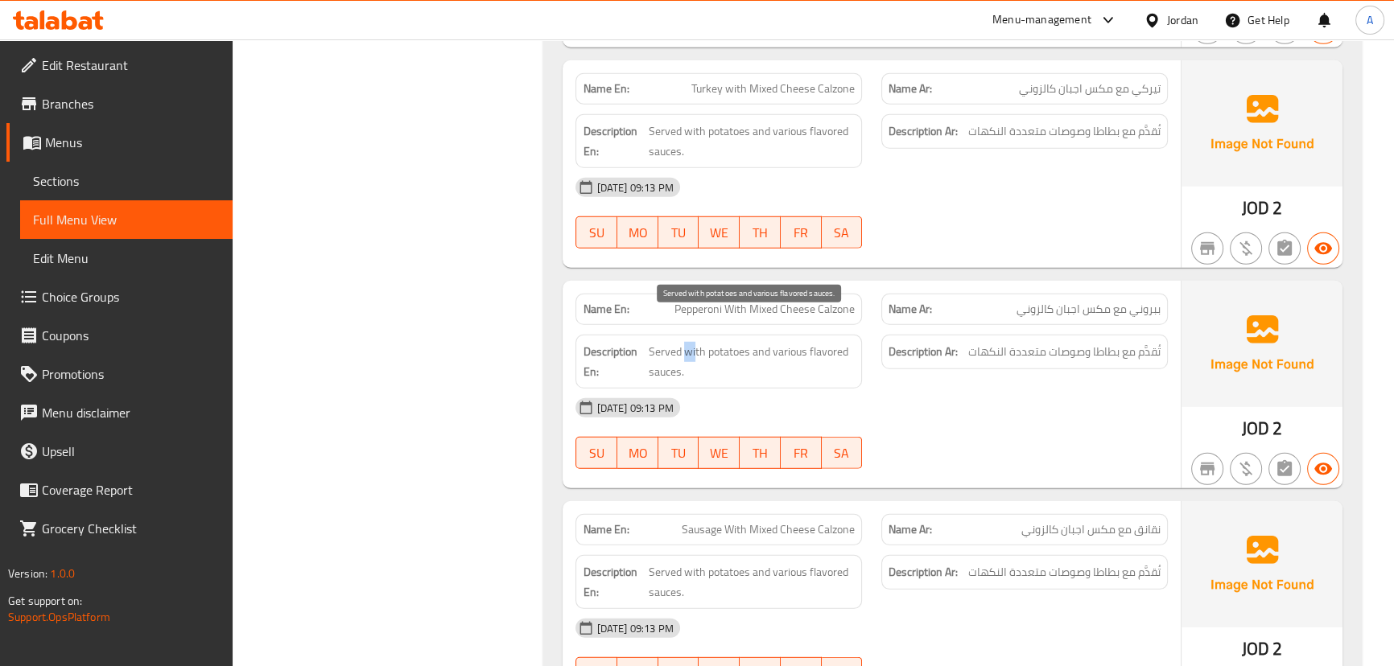
drag, startPoint x: 685, startPoint y: 322, endPoint x: 932, endPoint y: 367, distance: 251.2
click at [881, 351] on div "Description En: Served with potatoes and various flavored sauces. Description A…" at bounding box center [871, 361] width 611 height 73
click at [940, 389] on div "10-09-2025 09:13 PM" at bounding box center [871, 408] width 611 height 39
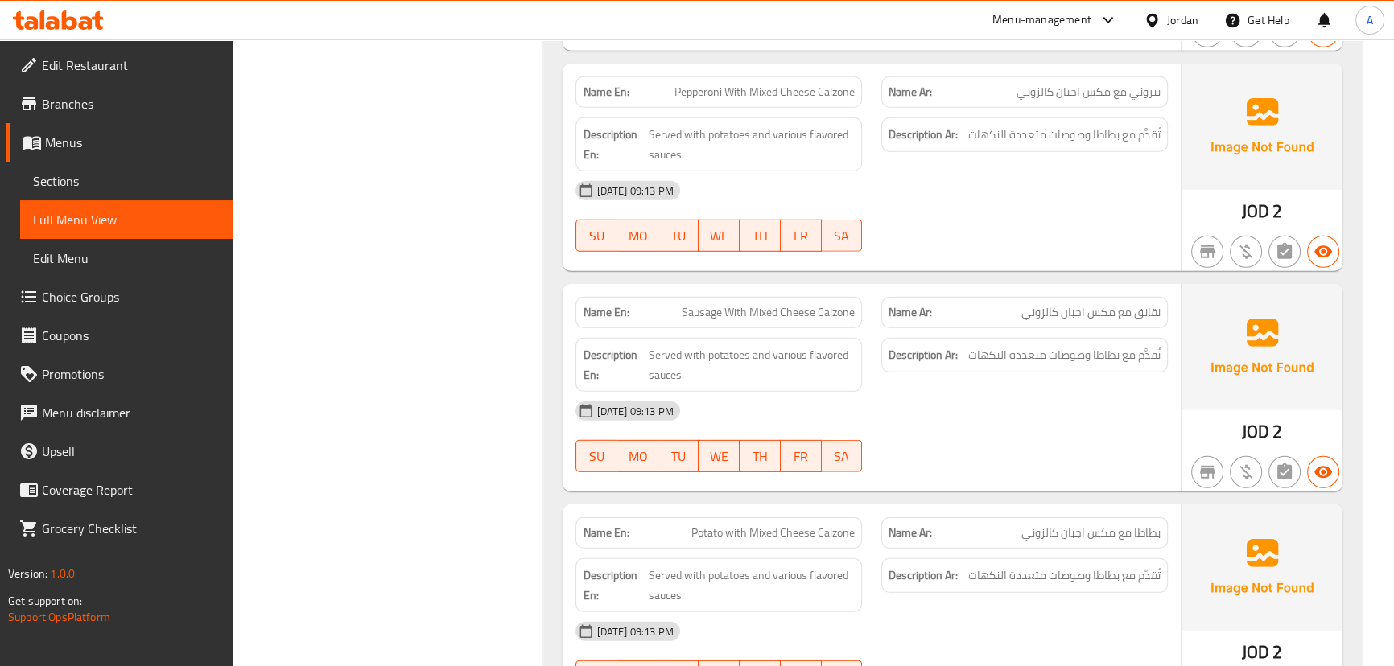
scroll to position [5926, 0]
drag, startPoint x: 676, startPoint y: 270, endPoint x: 979, endPoint y: 362, distance: 317.2
click at [896, 292] on div "Name En: Sausage With Mixed Cheese Calzone Name Ar: نقانق مع مكس اجبان كالزوني" at bounding box center [871, 310] width 611 height 51
click at [994, 390] on div "10-09-2025 09:13 PM" at bounding box center [871, 409] width 611 height 39
drag, startPoint x: 691, startPoint y: 280, endPoint x: 792, endPoint y: 280, distance: 100.6
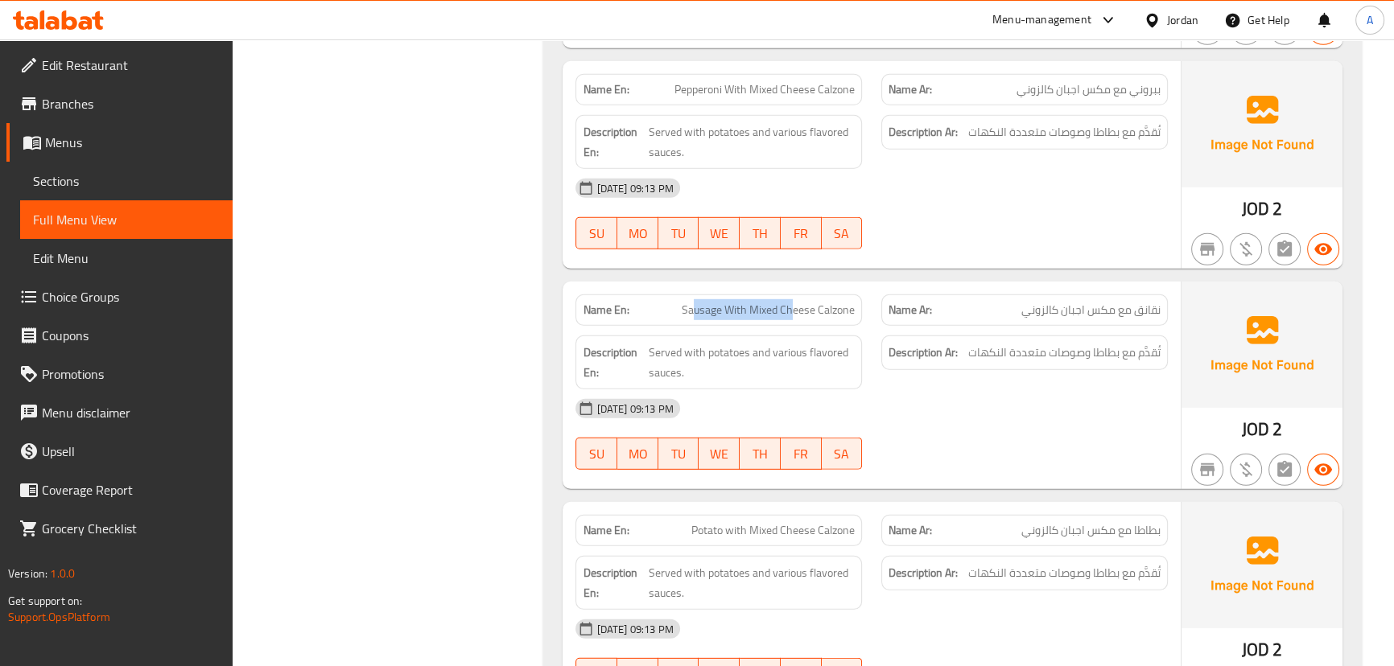
click at [792, 302] on span "Sausage With Mixed Cheese Calzone" at bounding box center [768, 310] width 173 height 17
click at [797, 302] on span "Sausage With Mixed Cheese Calzone" at bounding box center [768, 310] width 173 height 17
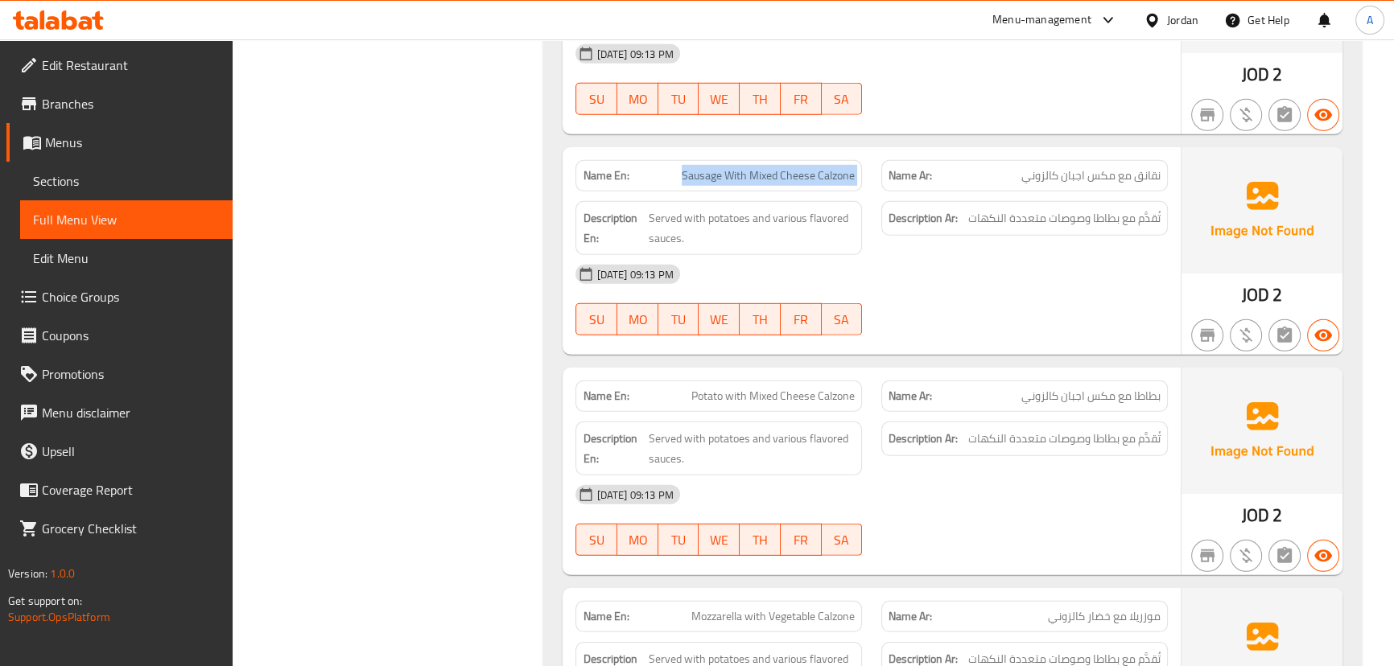
scroll to position [6072, 0]
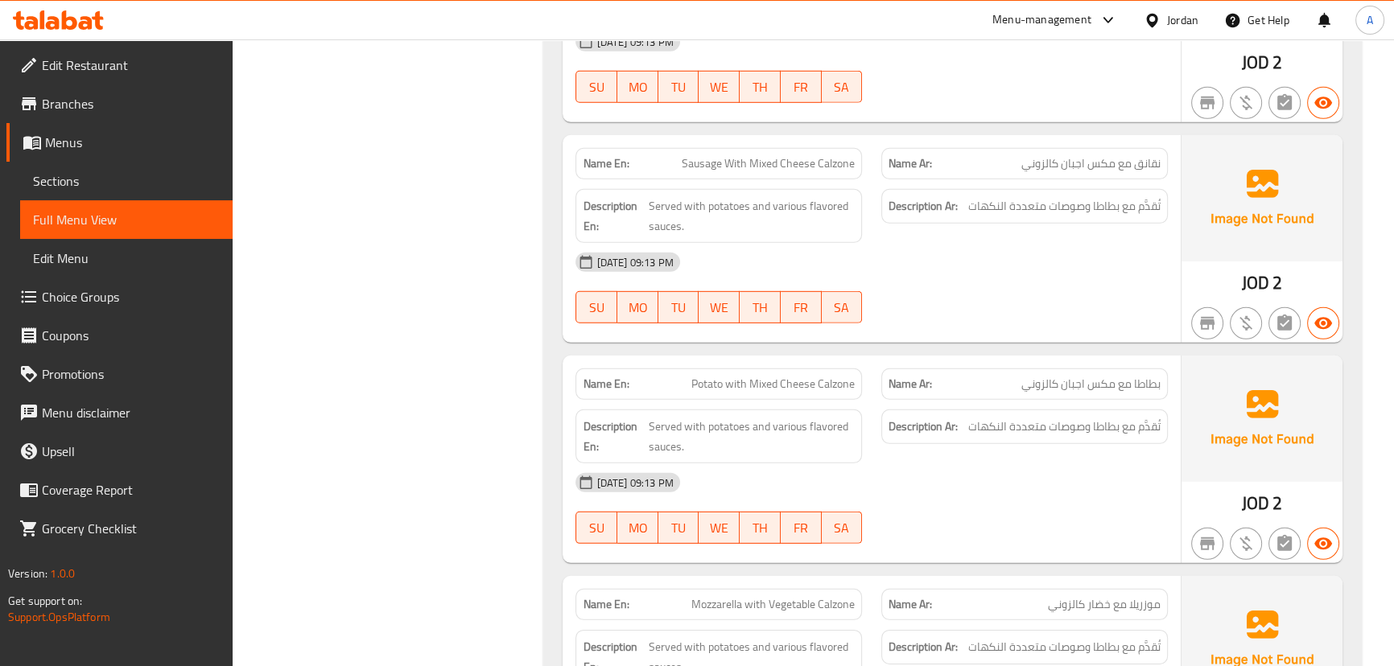
drag, startPoint x: 719, startPoint y: 354, endPoint x: 785, endPoint y: 387, distance: 74.5
click at [741, 376] on span "Potato with Mixed Cheese Calzone" at bounding box center [772, 384] width 163 height 17
click at [884, 464] on div "10-09-2025 09:13 PM" at bounding box center [871, 483] width 611 height 39
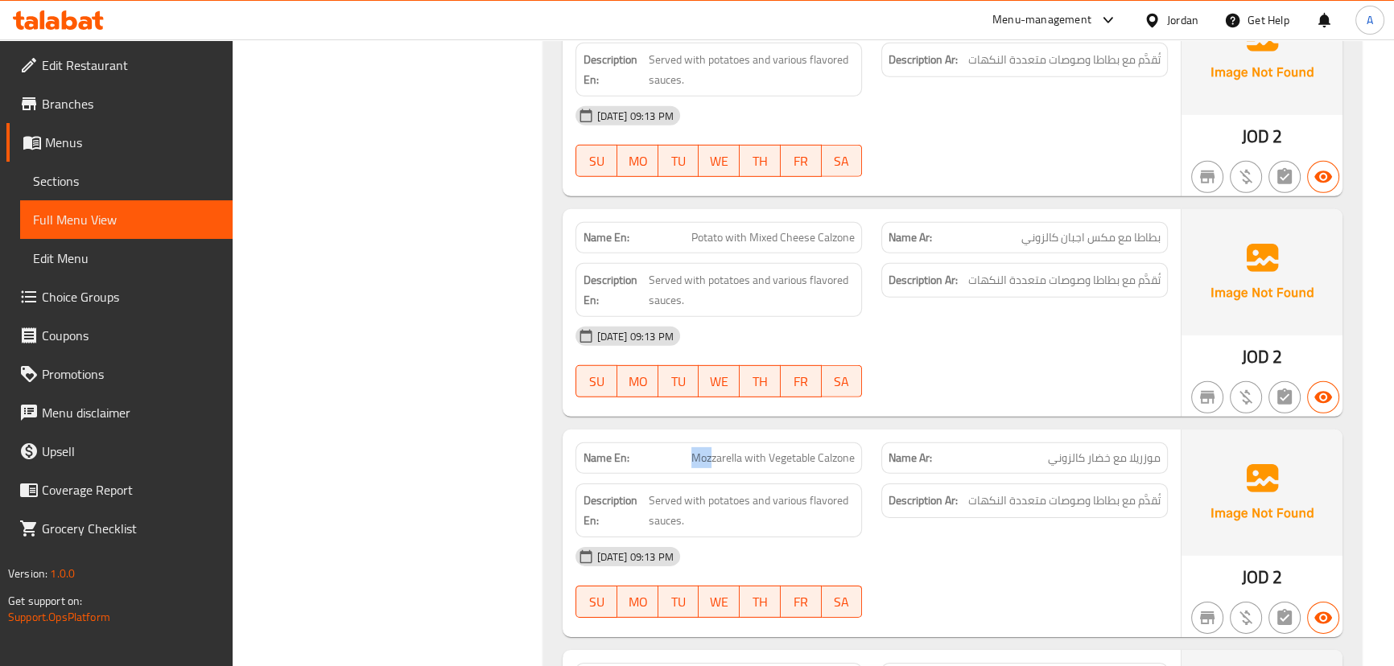
drag, startPoint x: 693, startPoint y: 419, endPoint x: 870, endPoint y: 412, distance: 177.2
click at [822, 450] on span "Mozzarella with Vegetable Calzone" at bounding box center [772, 458] width 163 height 17
click at [950, 388] on div at bounding box center [1025, 397] width 306 height 19
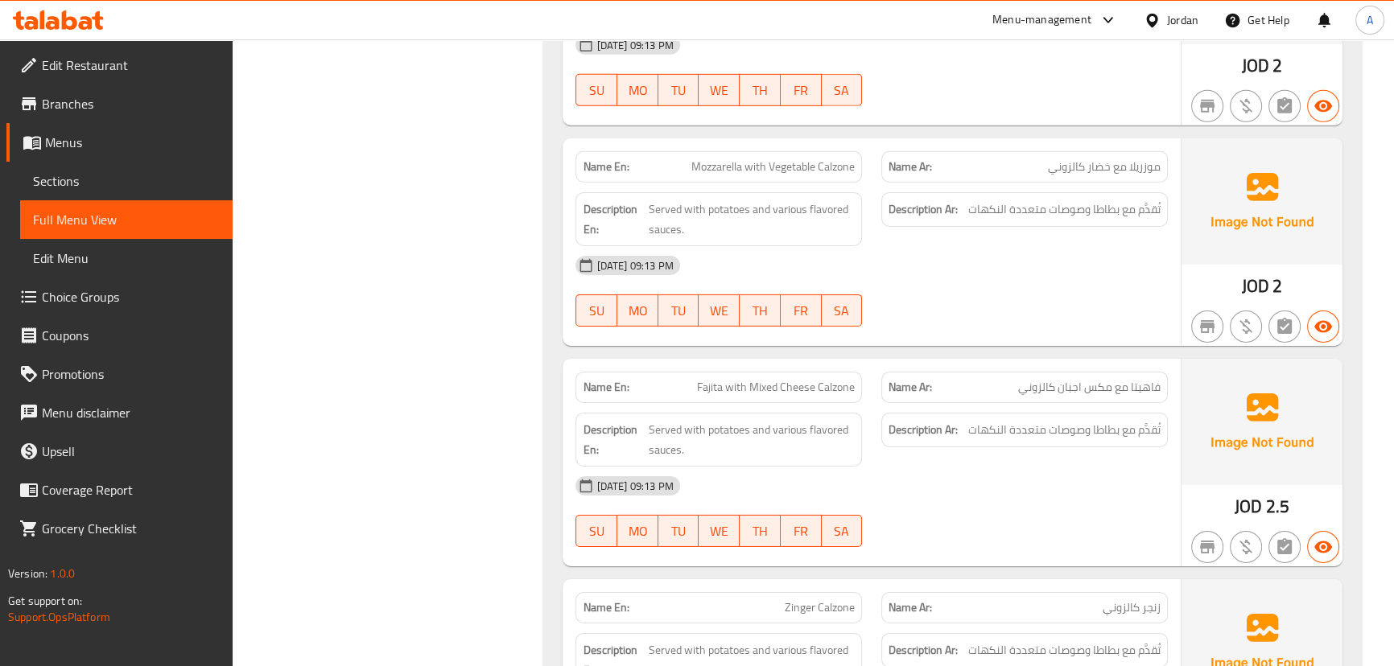
scroll to position [6511, 0]
drag, startPoint x: 703, startPoint y: 358, endPoint x: 926, endPoint y: 423, distance: 232.3
click at [761, 378] on span "Fajita with Mixed Cheese Calzone" at bounding box center [776, 386] width 158 height 17
click at [933, 426] on div "Description Ar: تُقدَّم مع بطاطا وصوصات متعددة النكهات" at bounding box center [1025, 438] width 306 height 73
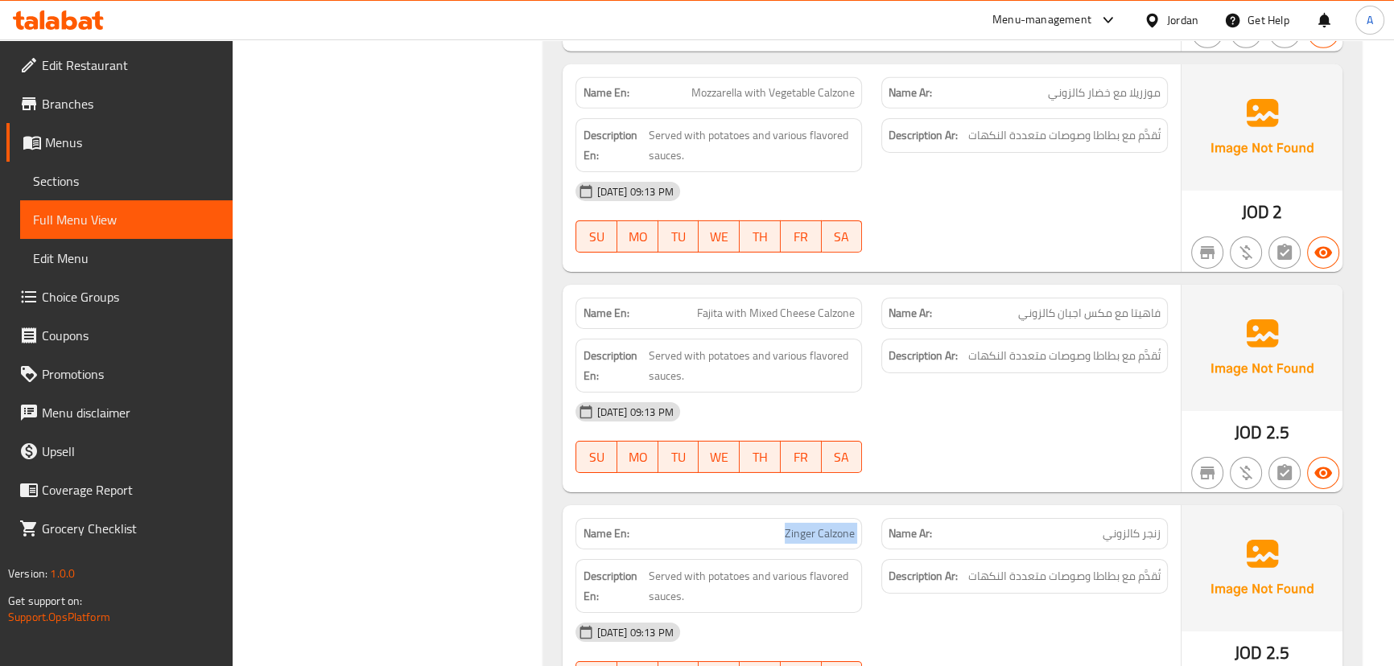
drag, startPoint x: 715, startPoint y: 507, endPoint x: 935, endPoint y: 481, distance: 221.2
click at [909, 509] on div "Name En: Zinger Calzone Name Ar: زنجر كالزوني" at bounding box center [871, 534] width 611 height 51
click at [965, 459] on div "Name En: Fajita with Mixed Cheese Calzone Name Ar: فاهيتا مع مكس اجبان كالزوني …" at bounding box center [871, 389] width 617 height 208
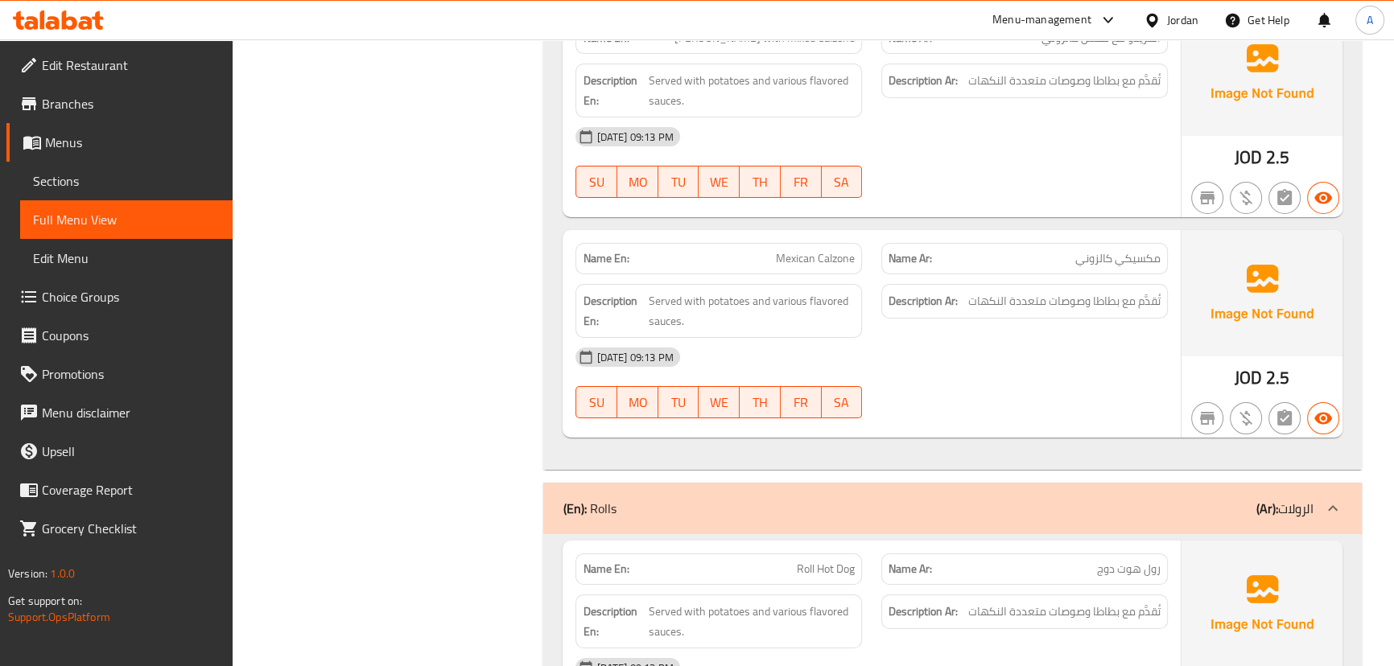
scroll to position [7316, 0]
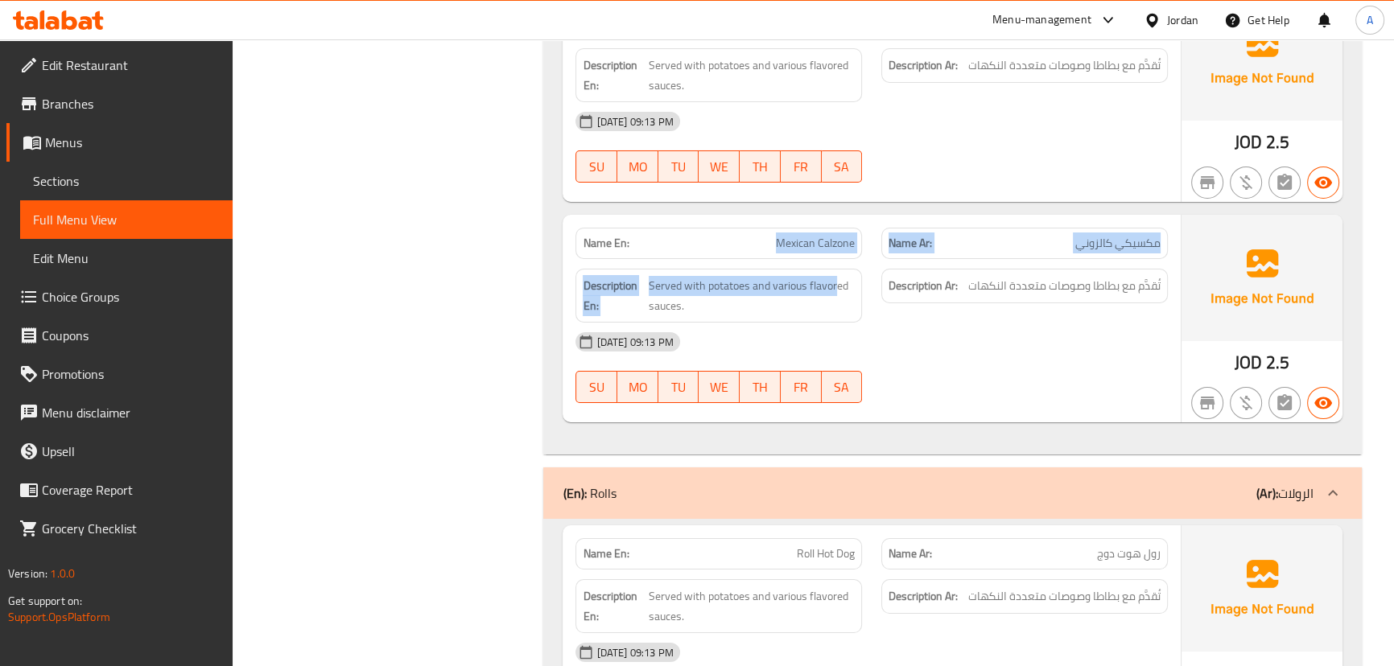
drag, startPoint x: 733, startPoint y: 222, endPoint x: 855, endPoint y: 237, distance: 122.5
click at [844, 233] on div "Name En: Mexican Calzone Name Ar: مكسيكي كالزوني Description En: Served with po…" at bounding box center [871, 319] width 617 height 208
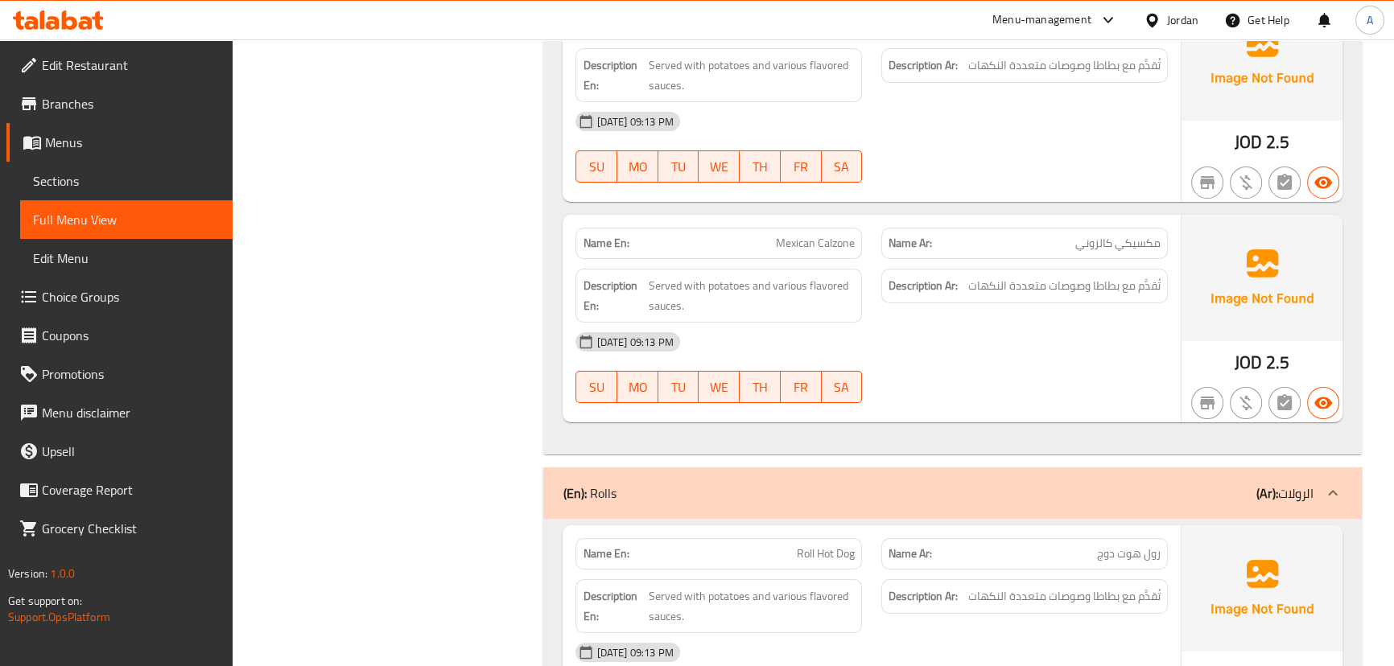
click at [952, 328] on div "10-09-2025 09:13 PM" at bounding box center [871, 342] width 611 height 39
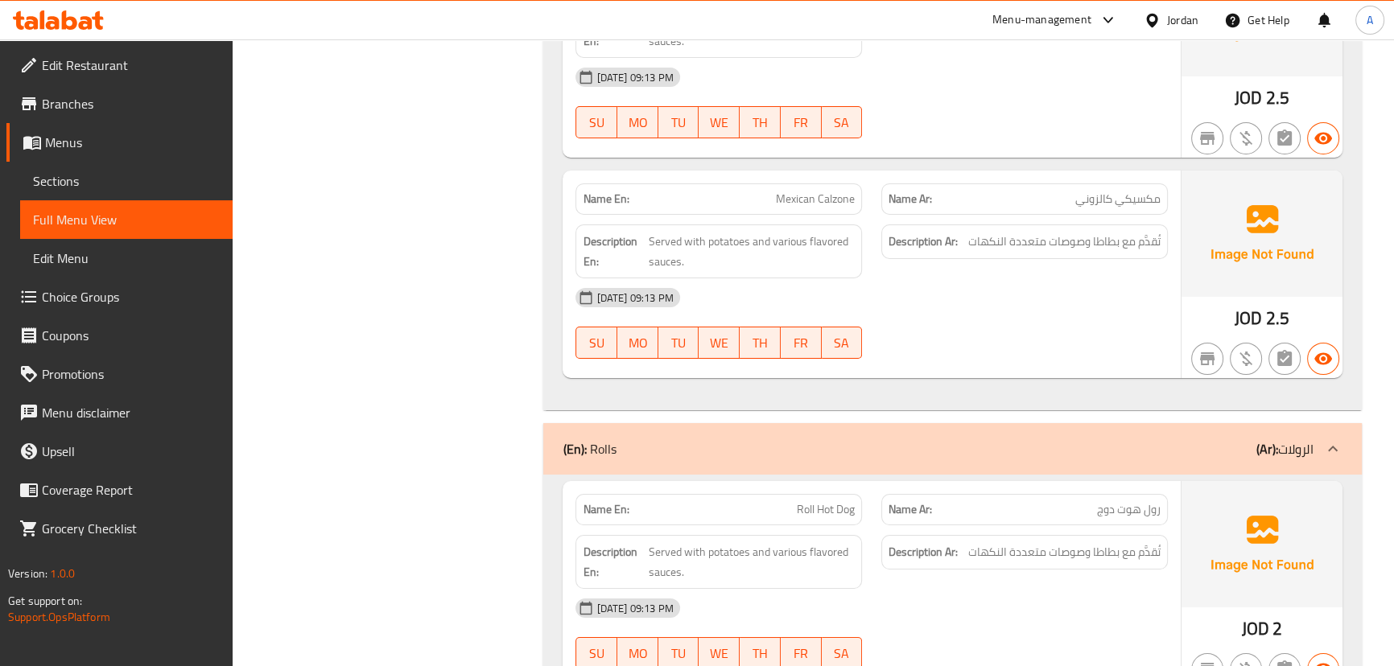
scroll to position [7535, 0]
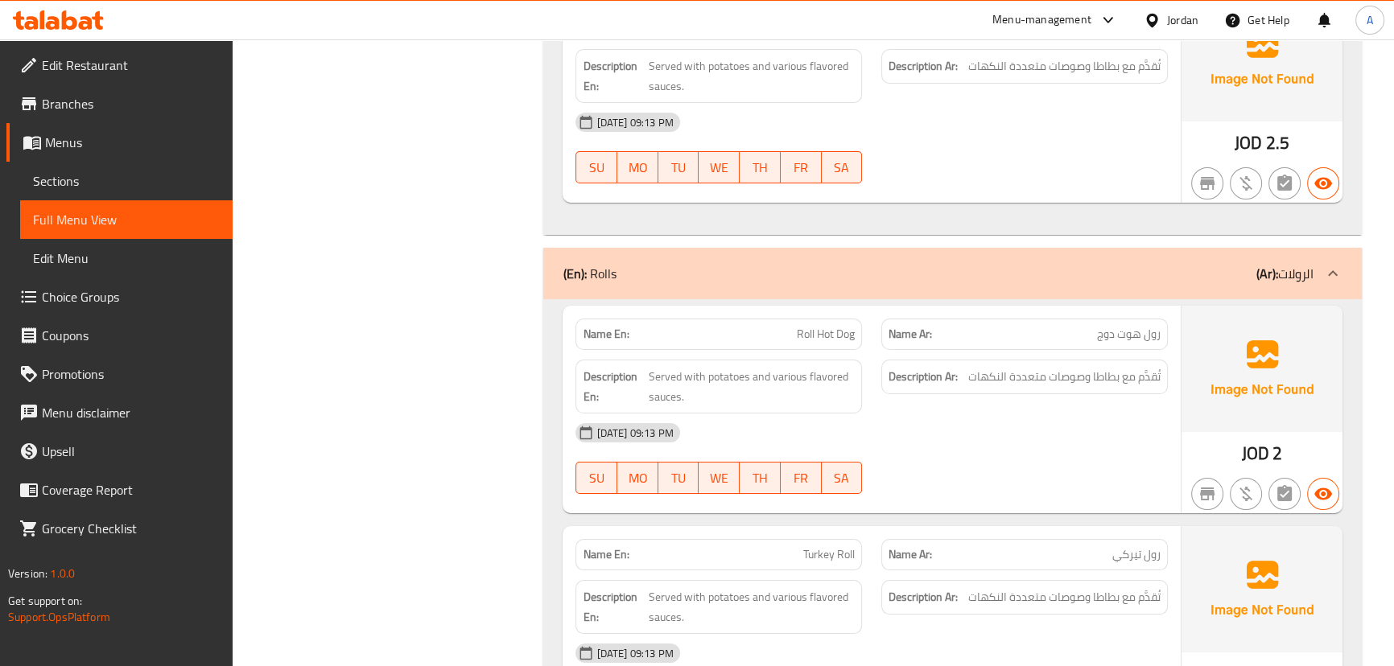
drag, startPoint x: 765, startPoint y: 306, endPoint x: 889, endPoint y: 353, distance: 132.0
click at [862, 324] on div "Name En: Roll Hot Dog Name Ar: رول هوت دوج Description En: Served with potatoes…" at bounding box center [871, 410] width 617 height 208
click at [949, 484] on div at bounding box center [1025, 493] width 306 height 19
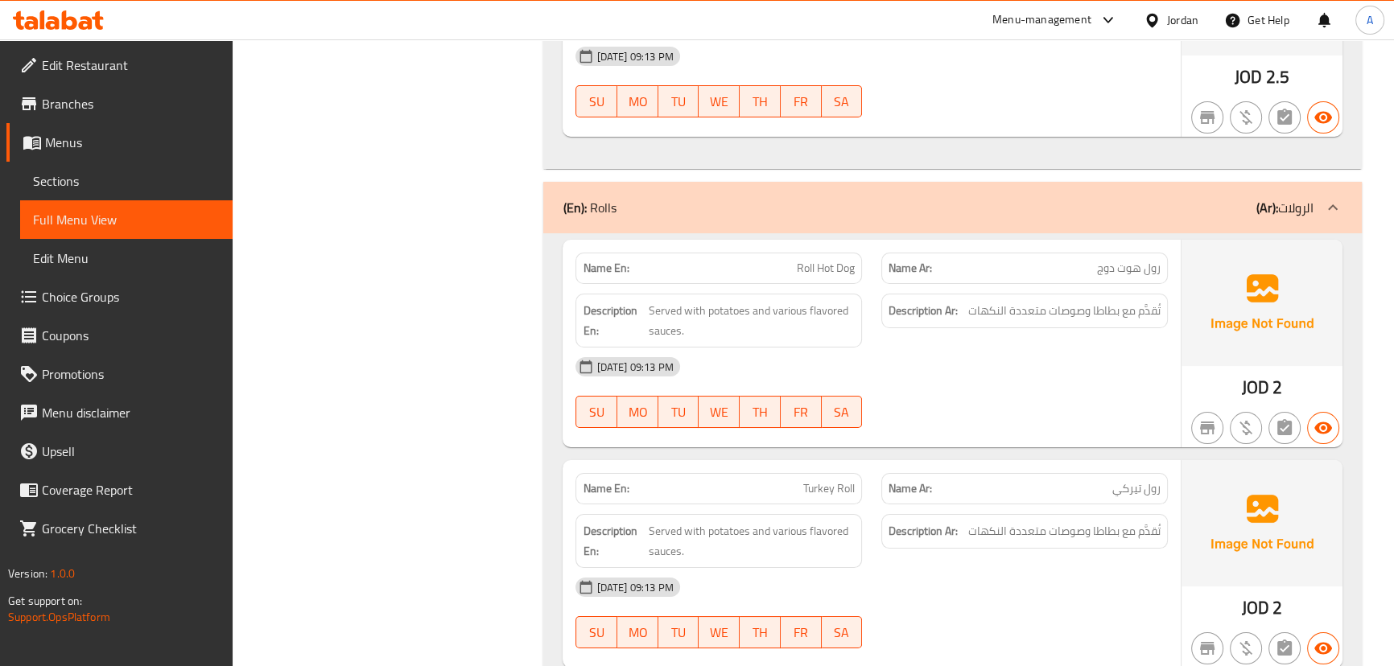
scroll to position [7682, 0]
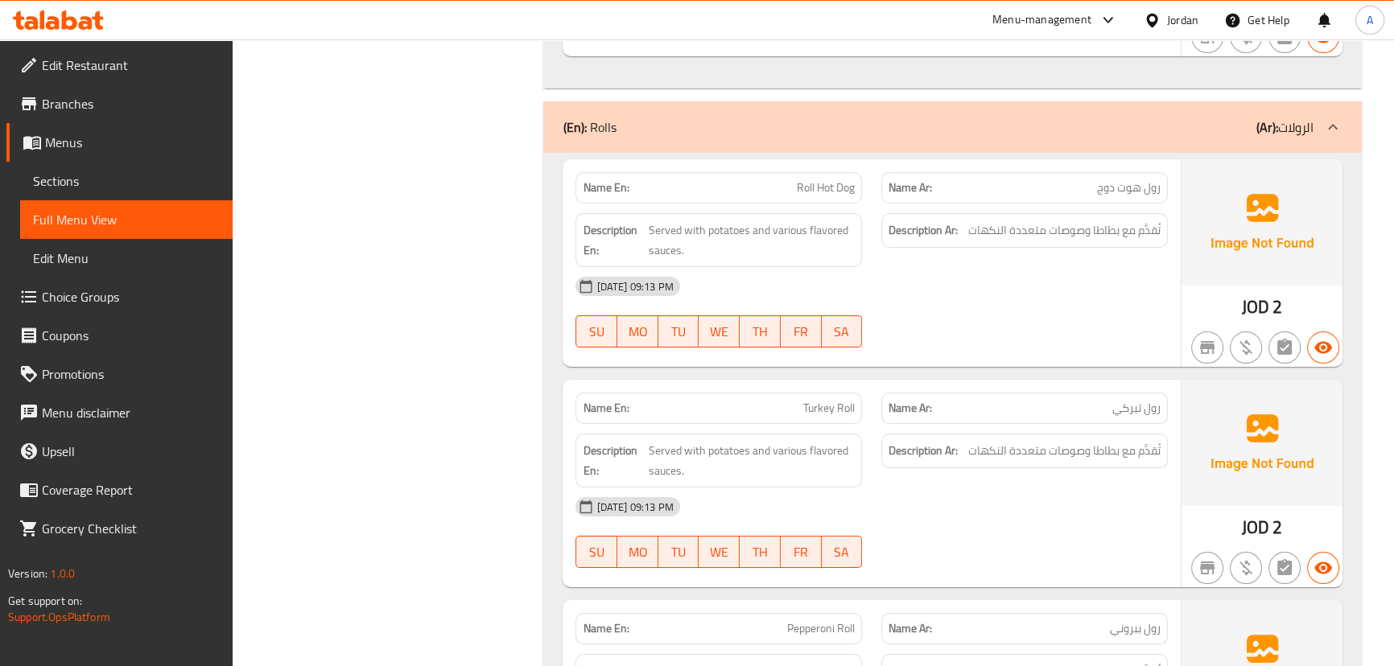
drag, startPoint x: 765, startPoint y: 169, endPoint x: 902, endPoint y: 220, distance: 146.7
click at [843, 172] on div "Name En: Roll Hot Dog" at bounding box center [718, 187] width 287 height 31
click at [951, 267] on div "10-09-2025 09:13 PM" at bounding box center [871, 286] width 611 height 39
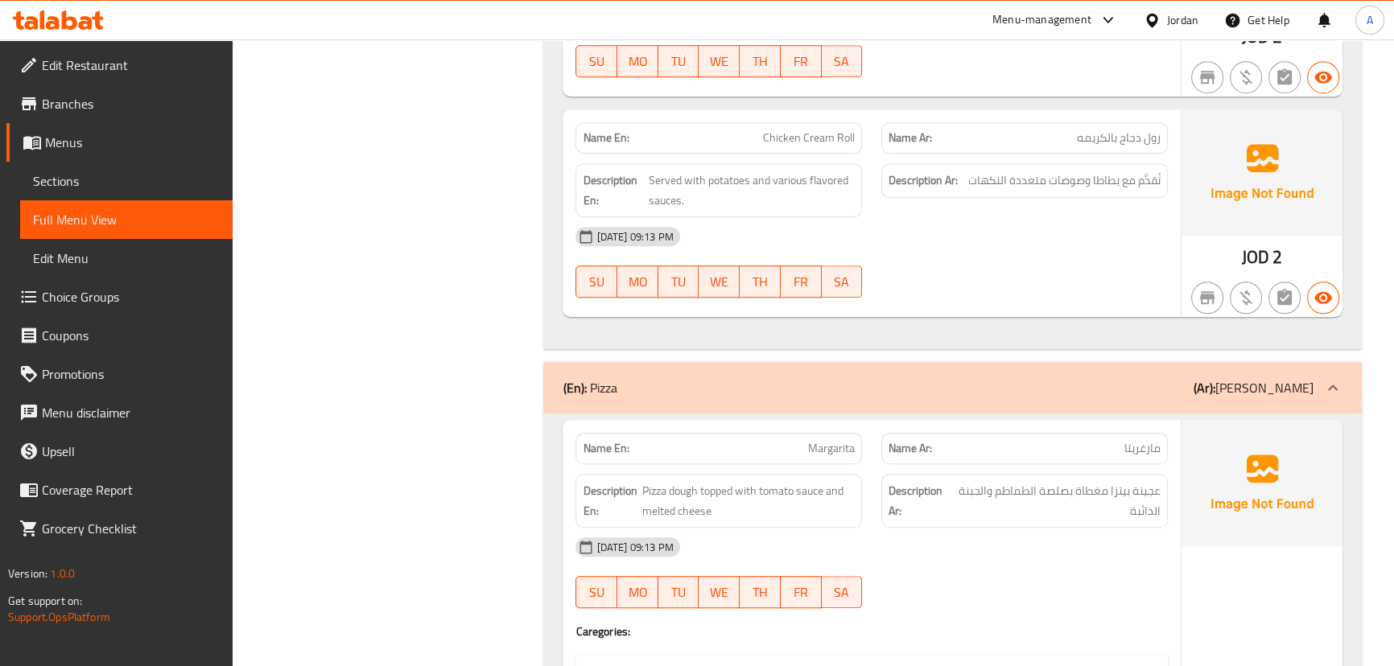
scroll to position [9292, 0]
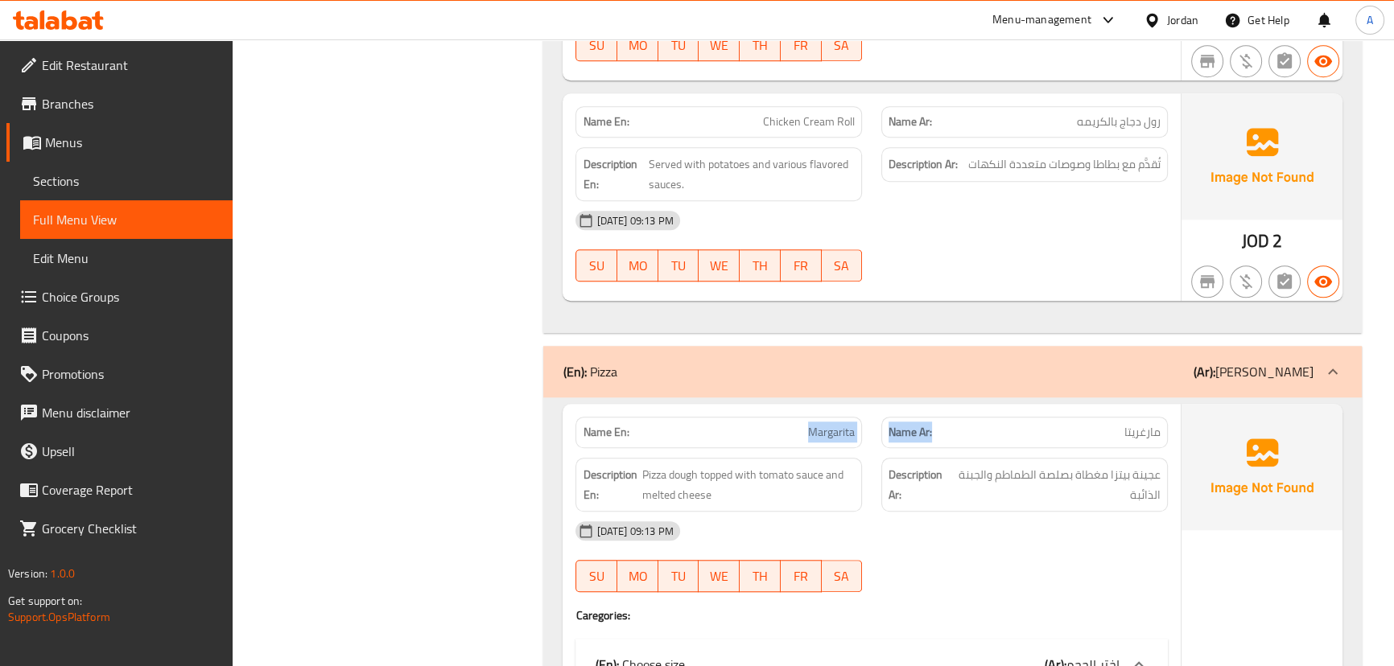
drag, startPoint x: 707, startPoint y: 394, endPoint x: 1095, endPoint y: 393, distance: 387.1
click at [1086, 407] on div "Name En: Margarita Name Ar: مارغريتا" at bounding box center [871, 432] width 611 height 51
click at [1106, 465] on span "عجينة بيتزا مغطاة بصلصة الطماطم والجبنة الذائبة" at bounding box center [1057, 484] width 208 height 39
click at [1079, 465] on span "عجينة بيتزا مغطاة بصلصة الطماطم والجبنة الذائبة" at bounding box center [1057, 484] width 208 height 39
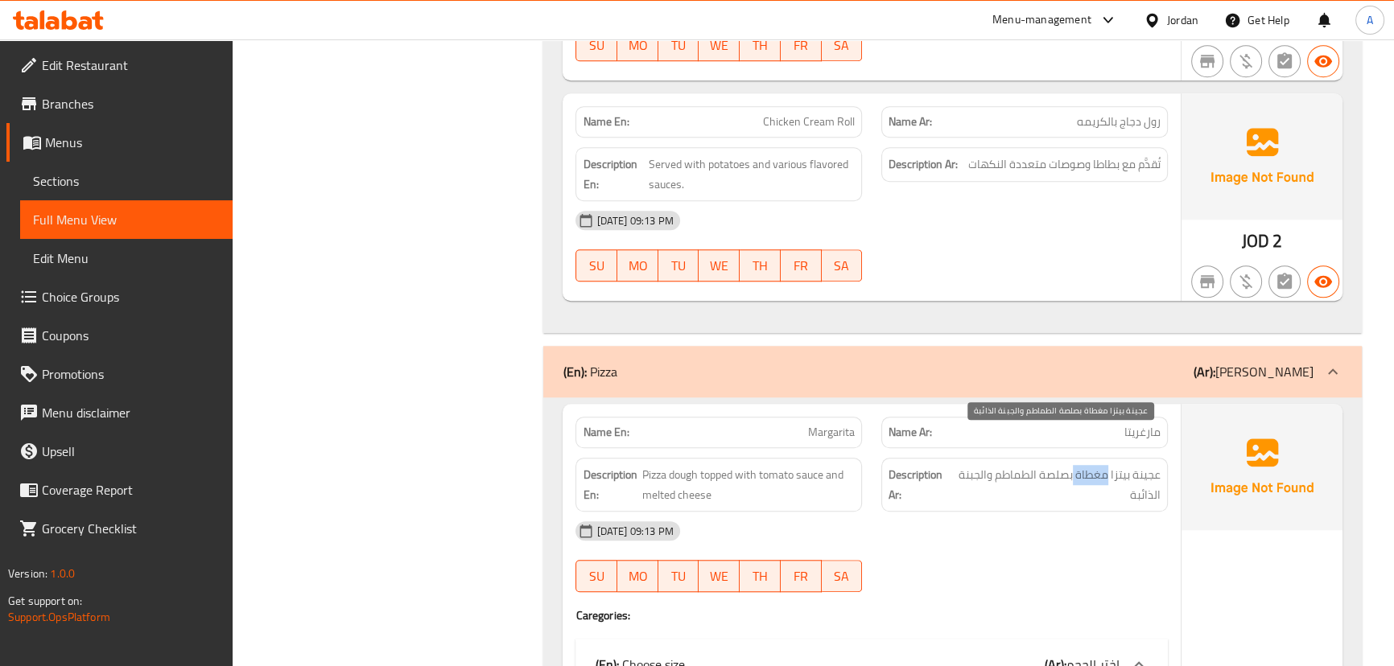
click at [1079, 465] on span "عجينة بيتزا مغطاة بصلصة الطماطم والجبنة الذائبة" at bounding box center [1057, 484] width 208 height 39
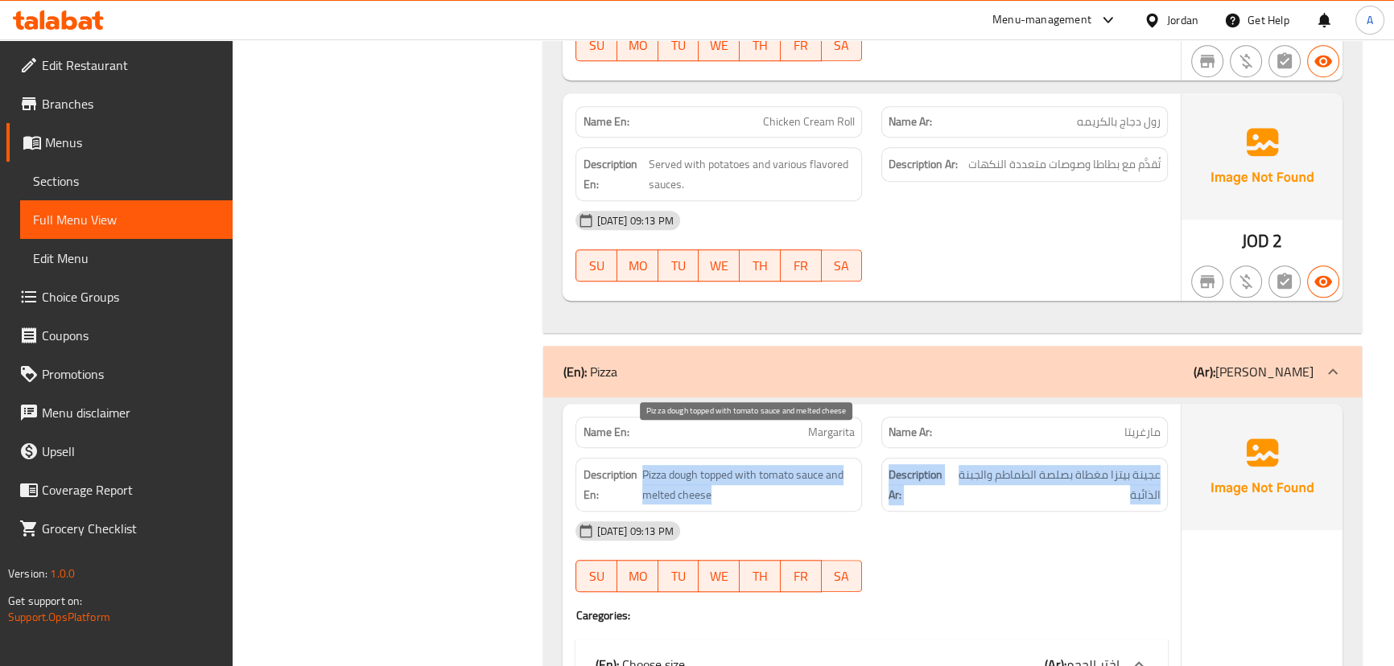
drag, startPoint x: 1079, startPoint y: 445, endPoint x: 760, endPoint y: 445, distance: 319.5
click at [760, 448] on div "Description En: Pizza dough topped with tomato sauce and melted cheese Descript…" at bounding box center [871, 484] width 611 height 73
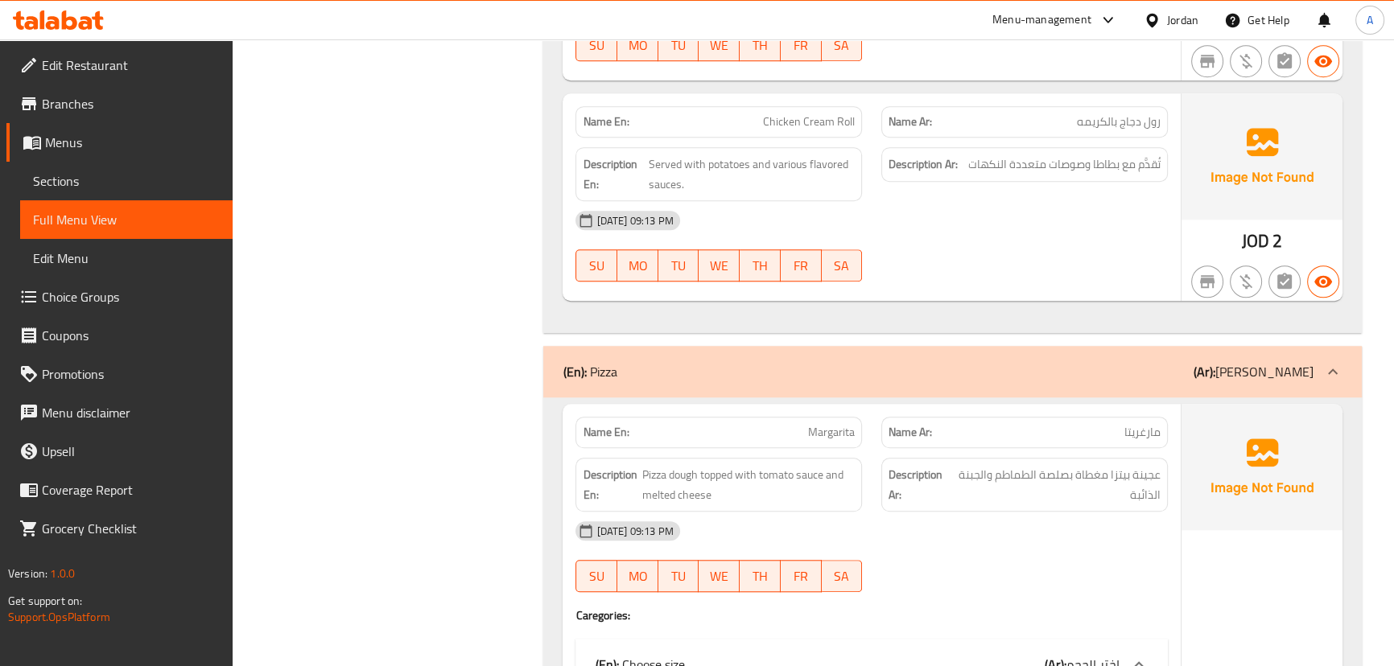
click at [1017, 531] on div "10-09-2025 09:13 PM SU MO TU WE TH FR SA" at bounding box center [871, 557] width 611 height 90
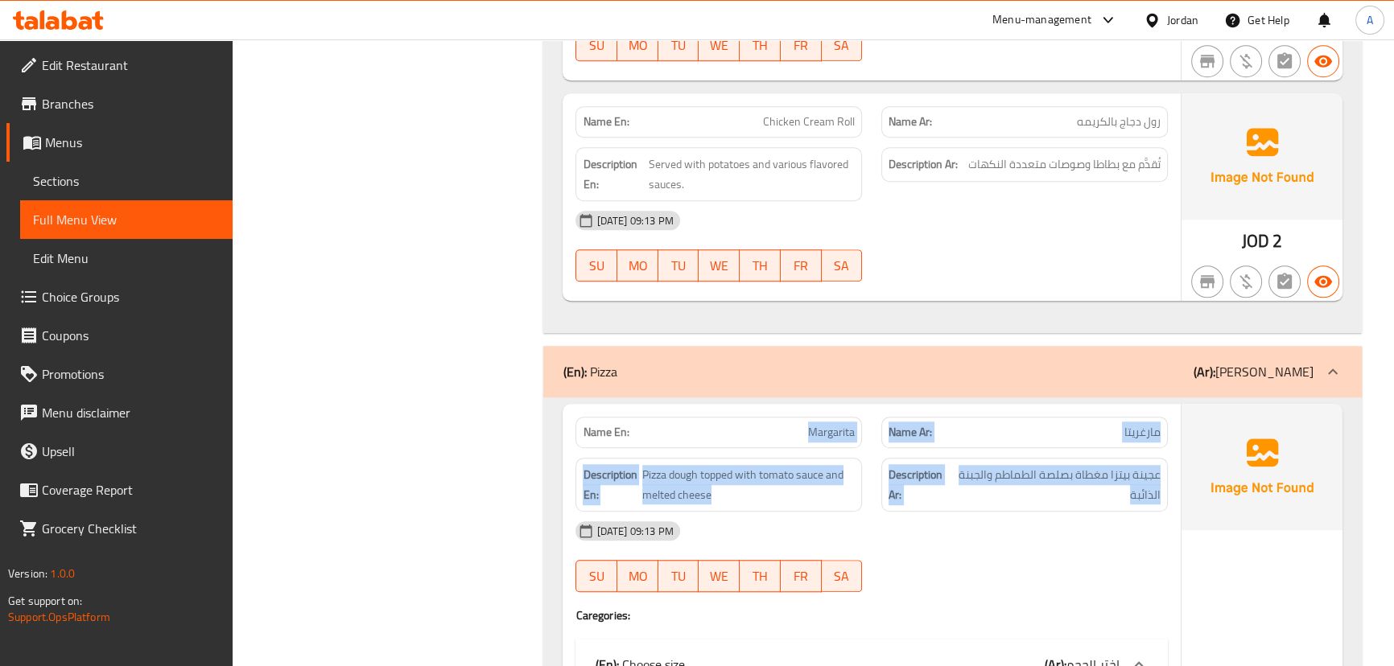
drag, startPoint x: 777, startPoint y: 396, endPoint x: 1082, endPoint y: 488, distance: 318.5
click at [1075, 484] on div "Name En: Margarita Name Ar: مارغريتا Description En: Pizza dough topped with to…" at bounding box center [871, 664] width 617 height 521
click at [1086, 512] on div "10-09-2025 09:13 PM" at bounding box center [871, 531] width 611 height 39
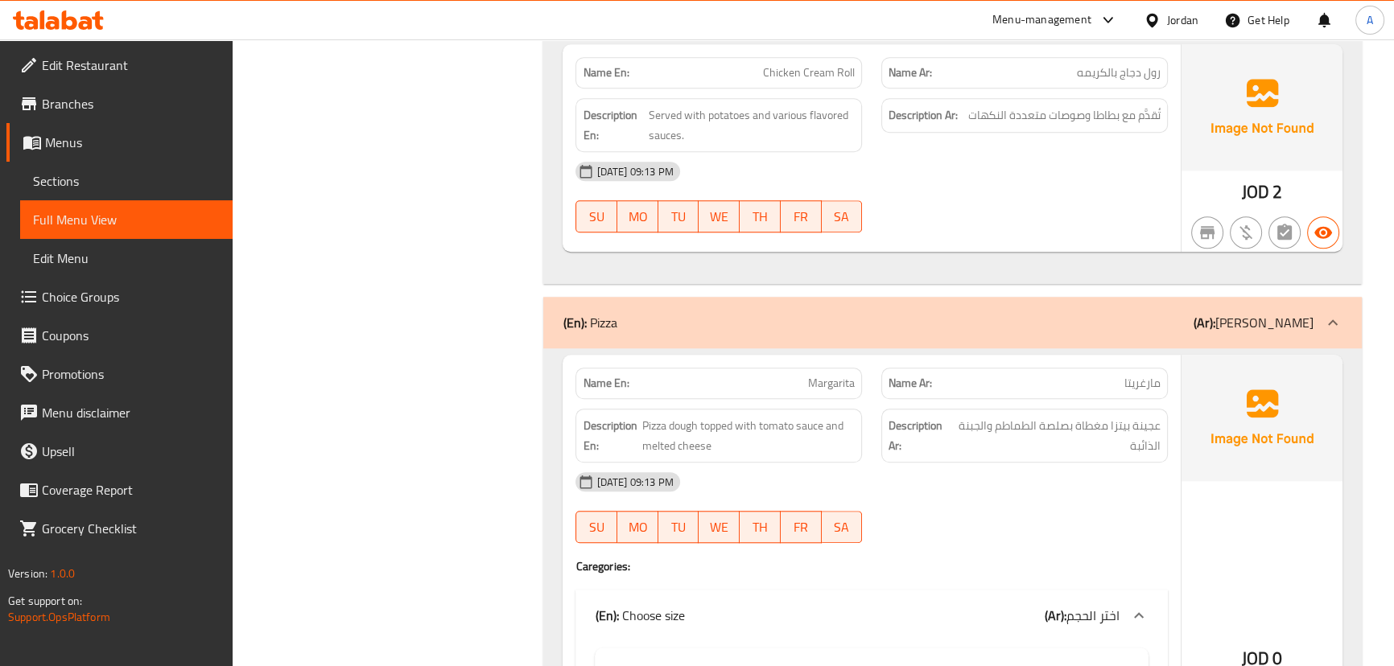
scroll to position [9438, 0]
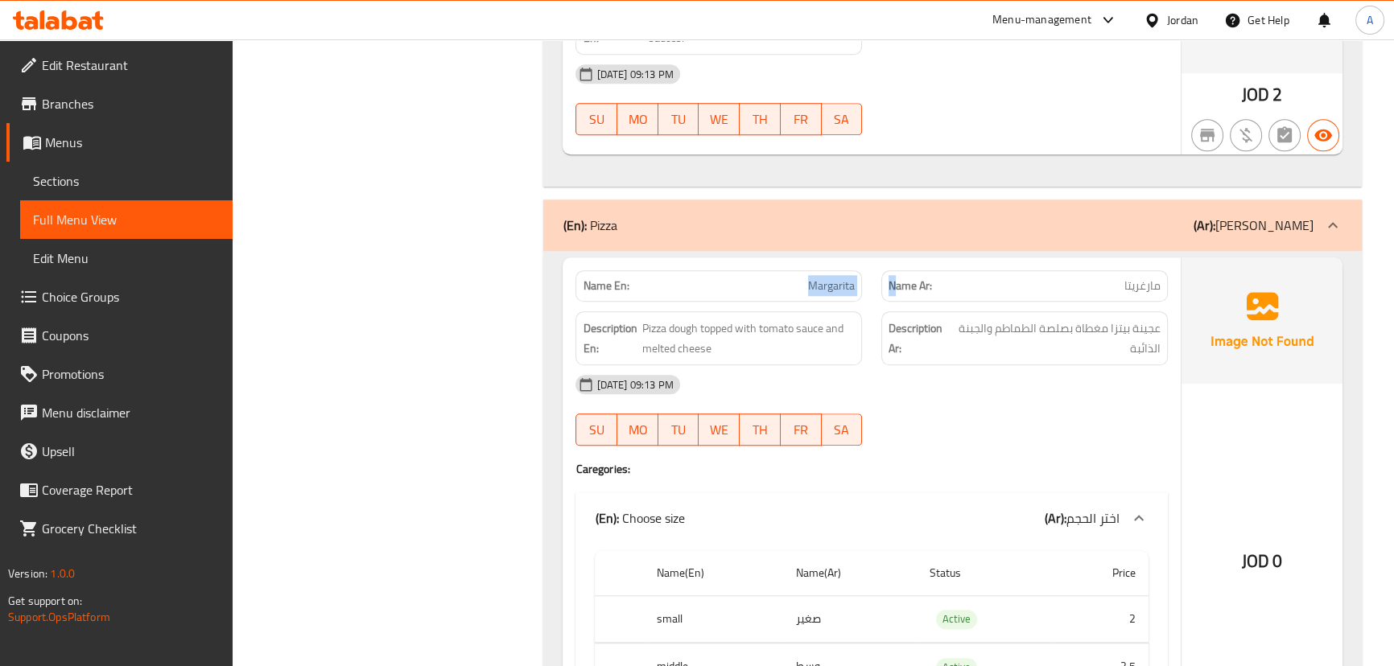
drag, startPoint x: 802, startPoint y: 258, endPoint x: 963, endPoint y: 316, distance: 170.3
click at [923, 266] on div "Name En: Margarita Name Ar: مارغريتا" at bounding box center [871, 286] width 611 height 51
click at [1024, 365] on div "10-09-2025 09:13 PM" at bounding box center [871, 384] width 611 height 39
click at [1123, 270] on div "Name Ar: مارغريتا" at bounding box center [1024, 285] width 287 height 31
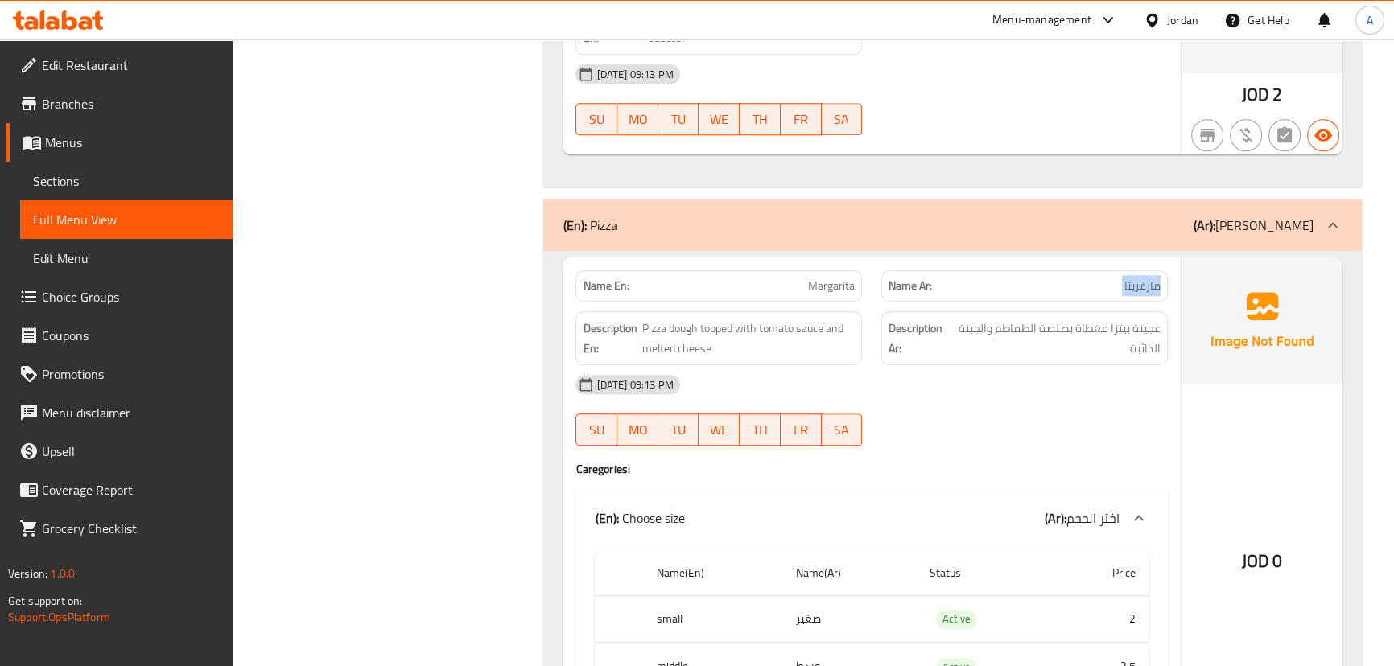
click at [1123, 270] on div "Name Ar: مارغريتا" at bounding box center [1024, 285] width 287 height 31
click at [1028, 386] on div "10-09-2025 09:13 PM SU MO TU WE TH FR SA" at bounding box center [871, 410] width 611 height 90
drag, startPoint x: 1103, startPoint y: 291, endPoint x: 990, endPoint y: 307, distance: 113.8
click at [996, 319] on span "عجينة بيتزا مغطاة بصلصة الطماطم والجبنة الذائبة" at bounding box center [1057, 338] width 208 height 39
click at [993, 365] on div "10-09-2025 09:13 PM" at bounding box center [871, 384] width 611 height 39
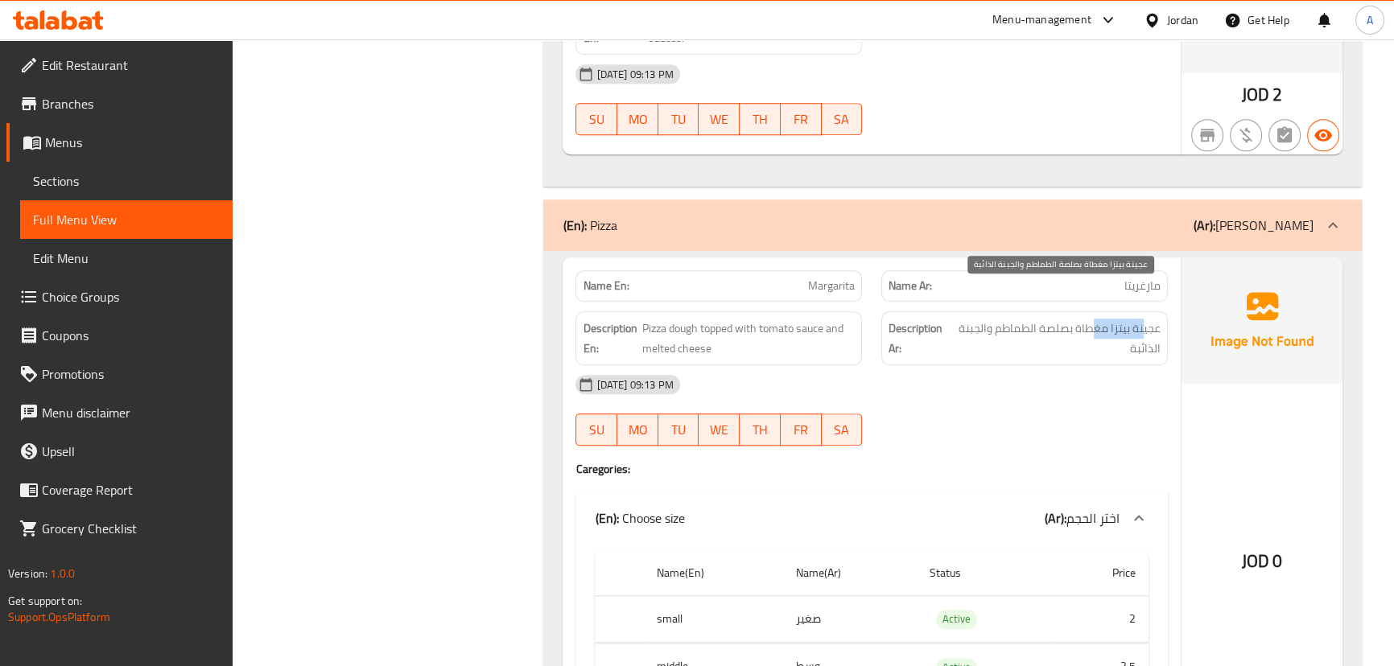
drag, startPoint x: 1119, startPoint y: 300, endPoint x: 1046, endPoint y: 377, distance: 105.9
click at [1073, 319] on span "عجينة بيتزا مغطاة بصلصة الطماطم والجبنة الذائبة" at bounding box center [1057, 338] width 208 height 39
click at [1046, 383] on div "10-09-2025 09:13 PM SU MO TU WE TH FR SA" at bounding box center [871, 410] width 611 height 90
drag, startPoint x: 1032, startPoint y: 291, endPoint x: 966, endPoint y: 298, distance: 66.4
click at [967, 319] on span "عجينة بيتزا مغطاة بصلصة الطماطم والجبنة الذائبة" at bounding box center [1057, 338] width 208 height 39
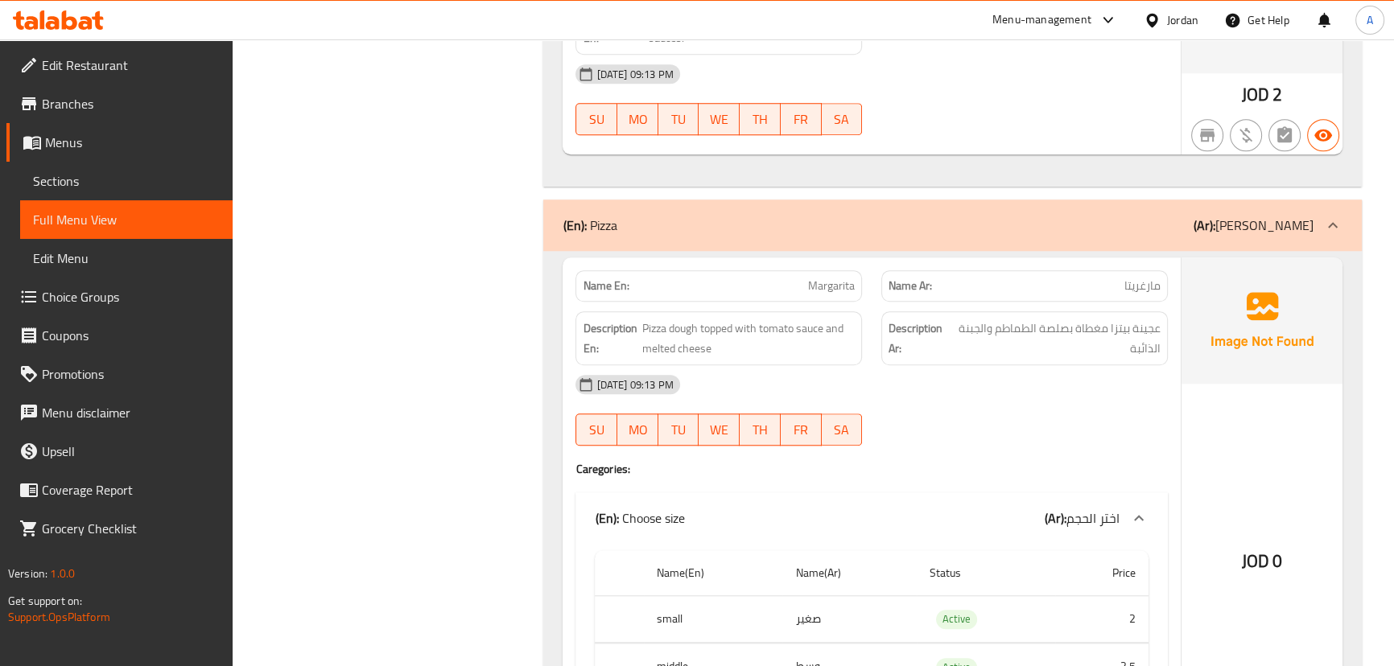
click at [988, 387] on div "10-09-2025 09:13 PM SU MO TU WE TH FR SA" at bounding box center [871, 410] width 611 height 90
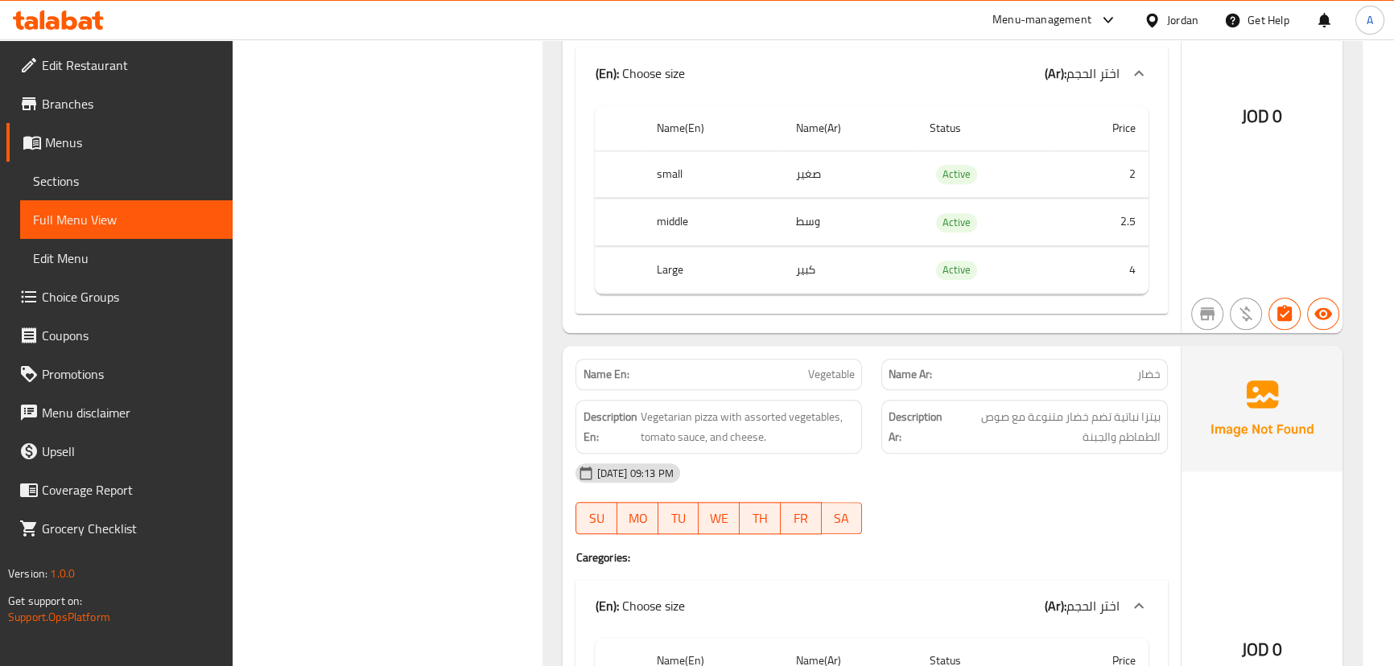
scroll to position [10023, 0]
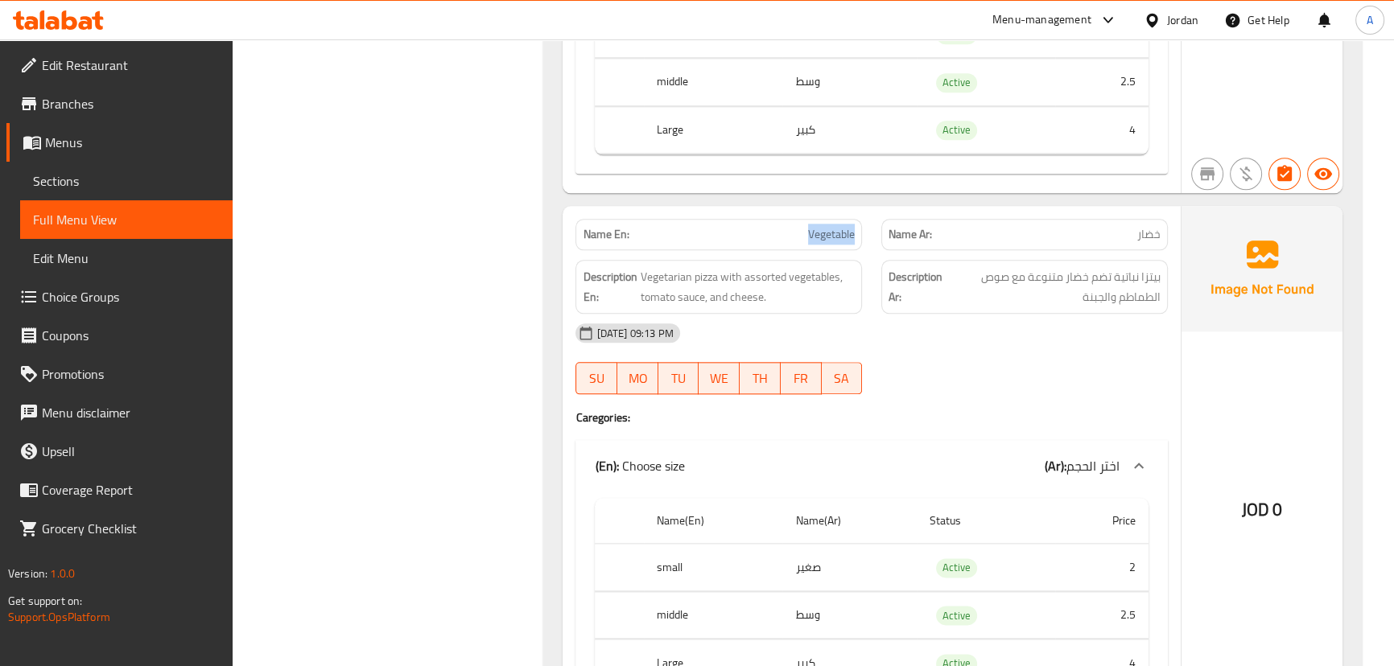
drag, startPoint x: 756, startPoint y: 208, endPoint x: 853, endPoint y: 208, distance: 97.4
click at [853, 219] on div "Name En: Vegetable" at bounding box center [718, 234] width 287 height 31
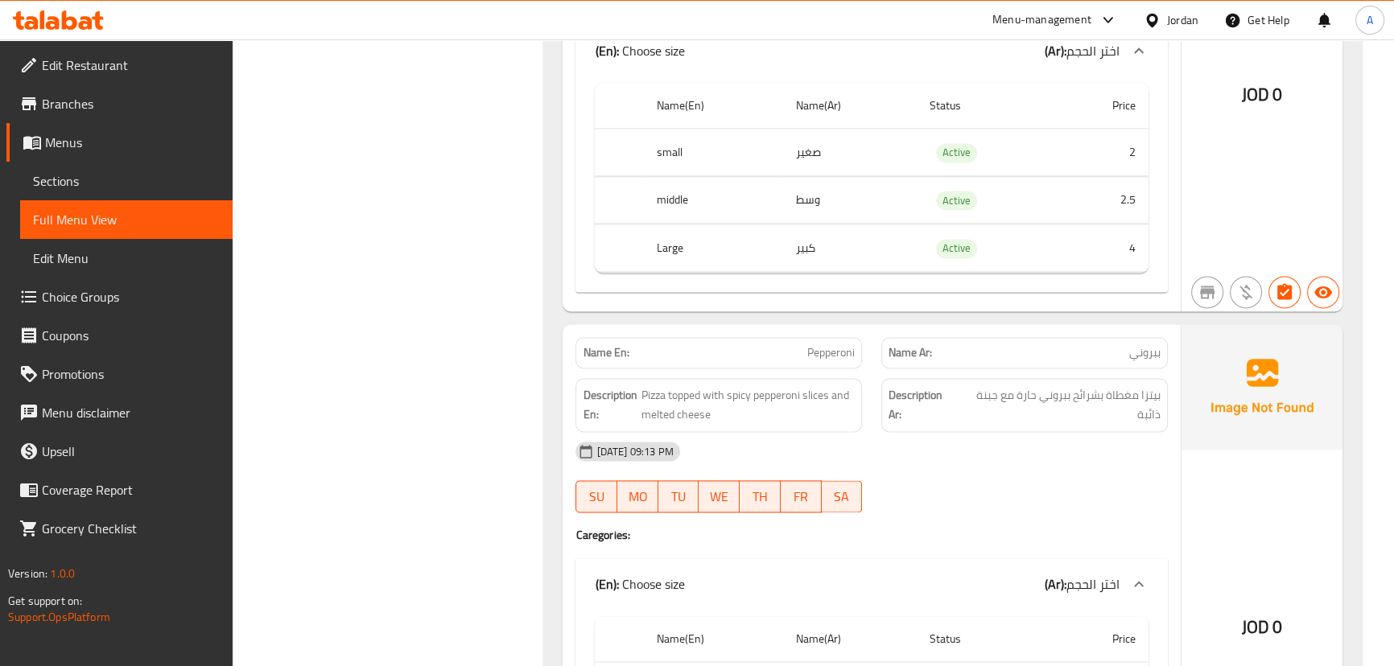
scroll to position [10463, 0]
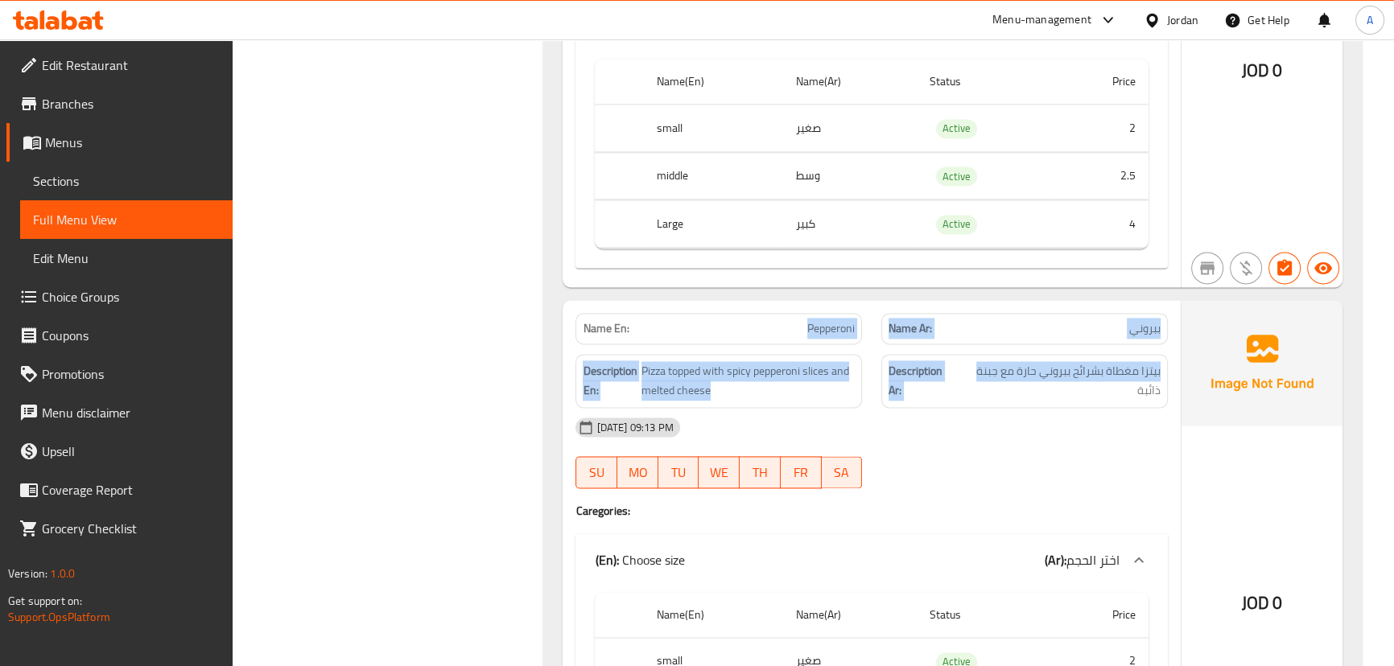
drag, startPoint x: 758, startPoint y: 285, endPoint x: 990, endPoint y: 339, distance: 238.0
click at [987, 336] on div "Name En: Pepperoni Name Ar: ببروني Description En: Pizza topped with spicy pepp…" at bounding box center [871, 560] width 617 height 521
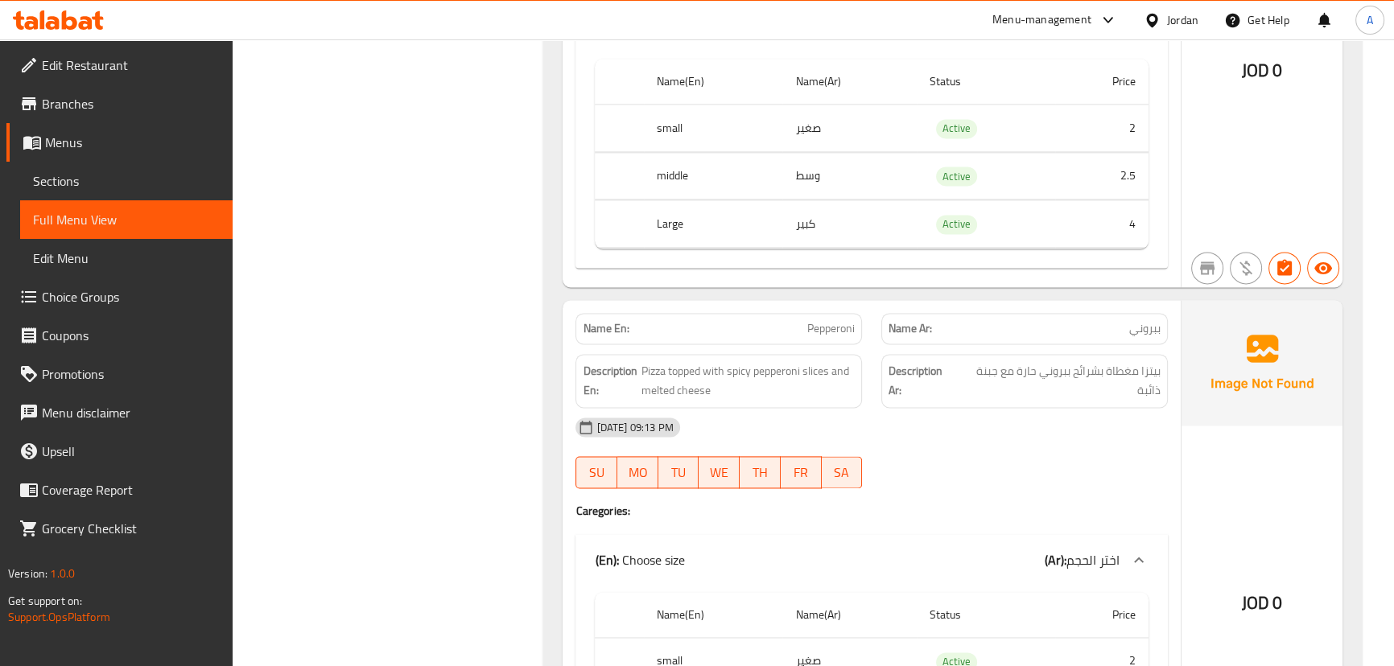
click at [1051, 479] on div at bounding box center [1025, 488] width 306 height 19
drag, startPoint x: 1146, startPoint y: 335, endPoint x: 1066, endPoint y: 344, distance: 81.1
click at [1066, 361] on span "بيتزا مغطاة بشرائح ببروني حارة مع جبنة ذائبة" at bounding box center [1060, 380] width 202 height 39
click at [1053, 408] on div "10-09-2025 09:13 PM" at bounding box center [871, 427] width 611 height 39
click at [943, 467] on div "Name En: Pepperoni Name Ar: ببروني Description En: Pizza topped with spicy pepp…" at bounding box center [871, 560] width 617 height 521
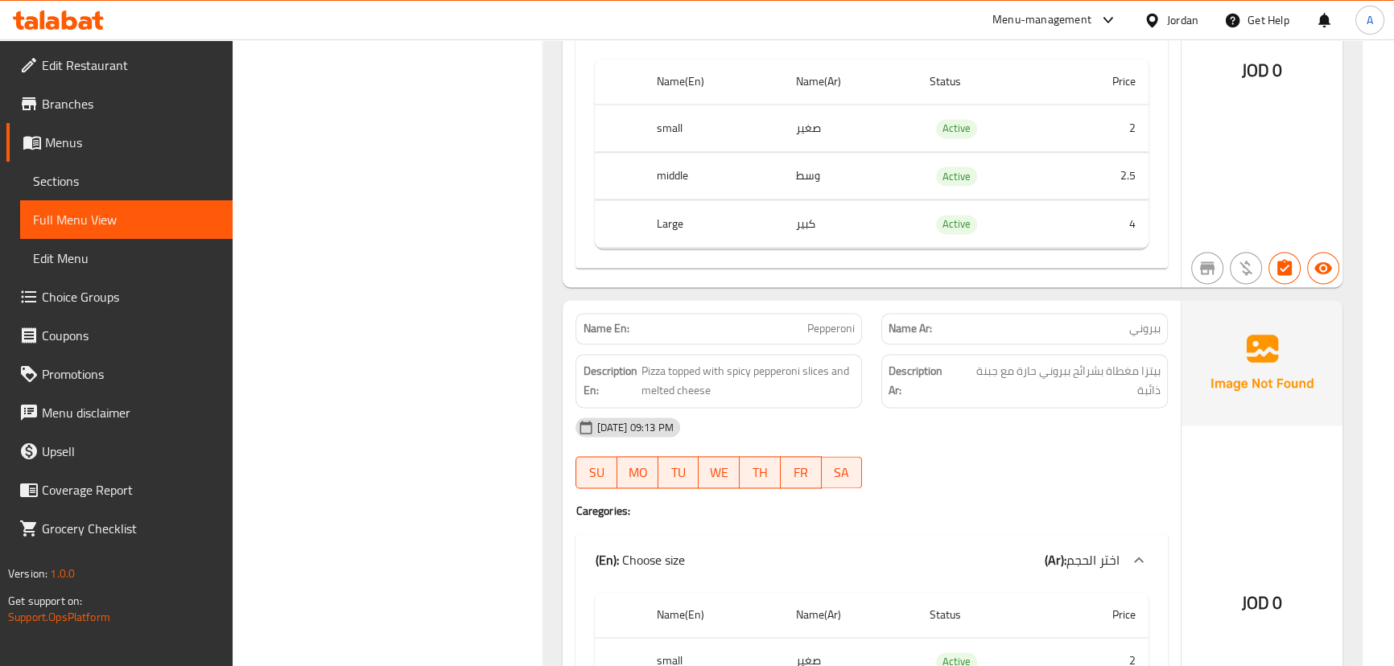
drag, startPoint x: 474, startPoint y: 378, endPoint x: 482, endPoint y: 379, distance: 8.1
drag, startPoint x: 833, startPoint y: 295, endPoint x: 1037, endPoint y: 303, distance: 203.7
click at [970, 303] on div "Name En: Pepperoni Name Ar: ببروني" at bounding box center [871, 328] width 611 height 51
click at [1135, 320] on span "ببروني" at bounding box center [1144, 328] width 31 height 17
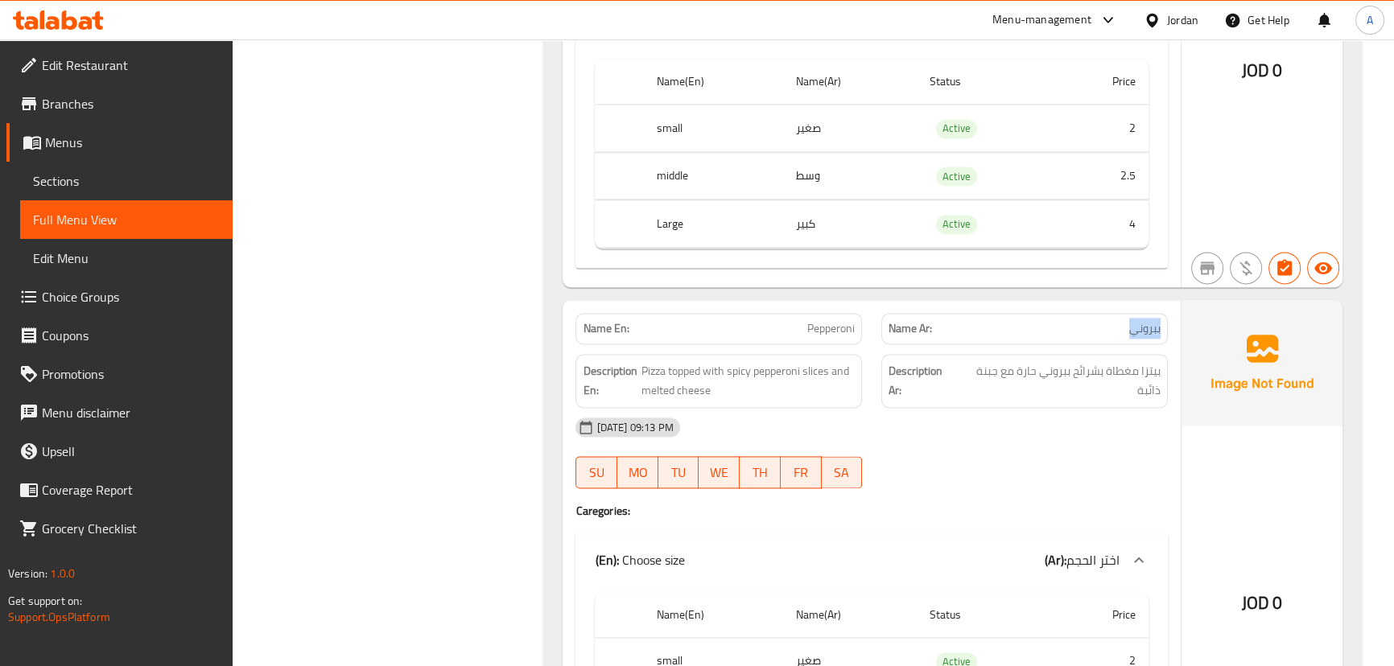
click at [1135, 320] on span "ببروني" at bounding box center [1144, 328] width 31 height 17
drag, startPoint x: 1135, startPoint y: 294, endPoint x: 779, endPoint y: 297, distance: 355.7
click at [779, 303] on div "Name En: Pepperoni Name Ar: ببروني" at bounding box center [871, 328] width 611 height 51
click at [963, 410] on div "10-09-2025 09:13 PM" at bounding box center [871, 427] width 611 height 39
drag, startPoint x: 732, startPoint y: 335, endPoint x: 1007, endPoint y: 340, distance: 275.3
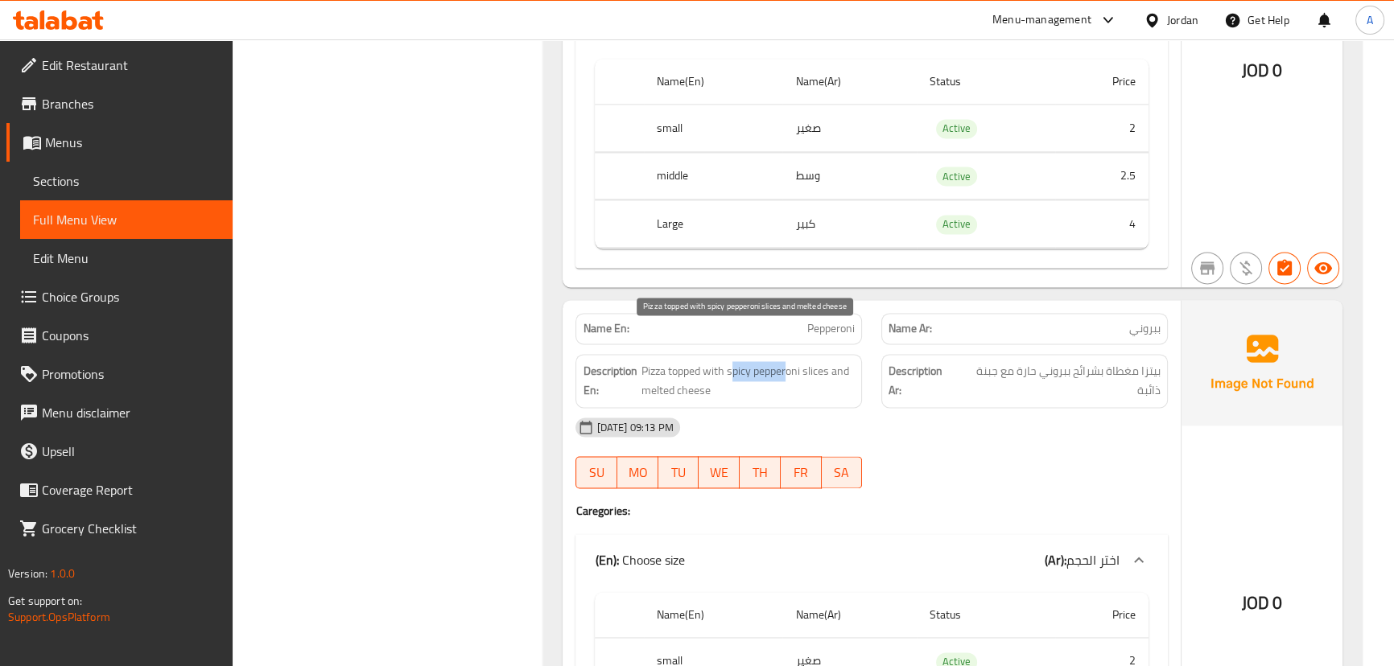
click at [879, 344] on div "Description En: Pizza topped with spicy pepperoni slices and melted cheese Desc…" at bounding box center [871, 380] width 611 height 73
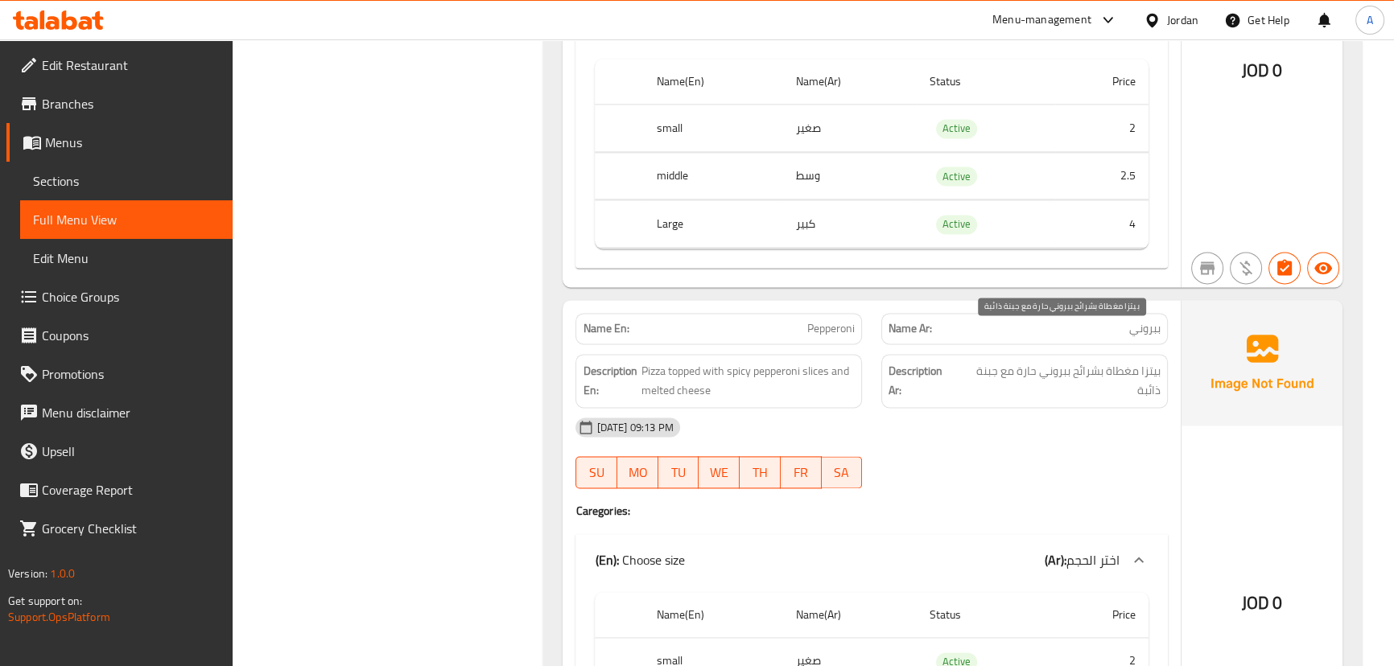
click at [1022, 361] on span "بيتزا مغطاة بشرائح ببروني حارة مع جبنة ذائبة" at bounding box center [1060, 380] width 202 height 39
drag, startPoint x: 829, startPoint y: 278, endPoint x: 980, endPoint y: 353, distance: 169.2
drag, startPoint x: 1021, startPoint y: 439, endPoint x: 1029, endPoint y: 435, distance: 9.0
click at [1022, 439] on div "10-09-2025 09:13 PM SU MO TU WE TH FR SA" at bounding box center [871, 453] width 611 height 90
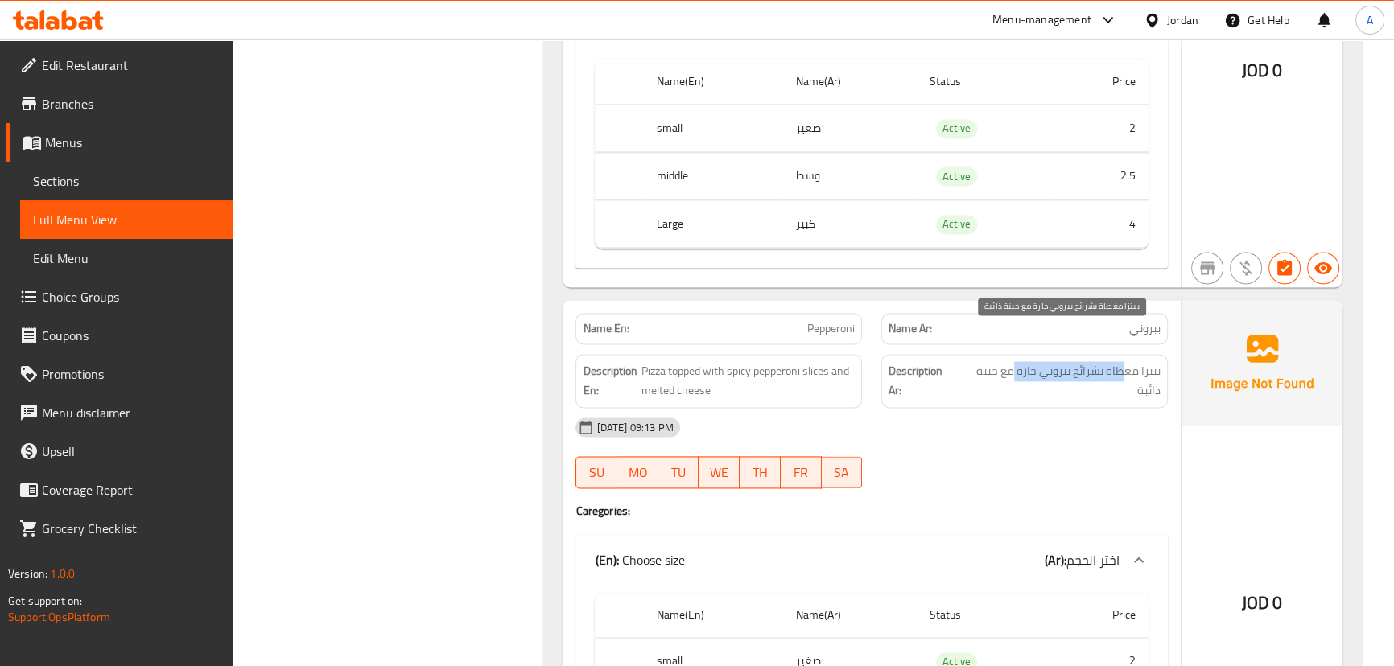
drag, startPoint x: 1127, startPoint y: 324, endPoint x: 1012, endPoint y: 338, distance: 116.0
click at [1012, 354] on div "Description Ar: بيتزا مغطاة بشرائح ببروني حارة مع جبنة ذائبة" at bounding box center [1024, 381] width 287 height 54
click at [1014, 435] on div "10-09-2025 09:13 PM SU MO TU WE TH FR SA" at bounding box center [871, 453] width 611 height 90
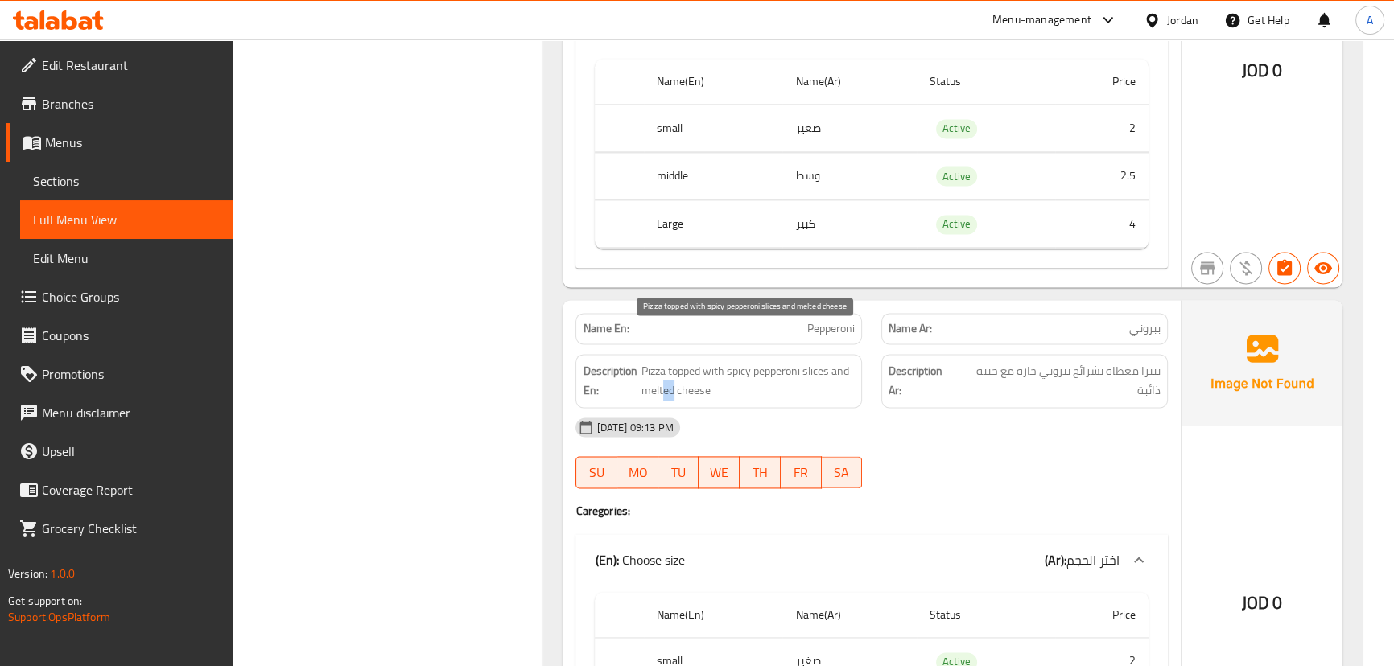
drag, startPoint x: 693, startPoint y: 354, endPoint x: 883, endPoint y: 390, distance: 193.2
click at [815, 378] on div "Name En: Pepperoni Name Ar: ببروني Description En: Pizza topped with spicy pepp…" at bounding box center [871, 560] width 617 height 521
click at [980, 408] on div "10-09-2025 09:13 PM" at bounding box center [871, 427] width 611 height 39
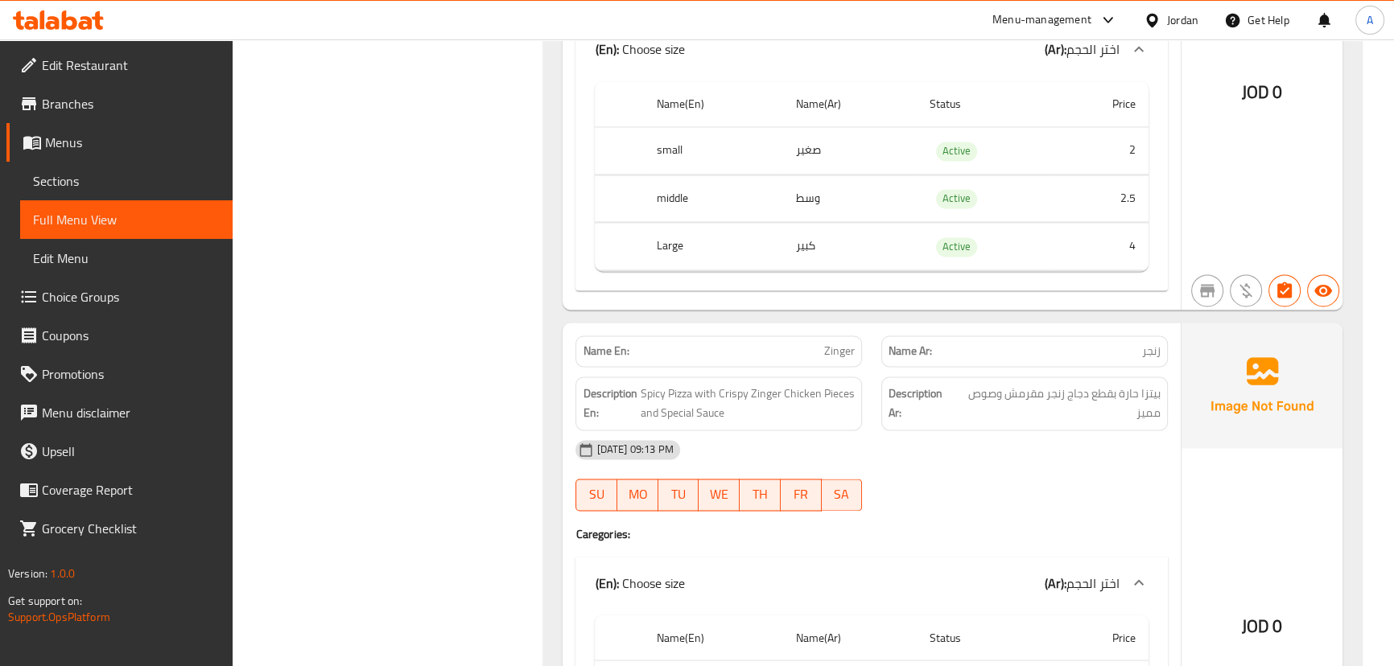
scroll to position [10974, 0]
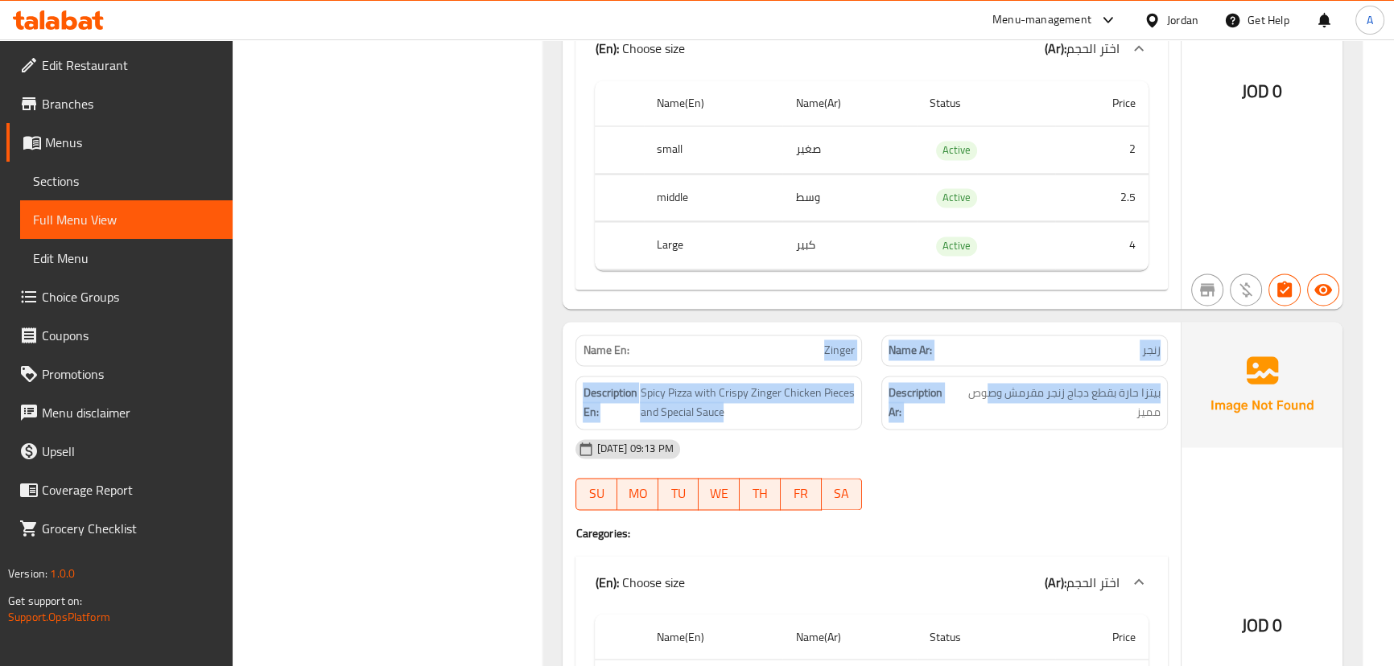
drag, startPoint x: 822, startPoint y: 313, endPoint x: 1106, endPoint y: 398, distance: 296.6
click at [1029, 342] on div "Name En: Zinger Name Ar: زنجر Description En: Spicy Pizza with Crispy Zinger Ch…" at bounding box center [871, 582] width 617 height 521
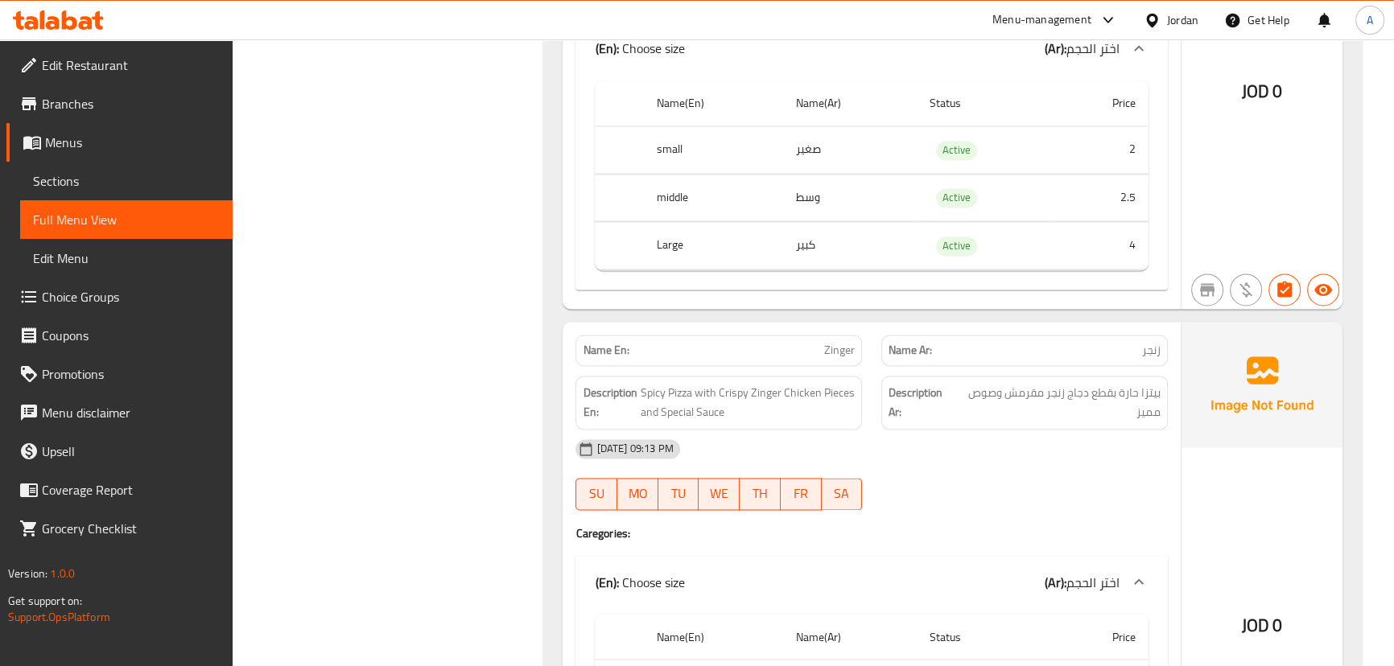
click at [1107, 430] on div "10-09-2025 09:13 PM" at bounding box center [871, 449] width 611 height 39
drag, startPoint x: 1130, startPoint y: 355, endPoint x: 978, endPoint y: 377, distance: 153.8
click at [984, 383] on span "بيتزا حارة بقطع دجاج زنجر مقرمش وصوص مميز" at bounding box center [1058, 402] width 204 height 39
click at [996, 430] on div "10-09-2025 09:13 PM" at bounding box center [871, 449] width 611 height 39
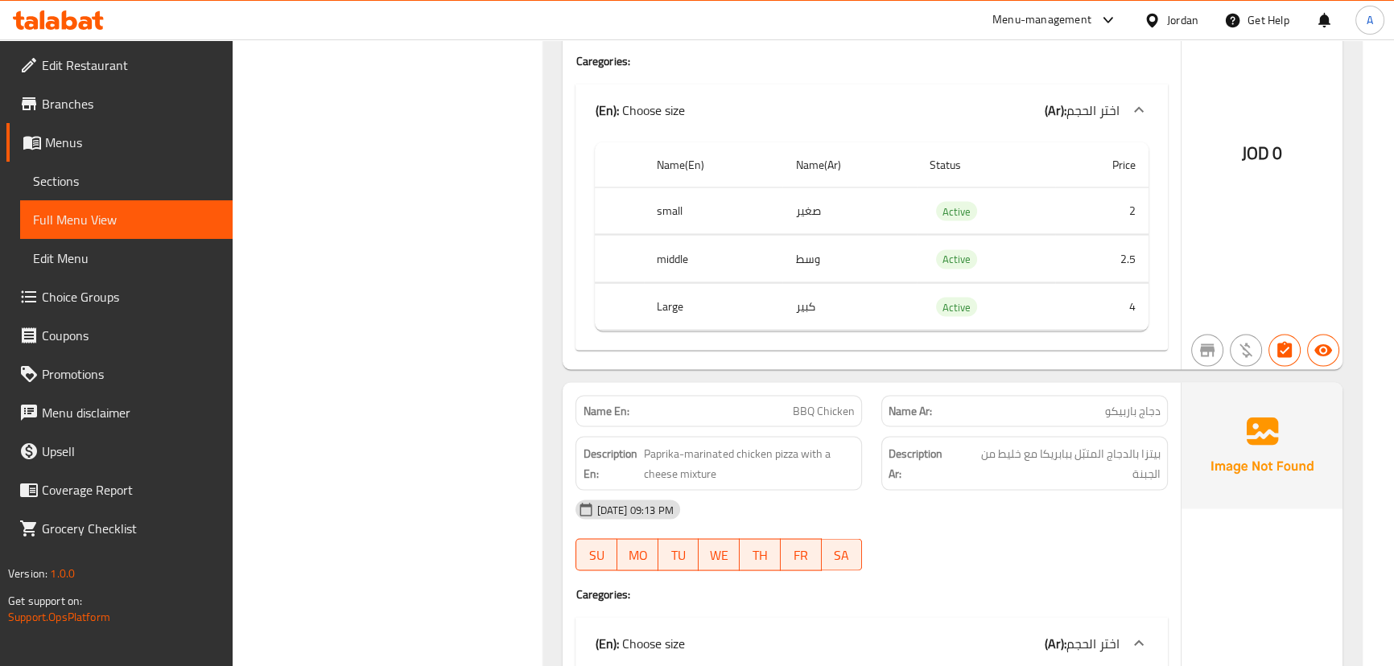
scroll to position [11560, 0]
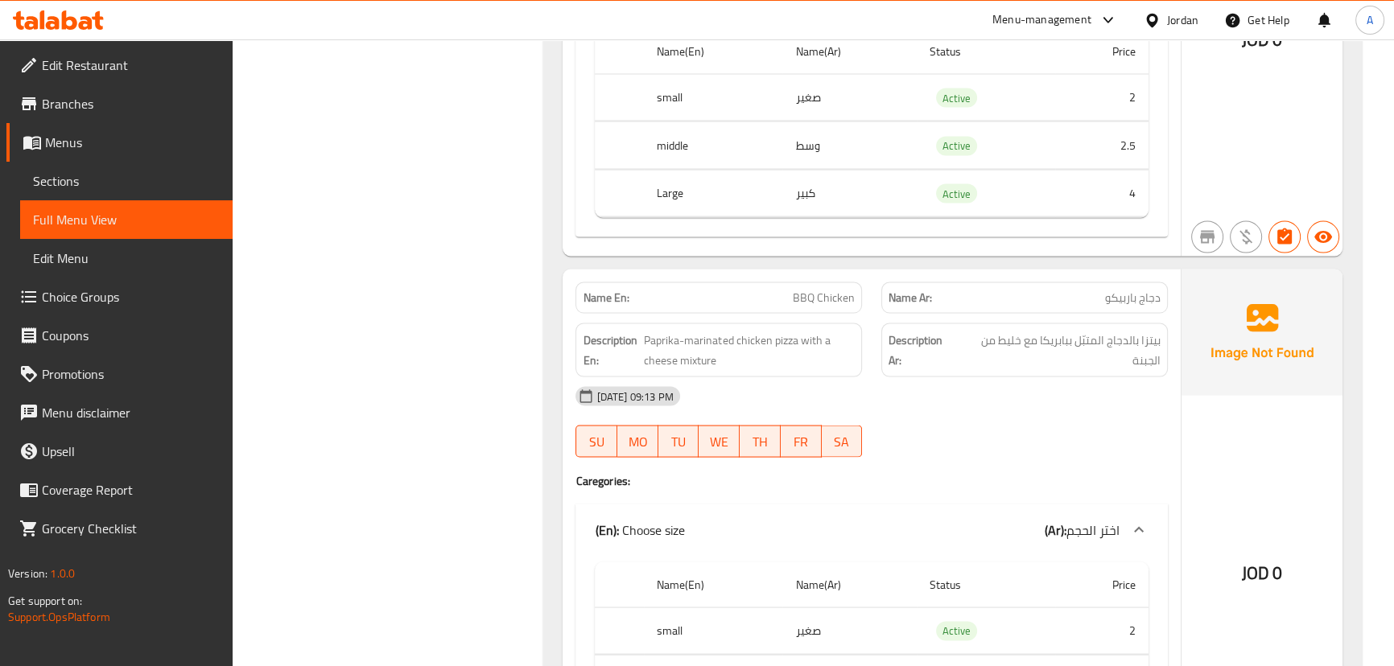
click at [990, 296] on div "Name En: BBQ Chicken Name Ar: دجاج باربيكو Description En: Paprika-marinated ch…" at bounding box center [871, 530] width 617 height 521
click at [1100, 377] on div "10-09-2025 09:13 PM" at bounding box center [871, 396] width 611 height 39
drag, startPoint x: 1136, startPoint y: 306, endPoint x: 1030, endPoint y: 304, distance: 106.2
click at [1030, 331] on span "بيتزا بالدجاج المتبّل ببابريكا مع خليط من الجبنة" at bounding box center [1060, 350] width 202 height 39
click at [1030, 382] on div "10-09-2025 09:13 PM SU MO TU WE TH FR SA" at bounding box center [871, 422] width 611 height 90
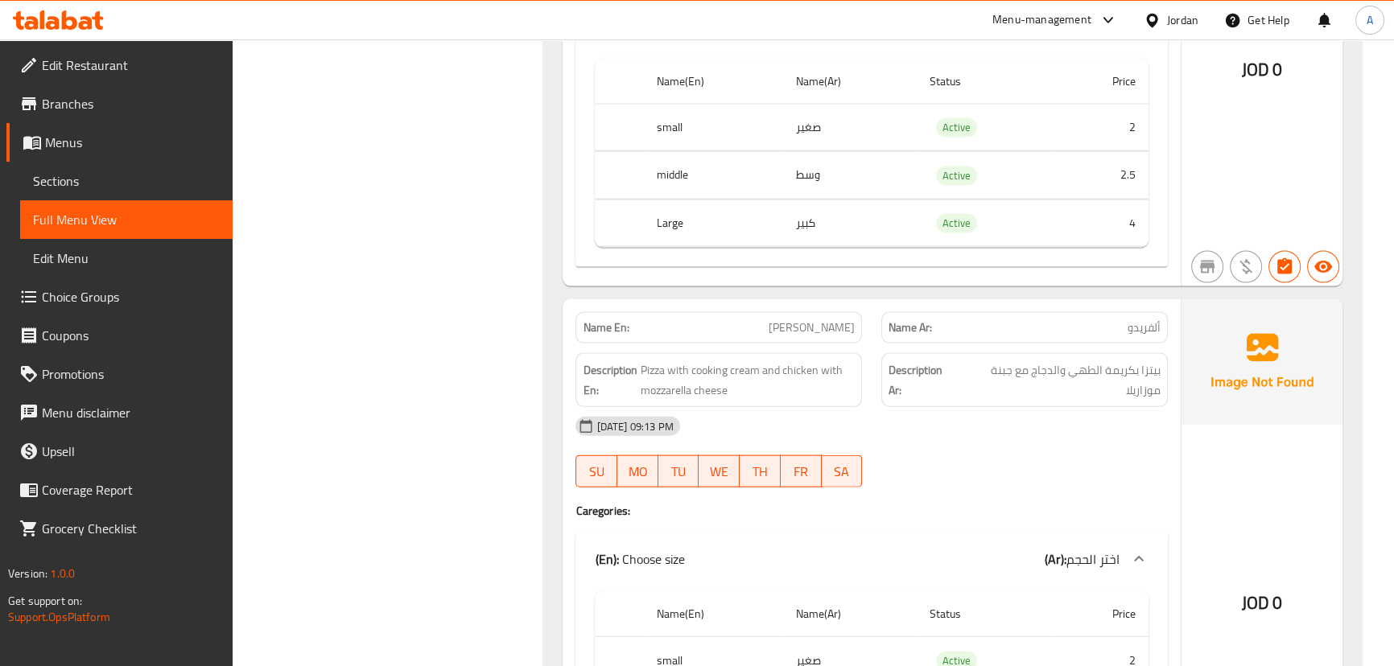
scroll to position [12218, 0]
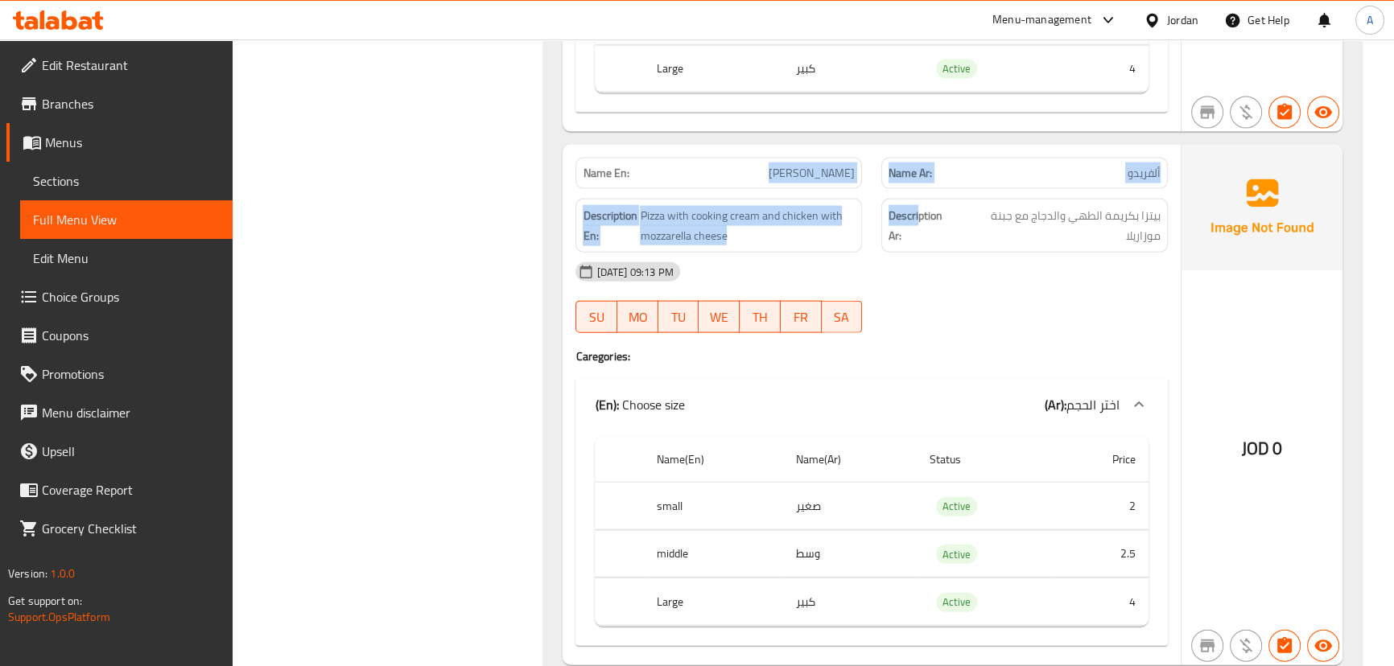
drag, startPoint x: 773, startPoint y: 131, endPoint x: 924, endPoint y: 160, distance: 153.3
click at [924, 160] on div "Name En: Alfredo Name Ar: ألفريدو Description En: Pizza with cooking cream and …" at bounding box center [871, 405] width 617 height 521
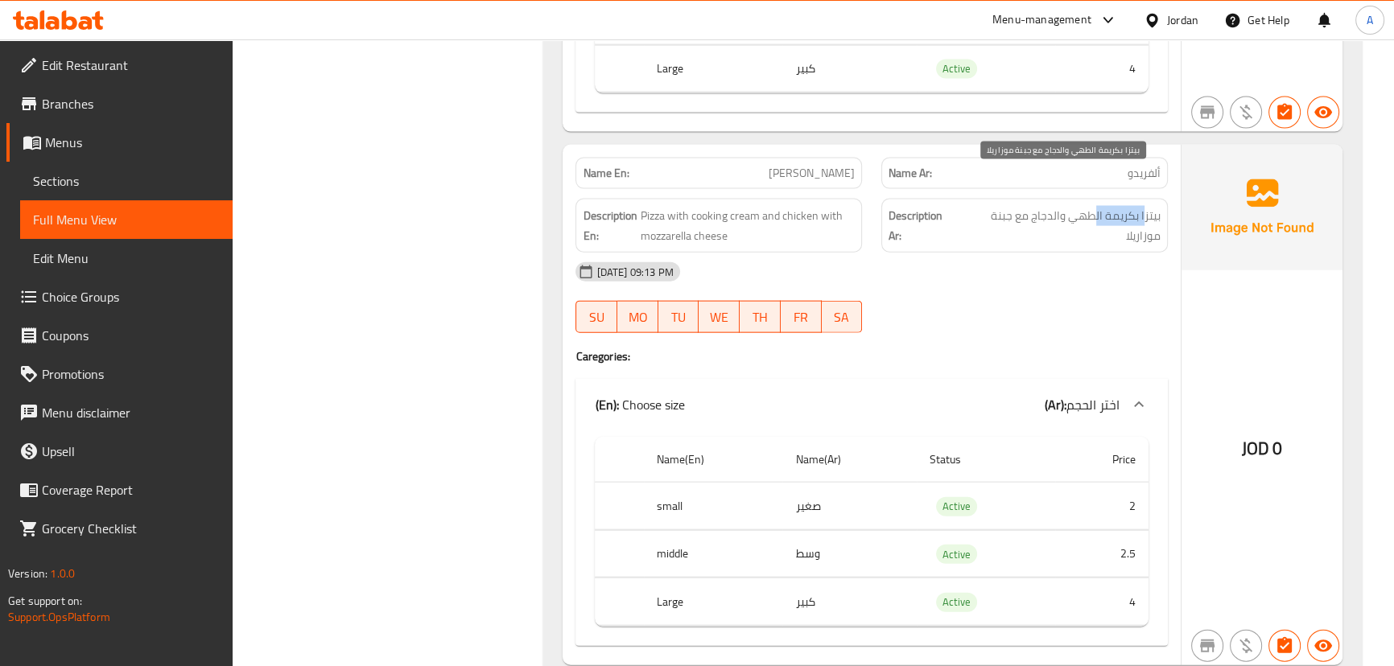
drag, startPoint x: 1143, startPoint y: 180, endPoint x: 1090, endPoint y: 179, distance: 53.1
click at [1090, 206] on span "بيتزا بكريمة الطهي والدجاج مع جبنة موزاريلا" at bounding box center [1059, 225] width 201 height 39
click at [1045, 206] on span "بيتزا بكريمة الطهي والدجاج مع جبنة موزاريلا" at bounding box center [1059, 225] width 201 height 39
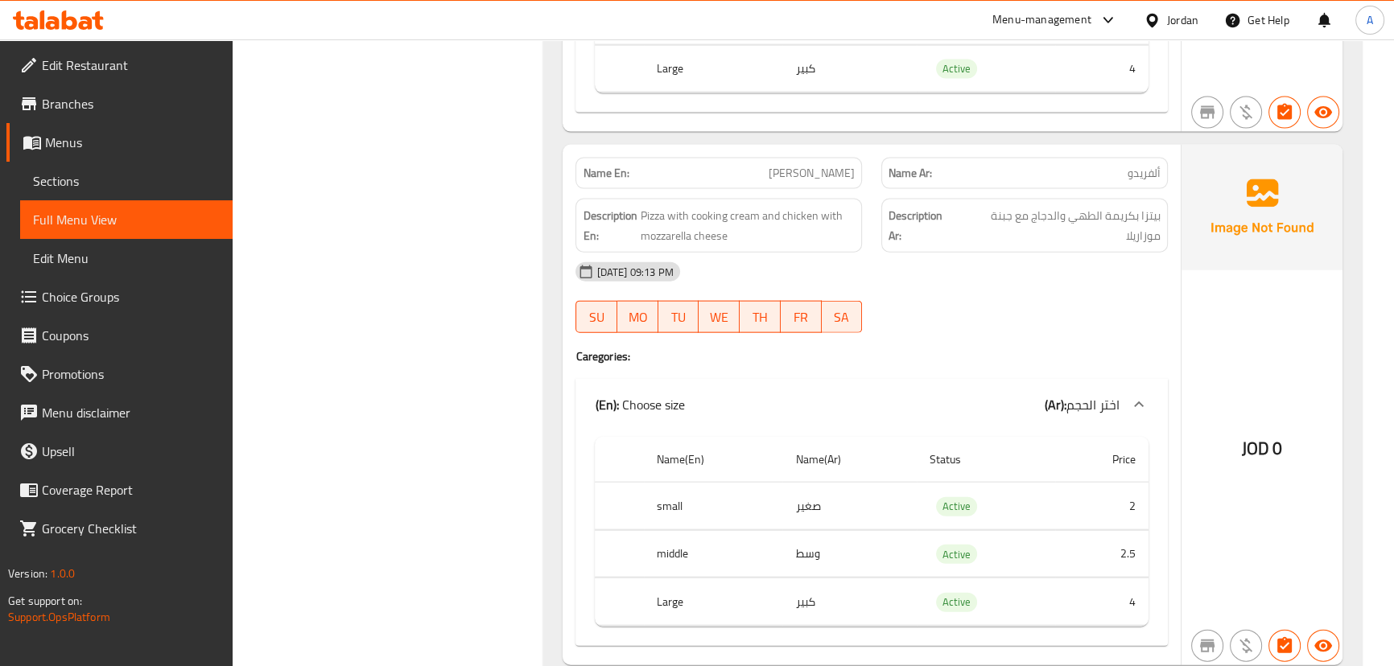
click at [1040, 253] on div "10-09-2025 09:13 PM" at bounding box center [871, 272] width 611 height 39
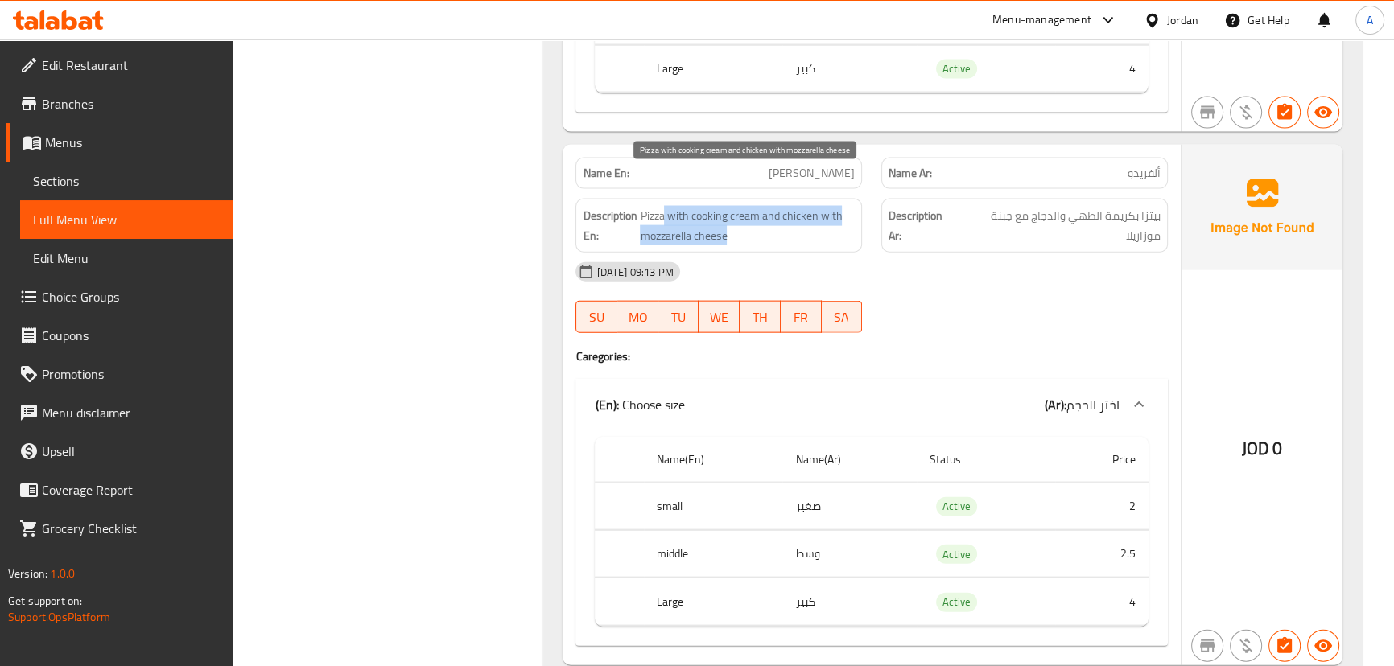
drag, startPoint x: 701, startPoint y: 196, endPoint x: 761, endPoint y: 208, distance: 61.6
click at [757, 206] on span "Pizza with cooking cream and chicken with mozzarella cheese" at bounding box center [747, 225] width 215 height 39
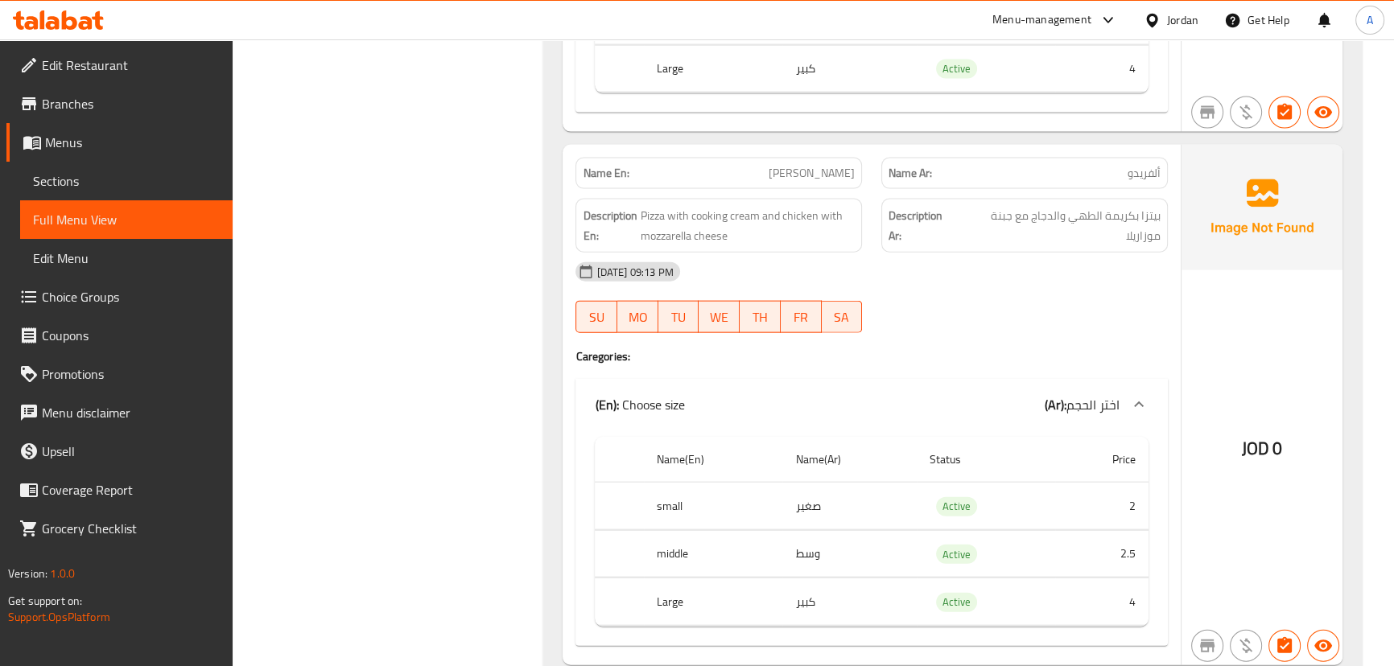
click at [939, 262] on div "10-09-2025 09:13 PM SU MO TU WE TH FR SA" at bounding box center [871, 298] width 611 height 90
drag, startPoint x: 647, startPoint y: 192, endPoint x: 930, endPoint y: 235, distance: 285.8
click at [801, 216] on div "Description En: Pizza with cooking cream and chicken with mozzarella cheese" at bounding box center [718, 226] width 287 height 54
click at [1025, 253] on div "10-09-2025 09:13 PM" at bounding box center [871, 272] width 611 height 39
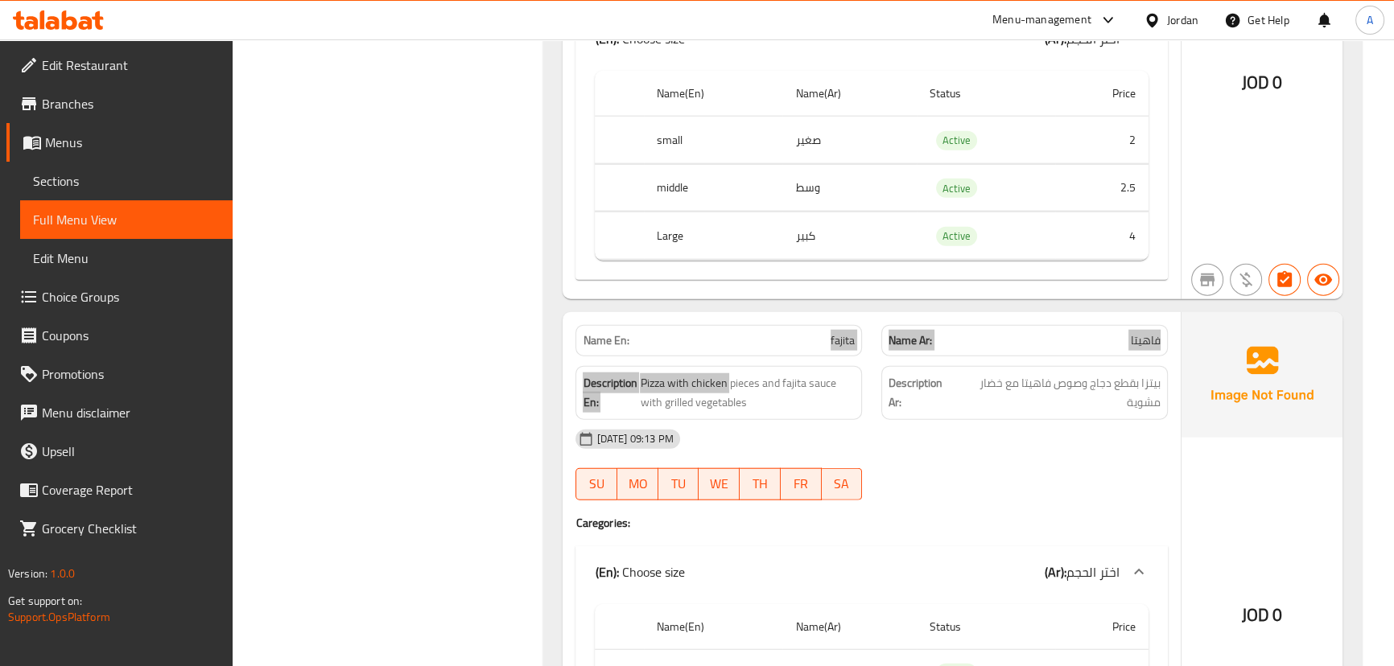
drag, startPoint x: 729, startPoint y: 322, endPoint x: 856, endPoint y: 318, distance: 126.4
click at [856, 317] on div "Name En: fajita Name Ar: فاهيتا Description En: Pizza with chicken pieces and f…" at bounding box center [871, 572] width 617 height 521
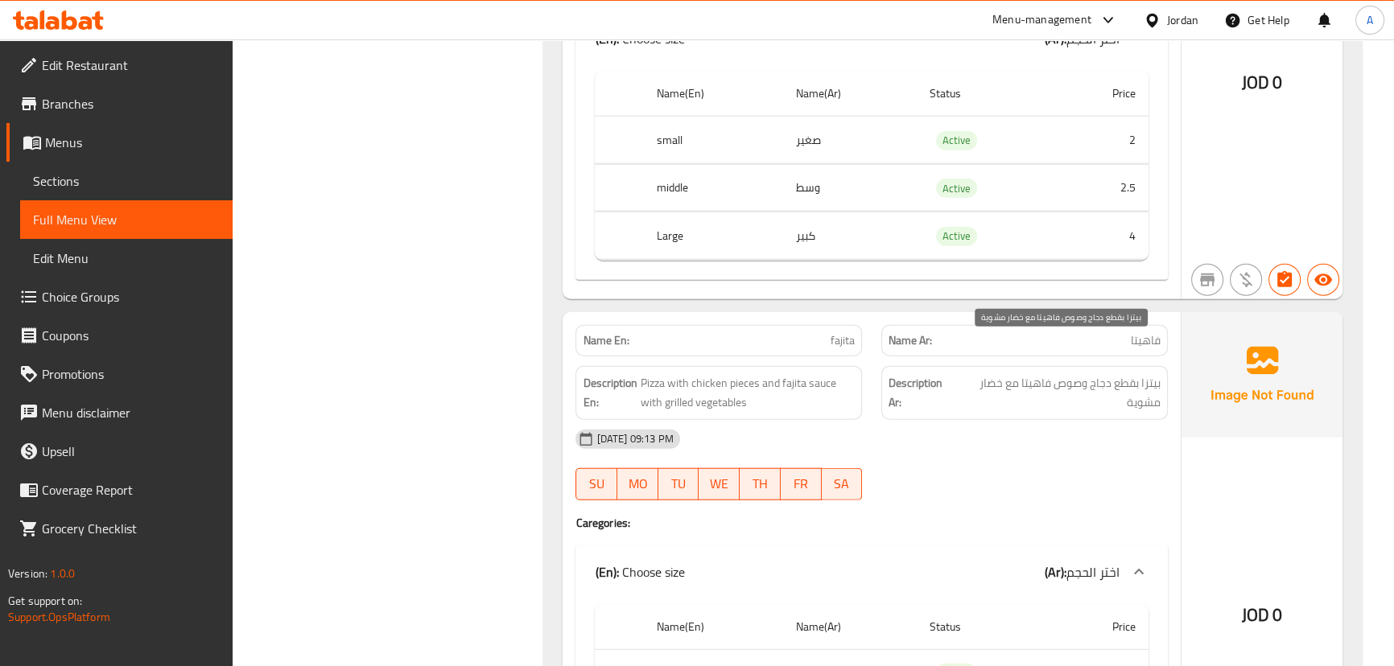
click at [1125, 373] on span "بيتزا بقطع دجاج وصوص فاهيتا مع خضار مشوية" at bounding box center [1059, 392] width 204 height 39
drag, startPoint x: 1125, startPoint y: 350, endPoint x: 988, endPoint y: 356, distance: 136.9
click at [991, 373] on span "بيتزا بقطع دجاج وصوص فاهيتا مع خضار مشوية" at bounding box center [1059, 392] width 204 height 39
click at [973, 420] on div "10-09-2025 09:13 PM" at bounding box center [871, 439] width 611 height 39
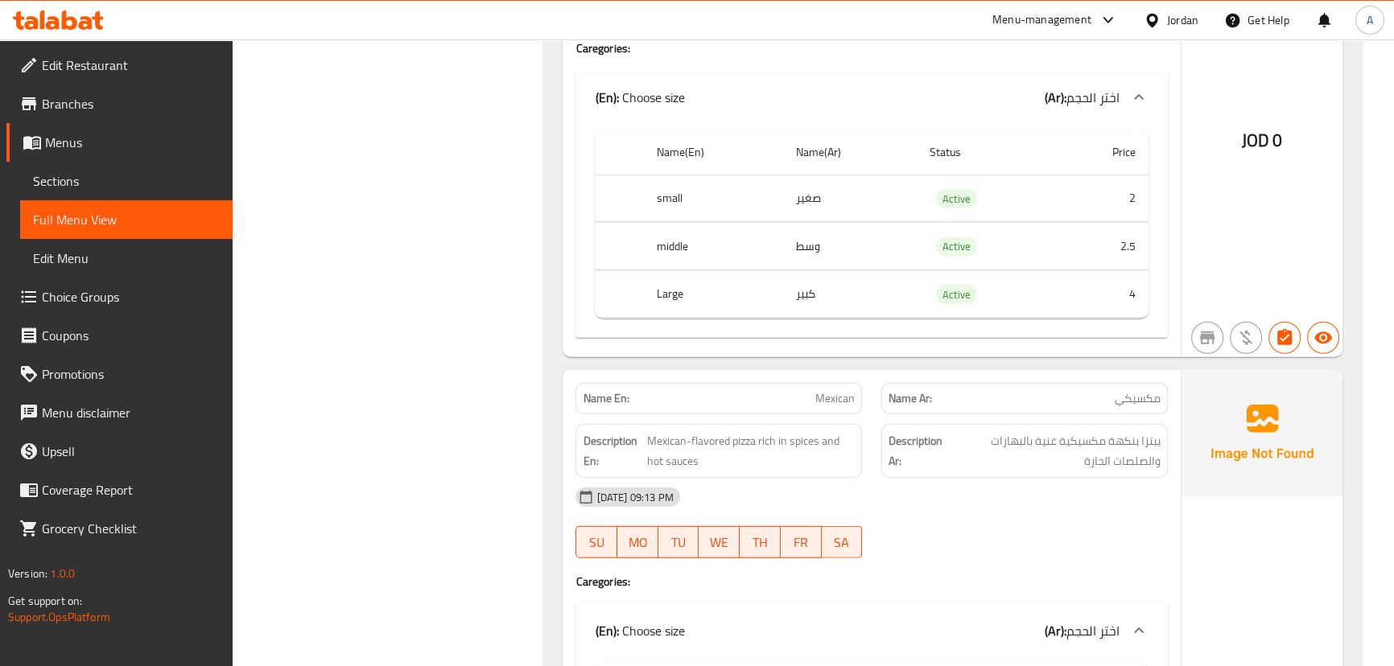
scroll to position [13169, 0]
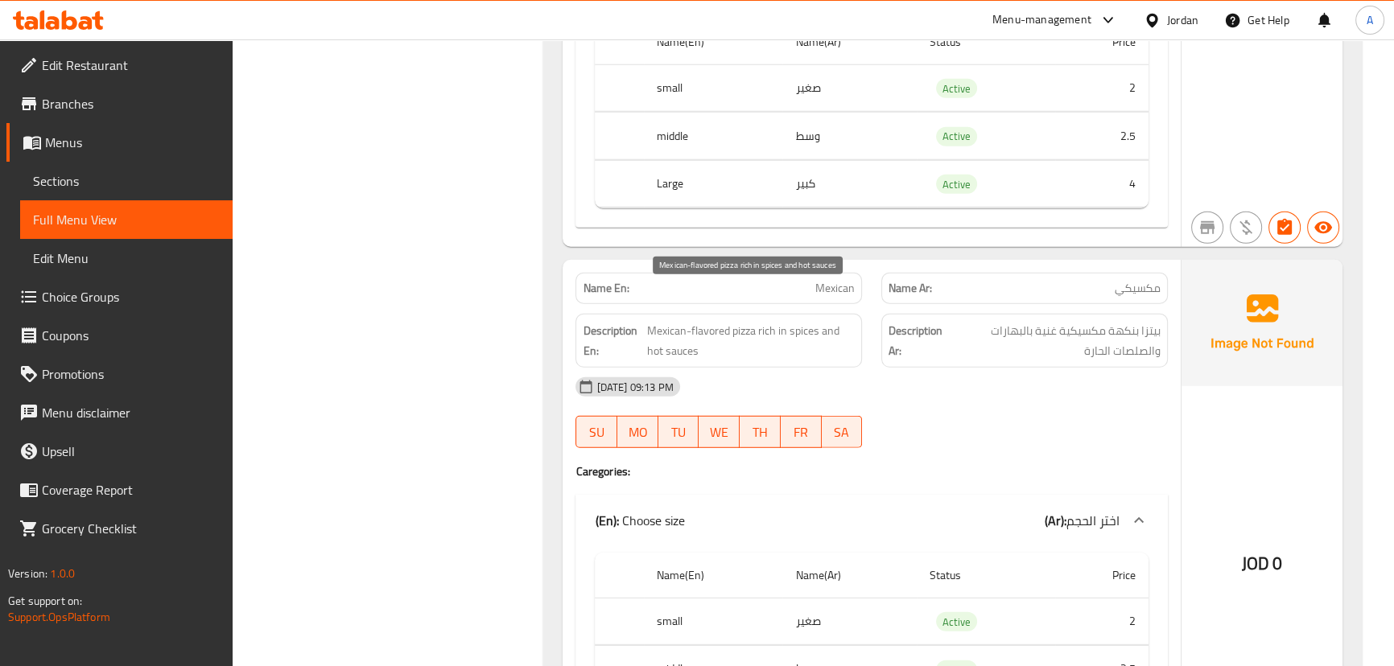
click at [665, 321] on span "Mexican-flavored pizza rich in spices and hot sauces" at bounding box center [751, 340] width 208 height 39
drag, startPoint x: 665, startPoint y: 295, endPoint x: 776, endPoint y: 339, distance: 119.3
click at [708, 331] on div "Name En: Mexican Name Ar: مكسيكي Description En: Mexican-flavored pizza rich in…" at bounding box center [871, 520] width 617 height 521
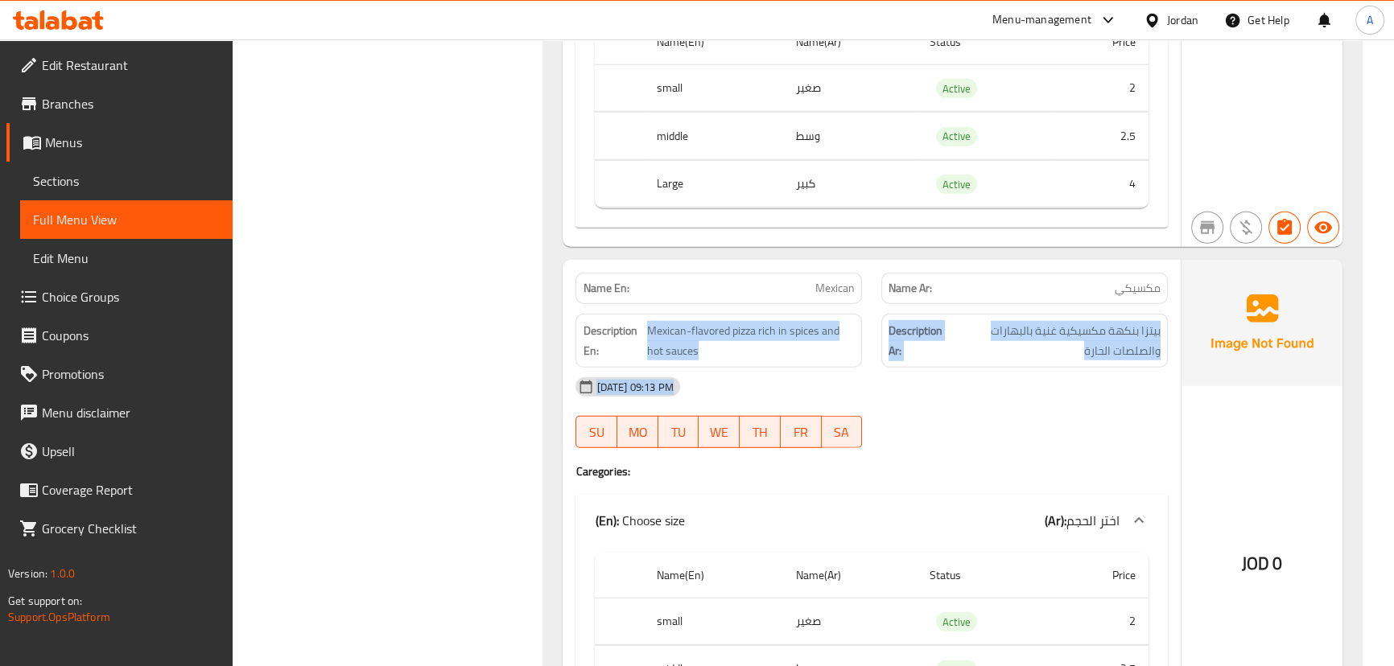
click at [1038, 370] on div "10-09-2025 09:13 PM SU MO TU WE TH FR SA" at bounding box center [871, 413] width 611 height 90
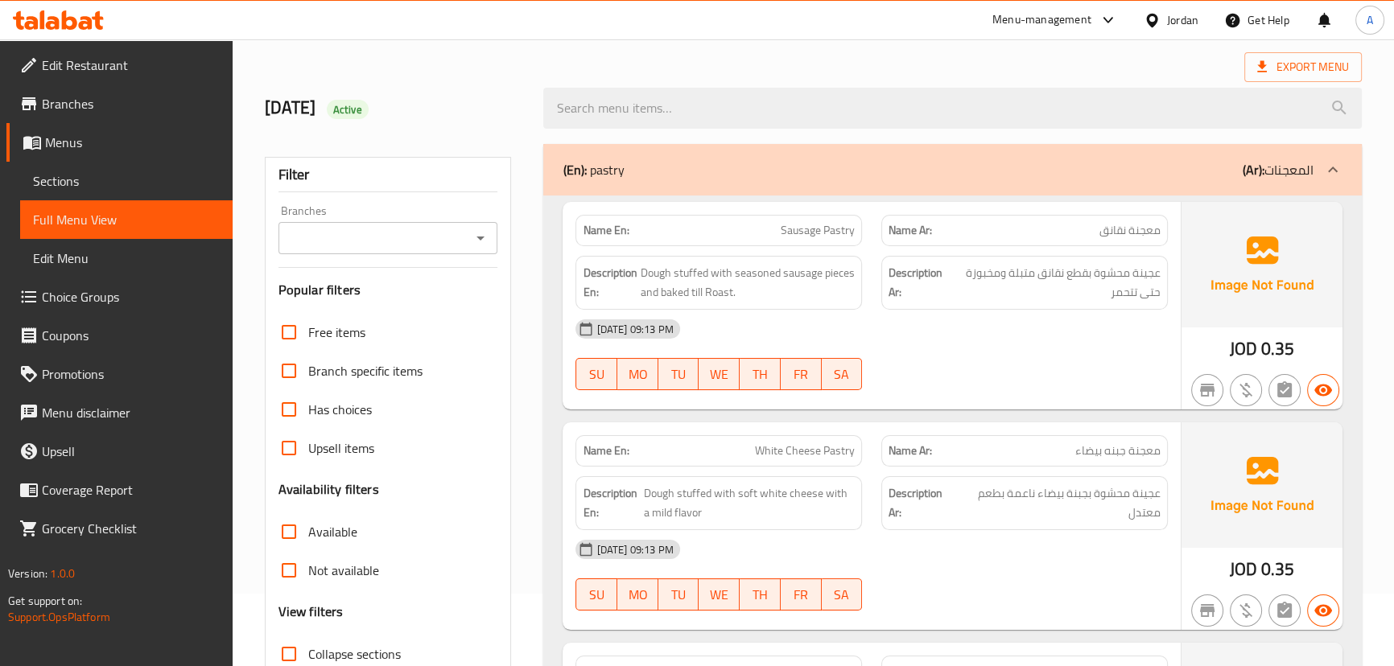
scroll to position [0, 0]
